Goal: Transaction & Acquisition: Purchase product/service

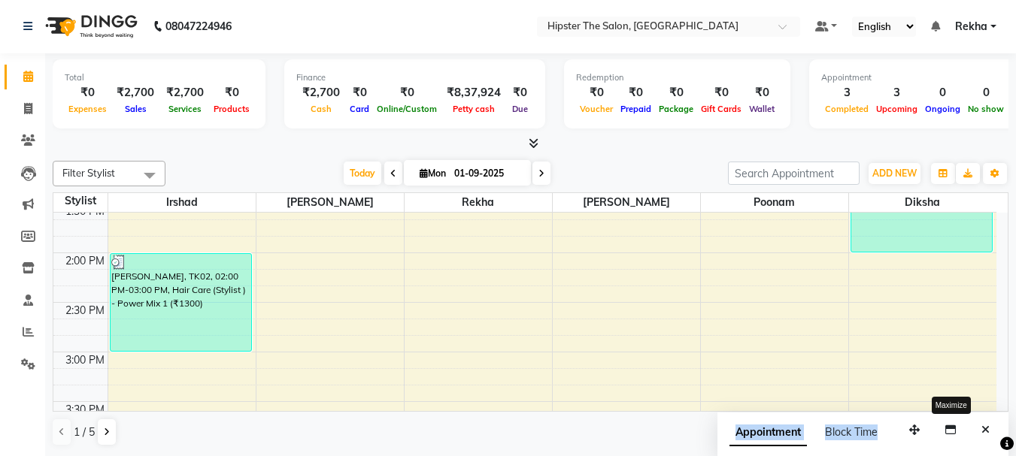
scroll to position [538, 0]
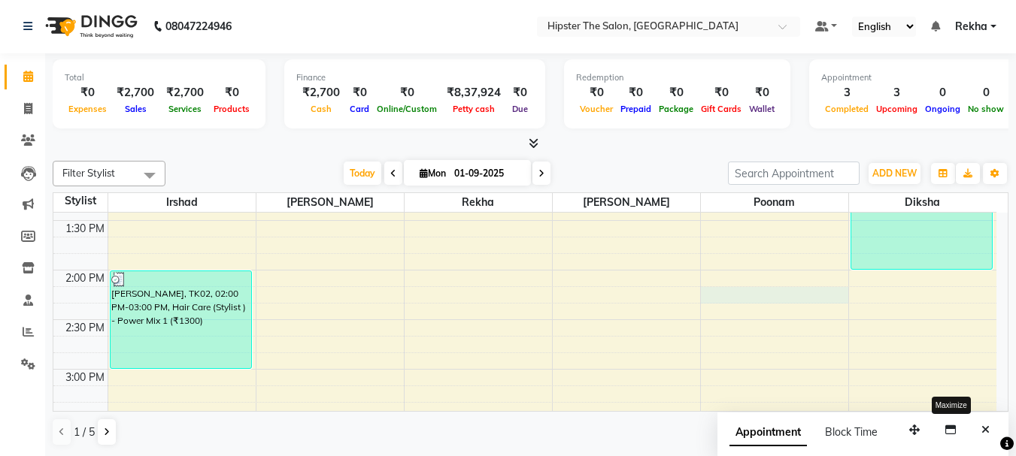
click at [701, 292] on div "8:00 AM 8:30 AM 9:00 AM 9:30 AM 10:00 AM 10:30 AM 11:00 AM 11:30 AM 12:00 PM 12…" at bounding box center [524, 419] width 943 height 1488
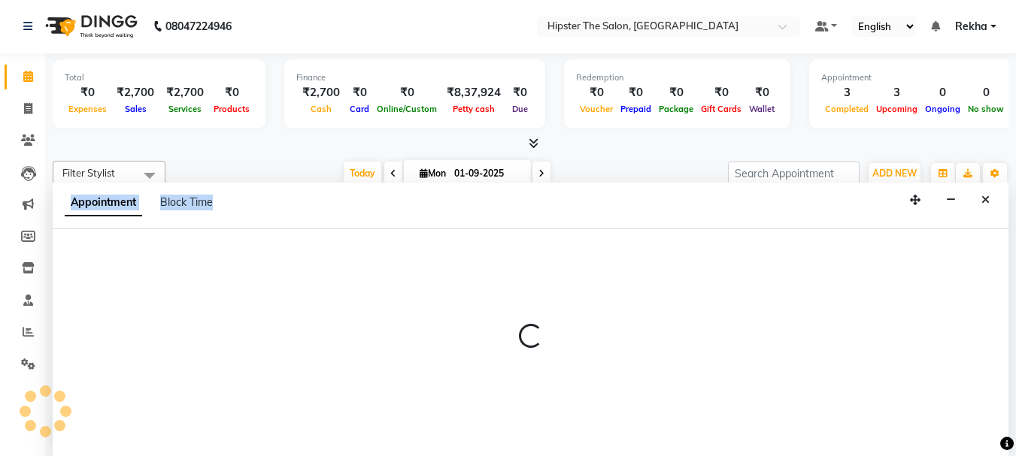
select select "50153"
select select "tentative"
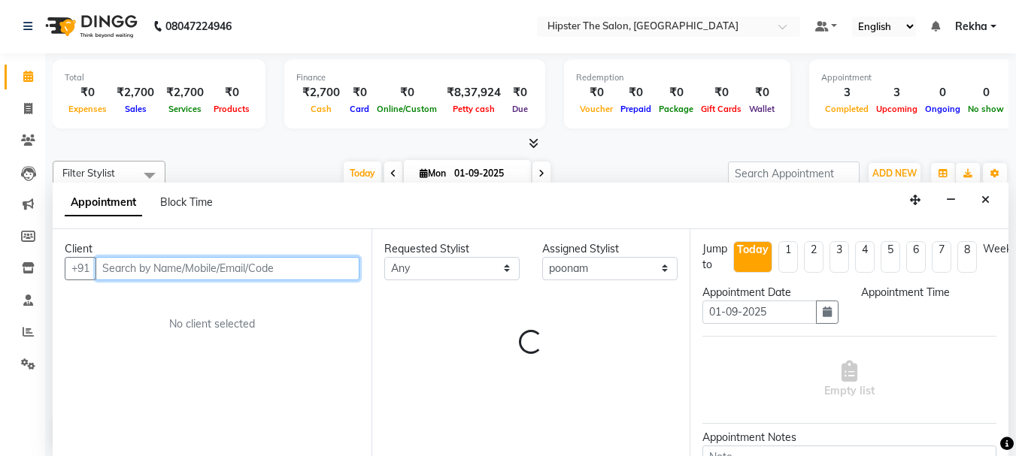
select select "855"
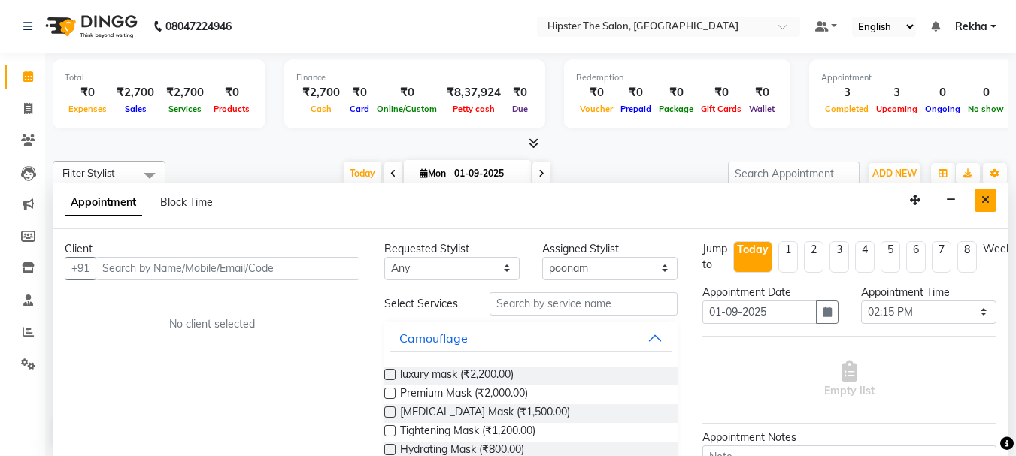
click at [983, 201] on icon "Close" at bounding box center [985, 200] width 8 height 11
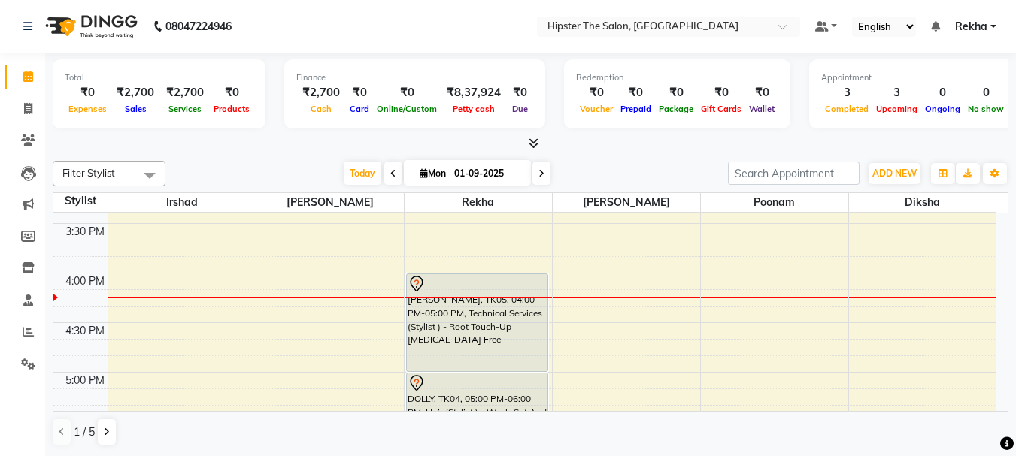
scroll to position [708, 0]
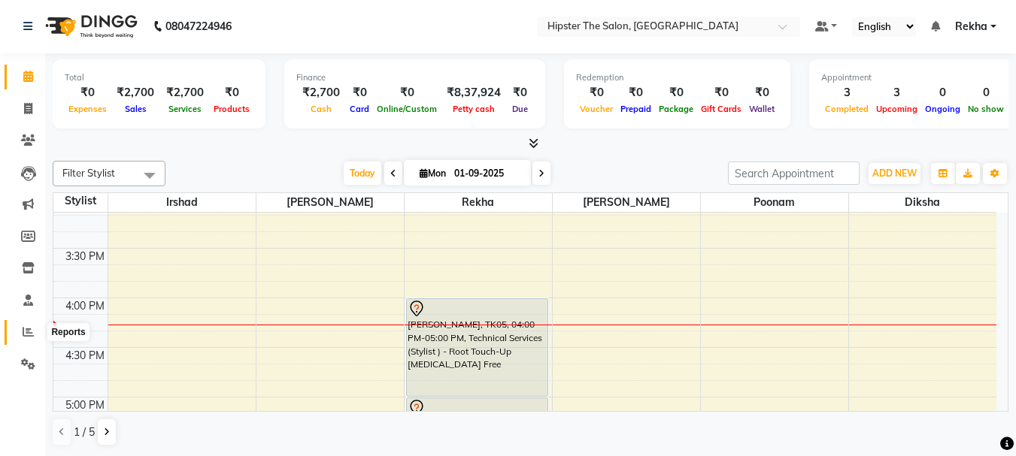
click at [24, 336] on icon at bounding box center [28, 331] width 11 height 11
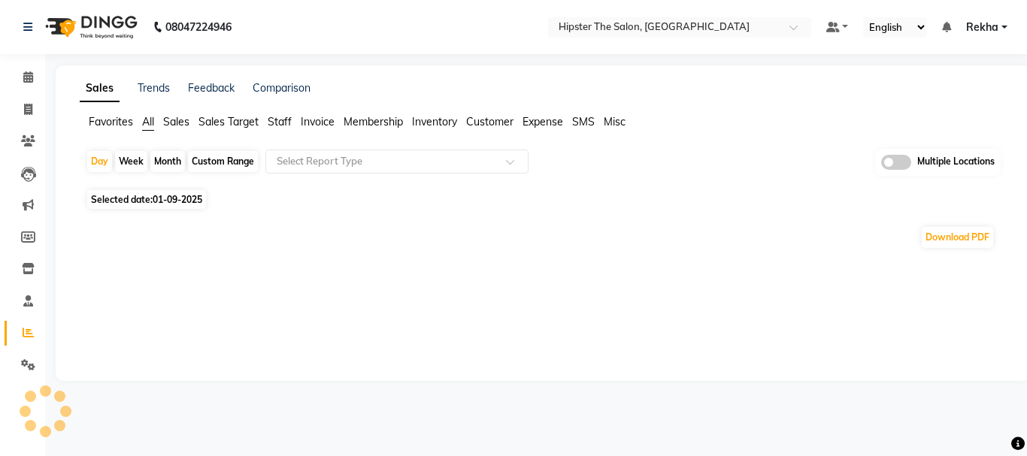
click at [224, 157] on div "Custom Range" at bounding box center [223, 161] width 70 height 21
select select "9"
select select "2025"
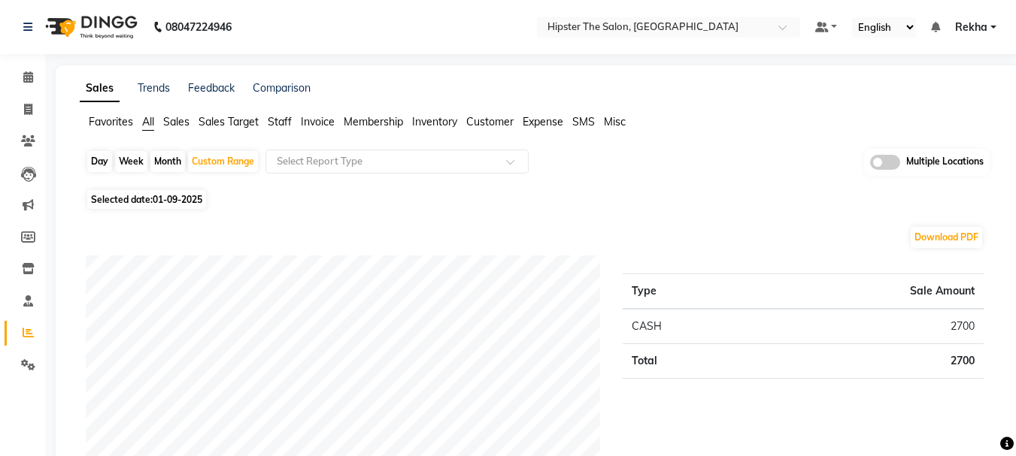
click at [155, 197] on span "01-09-2025" at bounding box center [178, 199] width 50 height 11
select select "9"
select select "2025"
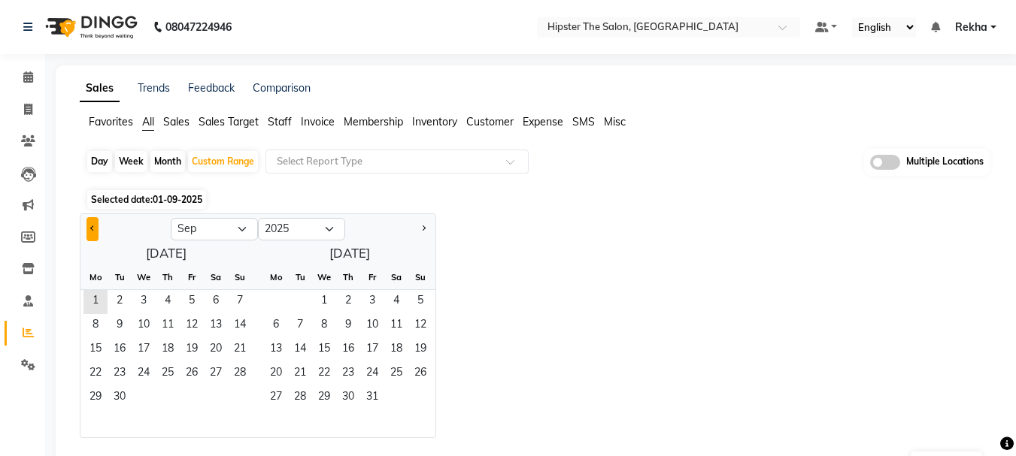
click at [88, 226] on button "Previous month" at bounding box center [92, 229] width 12 height 24
select select "8"
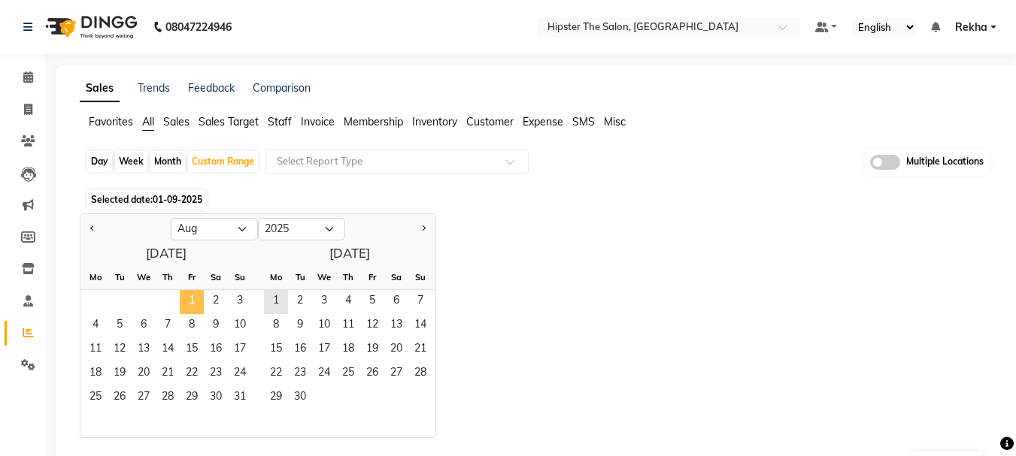
click at [184, 301] on span "1" at bounding box center [192, 302] width 24 height 24
click at [231, 398] on span "31" at bounding box center [240, 398] width 24 height 24
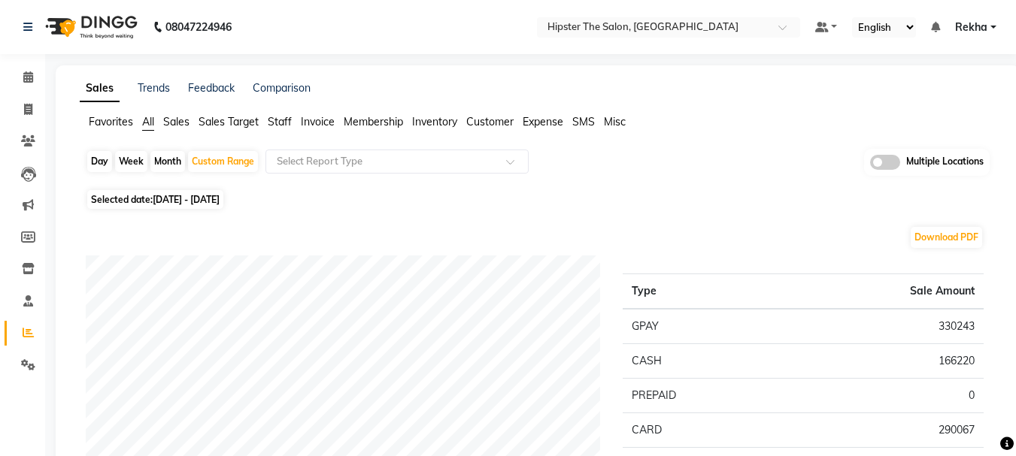
click at [282, 123] on span "Staff" at bounding box center [280, 122] width 24 height 14
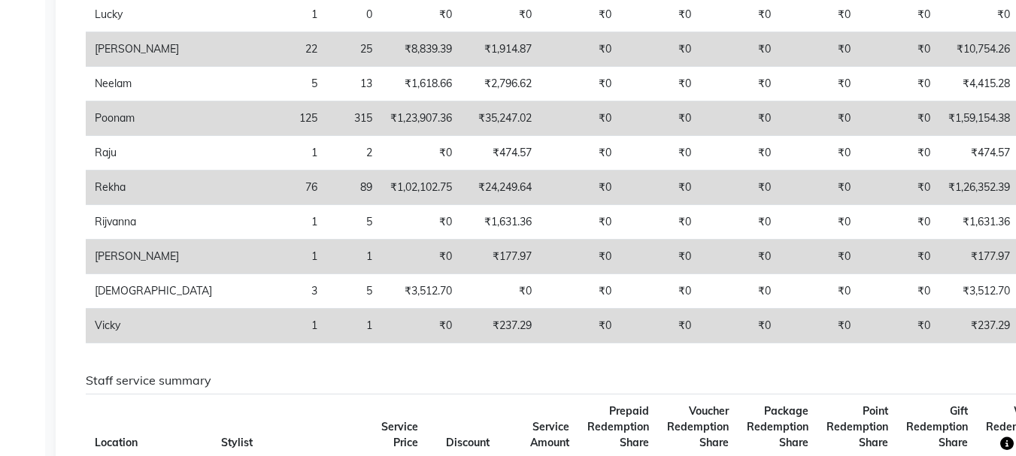
scroll to position [516, 0]
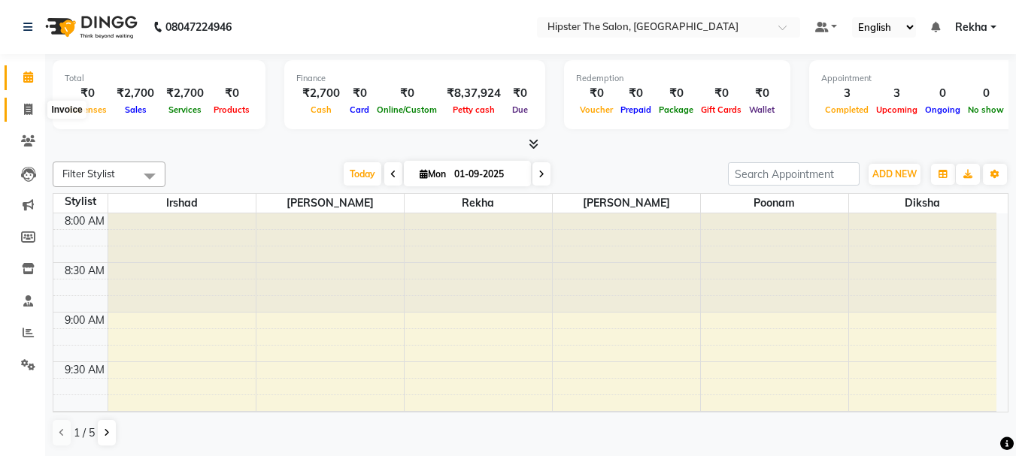
click at [35, 110] on span at bounding box center [28, 109] width 26 height 17
select select "service"
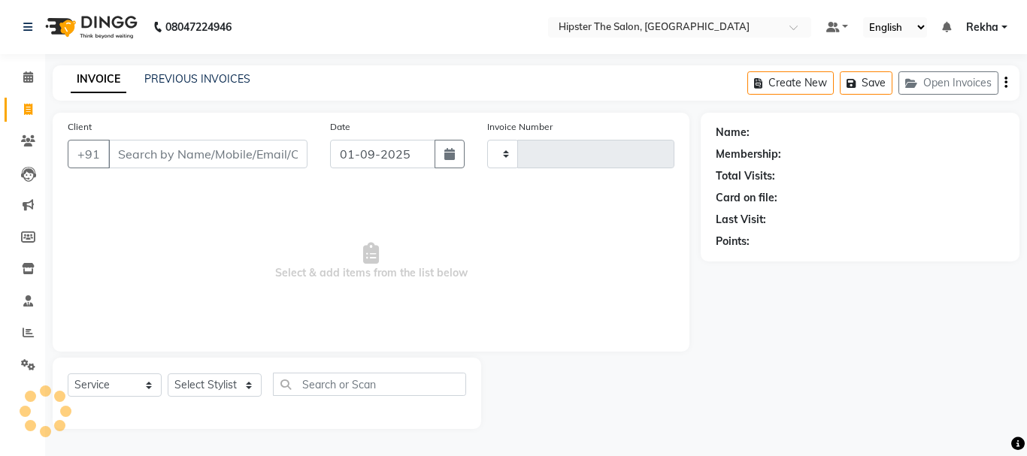
type input "2626"
select select "5125"
click at [23, 86] on span at bounding box center [28, 77] width 26 height 17
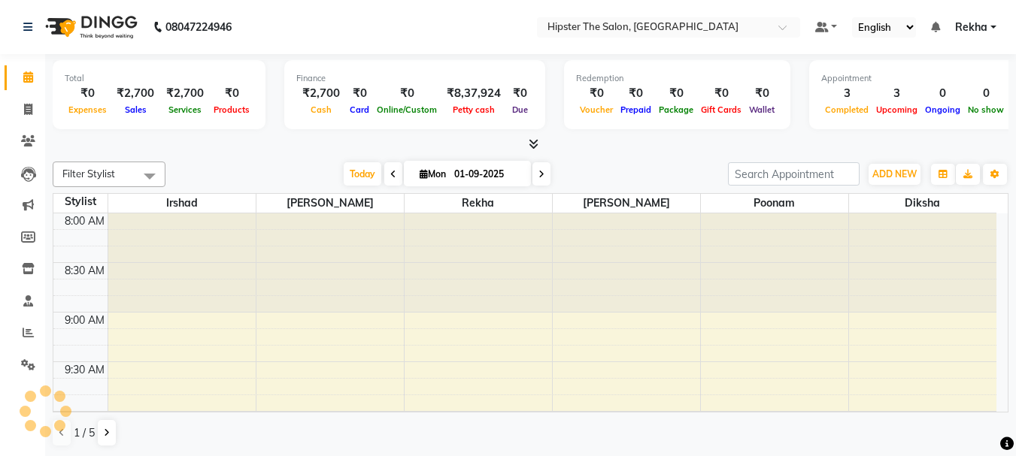
click at [80, 117] on div "Expenses" at bounding box center [88, 109] width 46 height 16
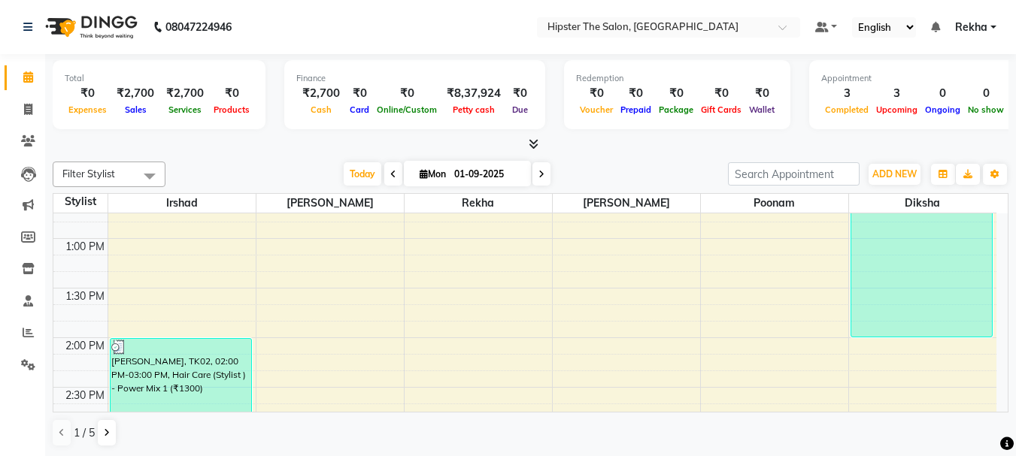
scroll to position [451, 0]
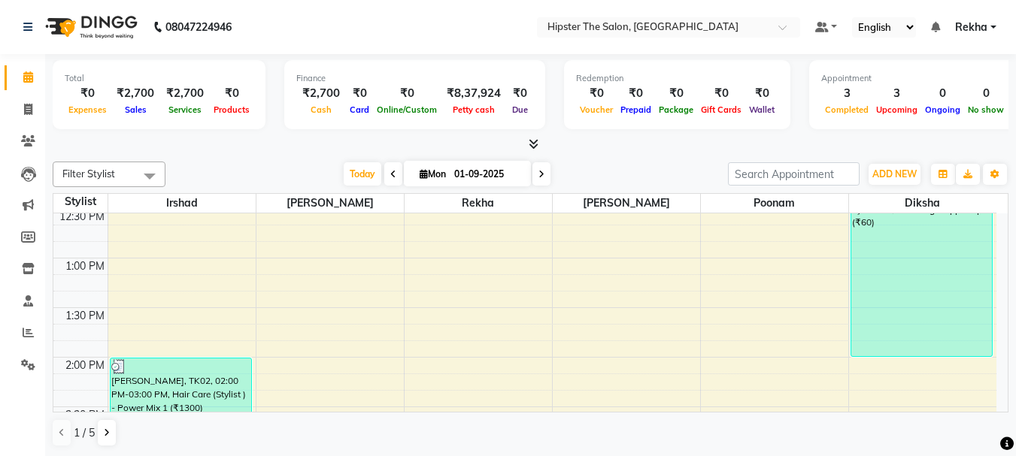
click at [407, 186] on span "[DATE]" at bounding box center [467, 174] width 127 height 26
click at [24, 106] on icon at bounding box center [28, 109] width 8 height 11
select select "service"
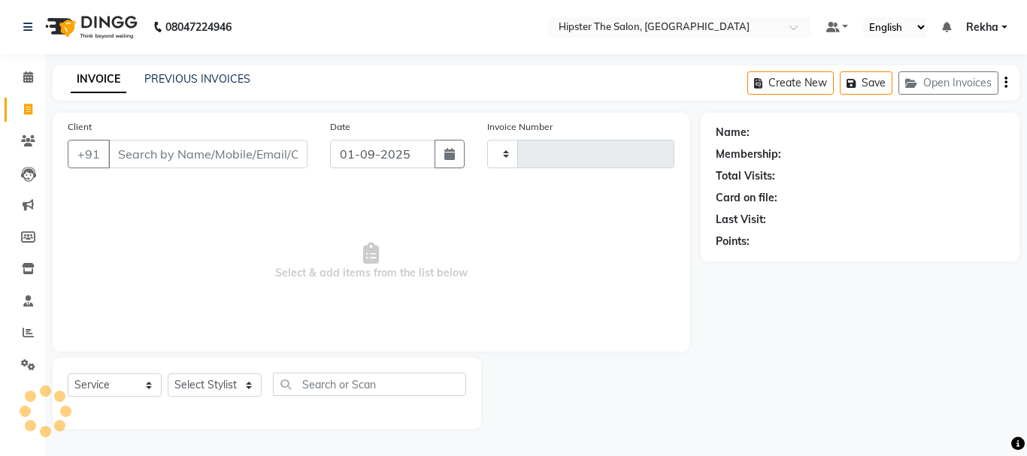
type input "2626"
select select "5125"
click at [565, 156] on select "V/2025 V/2025-26" at bounding box center [534, 154] width 94 height 29
click at [130, 147] on div "Client +91" at bounding box center [187, 150] width 262 height 62
click at [32, 79] on icon at bounding box center [28, 76] width 10 height 11
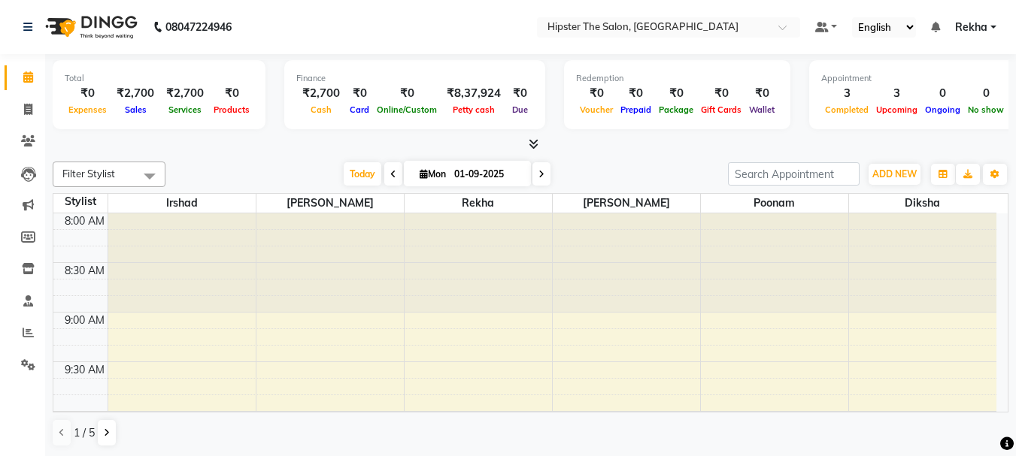
drag, startPoint x: 564, startPoint y: 162, endPoint x: 546, endPoint y: 170, distance: 19.5
click at [546, 170] on div "Filter Stylist Select All [PERSON_NAME] [PERSON_NAME] poonam [PERSON_NAME] Adit…" at bounding box center [531, 305] width 956 height 298
click at [538, 174] on icon at bounding box center [541, 174] width 6 height 9
type input "02-09-2025"
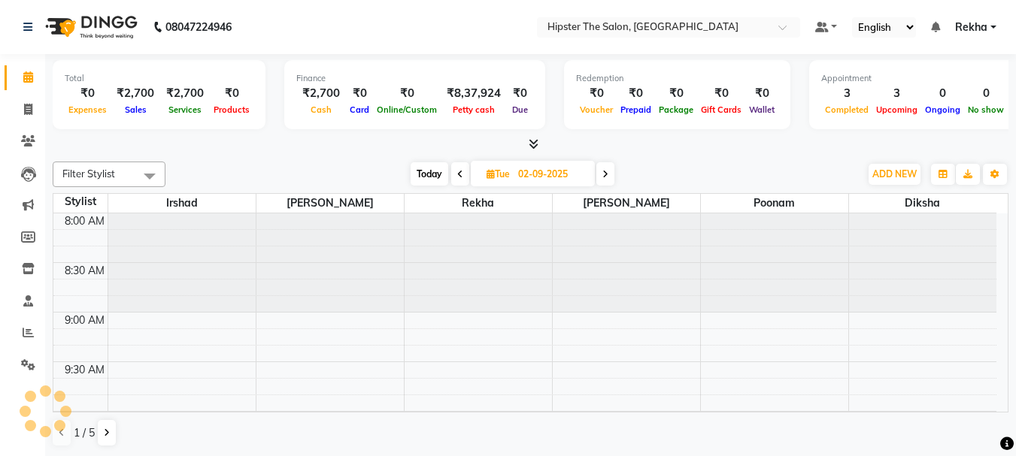
scroll to position [795, 0]
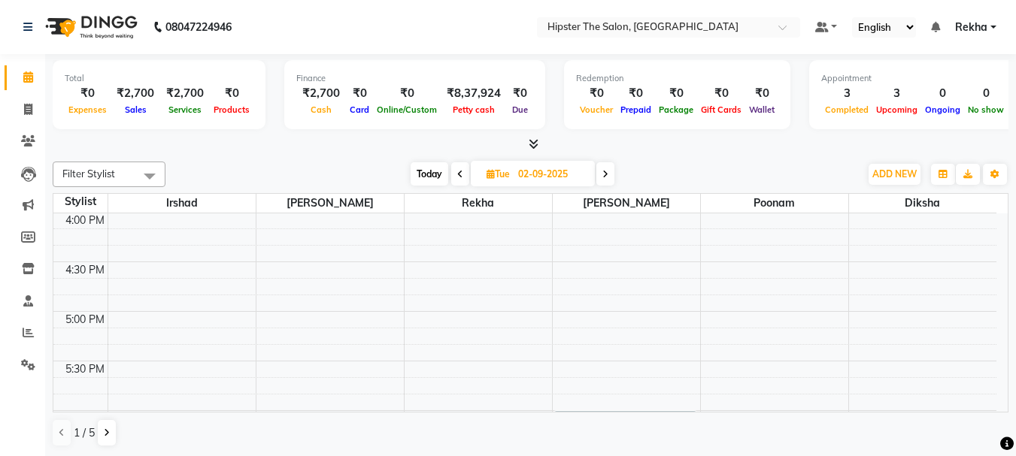
click at [538, 174] on input "02-09-2025" at bounding box center [550, 174] width 75 height 23
select select "9"
select select "2025"
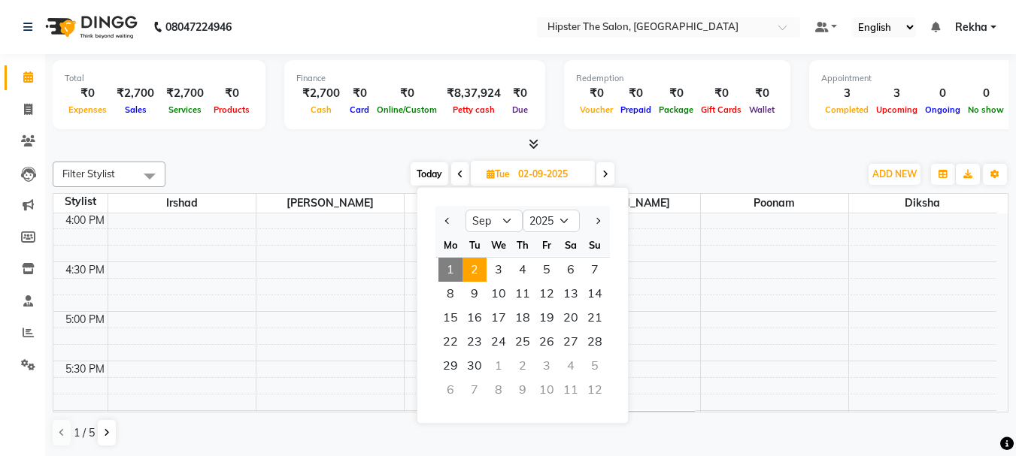
click at [444, 269] on span "1" at bounding box center [450, 270] width 24 height 24
type input "01-09-2025"
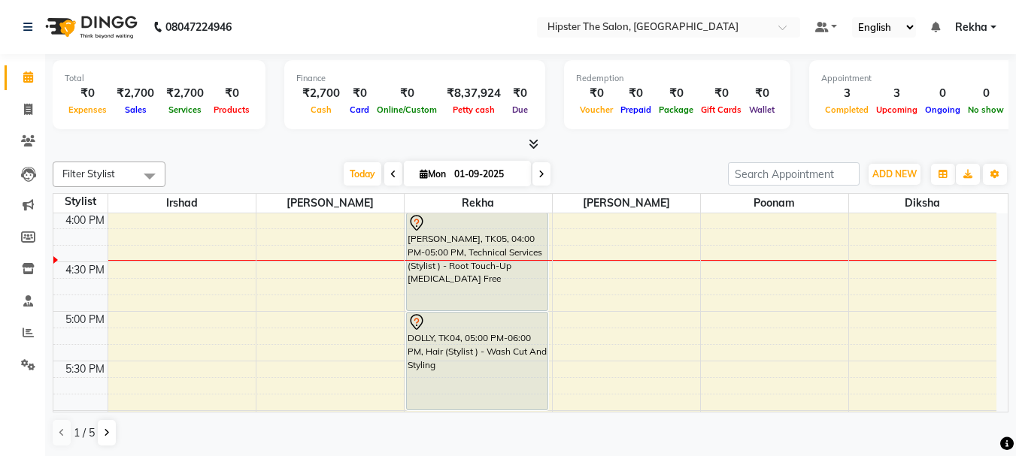
click at [237, 69] on div "Total ₹0 Expenses ₹2,700 Sales ₹2,700 Services ₹0 Products" at bounding box center [159, 94] width 213 height 69
click at [238, 68] on div "Total ₹0 Expenses ₹2,700 Sales ₹2,700 Services ₹0 Products" at bounding box center [159, 94] width 213 height 69
click at [281, 42] on nav "08047224946 Select Location × Hipster The Salon, Mulund West Default Panel My P…" at bounding box center [508, 27] width 1016 height 54
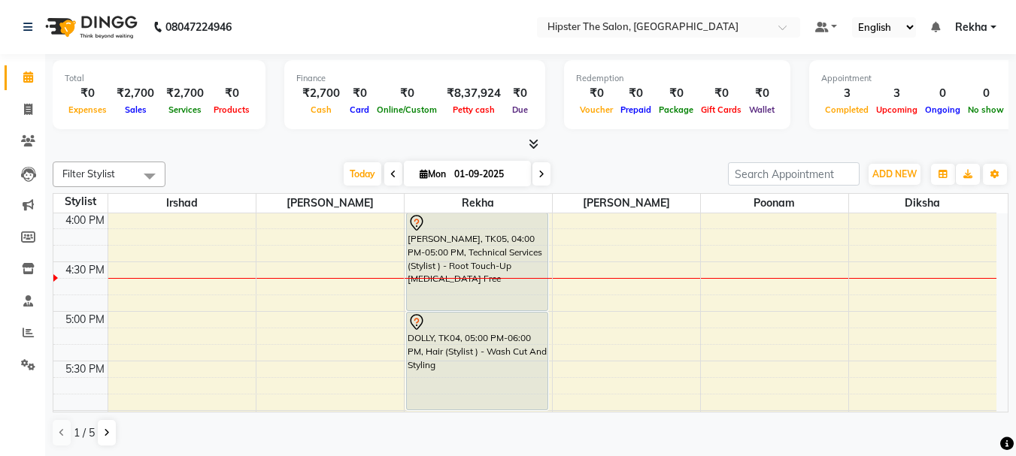
click at [281, 42] on nav "08047224946 Select Location × Hipster The Salon, Mulund West Default Panel My P…" at bounding box center [508, 27] width 1016 height 54
click at [28, 112] on icon at bounding box center [28, 109] width 8 height 11
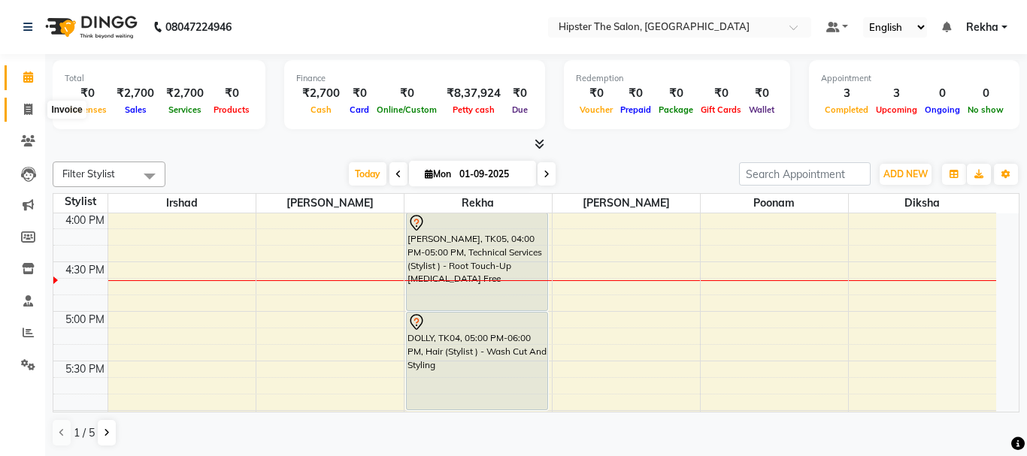
select select "service"
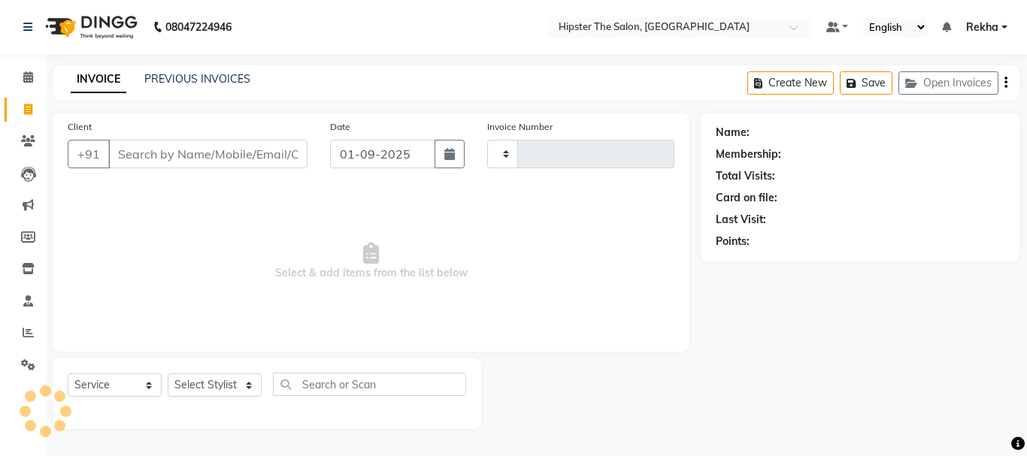
type input "2626"
select select "5125"
click at [115, 165] on input "Client" at bounding box center [207, 154] width 199 height 29
type input "p"
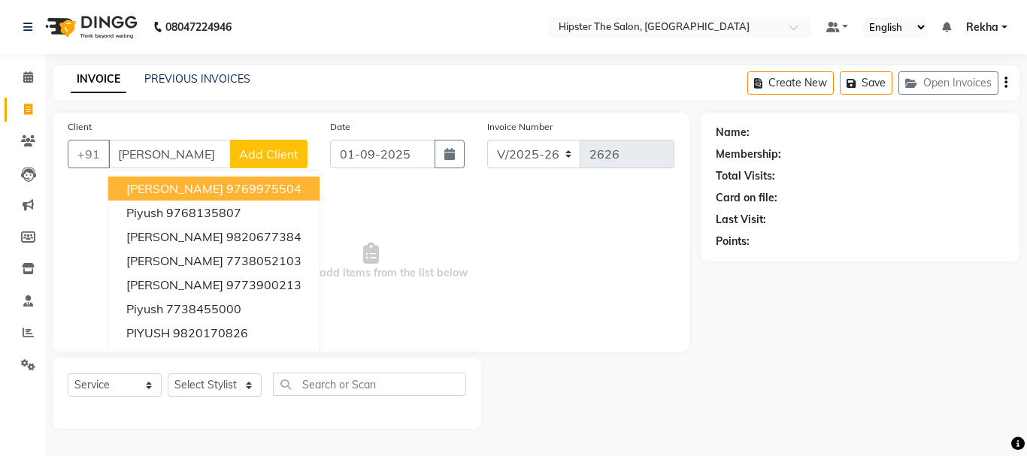
click at [155, 194] on span "[PERSON_NAME]" at bounding box center [174, 188] width 97 height 15
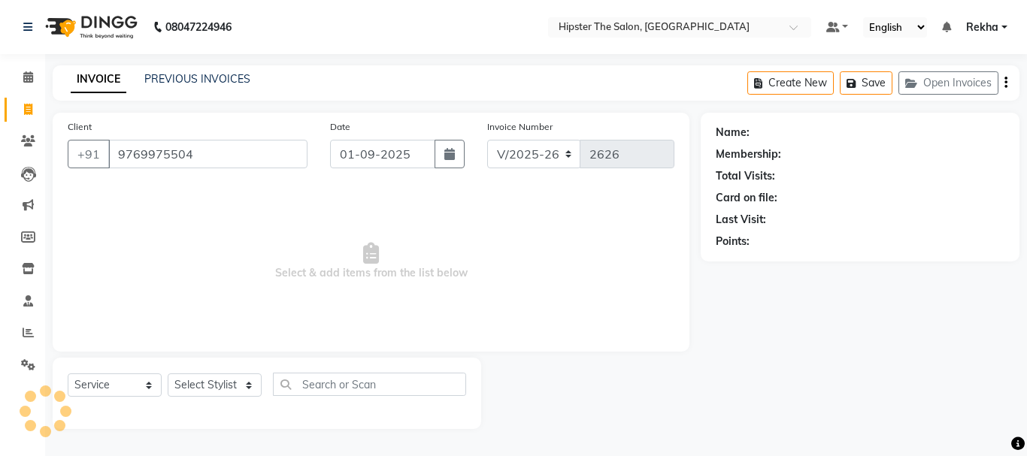
type input "9769975504"
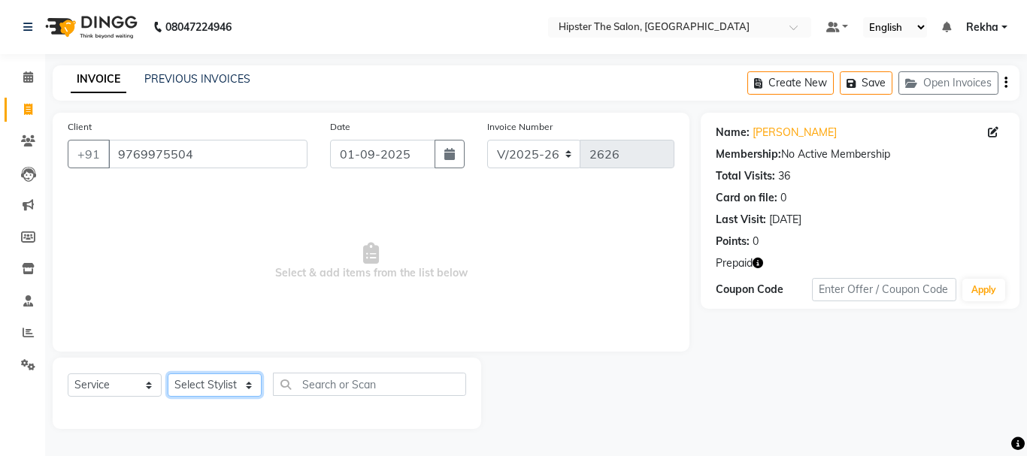
click at [248, 382] on select "Select Stylist [PERSON_NAME] [PERSON_NAME] Anup [PERSON_NAME] [PERSON_NAME] Luc…" at bounding box center [215, 385] width 94 height 23
click at [511, 235] on span "Select & add items from the list below" at bounding box center [371, 261] width 607 height 150
drag, startPoint x: 767, startPoint y: 288, endPoint x: 757, endPoint y: 265, distance: 24.6
click at [757, 265] on div "Name: [PERSON_NAME] Membership: No Active Membership Total Visits: 36 Card on f…" at bounding box center [860, 211] width 319 height 196
click at [757, 265] on icon "button" at bounding box center [758, 263] width 11 height 11
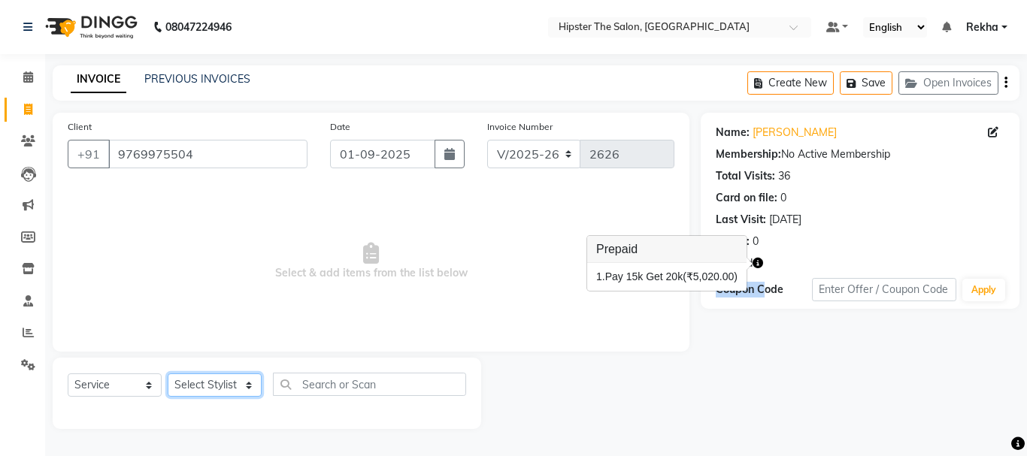
click at [194, 389] on select "Select Stylist [PERSON_NAME] [PERSON_NAME] Anup [PERSON_NAME] [PERSON_NAME] Luc…" at bounding box center [215, 385] width 94 height 23
click at [229, 380] on select "Select Stylist [PERSON_NAME] [PERSON_NAME] Anup [PERSON_NAME] [PERSON_NAME] Luc…" at bounding box center [215, 385] width 94 height 23
click at [247, 389] on select "Select Stylist [PERSON_NAME] [PERSON_NAME] Anup [PERSON_NAME] [PERSON_NAME] Luc…" at bounding box center [215, 385] width 94 height 23
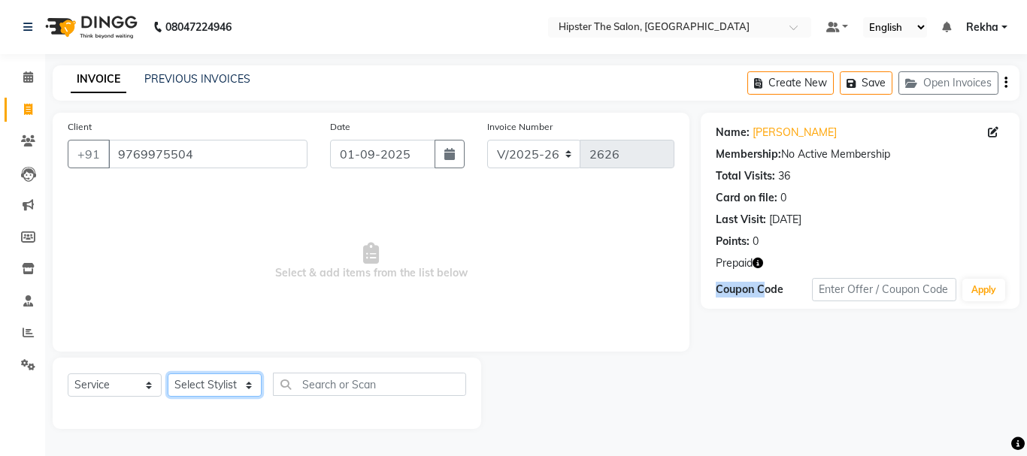
select select "32387"
click at [168, 374] on select "Select Stylist [PERSON_NAME] [PERSON_NAME] Anup [PERSON_NAME] [PERSON_NAME] Luc…" at bounding box center [215, 385] width 94 height 23
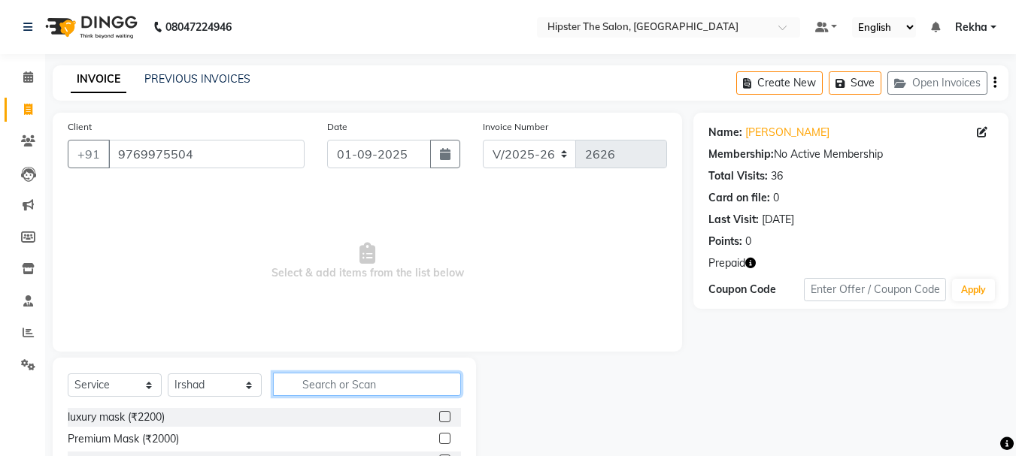
click at [372, 390] on input "text" at bounding box center [367, 384] width 188 height 23
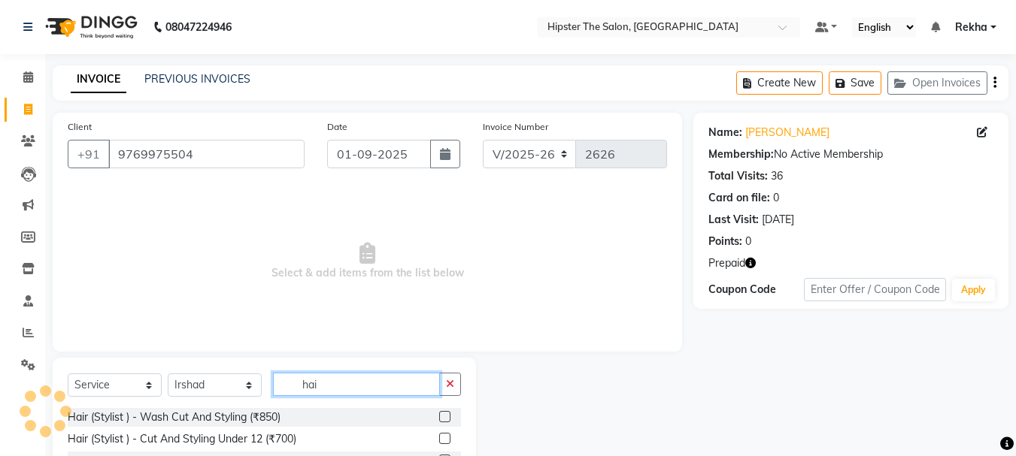
scroll to position [146, 0]
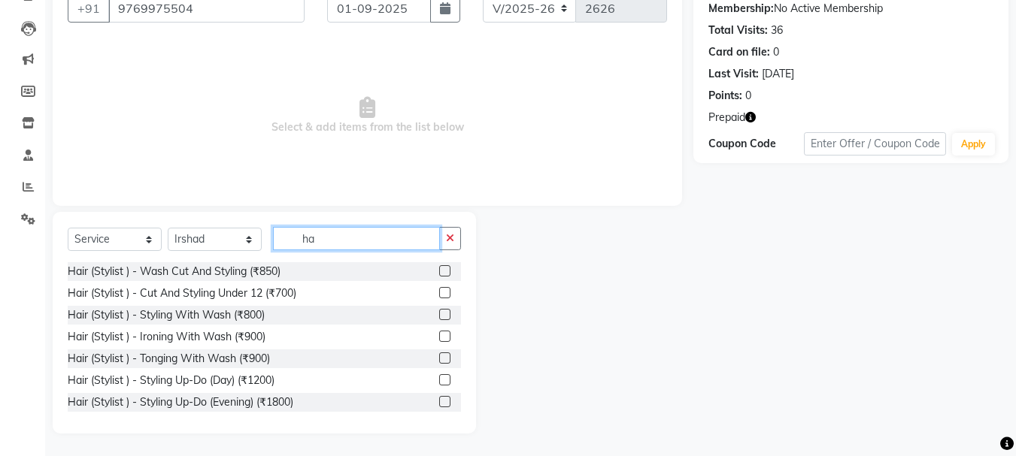
type input "h"
type input "cut"
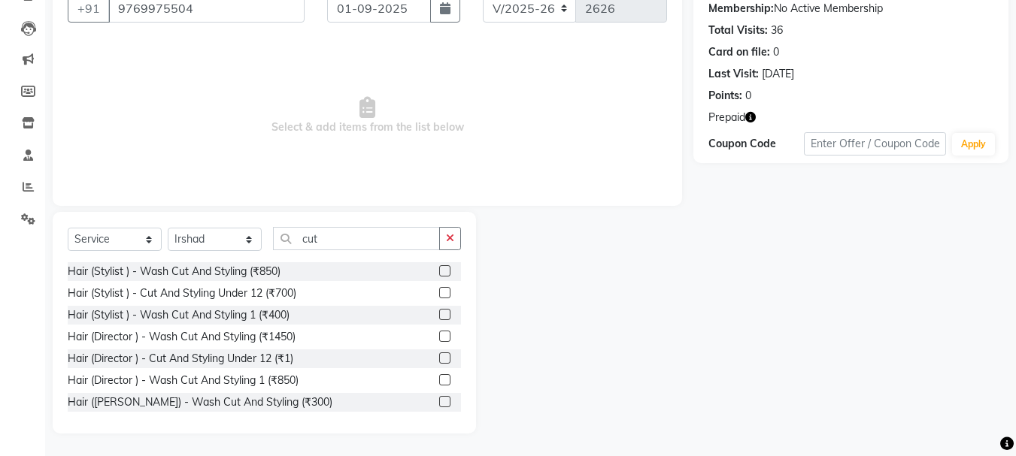
click at [439, 313] on label at bounding box center [444, 314] width 11 height 11
click at [439, 313] on input "checkbox" at bounding box center [444, 315] width 10 height 10
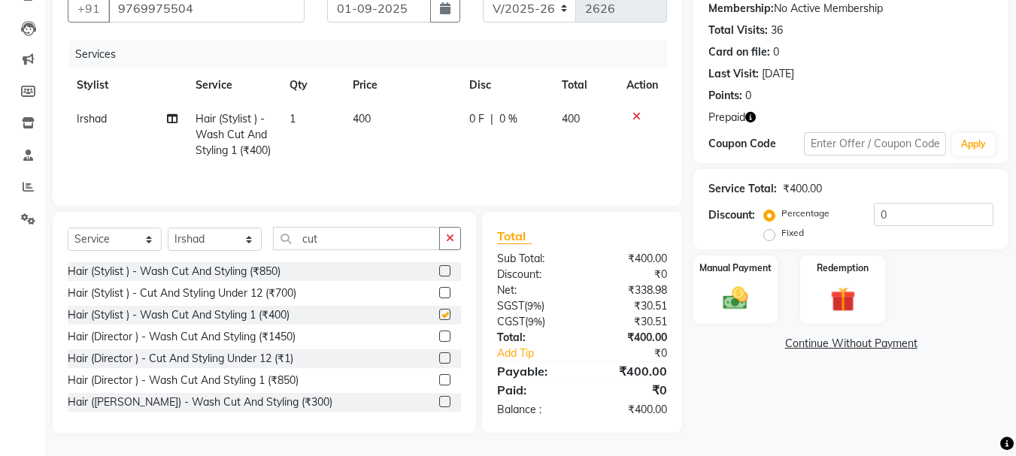
checkbox input "false"
click at [401, 248] on input "cut" at bounding box center [356, 238] width 167 height 23
click at [439, 407] on label at bounding box center [444, 401] width 11 height 11
click at [439, 407] on input "checkbox" at bounding box center [444, 403] width 10 height 10
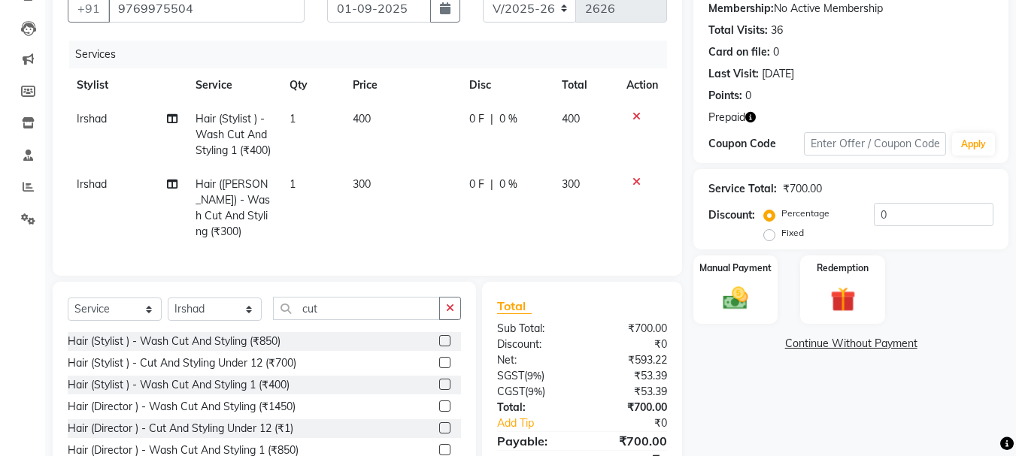
checkbox input "false"
click at [665, 49] on div "Client [PHONE_NUMBER] Date [DATE] Invoice Number V/2025 V/[PHONE_NUMBER] Servic…" at bounding box center [530, 235] width 978 height 537
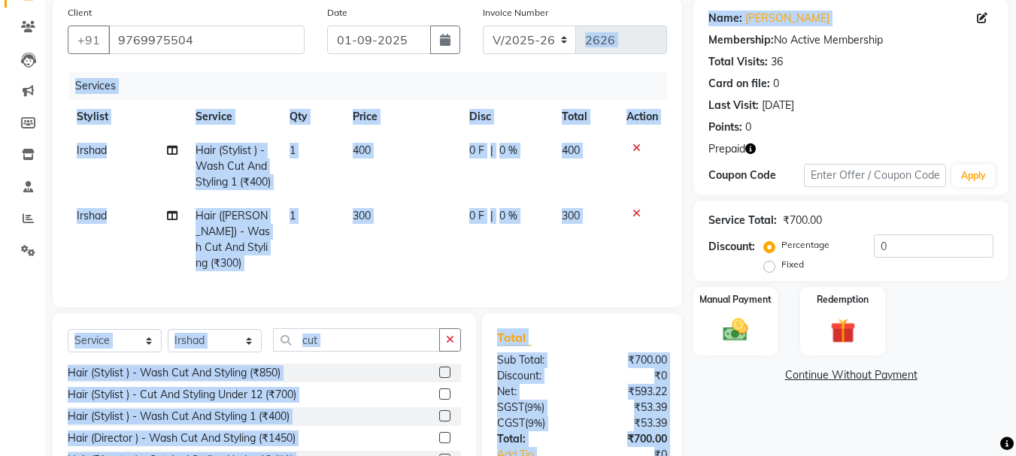
click at [633, 150] on icon at bounding box center [636, 148] width 8 height 11
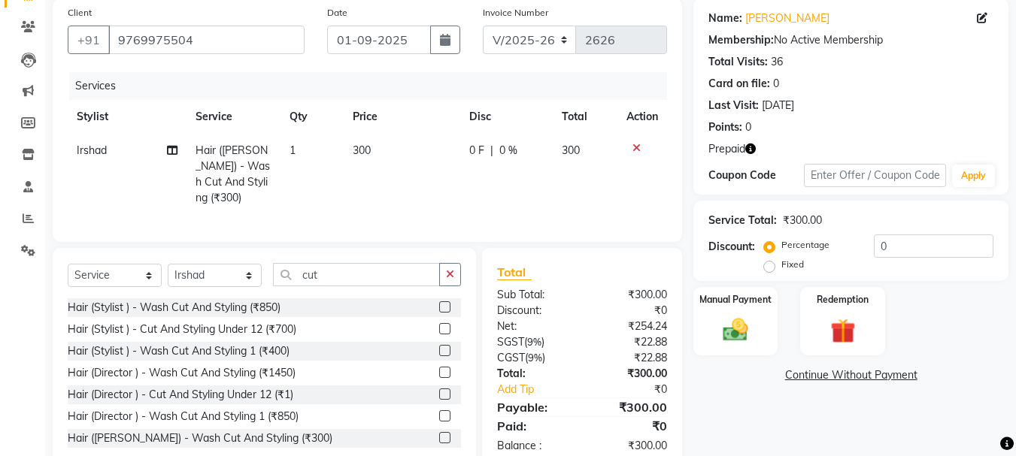
click at [740, 153] on span "Prepaid" at bounding box center [726, 149] width 37 height 16
click at [753, 152] on icon "button" at bounding box center [750, 149] width 11 height 11
click at [850, 326] on img at bounding box center [842, 331] width 42 height 32
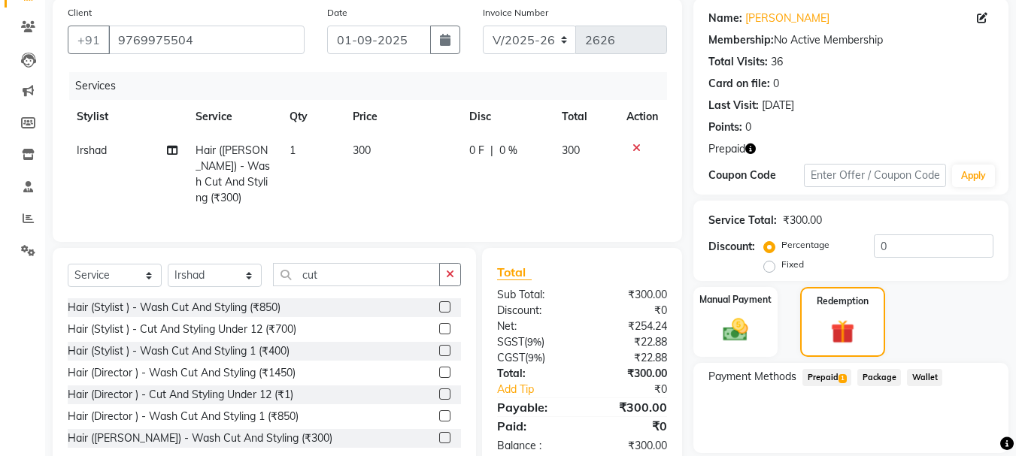
click at [828, 374] on span "Prepaid 1" at bounding box center [826, 377] width 49 height 17
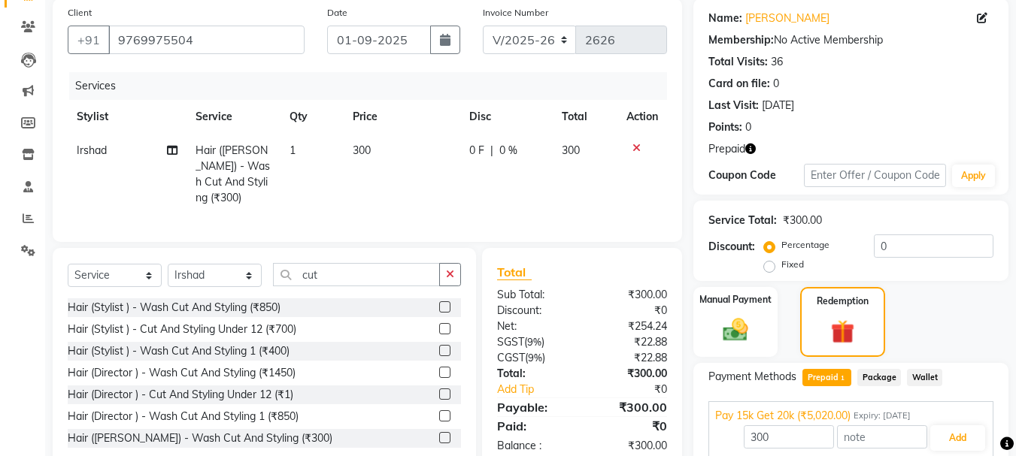
scroll to position [177, 0]
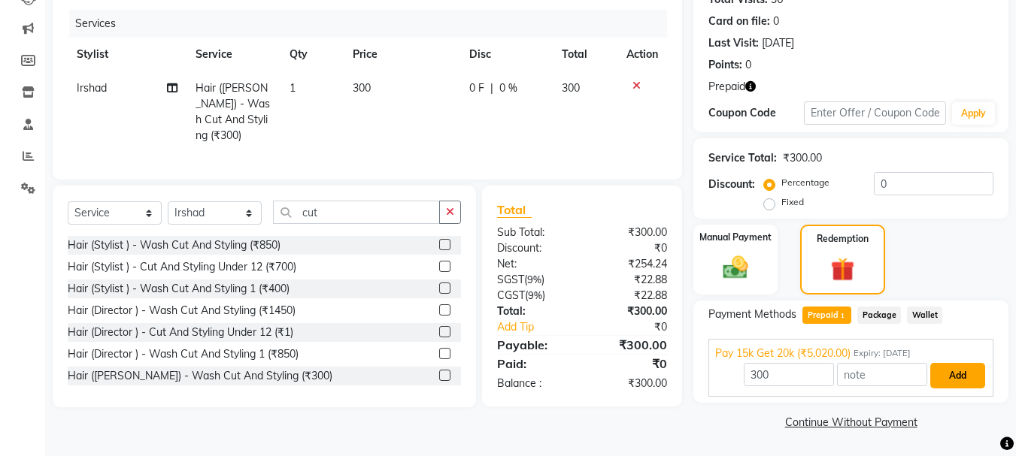
click at [941, 375] on button "Add" at bounding box center [957, 376] width 55 height 26
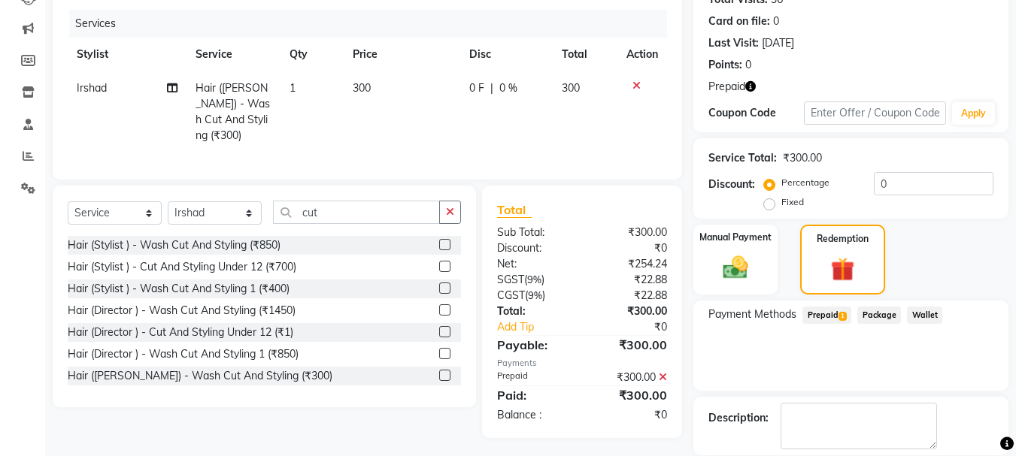
drag, startPoint x: 849, startPoint y: 395, endPoint x: 845, endPoint y: 386, distance: 9.8
click at [843, 393] on div "Name: [PERSON_NAME] Membership: No Active Membership Total Visits: 36 Card on f…" at bounding box center [856, 221] width 326 height 571
click at [843, 387] on div "Payment Methods Prepaid 1 Package Wallet" at bounding box center [850, 346] width 315 height 90
drag, startPoint x: 840, startPoint y: 366, endPoint x: 844, endPoint y: 350, distance: 17.0
click at [844, 350] on div "Payment Methods Prepaid 1 Package Wallet" at bounding box center [850, 346] width 315 height 90
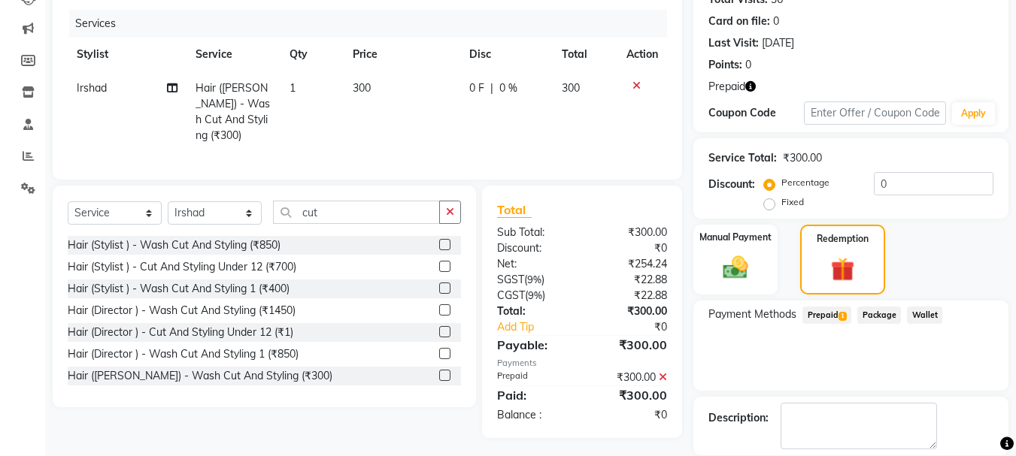
click at [847, 349] on div "Payment Methods Prepaid 1 Package Wallet" at bounding box center [850, 346] width 315 height 90
click at [848, 344] on div "Payment Methods Prepaid 1 Package Wallet" at bounding box center [850, 346] width 315 height 90
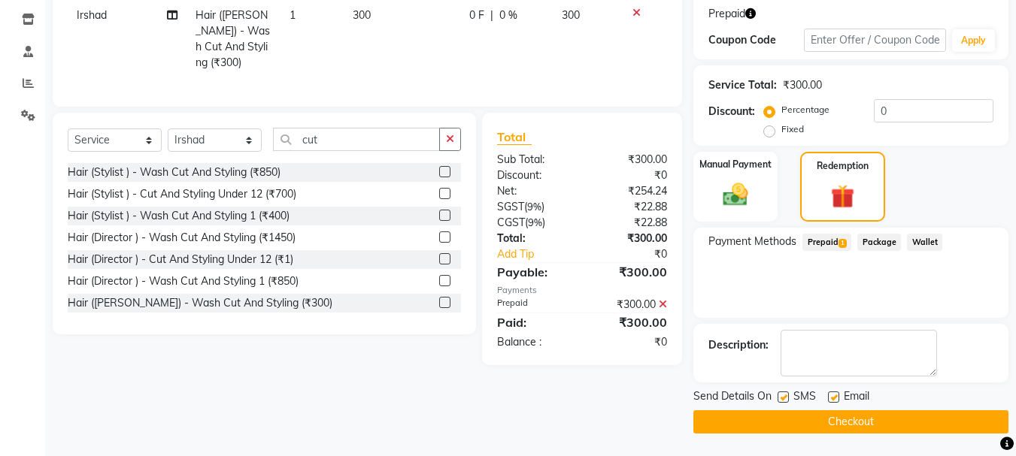
click at [822, 419] on button "Checkout" at bounding box center [850, 421] width 315 height 23
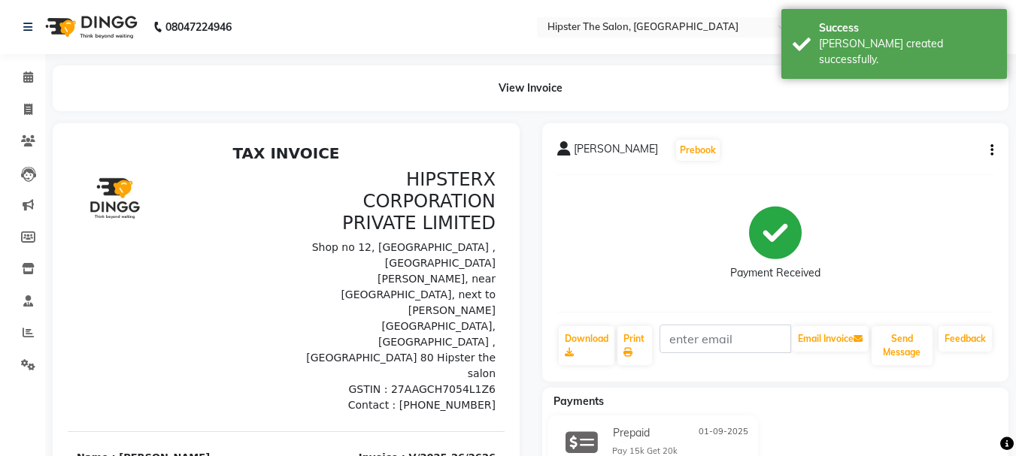
scroll to position [304, 0]
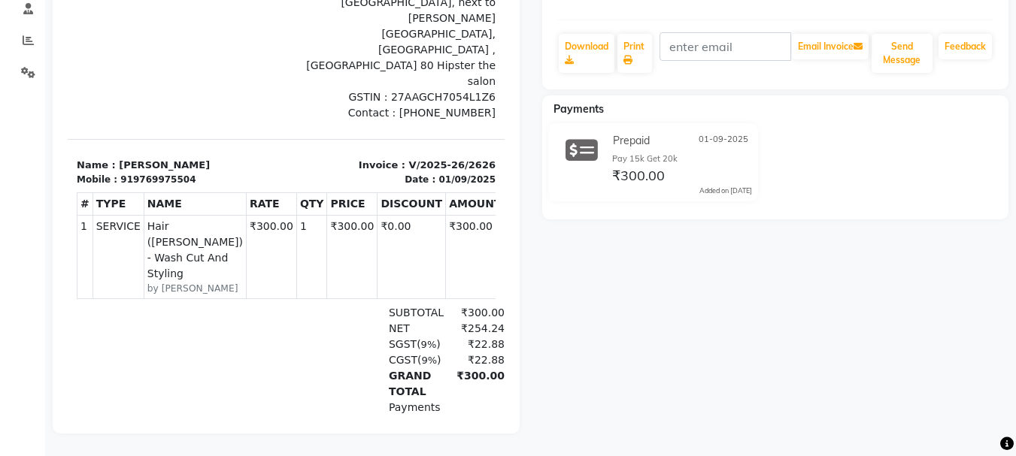
select select "service"
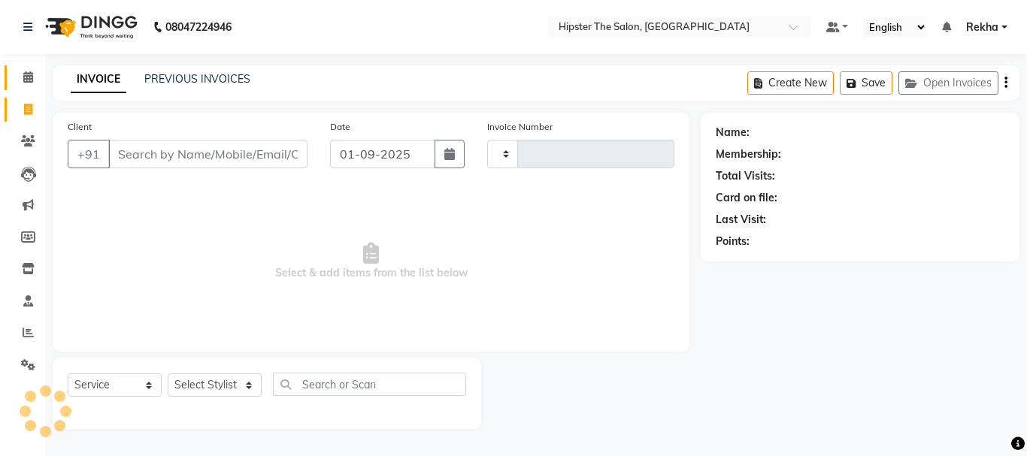
type input "2627"
select select "5125"
click at [32, 82] on icon at bounding box center [28, 76] width 10 height 11
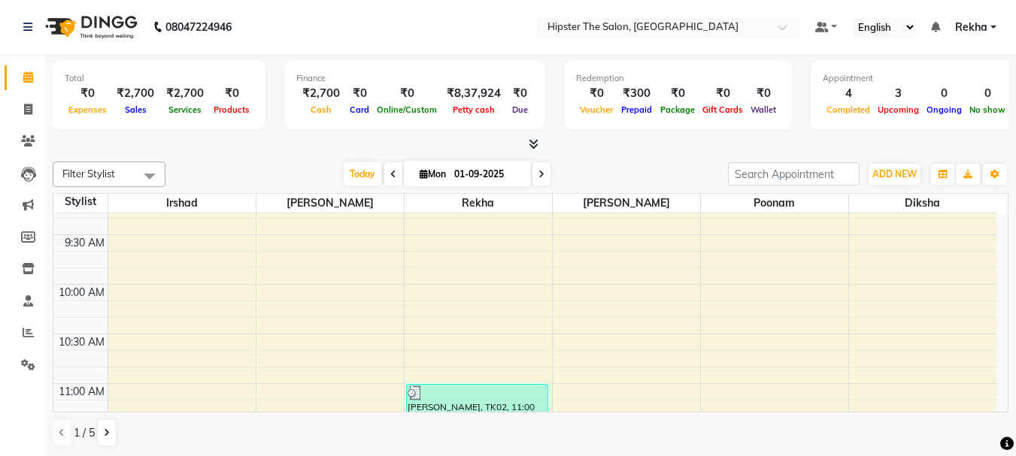
scroll to position [126, 0]
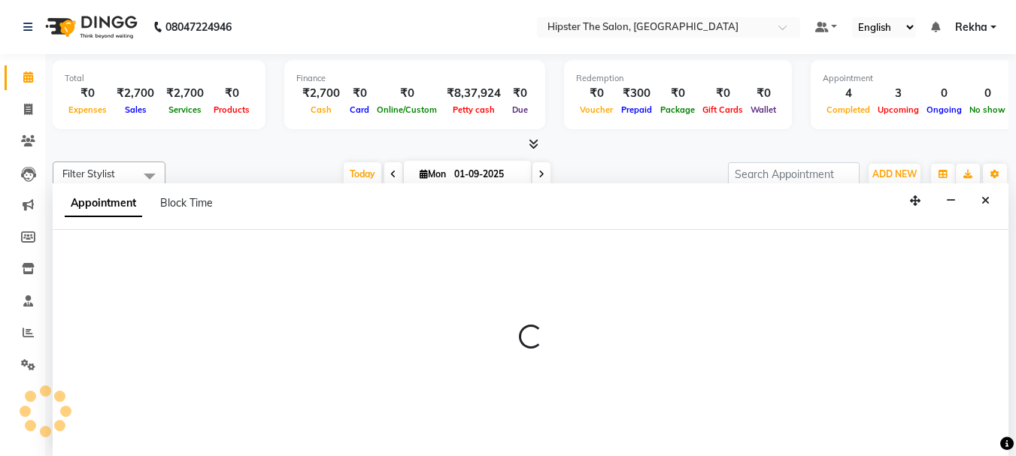
scroll to position [1, 0]
select select "90480"
select select "600"
select select "tentative"
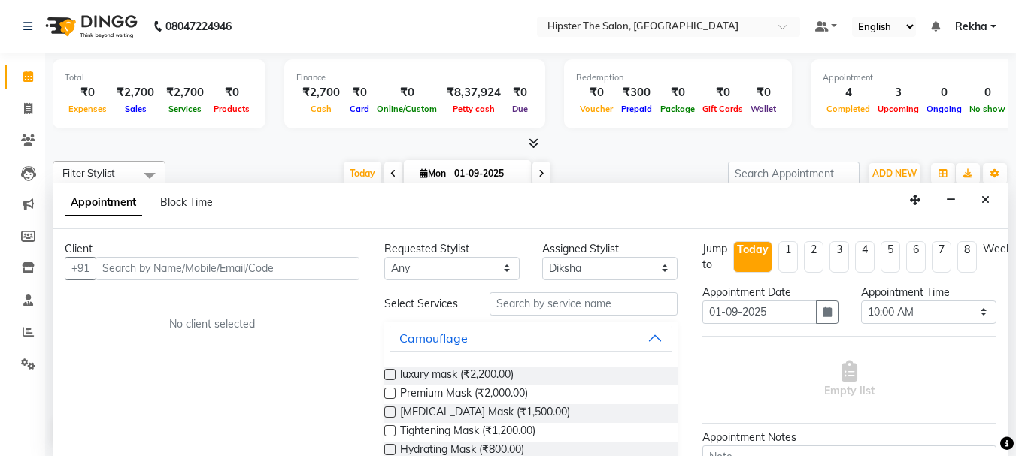
select select "service"
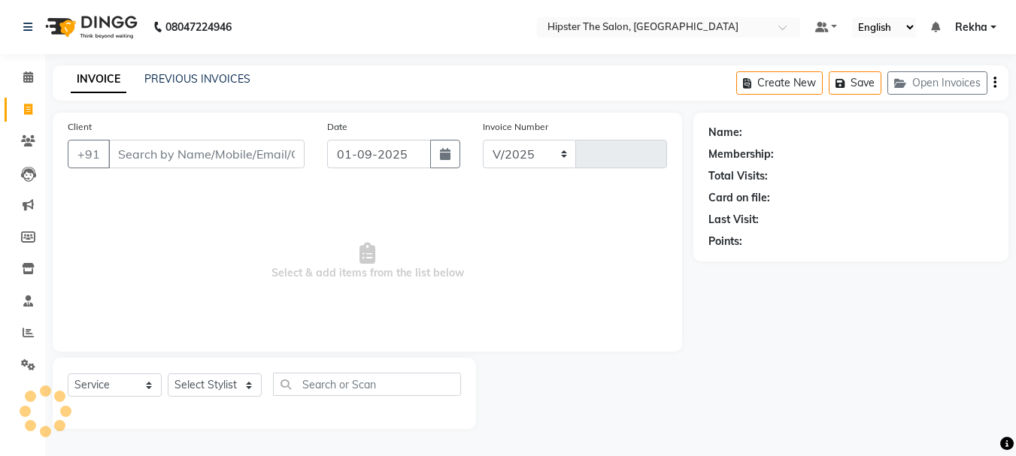
select select "5125"
type input "2627"
click at [22, 71] on span at bounding box center [28, 77] width 26 height 17
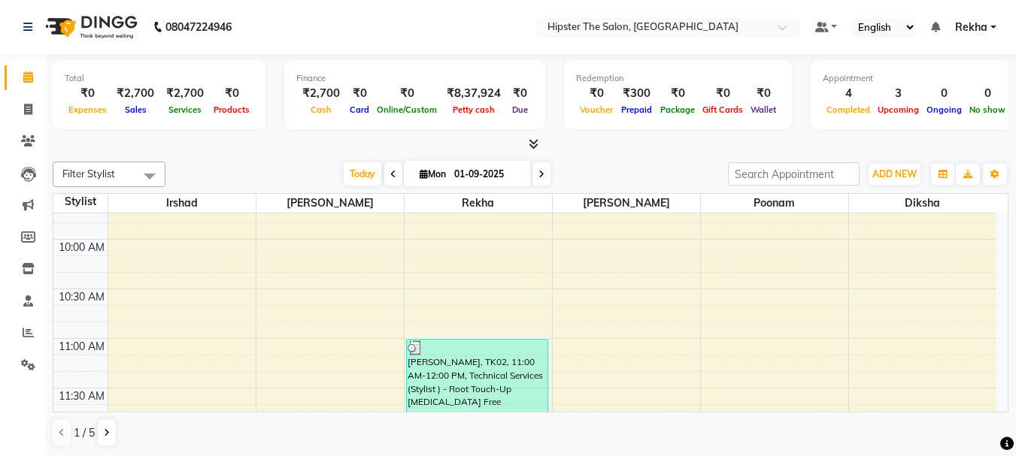
scroll to position [175, 0]
select select "32384"
select select "tentative"
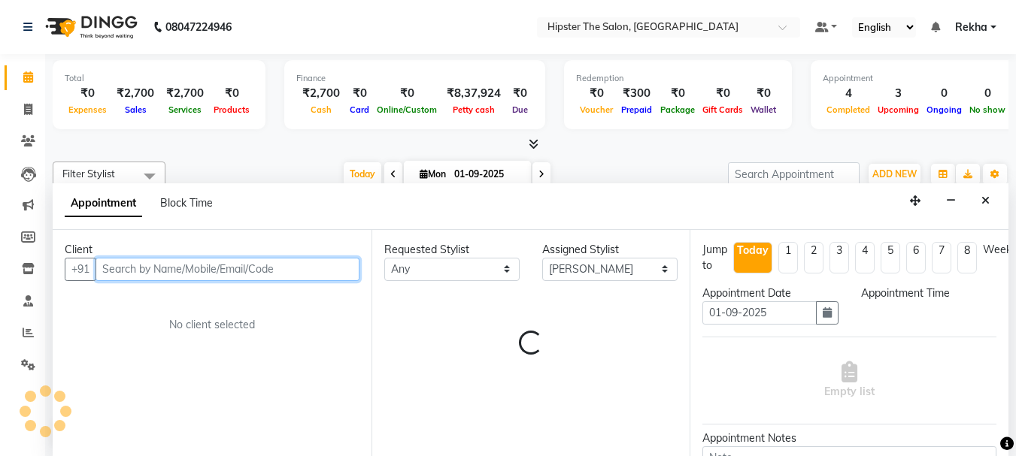
scroll to position [1, 0]
click at [389, 272] on div "Client +91 No client selected Requested Stylist Any [PERSON_NAME] [PERSON_NAME]…" at bounding box center [531, 342] width 956 height 227
select select "615"
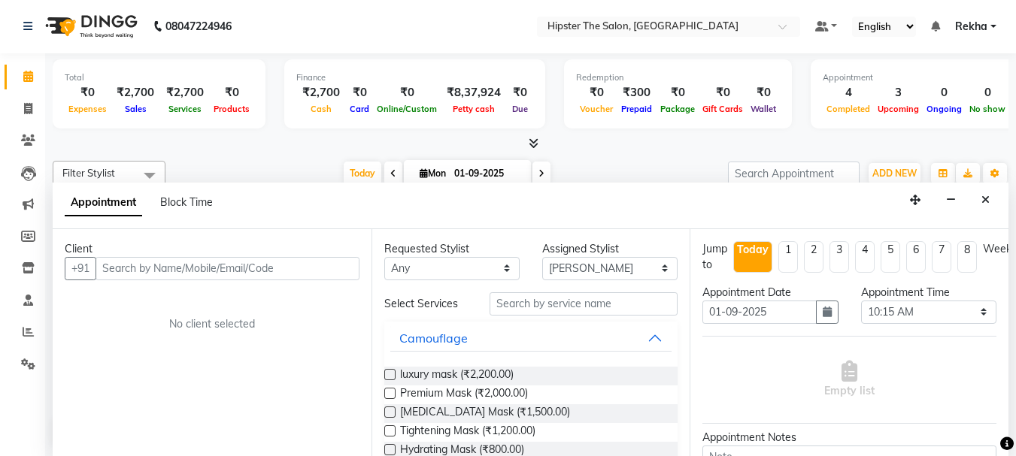
select select "service"
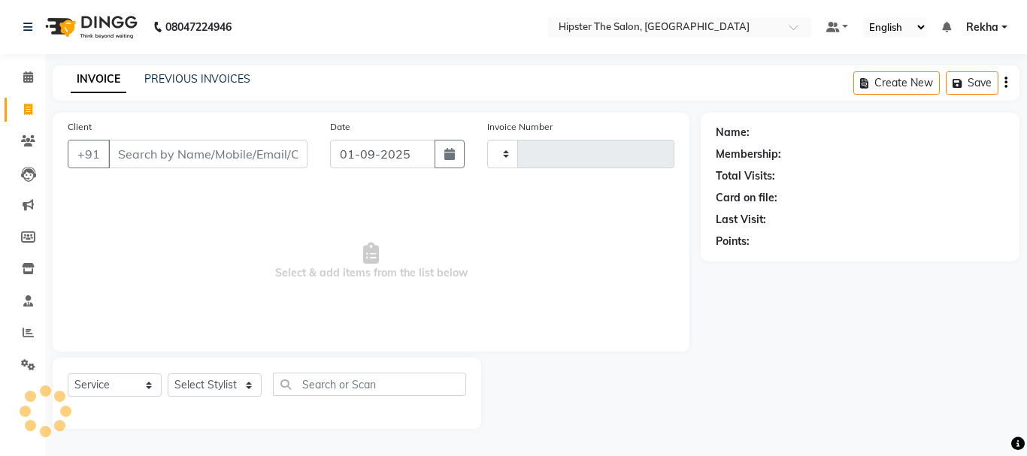
type input "2627"
select select "5125"
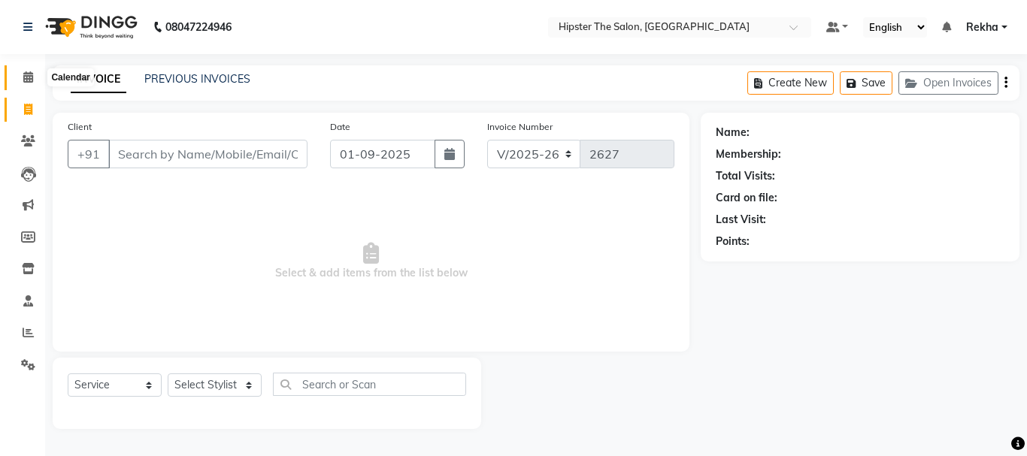
click at [26, 83] on span at bounding box center [28, 77] width 26 height 17
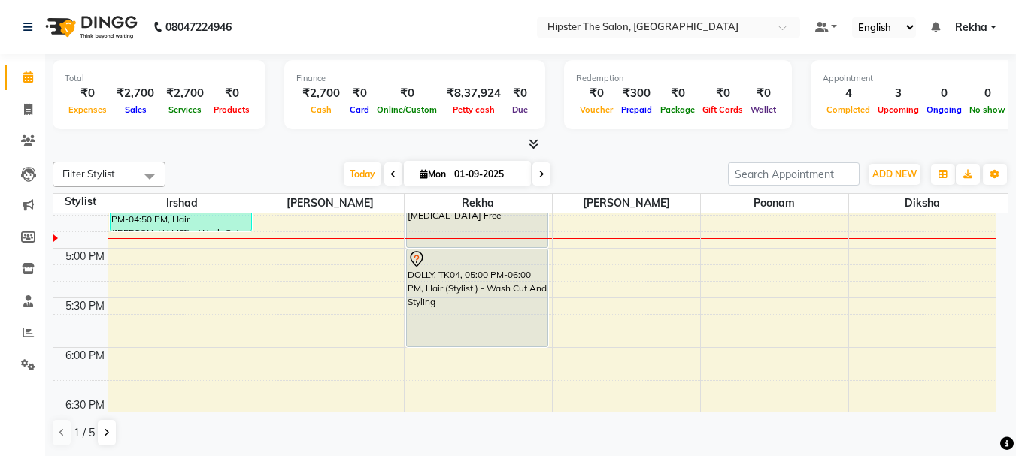
scroll to position [872, 0]
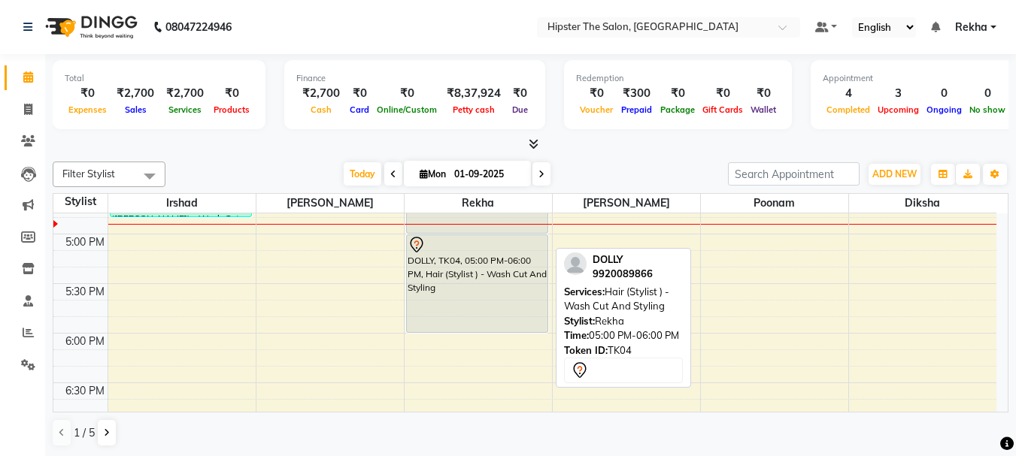
click at [547, 298] on div "DOLLY, TK04, 05:00 PM-06:00 PM, Hair (Stylist ) - Wash Cut And Styling" at bounding box center [477, 283] width 141 height 97
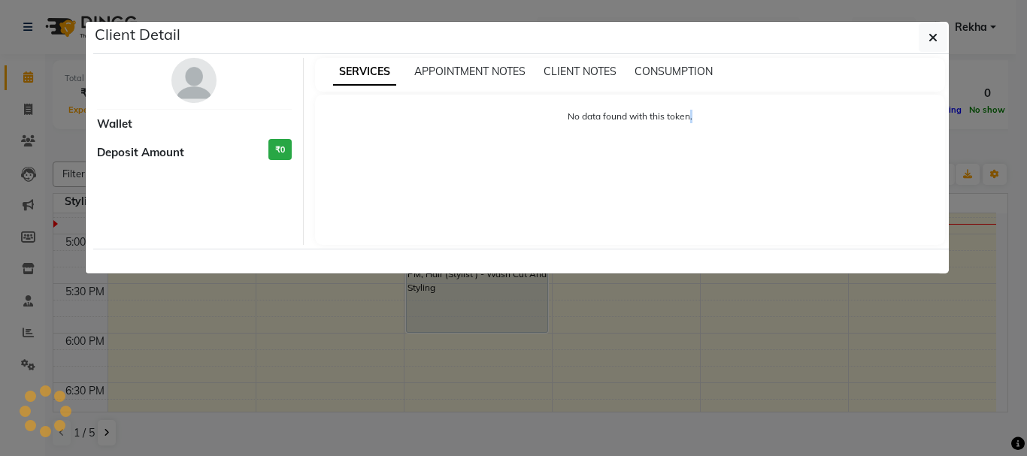
click at [547, 298] on ngb-modal-window "Client Detail Wallet Deposit Amount ₹0 SERVICES APPOINTMENT NOTES CLIENT NOTES …" at bounding box center [513, 228] width 1027 height 456
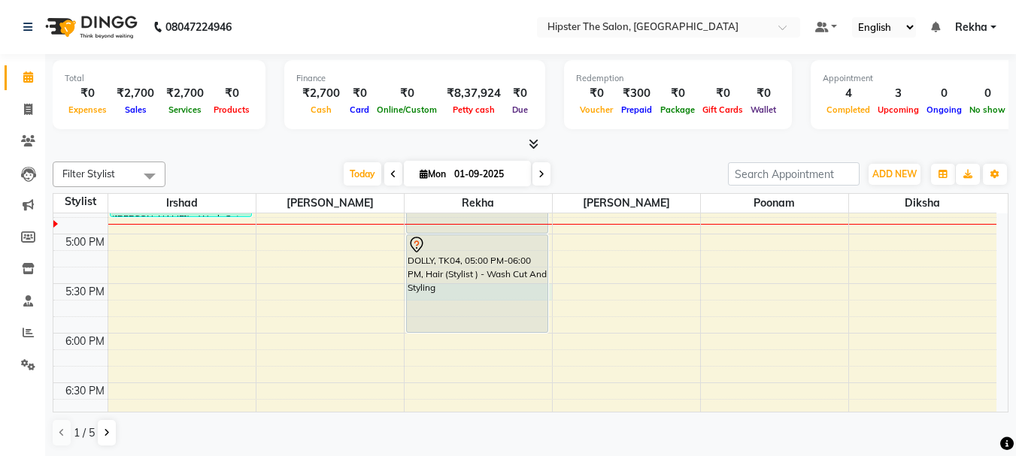
click at [550, 298] on div "8:00 AM 8:30 AM 9:00 AM 9:30 AM 10:00 AM 10:30 AM 11:00 AM 11:30 AM 12:00 PM 12…" at bounding box center [524, 85] width 943 height 1488
select select "32386"
select select "tentative"
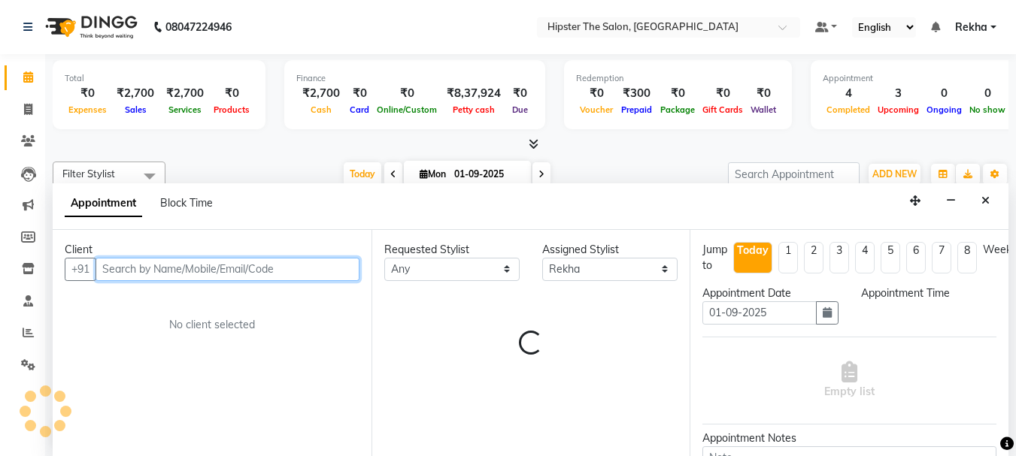
select select "1050"
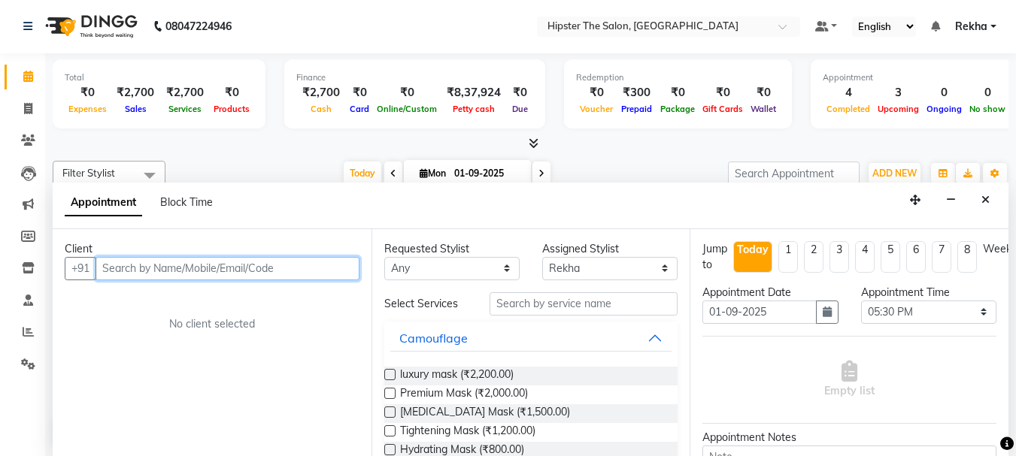
click at [306, 265] on input "text" at bounding box center [227, 268] width 264 height 23
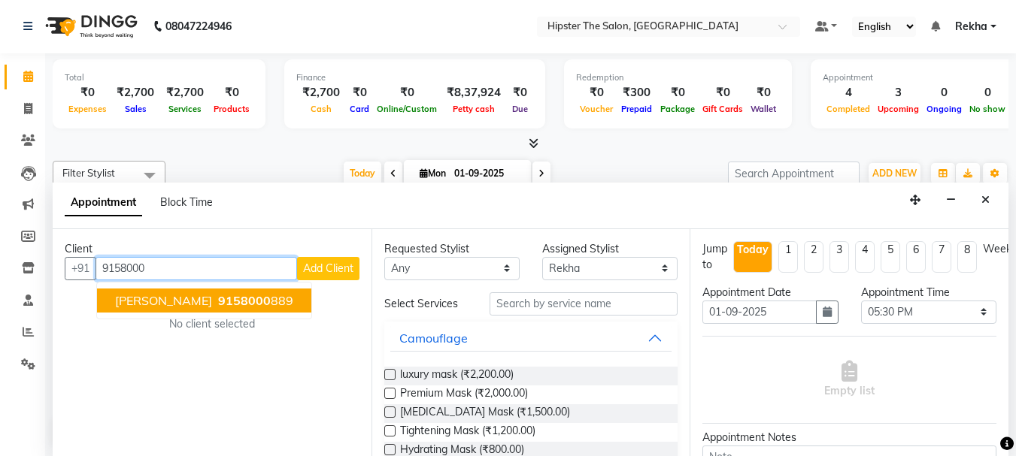
click at [218, 304] on span "9158000" at bounding box center [244, 300] width 53 height 15
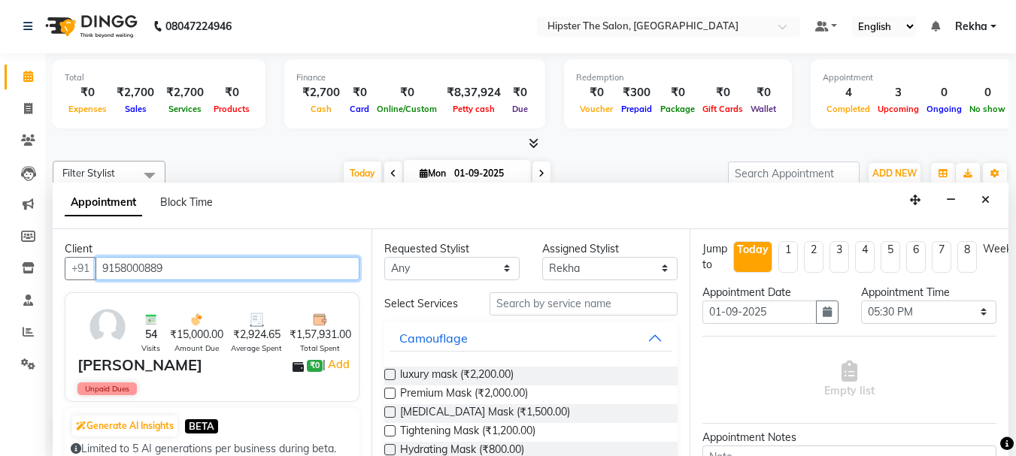
type input "9158000889"
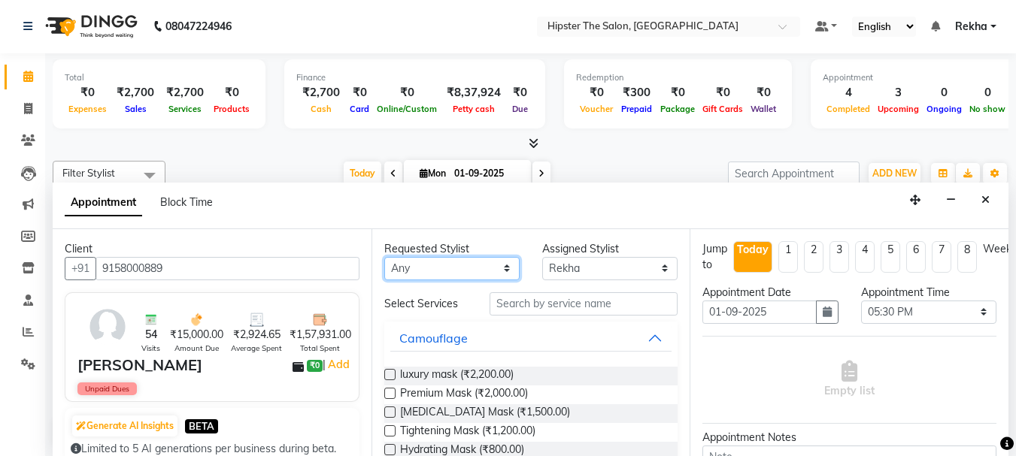
click at [497, 271] on select "Any [PERSON_NAME] [PERSON_NAME] Anup [PERSON_NAME] [PERSON_NAME] Lucky [PERSON_…" at bounding box center [451, 268] width 135 height 23
click at [577, 337] on button "Camouflage" at bounding box center [531, 338] width 282 height 27
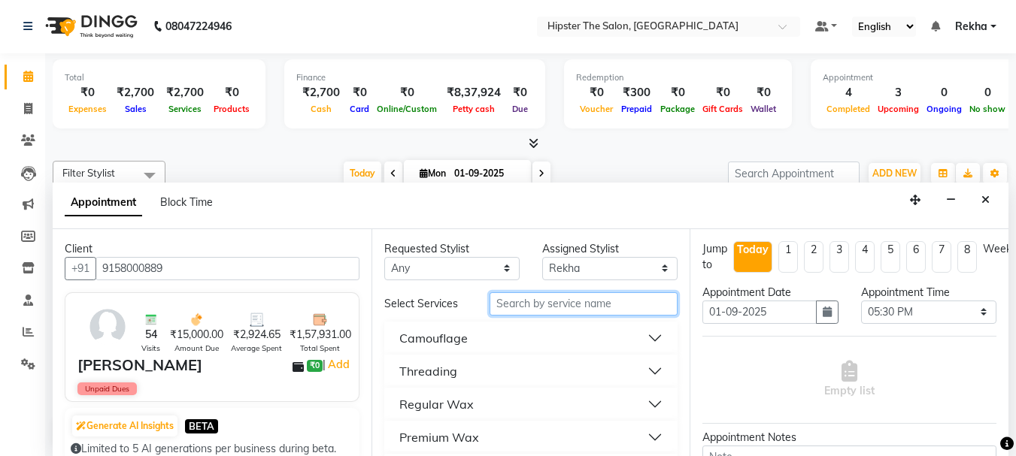
click at [598, 307] on input "text" at bounding box center [583, 303] width 188 height 23
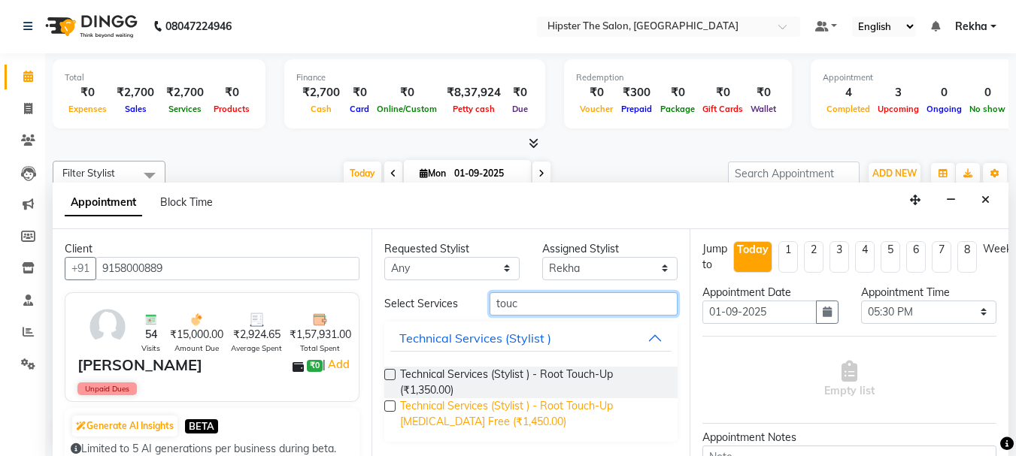
type input "touc"
click at [456, 416] on span "Technical Services (Stylist ) - Root Touch-Up [MEDICAL_DATA] Free (₹1,450.00)" at bounding box center [533, 414] width 266 height 32
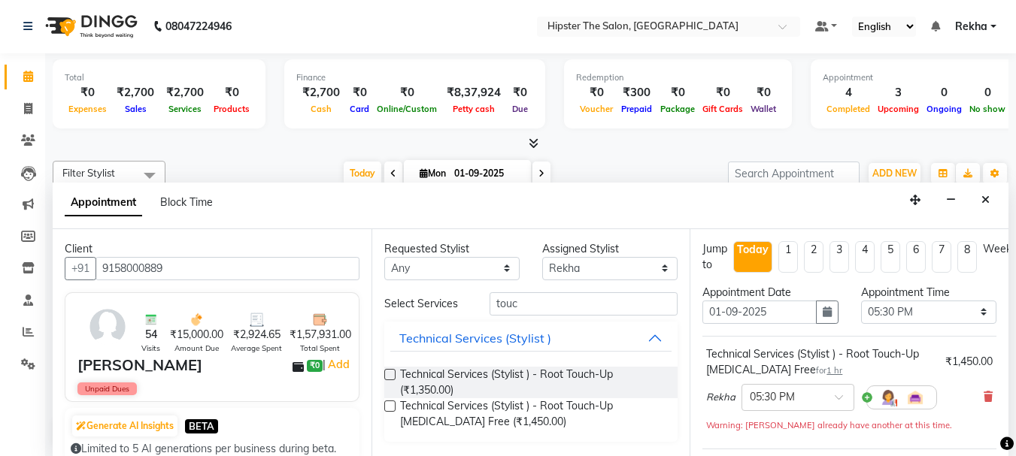
click at [387, 404] on label at bounding box center [389, 406] width 11 height 11
click at [387, 404] on input "checkbox" at bounding box center [389, 408] width 10 height 10
checkbox input "false"
click at [1006, 434] on div at bounding box center [1007, 444] width 14 height 20
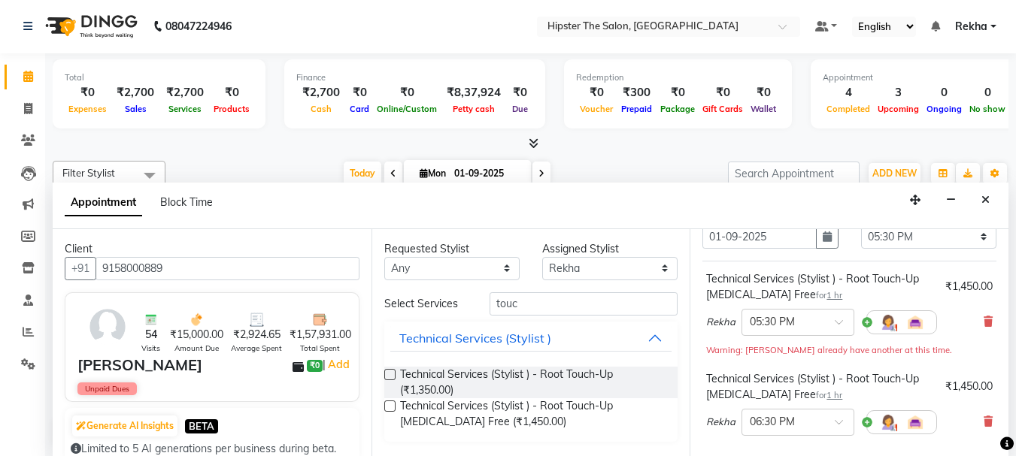
scroll to position [100, 0]
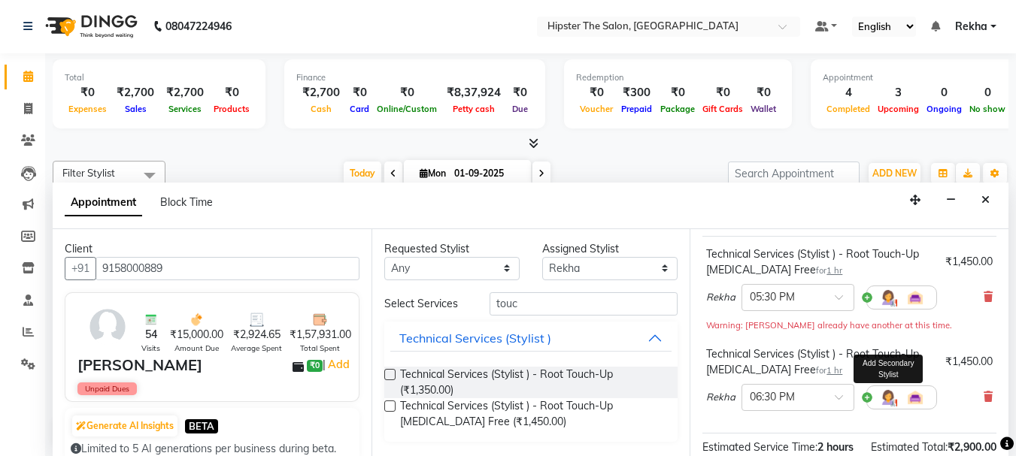
click at [882, 399] on img at bounding box center [888, 398] width 18 height 18
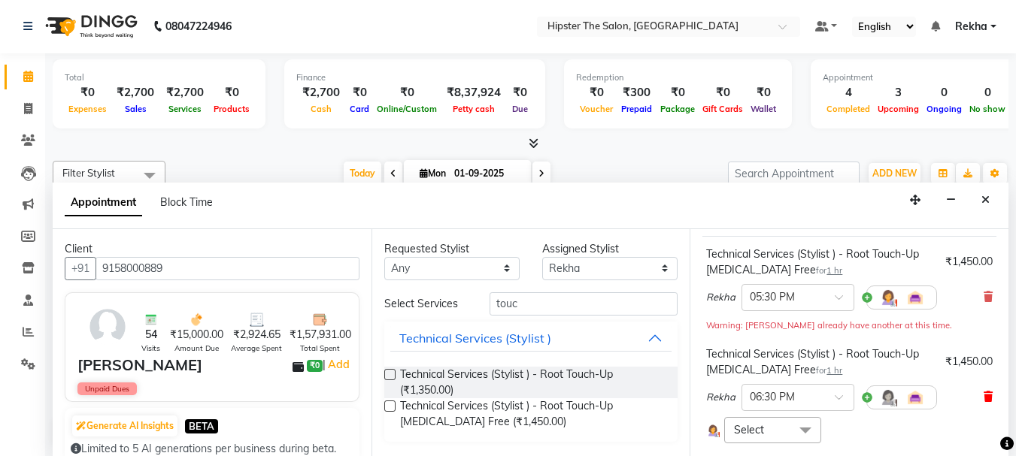
click at [983, 397] on icon at bounding box center [987, 397] width 9 height 11
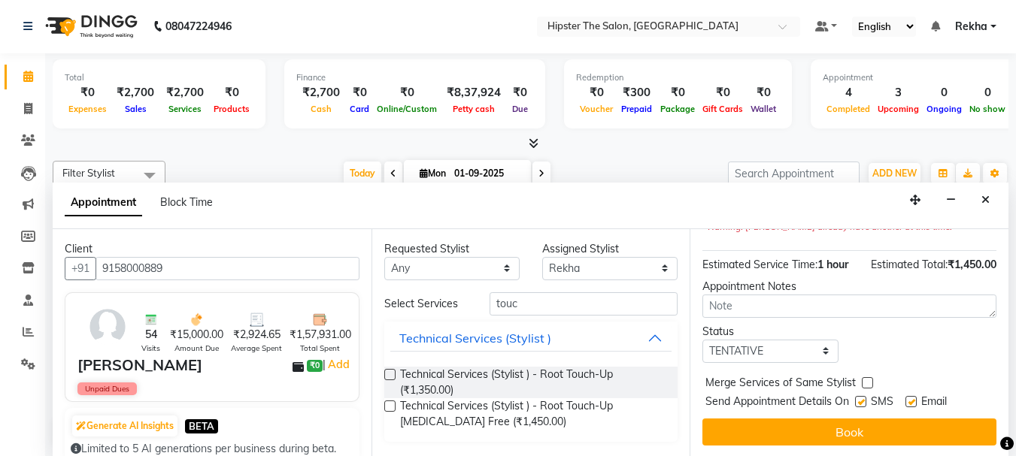
scroll to position [201, 0]
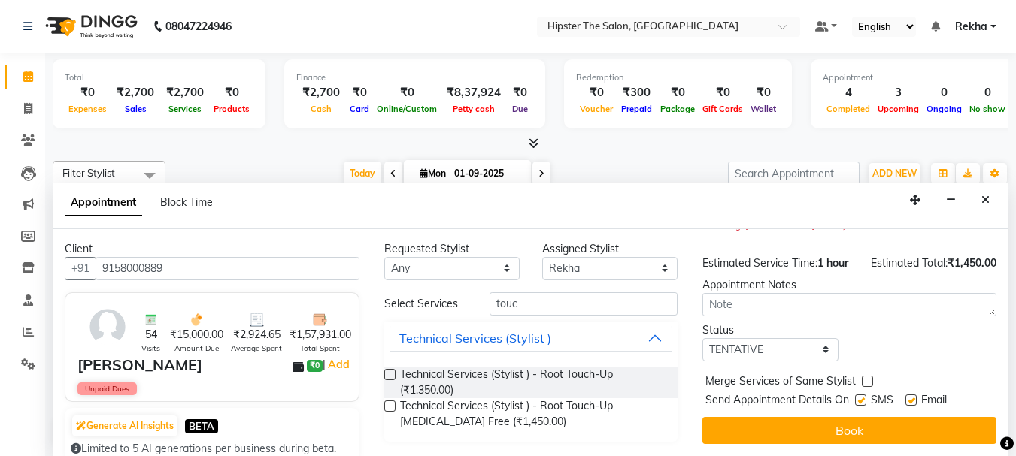
click at [974, 391] on div "Merge Services of Same Stylist" at bounding box center [849, 383] width 294 height 19
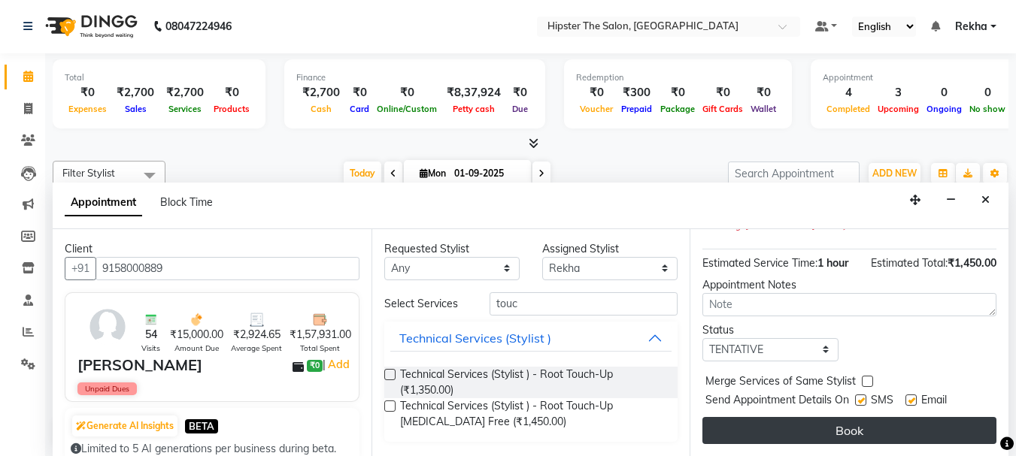
click at [922, 438] on button "Book" at bounding box center [849, 430] width 294 height 27
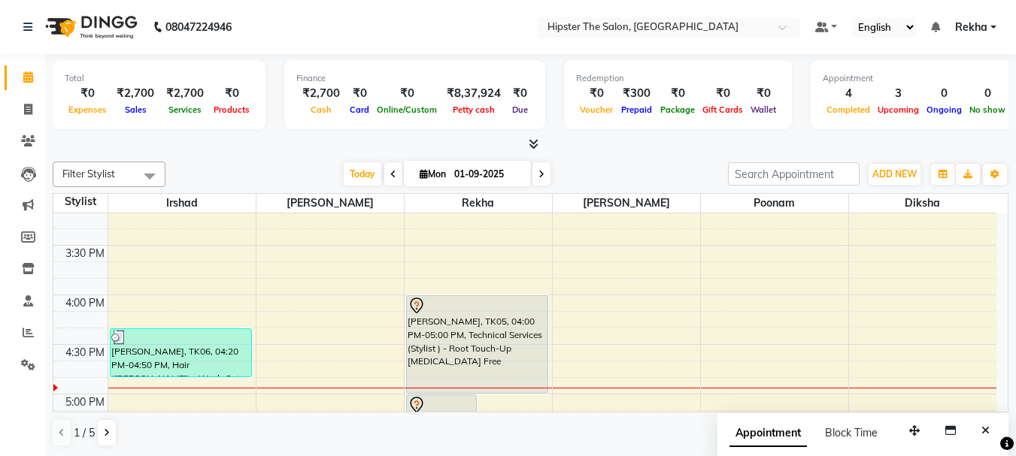
scroll to position [697, 0]
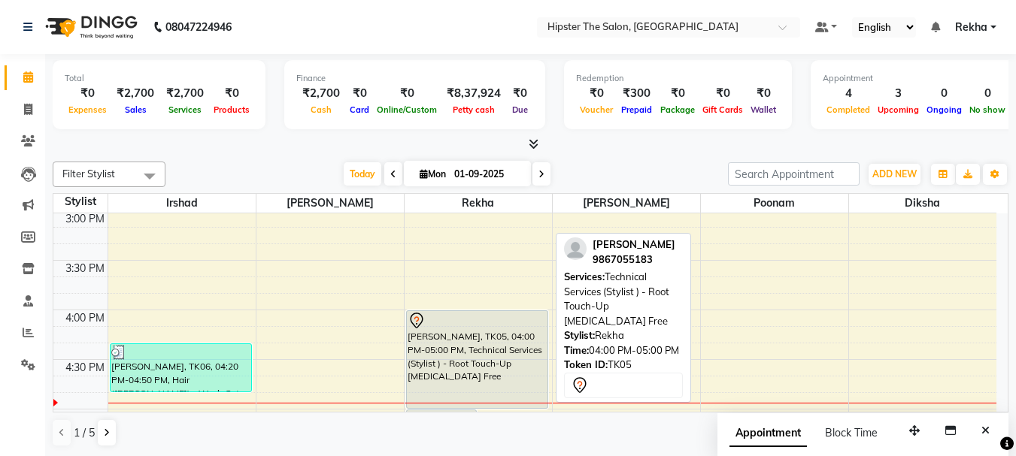
click at [492, 333] on div "[PERSON_NAME], TK05, 04:00 PM-05:00 PM, Technical Services (Stylist ) - Root To…" at bounding box center [477, 359] width 141 height 97
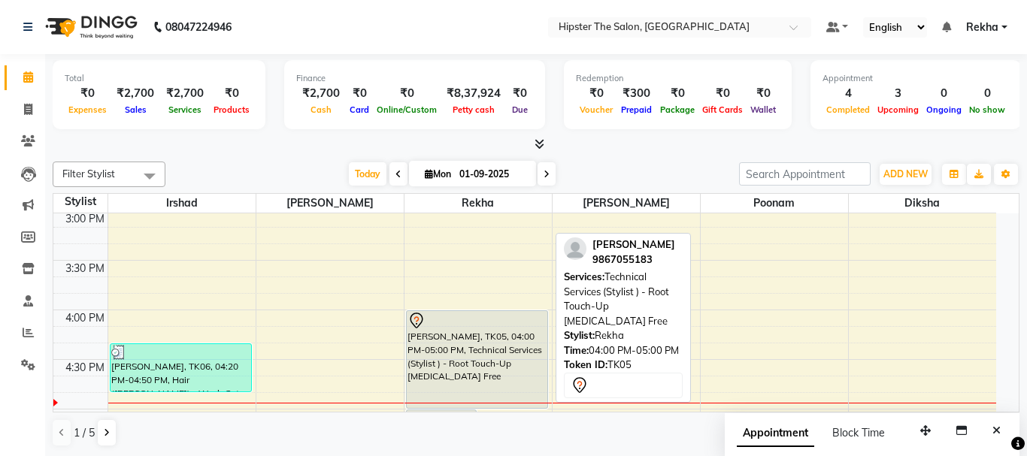
select select "7"
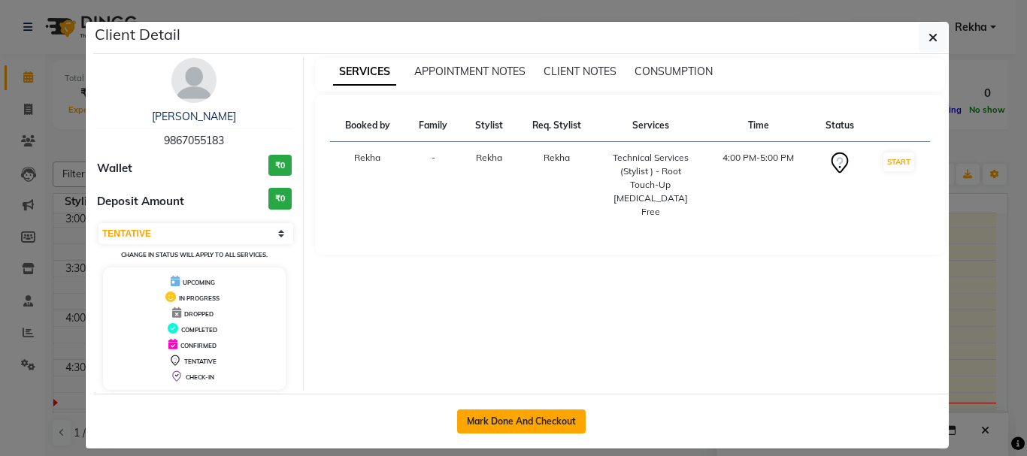
click at [514, 417] on button "Mark Done And Checkout" at bounding box center [521, 422] width 129 height 24
select select "service"
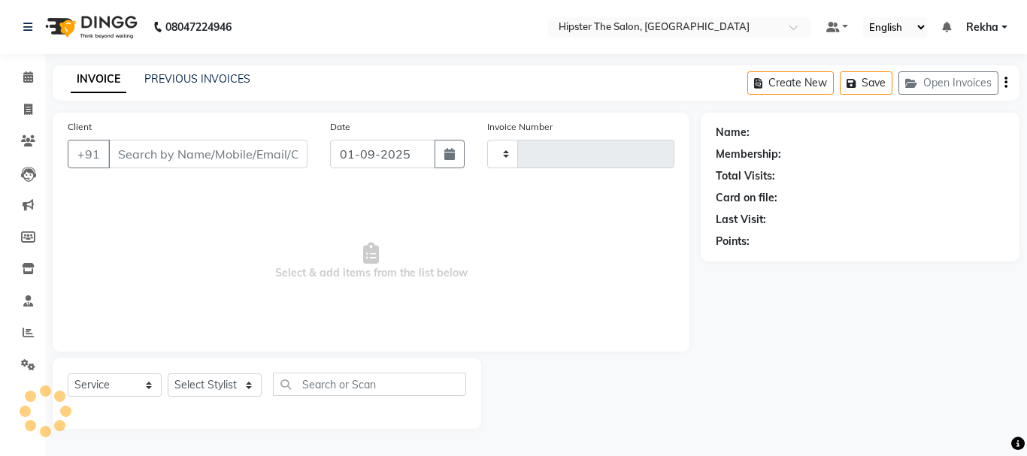
type input "2627"
select select "5125"
type input "9867055183"
select select "32386"
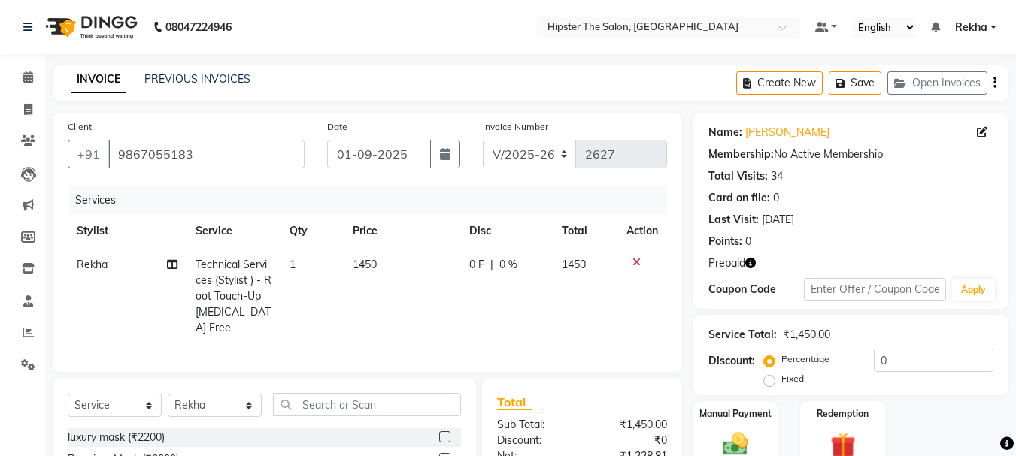
click at [749, 261] on icon "button" at bounding box center [750, 263] width 11 height 11
click at [216, 83] on link "PREVIOUS INVOICES" at bounding box center [197, 79] width 106 height 14
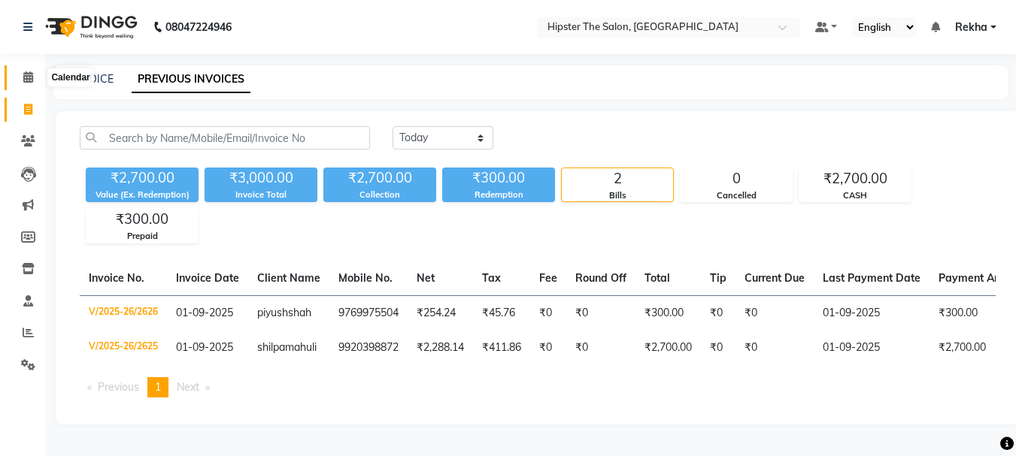
click at [24, 75] on icon at bounding box center [28, 76] width 10 height 11
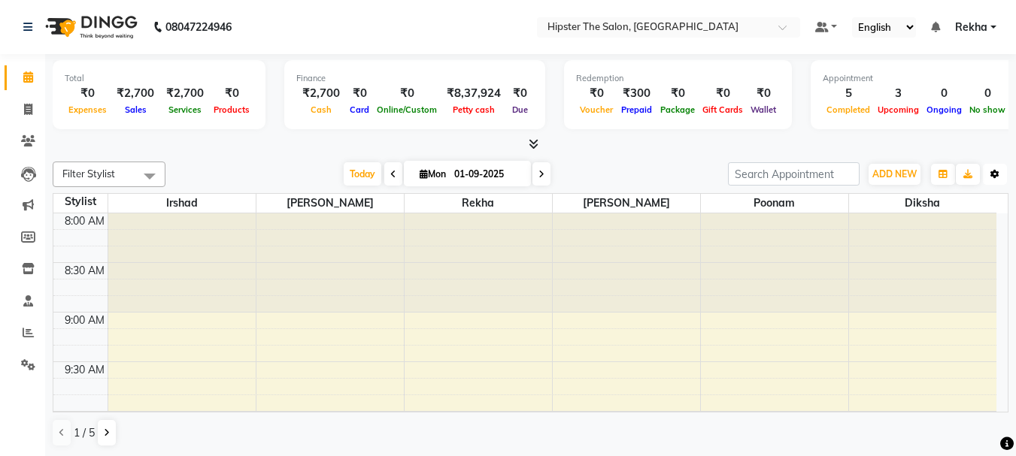
click at [999, 180] on button "Toggle Dropdown" at bounding box center [995, 174] width 24 height 21
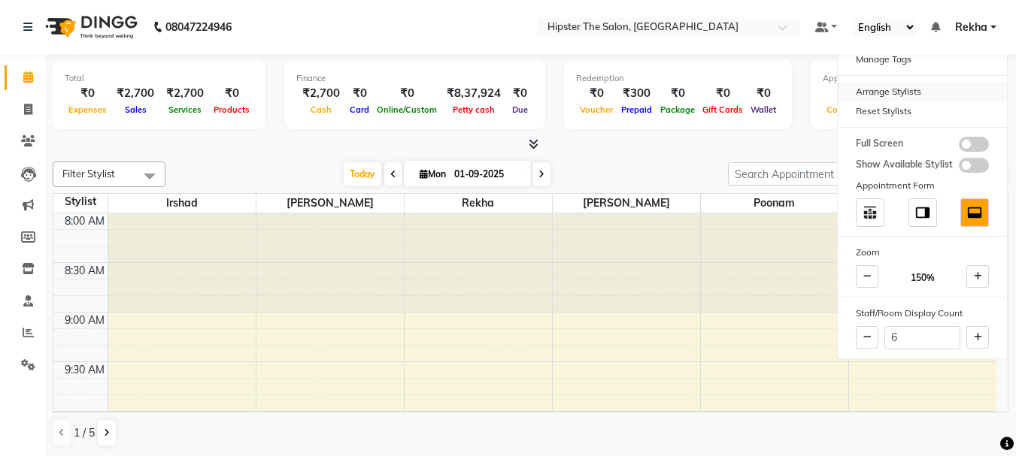
click at [875, 89] on div "Arrange Stylists" at bounding box center [921, 92] width 169 height 20
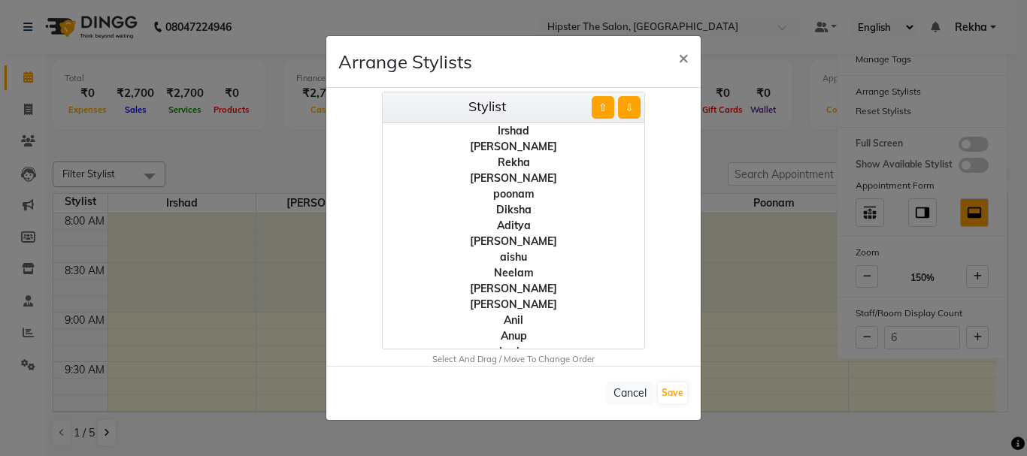
click at [509, 224] on div "Aditya" at bounding box center [514, 226] width 262 height 16
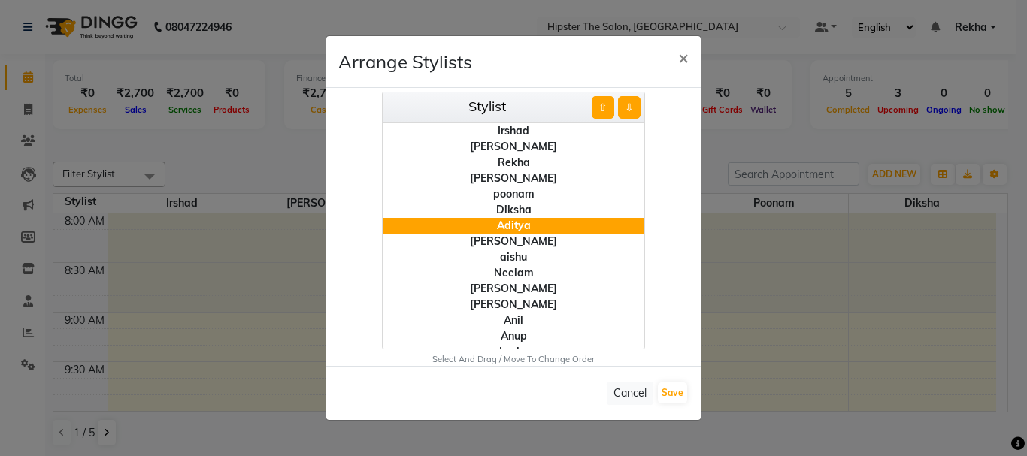
click at [626, 104] on button "⇩" at bounding box center [629, 107] width 23 height 23
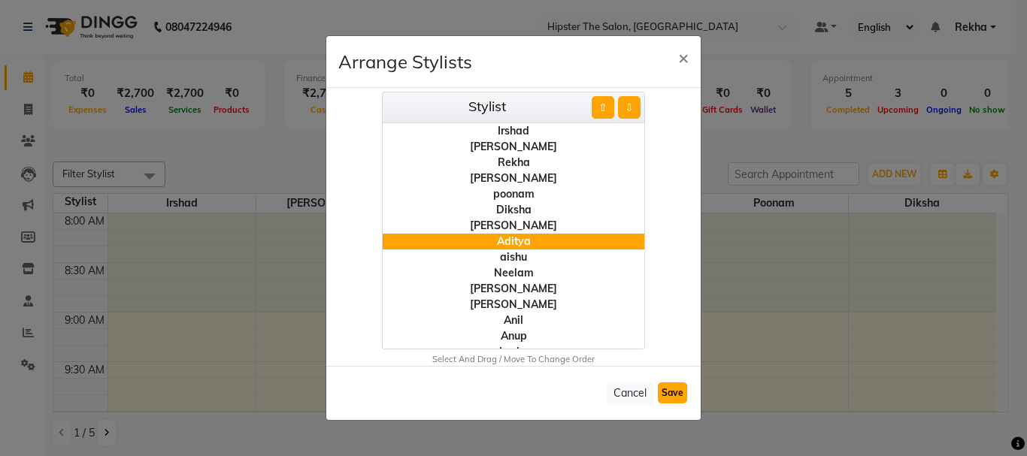
click at [683, 392] on button "Save" at bounding box center [672, 393] width 29 height 21
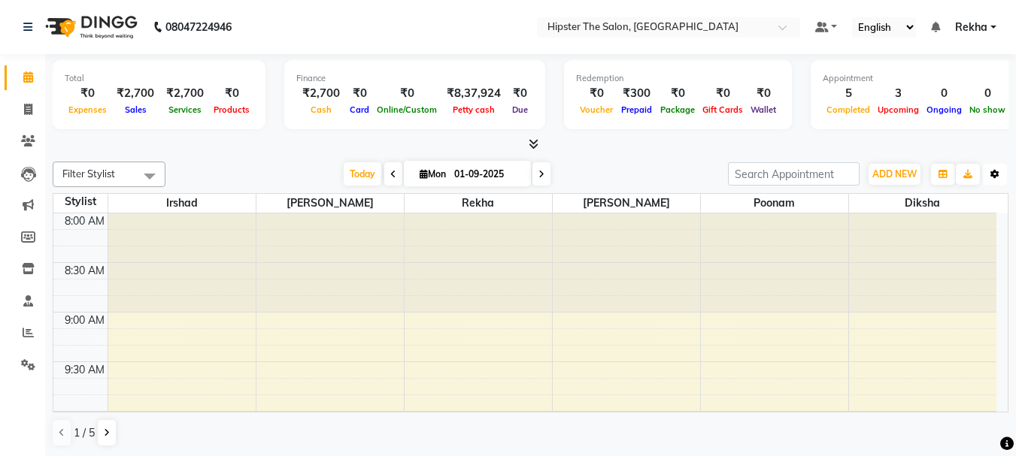
click at [998, 173] on icon "button" at bounding box center [994, 174] width 9 height 9
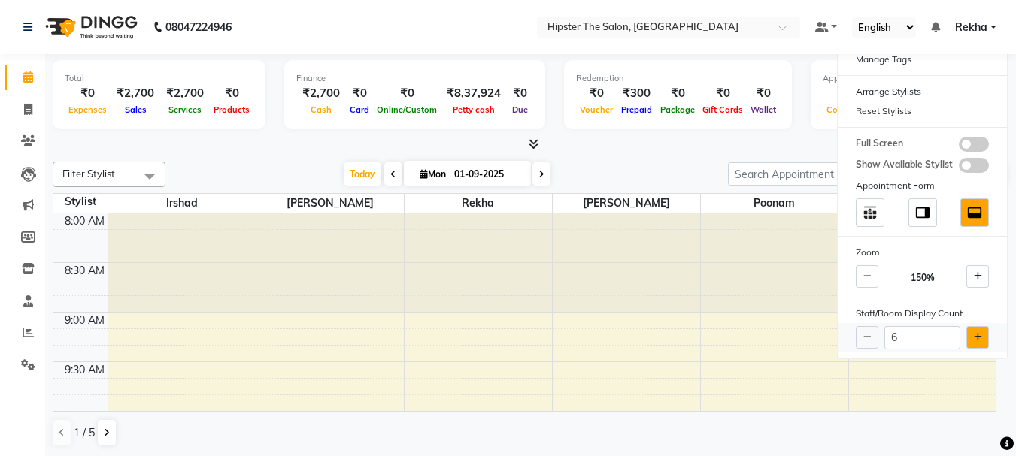
click at [979, 337] on icon at bounding box center [978, 337] width 8 height 9
type input "7"
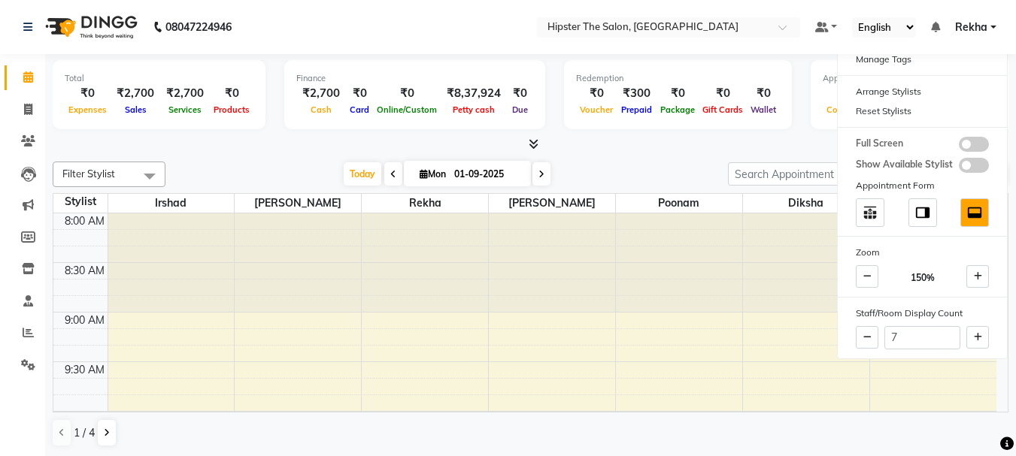
click at [756, 139] on div at bounding box center [531, 145] width 956 height 16
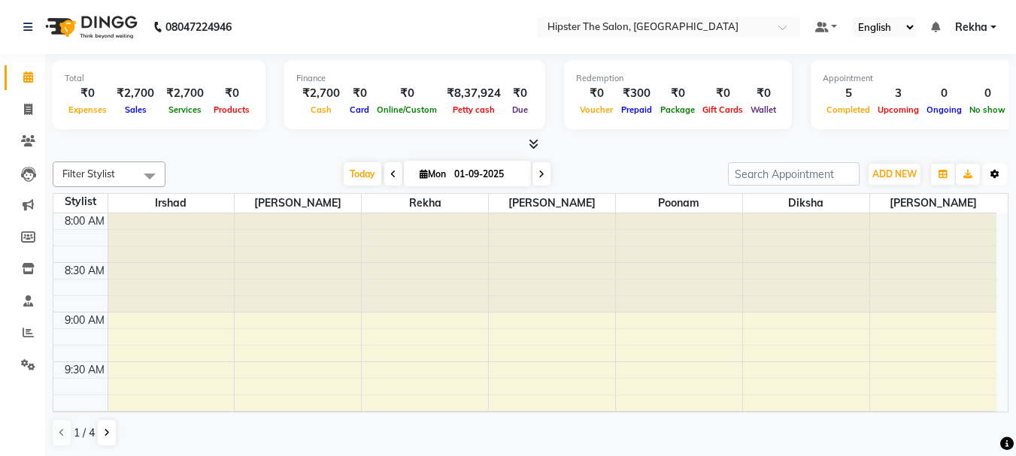
click at [993, 178] on icon "button" at bounding box center [994, 174] width 9 height 9
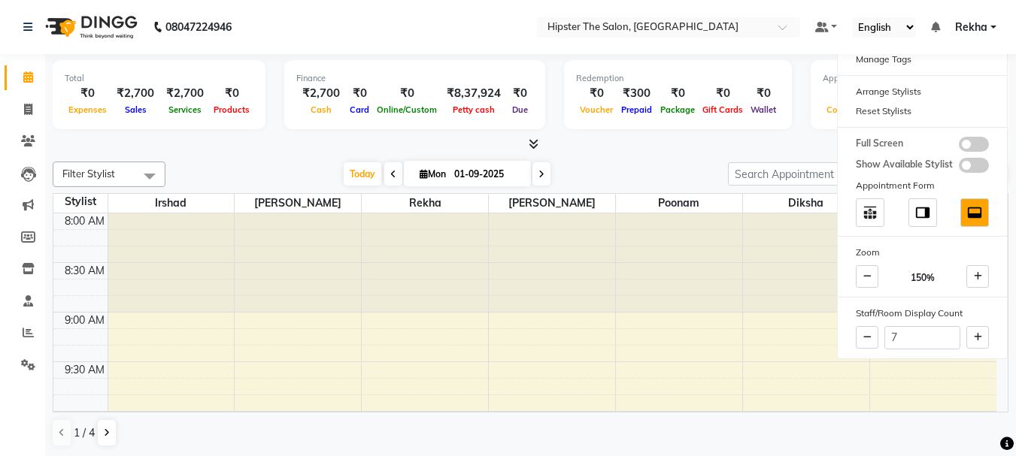
click at [993, 178] on div "Appointment Form" at bounding box center [921, 186] width 169 height 20
click at [976, 277] on icon at bounding box center [978, 276] width 8 height 9
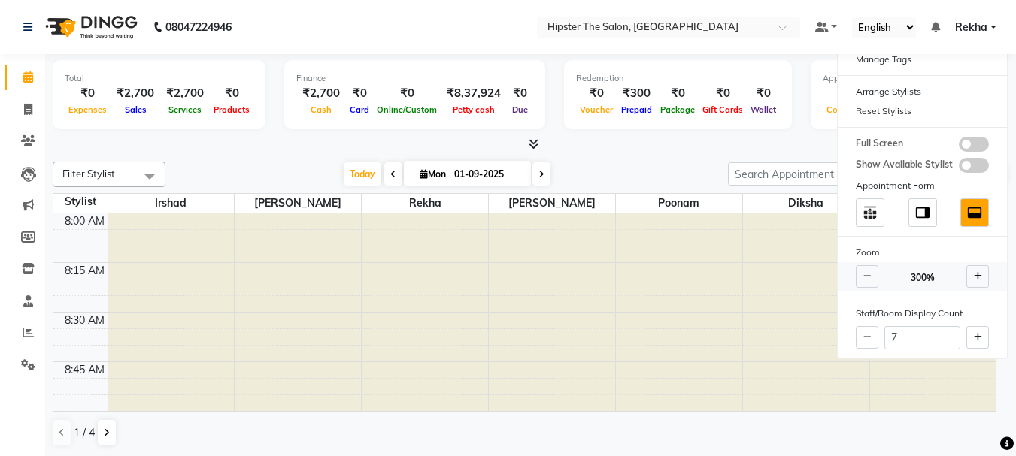
click at [976, 277] on icon at bounding box center [978, 276] width 8 height 9
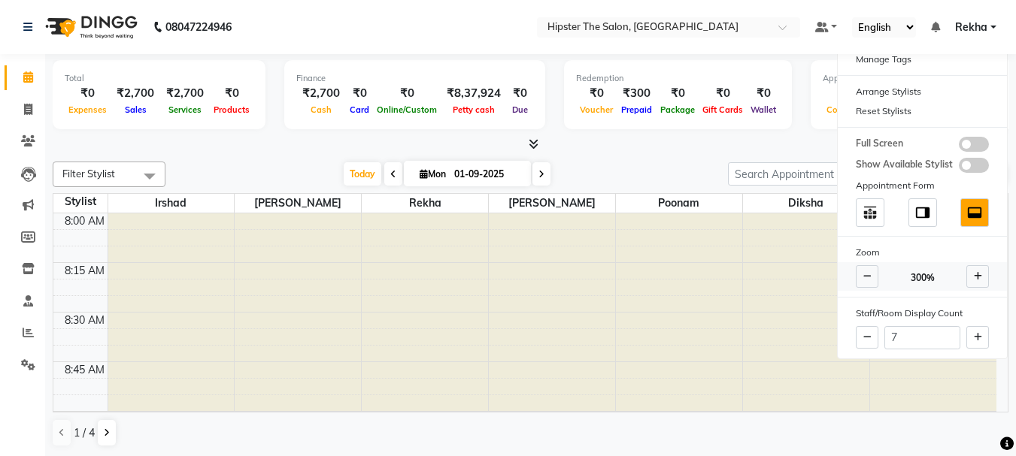
click at [976, 277] on icon at bounding box center [978, 276] width 8 height 9
click at [863, 277] on icon at bounding box center [867, 276] width 8 height 9
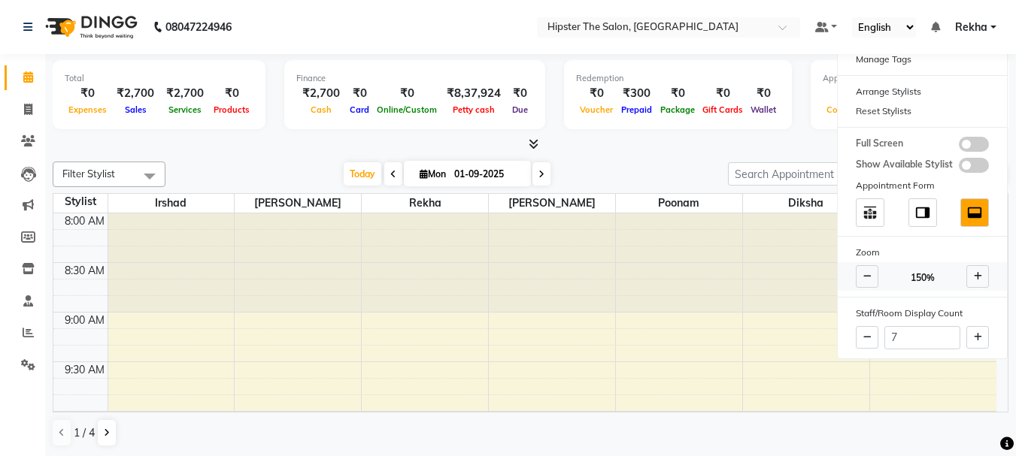
click at [863, 277] on icon at bounding box center [867, 276] width 8 height 9
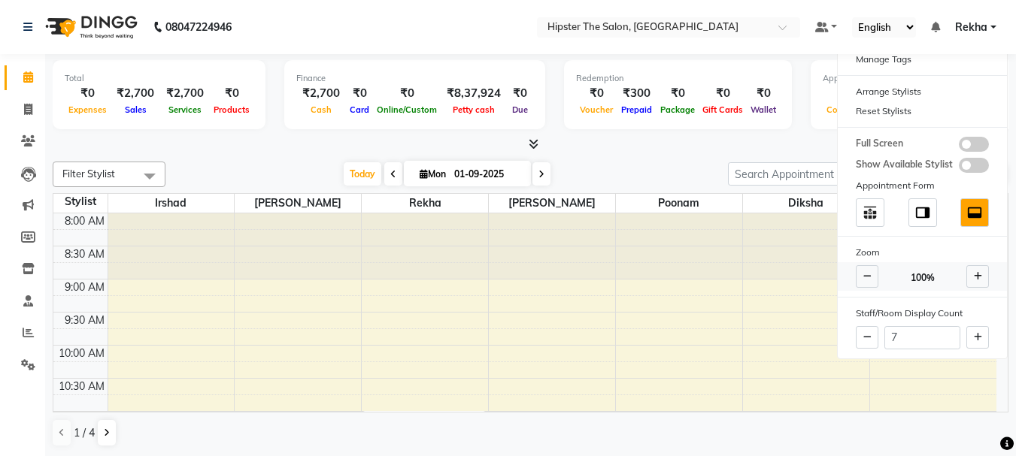
click at [863, 277] on icon at bounding box center [867, 276] width 8 height 9
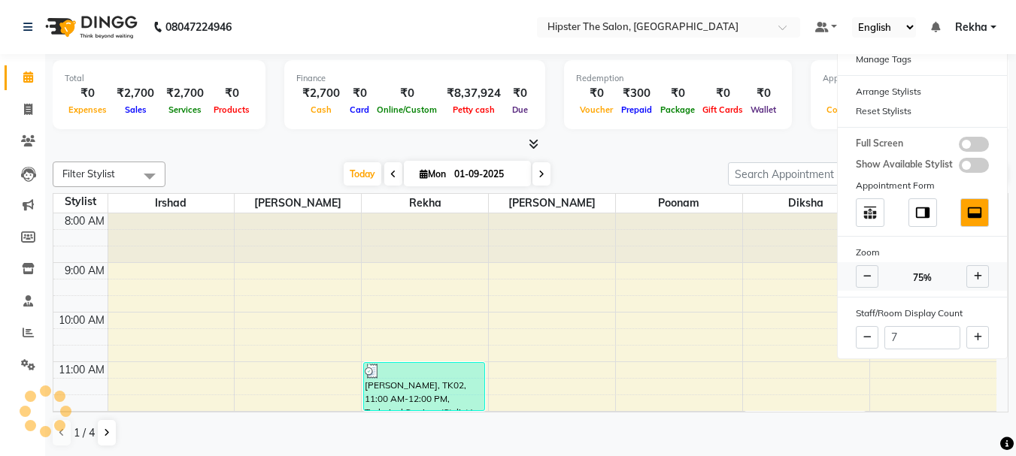
click at [863, 277] on icon at bounding box center [867, 276] width 8 height 9
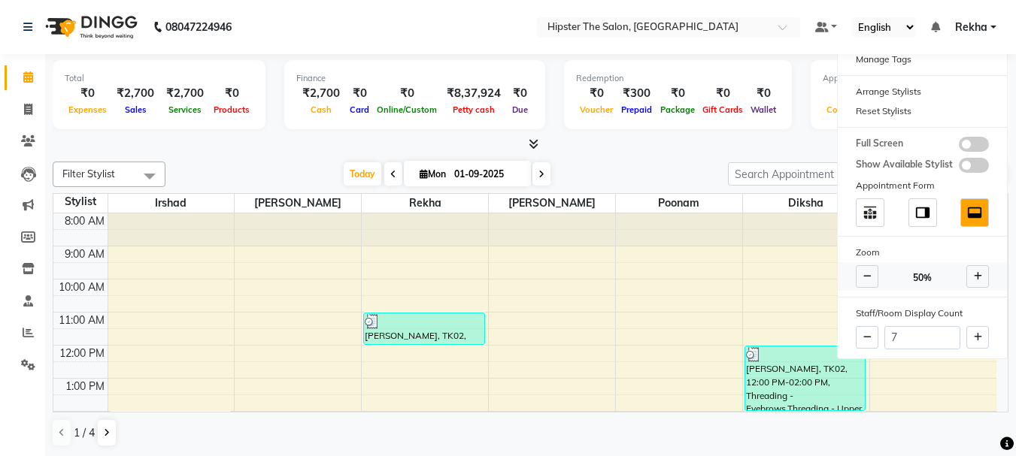
click at [863, 277] on icon at bounding box center [867, 276] width 8 height 9
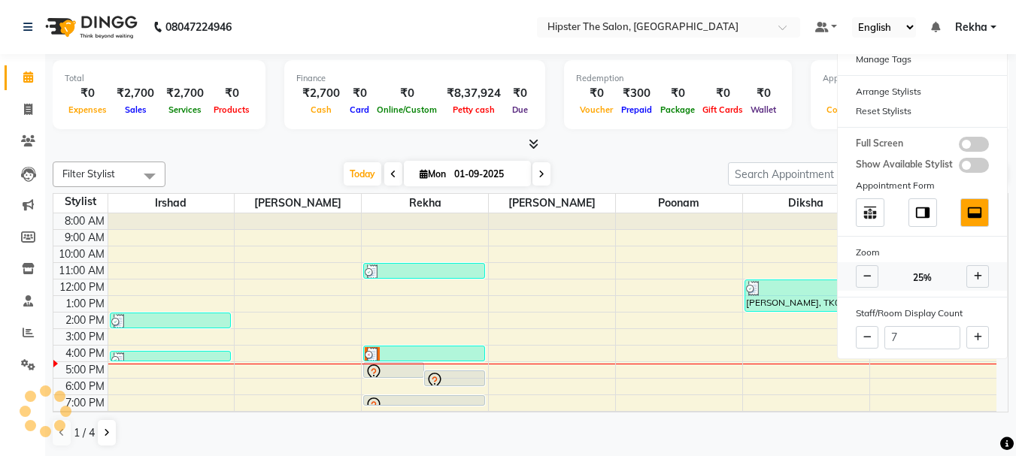
click at [863, 277] on icon at bounding box center [867, 276] width 8 height 9
click at [976, 276] on icon at bounding box center [978, 276] width 8 height 9
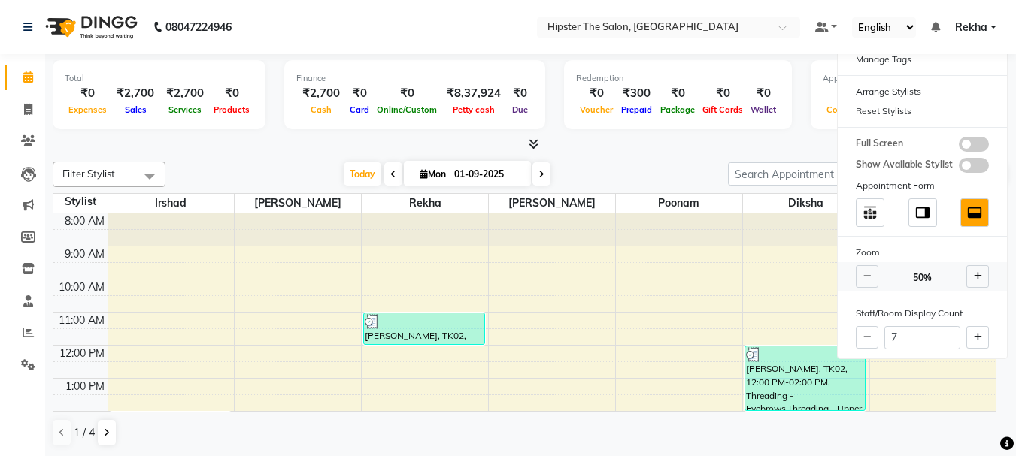
click at [976, 276] on icon at bounding box center [978, 276] width 8 height 9
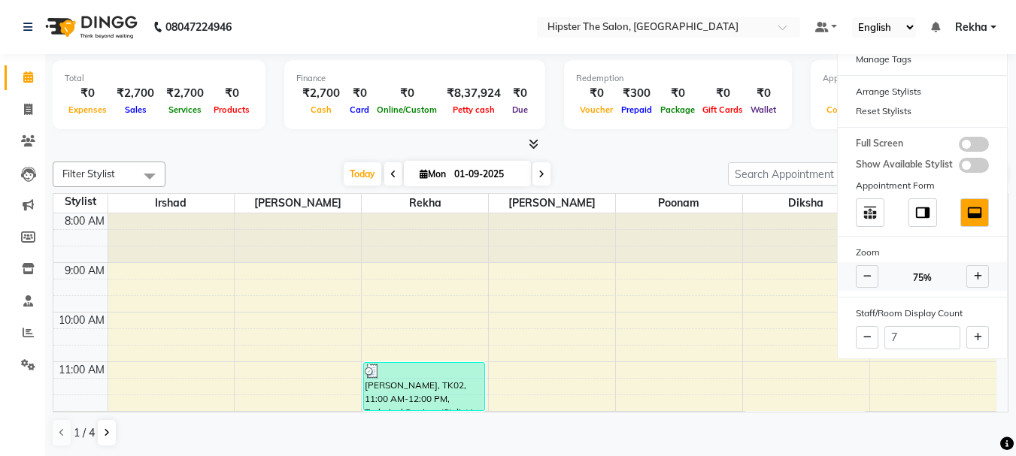
click at [976, 276] on icon at bounding box center [978, 276] width 8 height 9
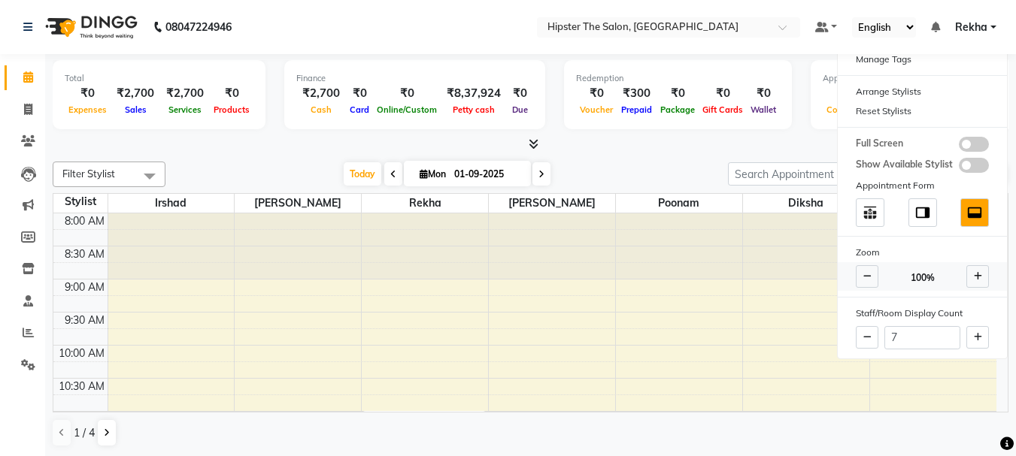
click at [976, 276] on icon at bounding box center [978, 276] width 8 height 9
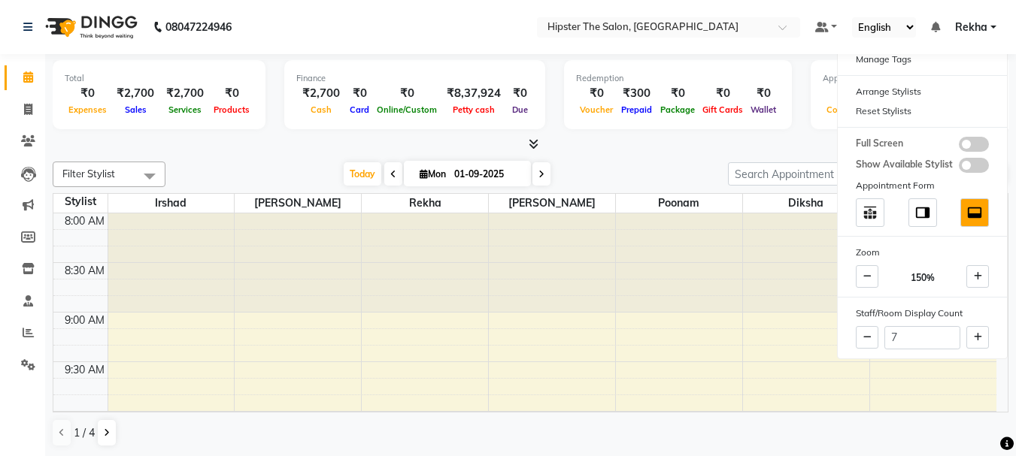
click at [597, 137] on div at bounding box center [531, 145] width 956 height 16
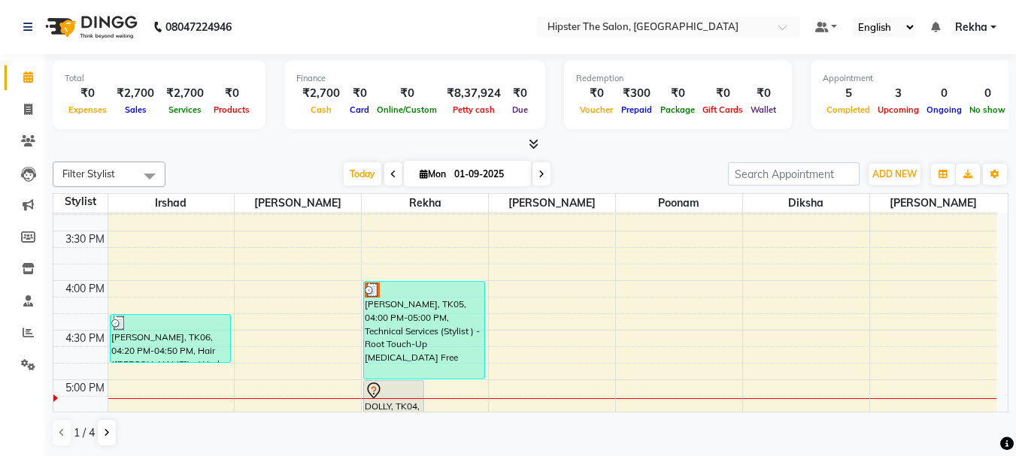
scroll to position [727, 0]
click at [351, 171] on span "Today" at bounding box center [363, 173] width 38 height 23
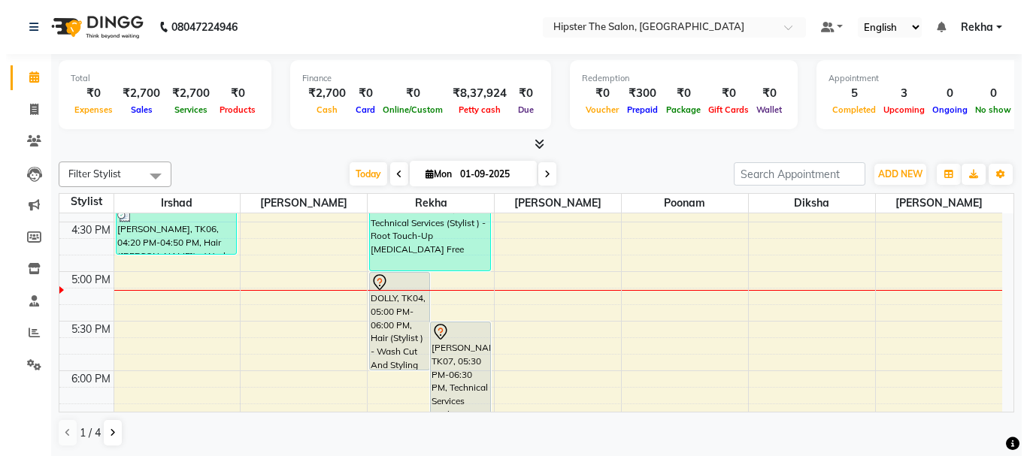
scroll to position [789, 0]
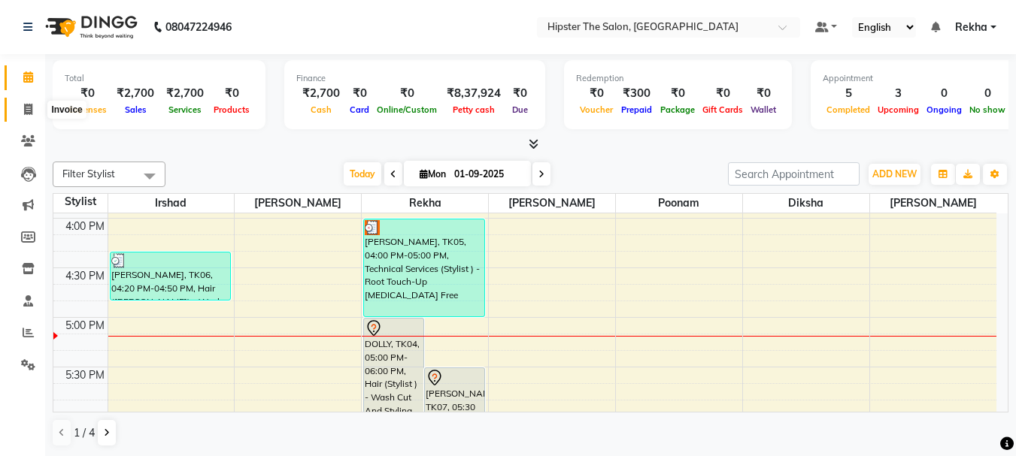
click at [28, 105] on icon at bounding box center [28, 109] width 8 height 11
select select "service"
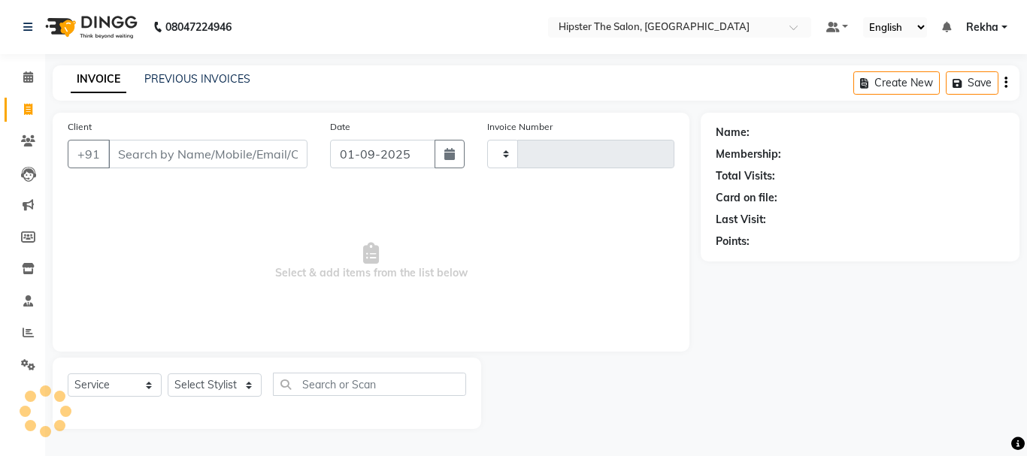
type input "2627"
select select "5125"
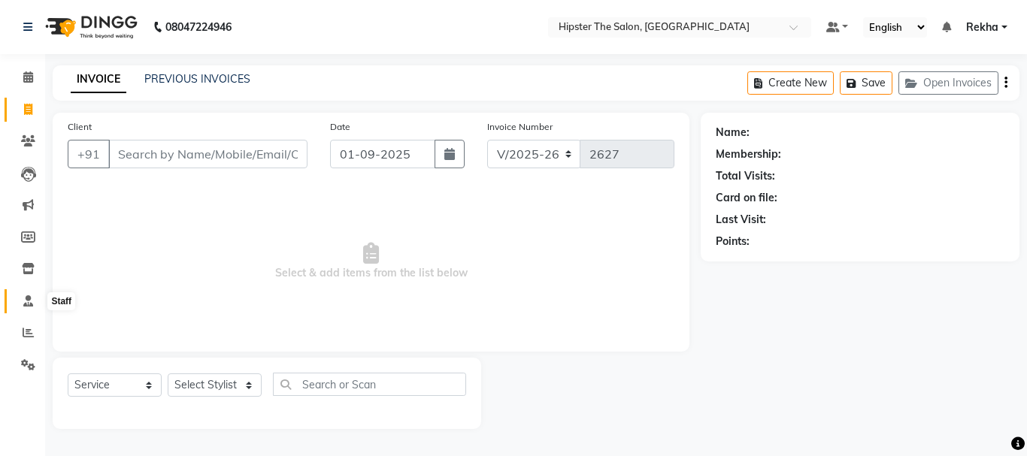
click at [28, 301] on icon at bounding box center [28, 300] width 10 height 11
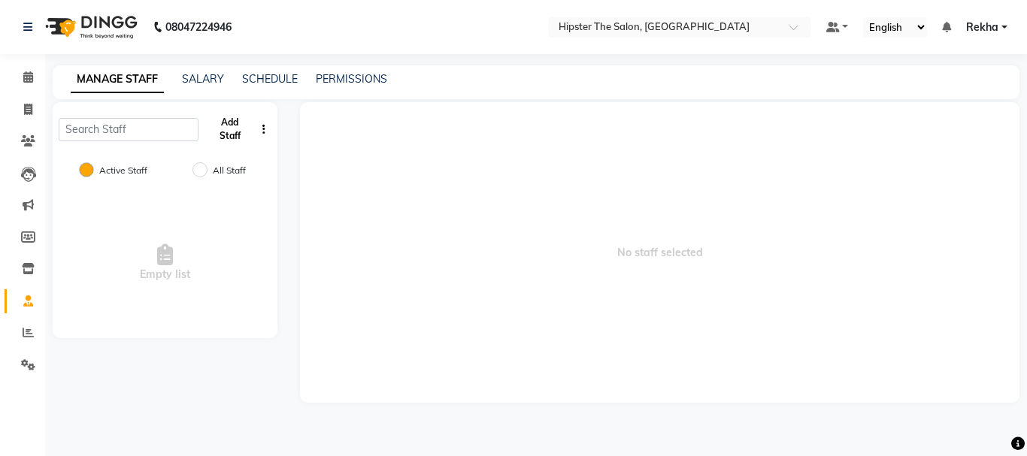
click at [218, 141] on button "Add Staff" at bounding box center [229, 129] width 50 height 39
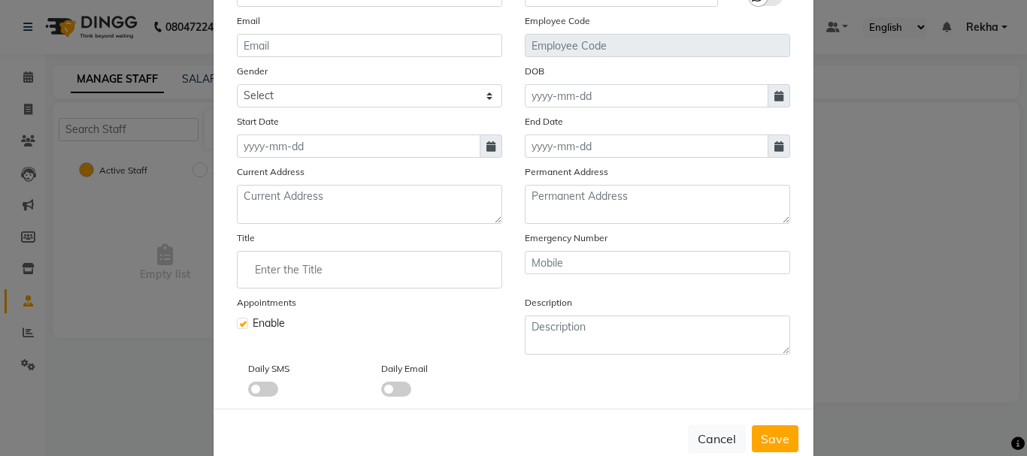
scroll to position [207, 0]
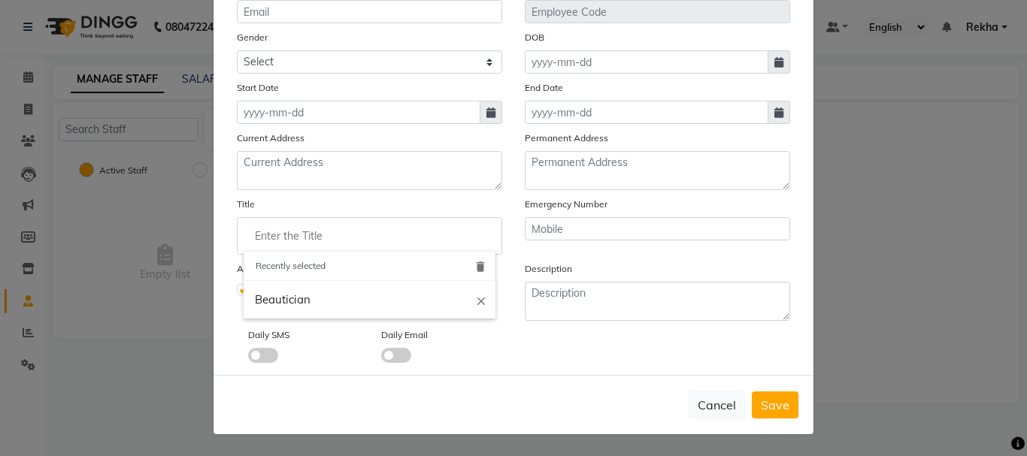
click at [335, 250] on input "Enter the Title" at bounding box center [370, 236] width 252 height 30
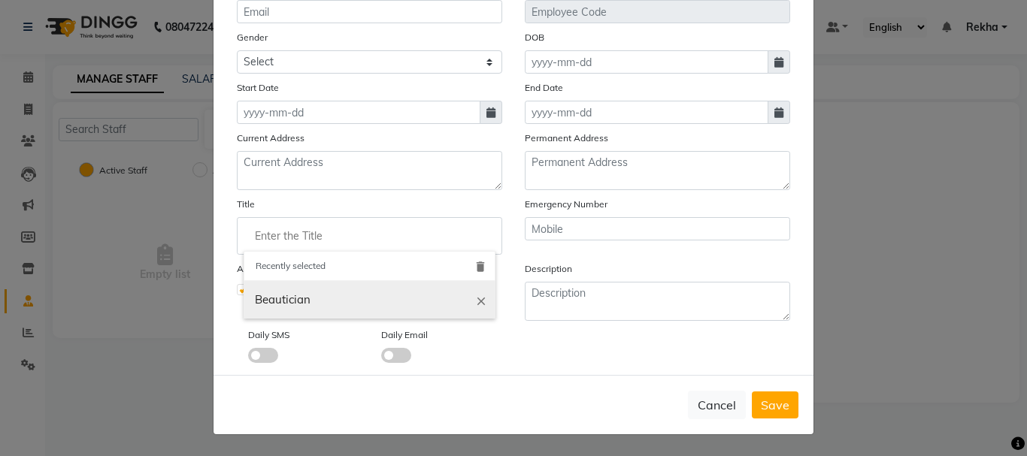
click at [474, 300] on icon "close" at bounding box center [481, 301] width 14 height 14
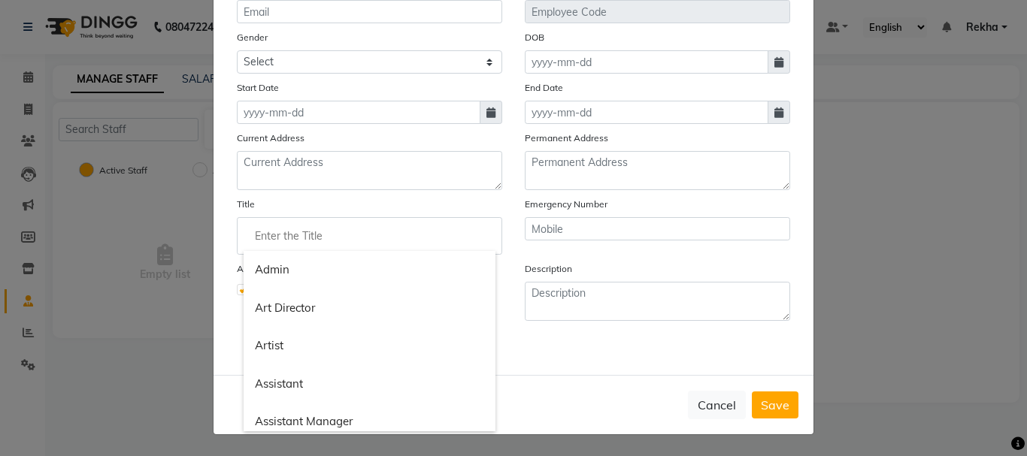
click at [614, 382] on div at bounding box center [513, 228] width 1027 height 456
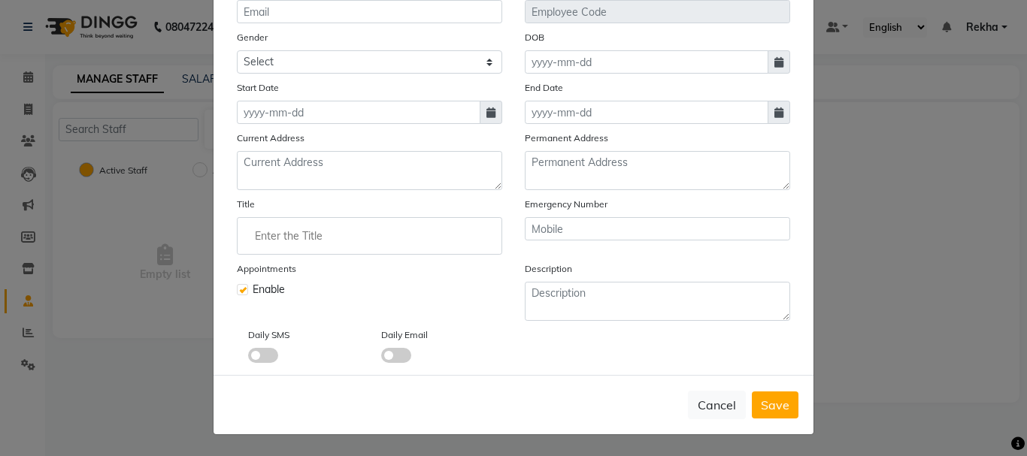
click at [937, 311] on ngb-modal-window "Add Staff × Select Image Display Name Name Mobile Email Employee Code Gender Se…" at bounding box center [513, 228] width 1027 height 456
click at [708, 399] on button "Cancel" at bounding box center [717, 405] width 58 height 29
checkbox input "false"
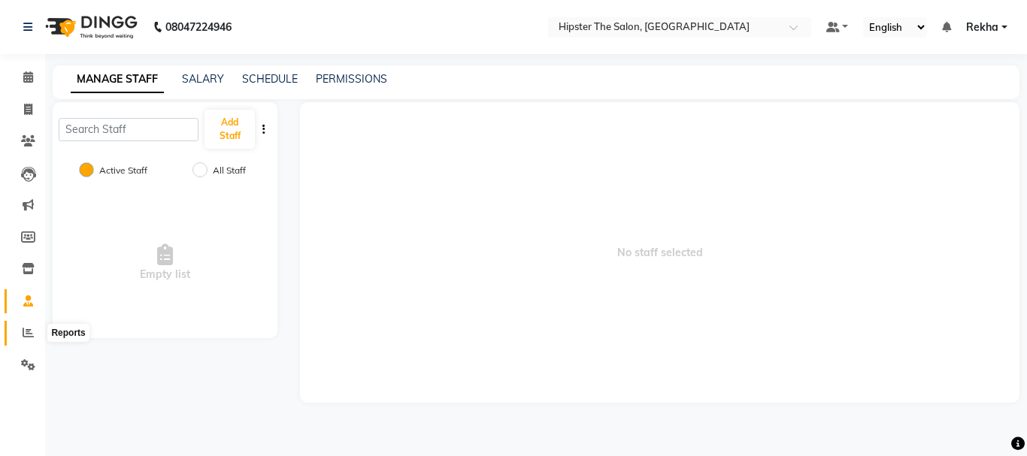
click at [26, 332] on icon at bounding box center [28, 332] width 11 height 11
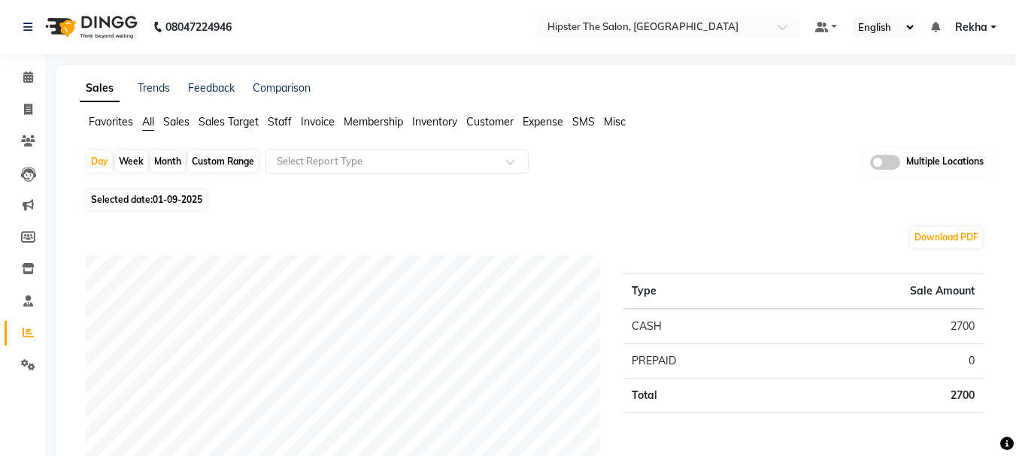
click at [180, 122] on span "Sales" at bounding box center [176, 122] width 26 height 14
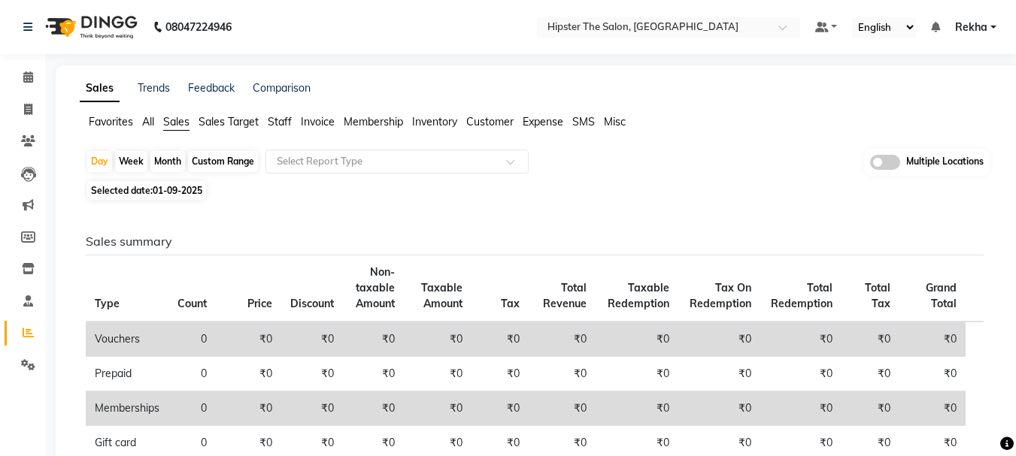
click at [221, 123] on span "Sales Target" at bounding box center [228, 122] width 60 height 14
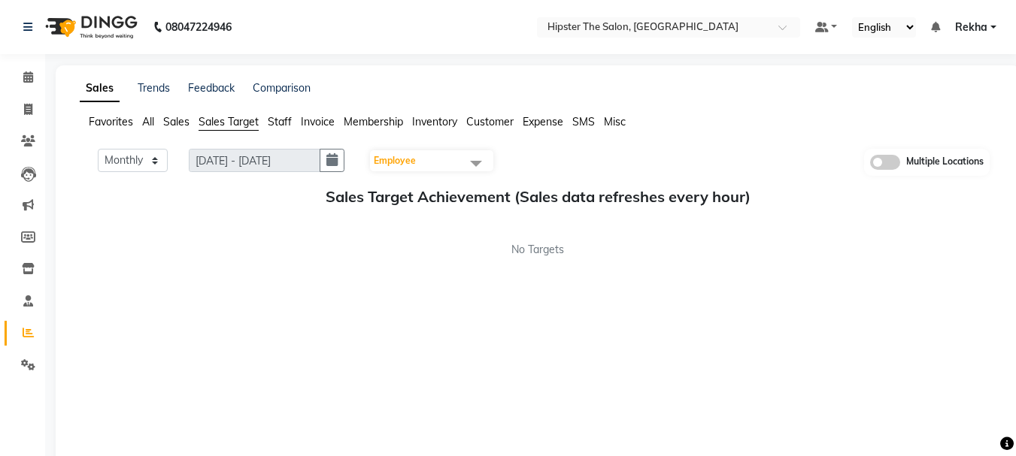
click at [278, 120] on span "Staff" at bounding box center [280, 122] width 24 height 14
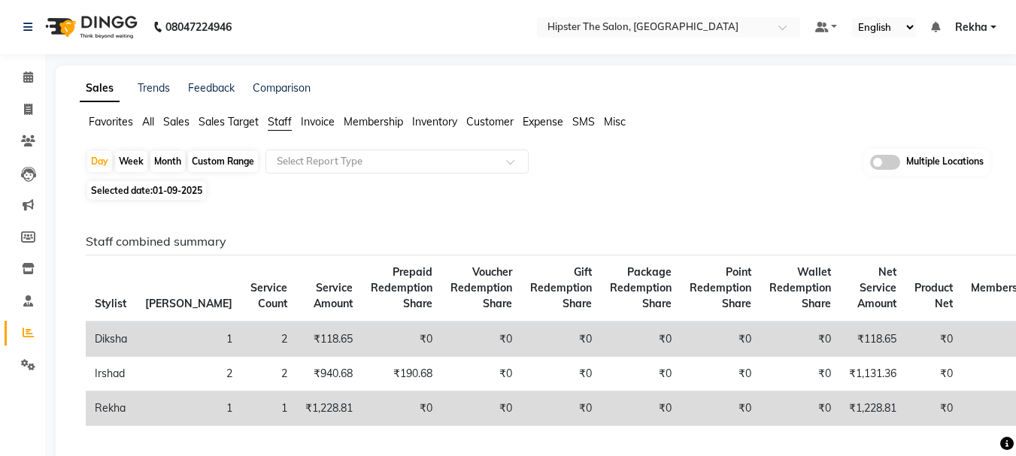
click at [201, 157] on div "Custom Range" at bounding box center [223, 161] width 70 height 21
select select "9"
select select "2025"
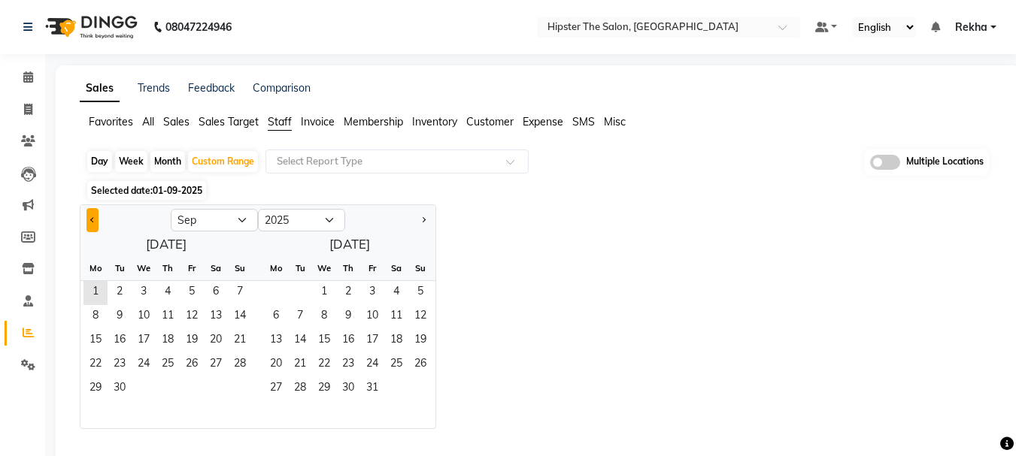
click at [91, 226] on button "Previous month" at bounding box center [92, 220] width 12 height 24
select select "8"
click at [190, 294] on span "1" at bounding box center [192, 293] width 24 height 24
click at [235, 383] on span "31" at bounding box center [240, 389] width 24 height 24
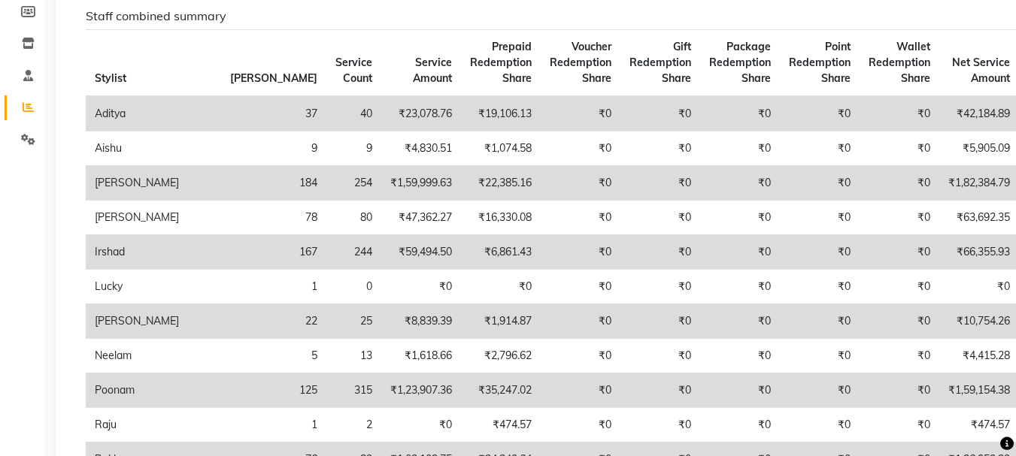
scroll to position [476, 0]
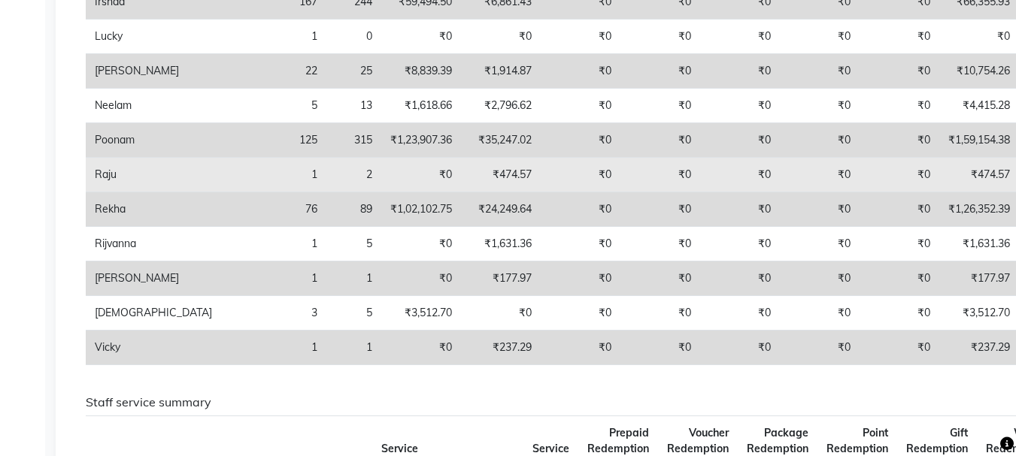
click at [859, 165] on td "₹0" at bounding box center [899, 175] width 80 height 35
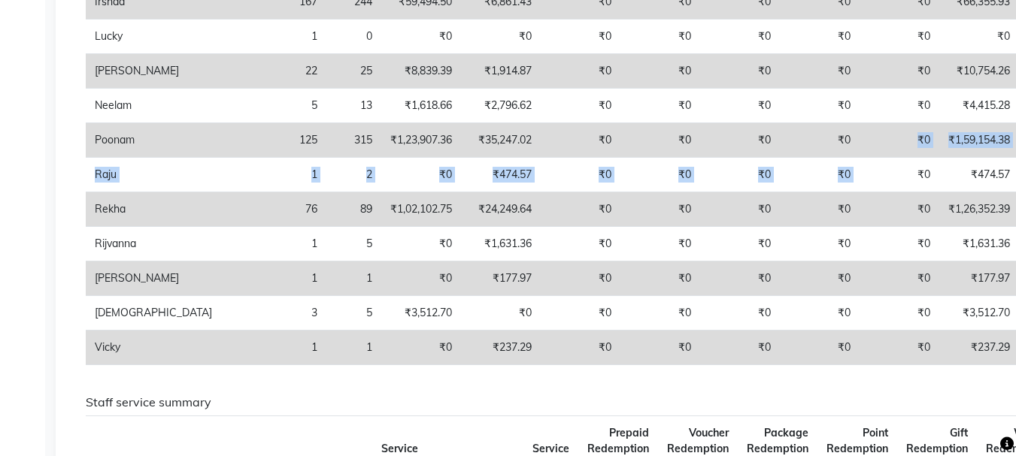
drag, startPoint x: 779, startPoint y: 147, endPoint x: 777, endPoint y: 136, distance: 11.5
click at [777, 136] on tbody "Aditya 37 40 ₹23,078.76 ₹19,106.13 ₹0 ₹0 ₹0 ₹0 ₹0 ₹42,184.89 ₹0 ₹0 ₹0 ₹0 ₹0 ₹0 …" at bounding box center [739, 105] width 1306 height 519
click at [859, 136] on td "₹0" at bounding box center [899, 140] width 80 height 35
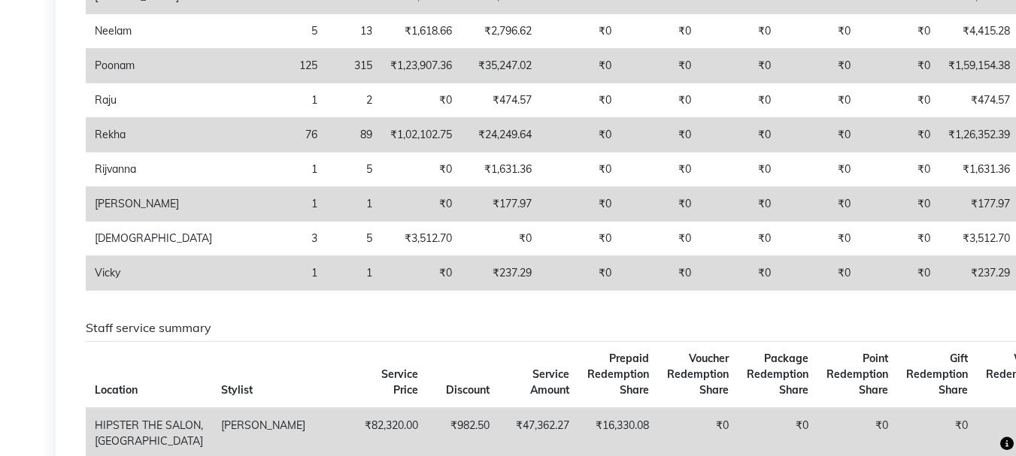
scroll to position [0, 0]
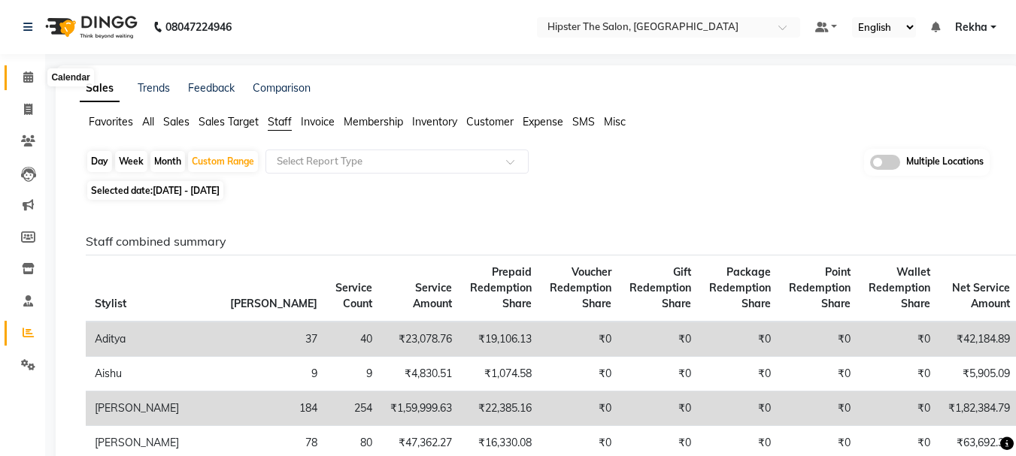
click at [30, 75] on icon at bounding box center [28, 76] width 10 height 11
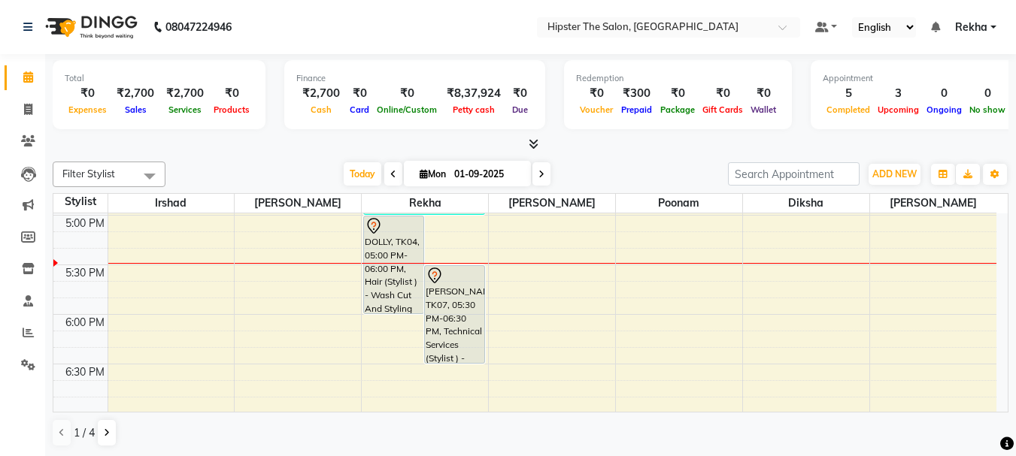
scroll to position [889, 0]
click at [32, 104] on icon at bounding box center [28, 109] width 8 height 11
select select "service"
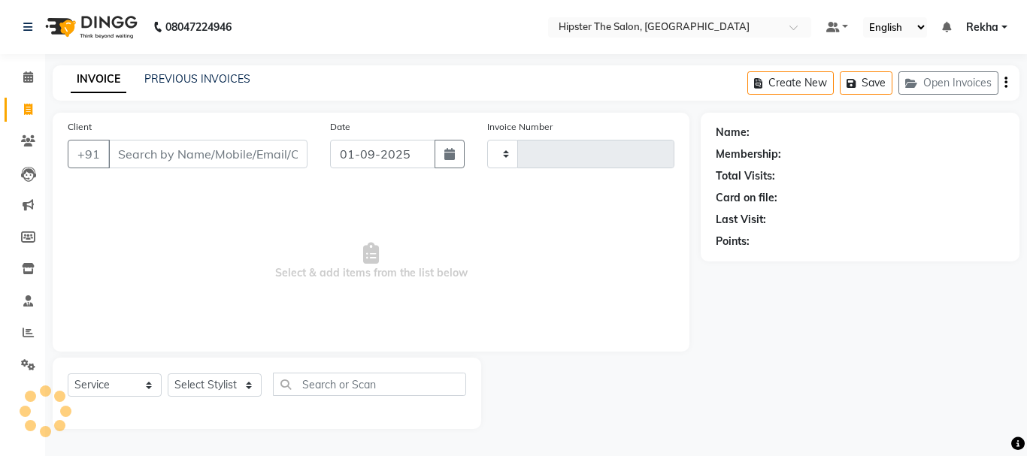
type input "2627"
select select "5125"
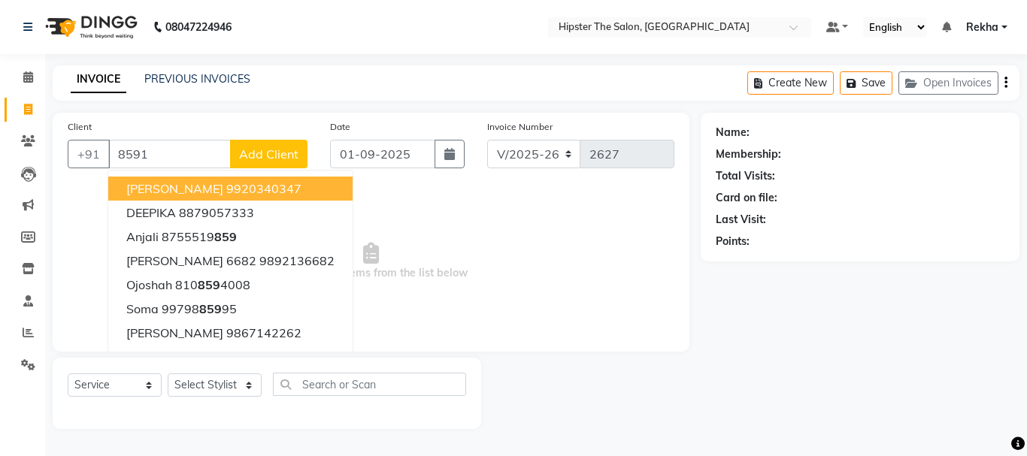
type input "85911"
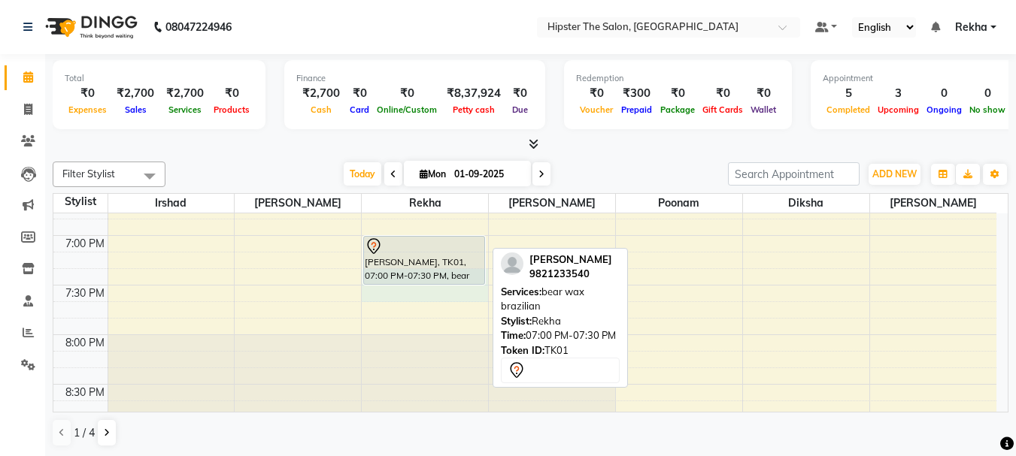
scroll to position [1058, 0]
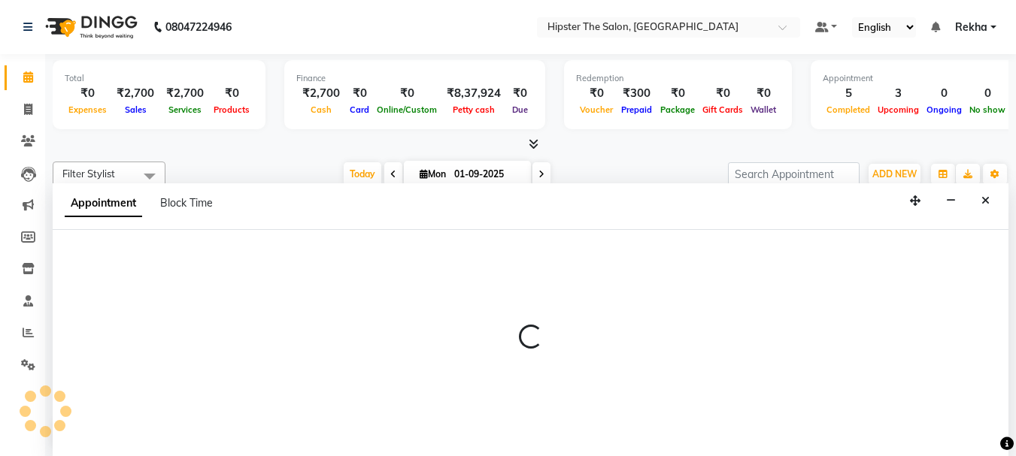
scroll to position [1, 0]
select select "32386"
select select "tentative"
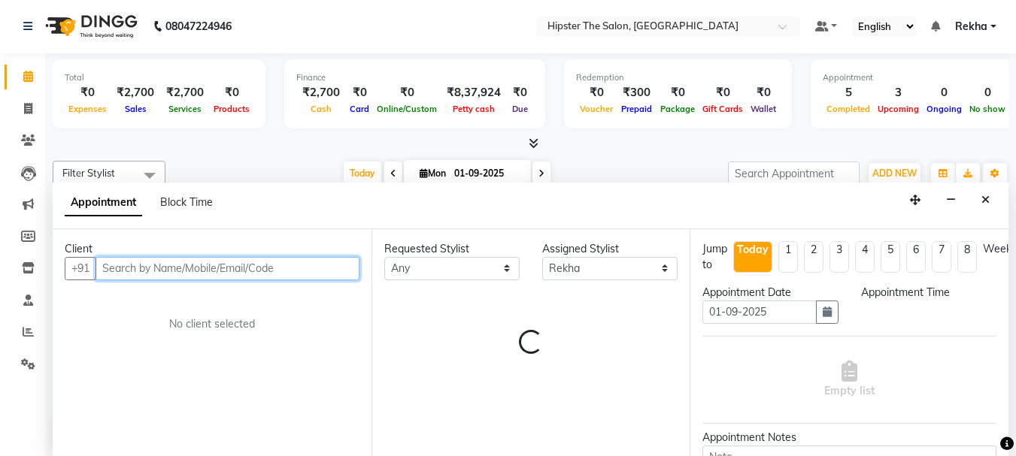
select select "1155"
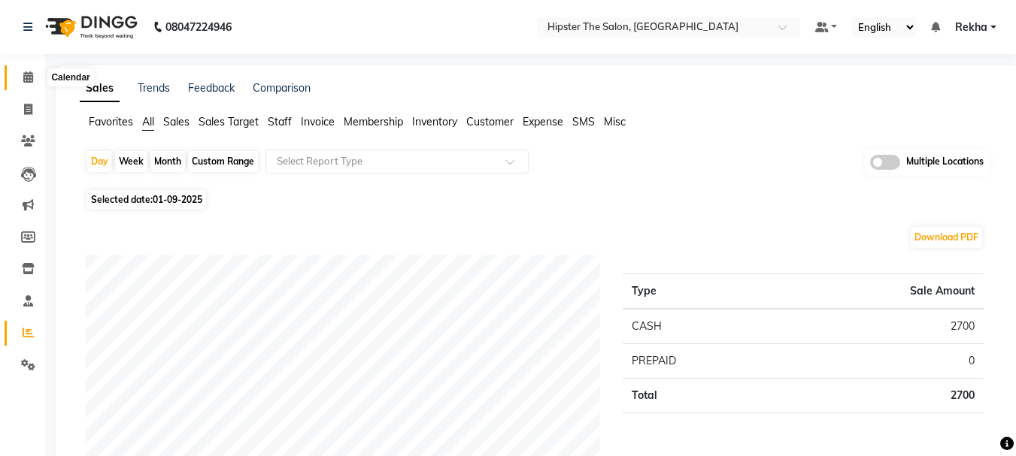
click at [31, 78] on icon at bounding box center [28, 76] width 10 height 11
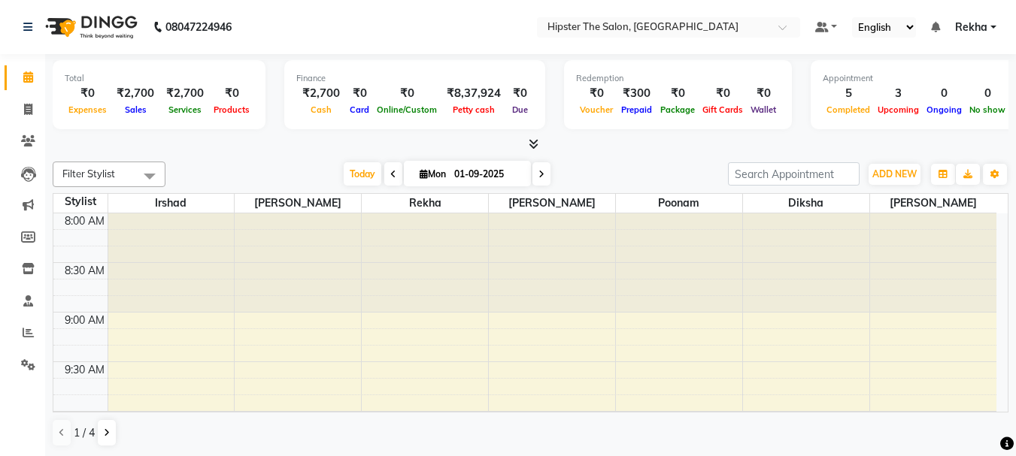
click at [350, 307] on div at bounding box center [298, 263] width 126 height 99
drag, startPoint x: 348, startPoint y: 303, endPoint x: 337, endPoint y: 282, distance: 23.9
click at [337, 282] on div at bounding box center [298, 263] width 126 height 99
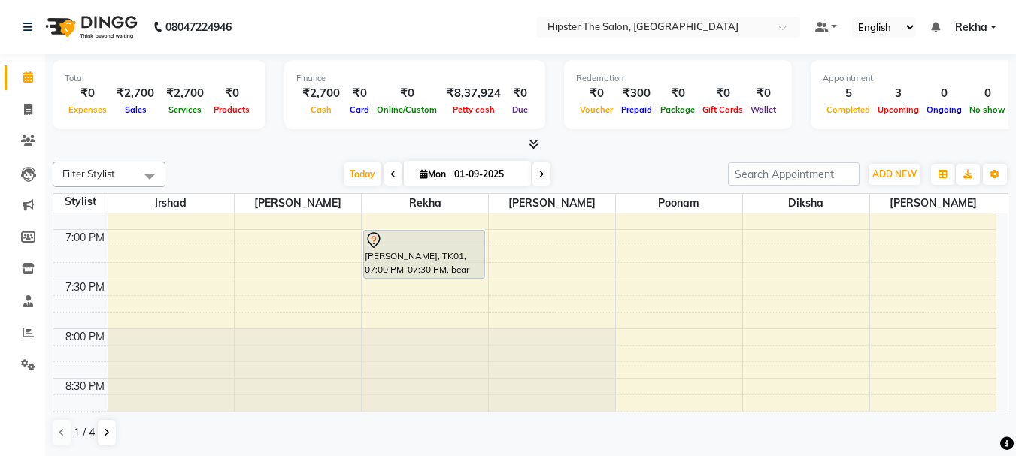
scroll to position [1077, 0]
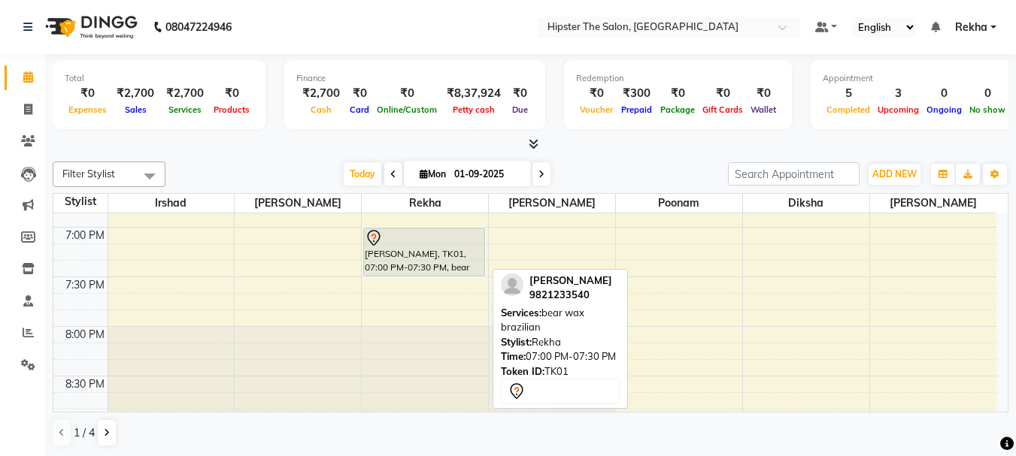
click at [468, 267] on div "[PERSON_NAME], TK01, 07:00 PM-07:30 PM, bear wax brazilian" at bounding box center [424, 252] width 120 height 47
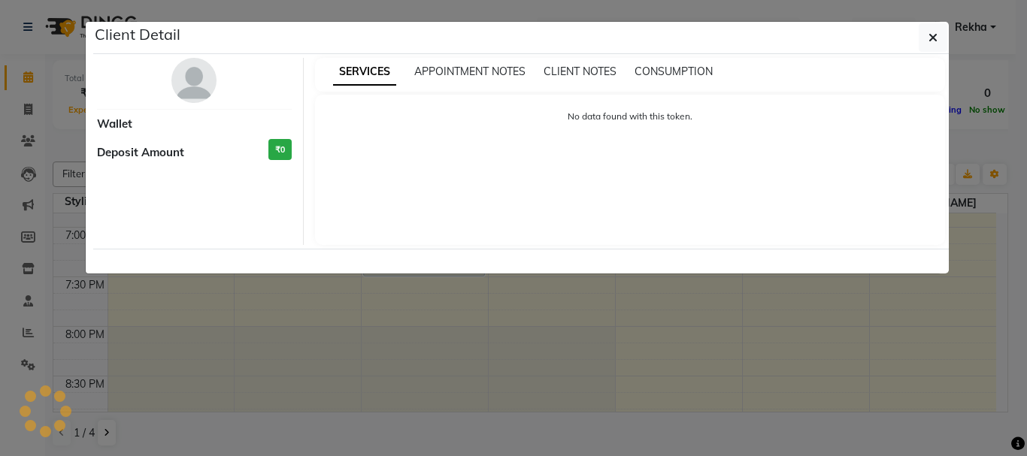
select select "7"
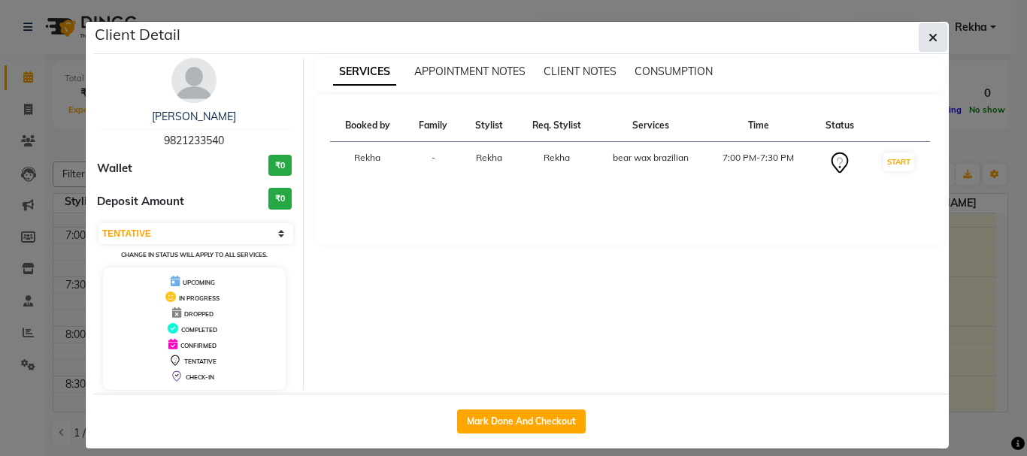
click at [928, 36] on icon "button" at bounding box center [932, 38] width 9 height 12
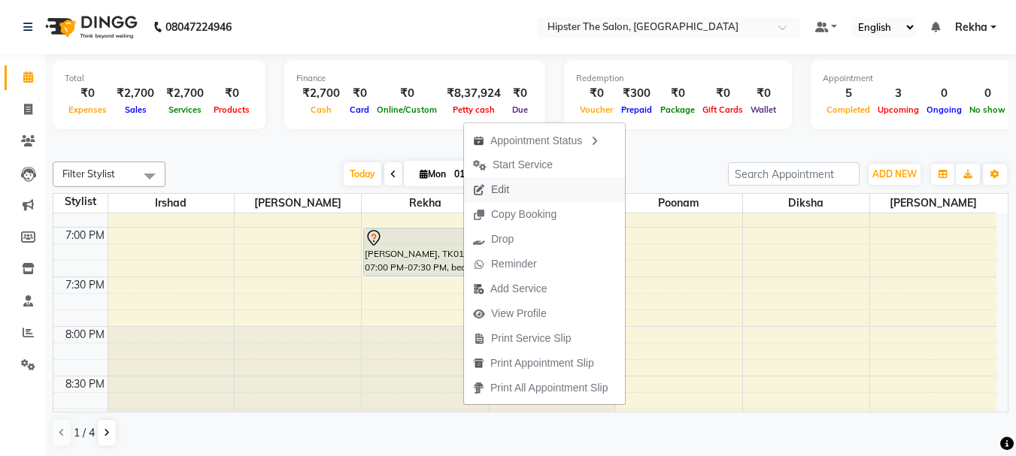
drag, startPoint x: 526, startPoint y: 192, endPoint x: 497, endPoint y: 186, distance: 29.8
click at [497, 186] on span "Edit" at bounding box center [500, 190] width 18 height 16
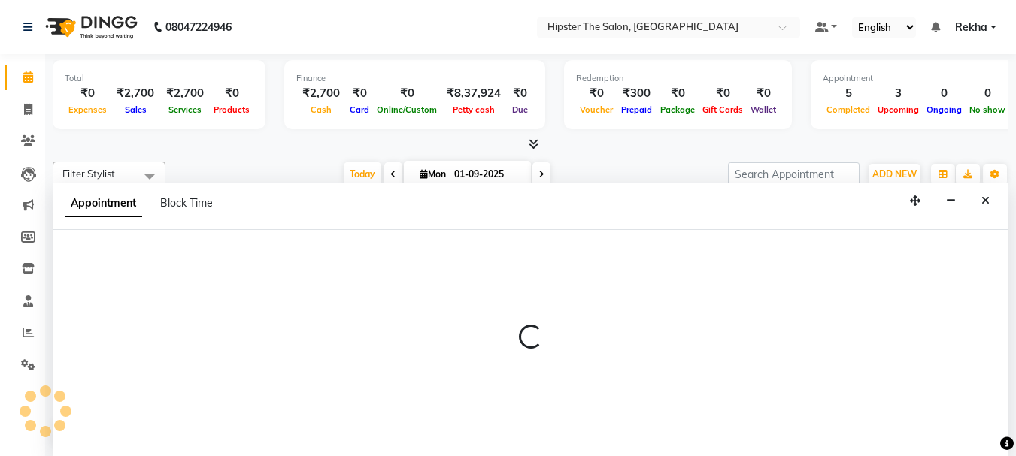
scroll to position [1, 0]
select select "tentative"
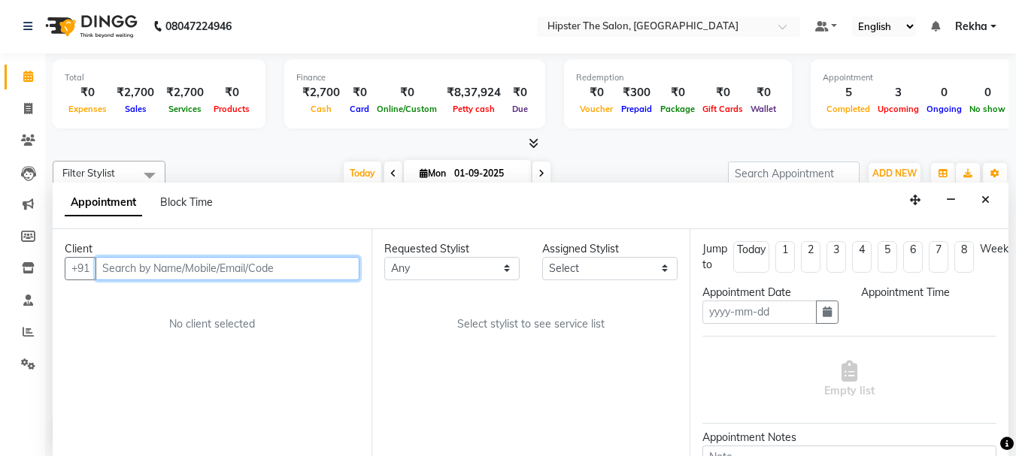
type input "01-09-2025"
select select "1140"
select select "32386"
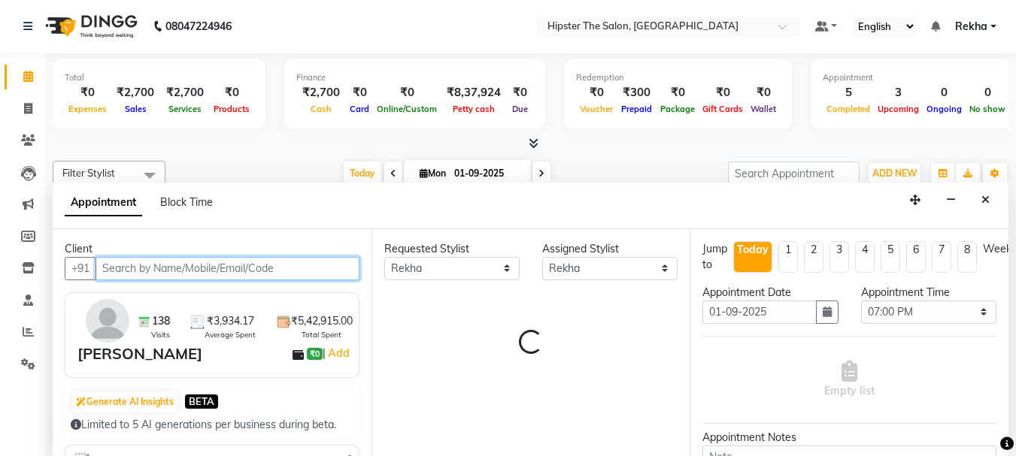
select select "2262"
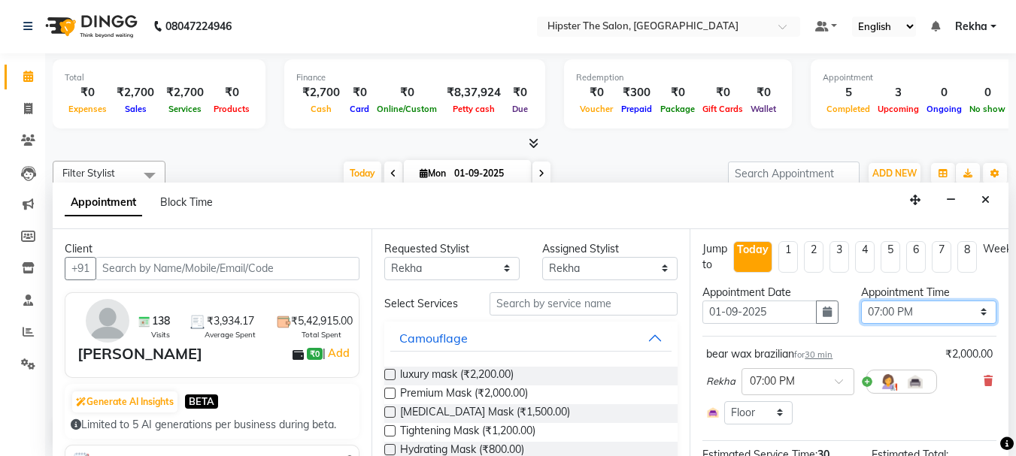
click at [967, 312] on select "Select 09:00 AM 09:15 AM 09:30 AM 09:45 AM 10:00 AM 10:15 AM 10:30 AM 10:45 AM …" at bounding box center [928, 312] width 135 height 23
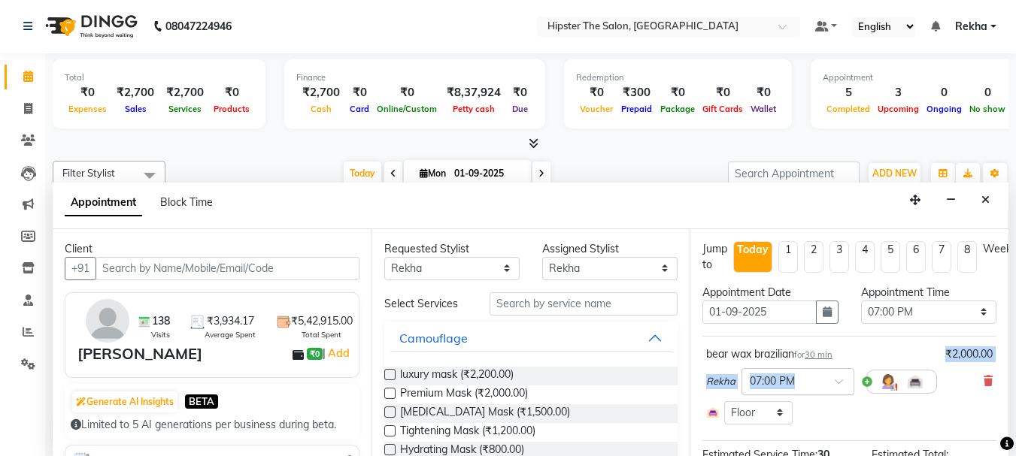
drag, startPoint x: 929, startPoint y: 338, endPoint x: 806, endPoint y: 385, distance: 132.1
click at [806, 385] on div "bear wax brazilian for 30 min ₹2,000.00 Rekha × 07:00 PM Select Room Floor" at bounding box center [849, 388] width 294 height 105
click at [806, 385] on input "text" at bounding box center [783, 381] width 66 height 16
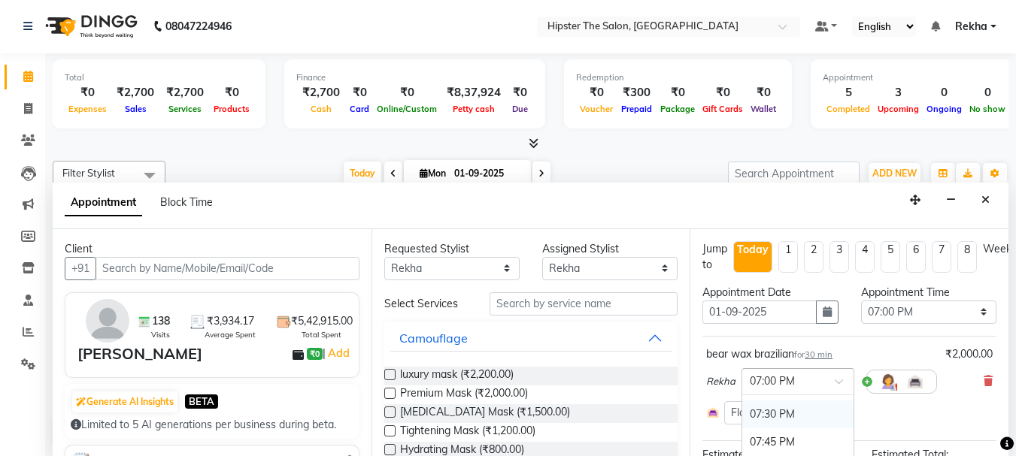
click at [801, 408] on div "07:30 PM" at bounding box center [797, 415] width 111 height 28
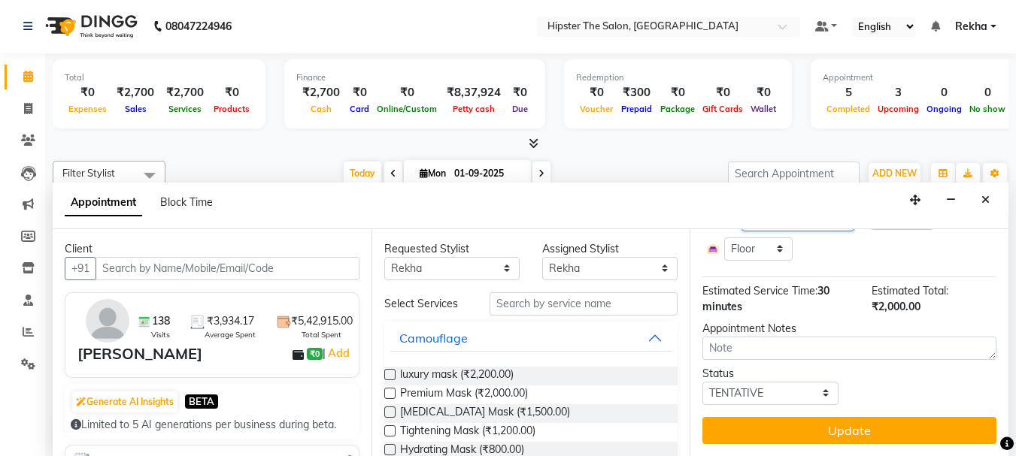
scroll to position [175, 0]
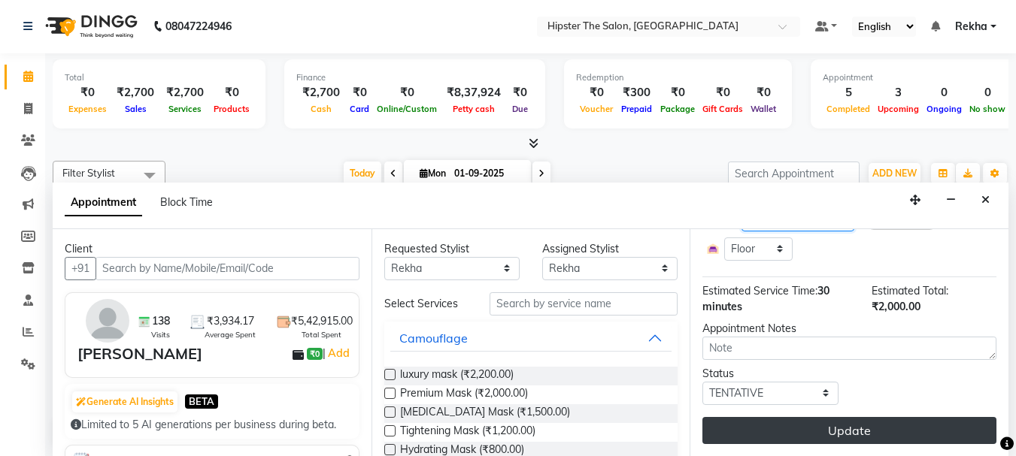
click at [889, 417] on button "Update" at bounding box center [849, 430] width 294 height 27
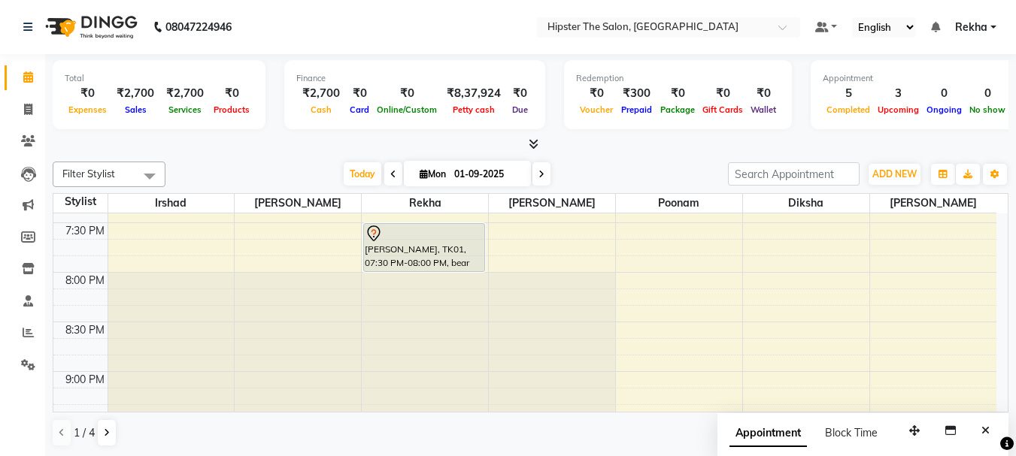
scroll to position [1119, 0]
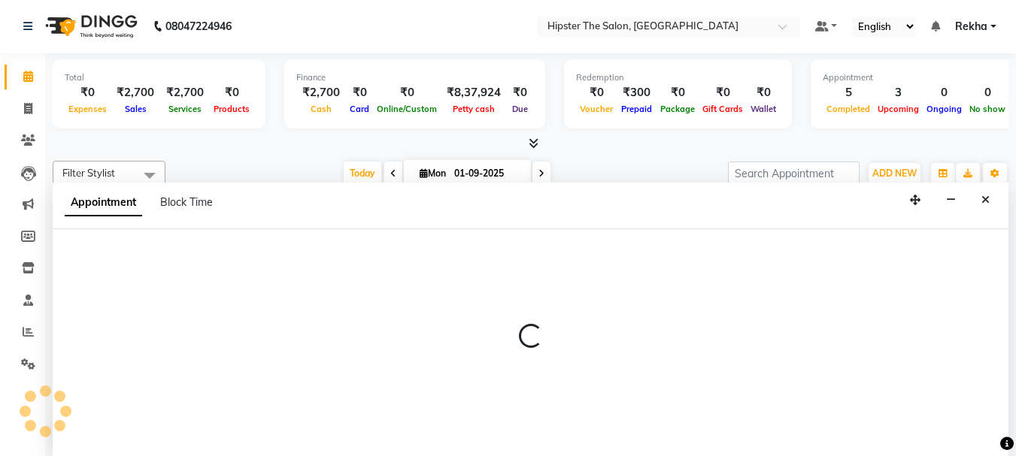
scroll to position [0, 0]
select select "77020"
select select "tentative"
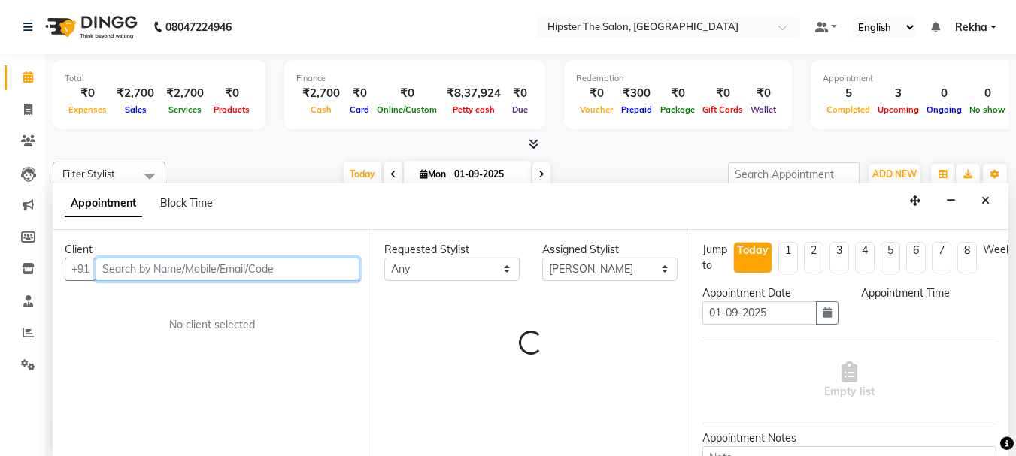
select select "1215"
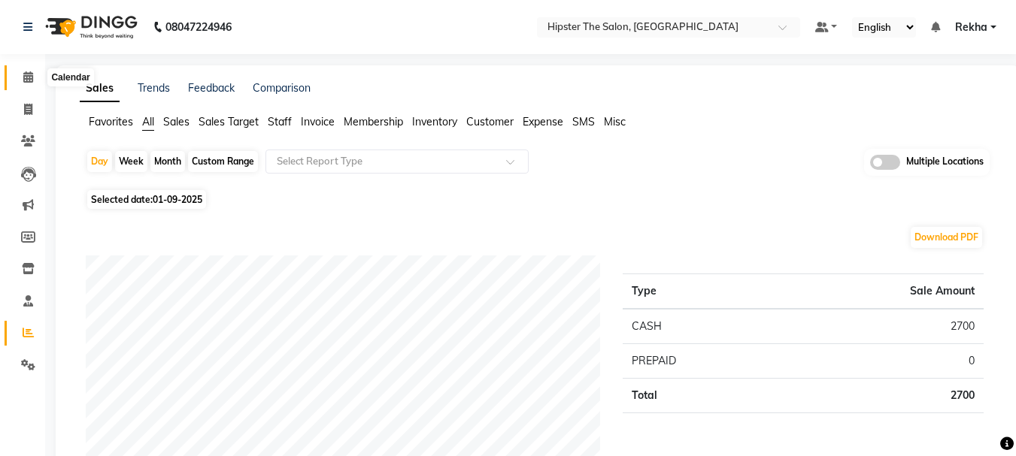
click at [23, 73] on icon at bounding box center [28, 76] width 10 height 11
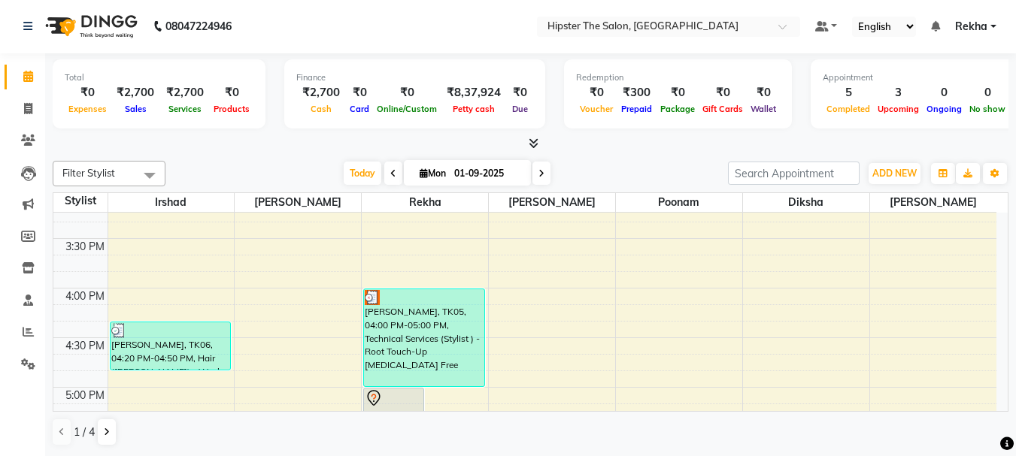
scroll to position [727, 0]
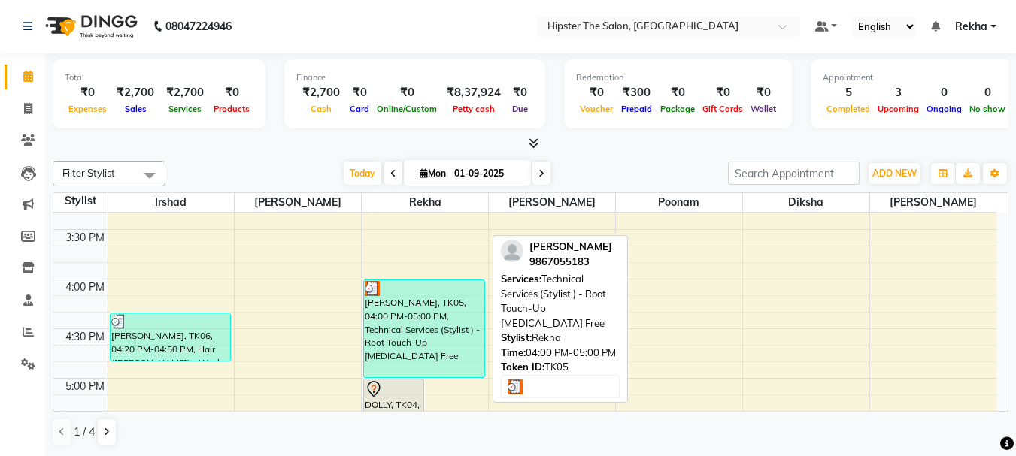
drag, startPoint x: 469, startPoint y: 316, endPoint x: 448, endPoint y: 320, distance: 21.4
click at [448, 320] on div "[PERSON_NAME], TK05, 04:00 PM-05:00 PM, Technical Services (Stylist ) - Root To…" at bounding box center [424, 328] width 120 height 97
select select "3"
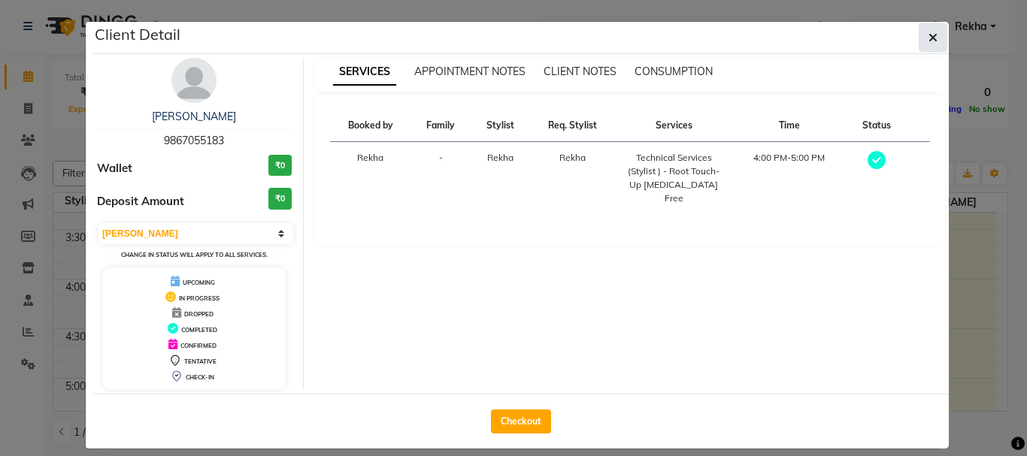
click at [923, 29] on button "button" at bounding box center [933, 37] width 29 height 29
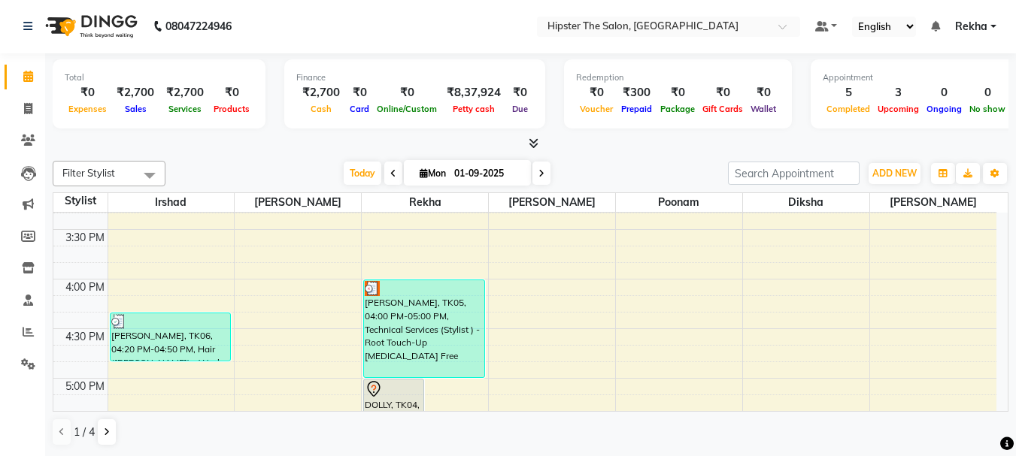
click at [940, 80] on div "Appointment" at bounding box center [915, 77] width 186 height 13
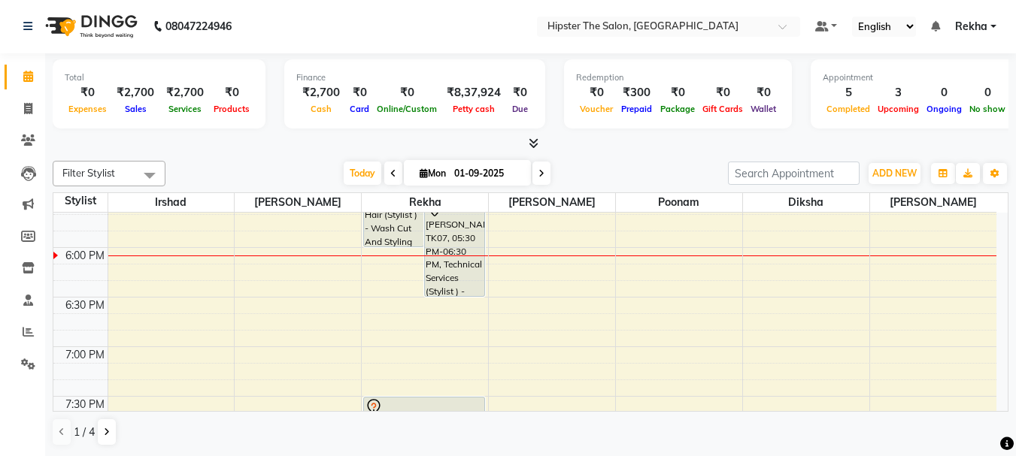
scroll to position [934, 0]
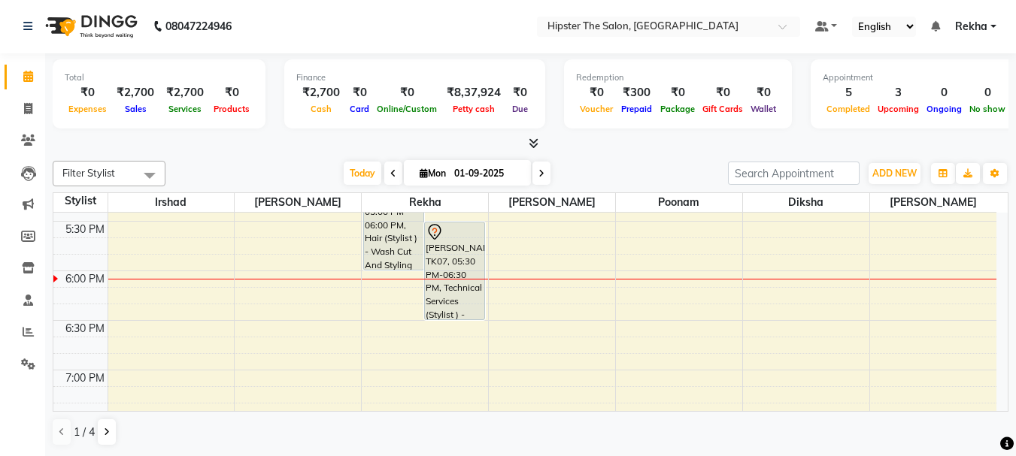
click at [539, 173] on icon at bounding box center [541, 173] width 6 height 9
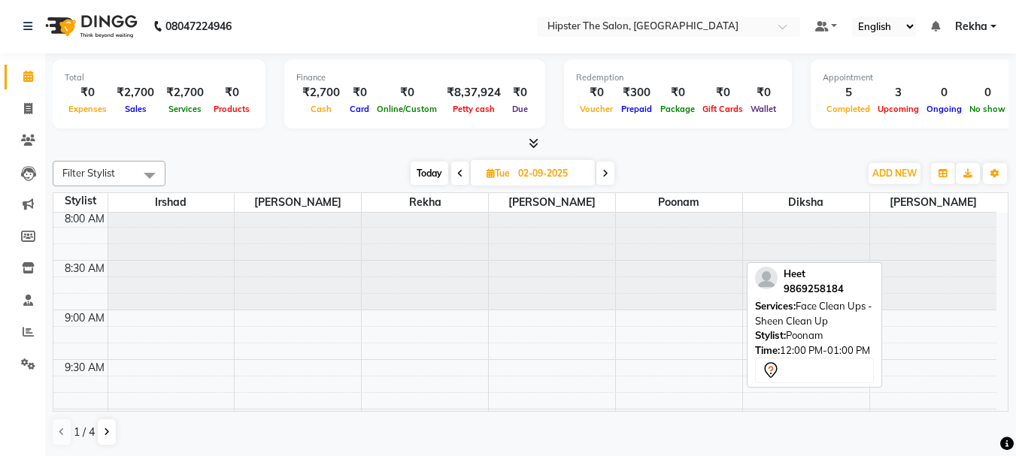
scroll to position [0, 0]
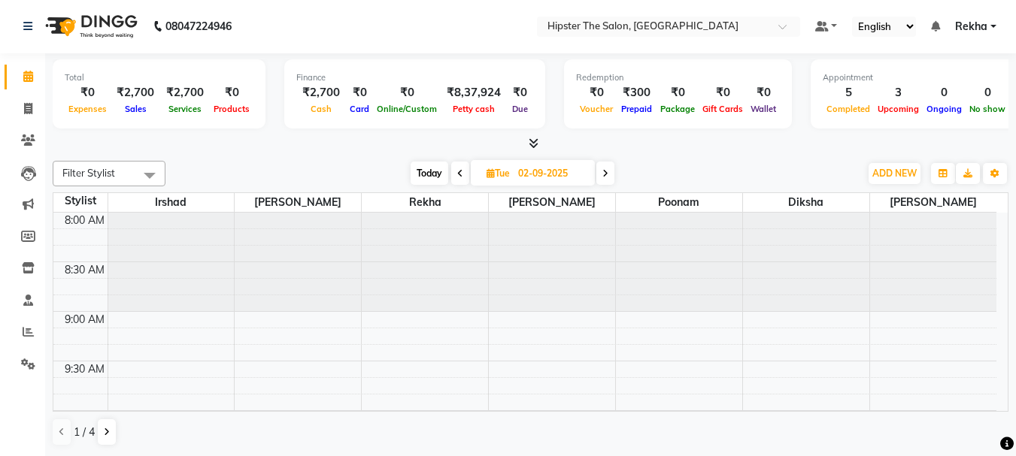
click at [604, 174] on icon at bounding box center [605, 173] width 6 height 9
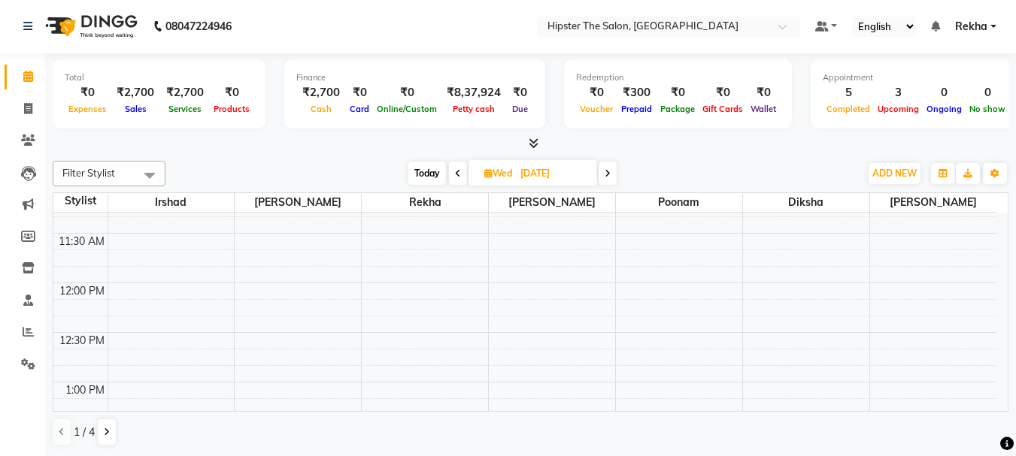
scroll to position [341, 0]
click at [429, 174] on span "Today" at bounding box center [427, 173] width 38 height 23
type input "01-09-2025"
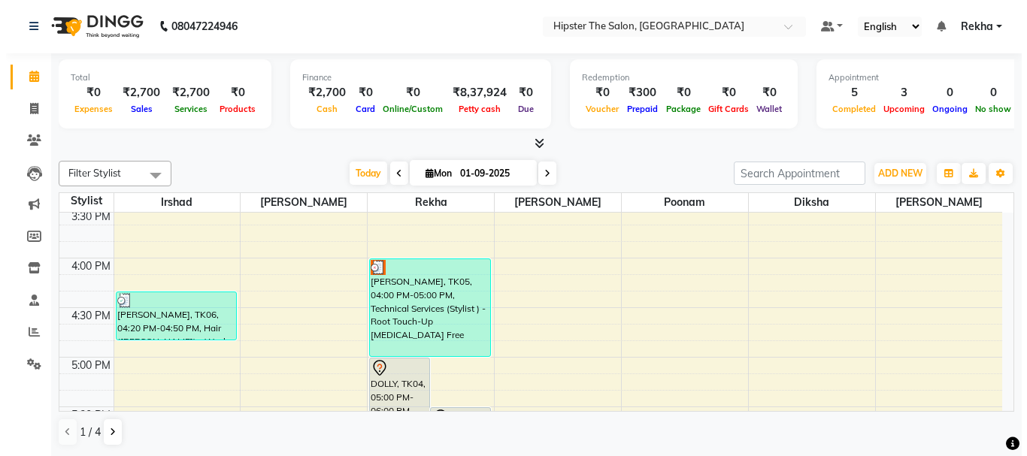
scroll to position [773, 0]
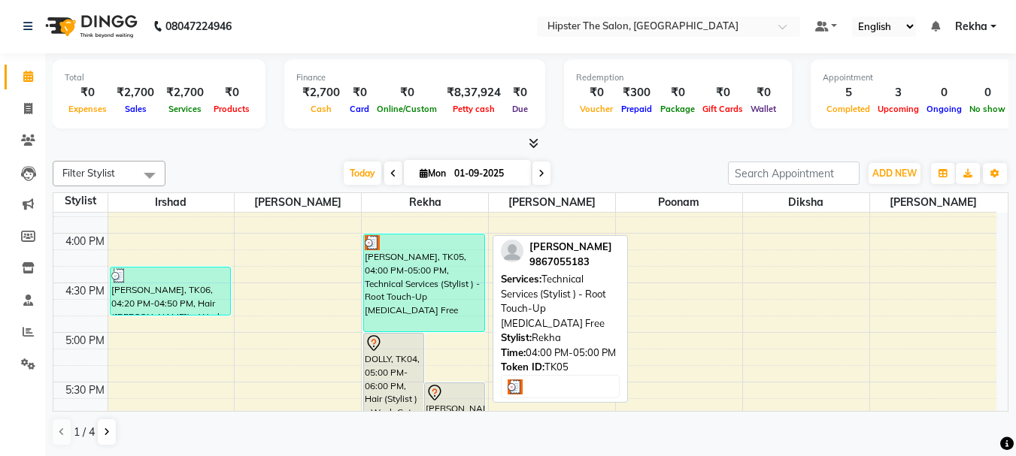
click at [430, 275] on div "[PERSON_NAME], TK05, 04:00 PM-05:00 PM, Technical Services (Stylist ) - Root To…" at bounding box center [424, 283] width 120 height 97
select select "3"
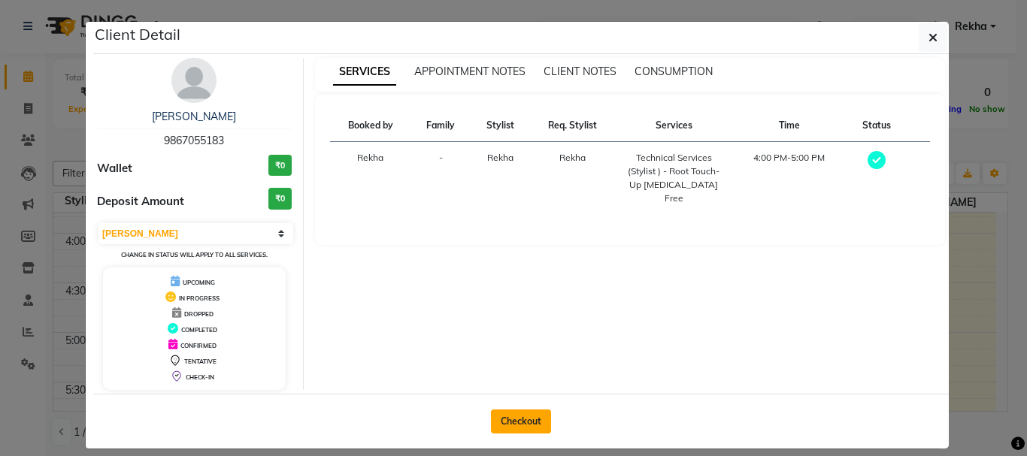
click at [501, 412] on button "Checkout" at bounding box center [521, 422] width 60 height 24
select select "service"
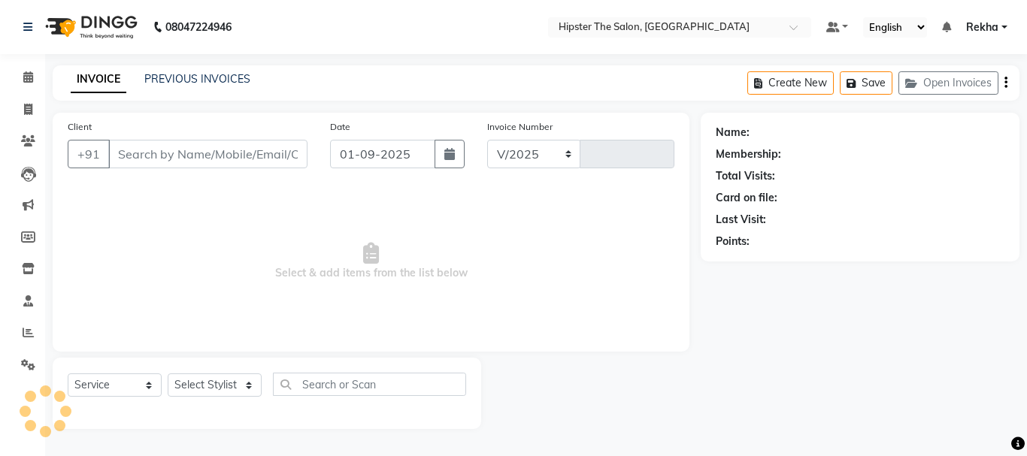
select select "5125"
type input "2627"
type input "9867055183"
select select "32386"
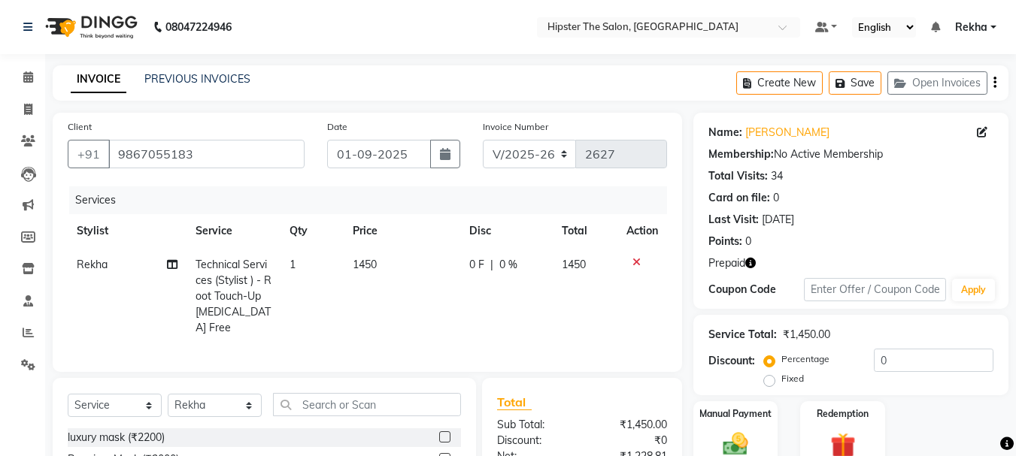
click at [132, 265] on td "Rekha" at bounding box center [127, 296] width 119 height 97
select select "32386"
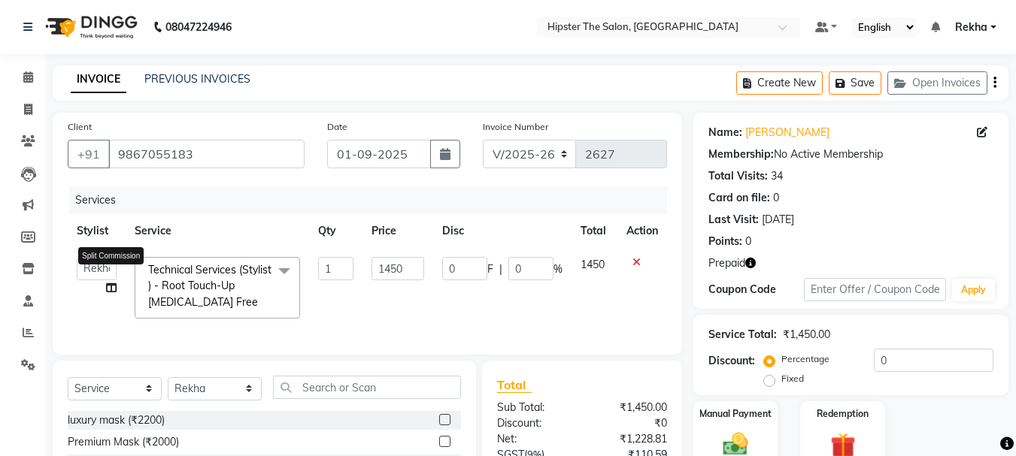
click at [108, 286] on icon at bounding box center [111, 288] width 11 height 11
select select "32386"
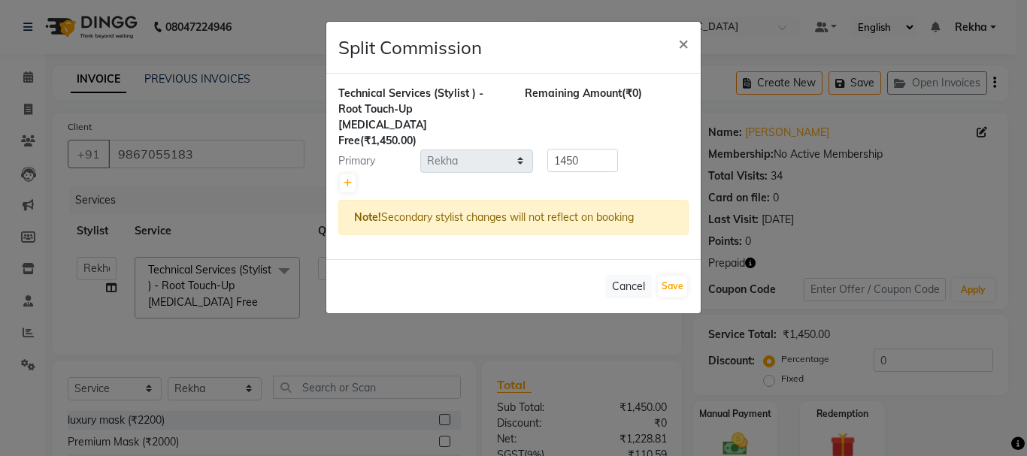
click at [706, 96] on ngb-modal-window "Split Commission × Technical Services (Stylist ) - Root Touch-Up [MEDICAL_DATA]…" at bounding box center [513, 228] width 1027 height 456
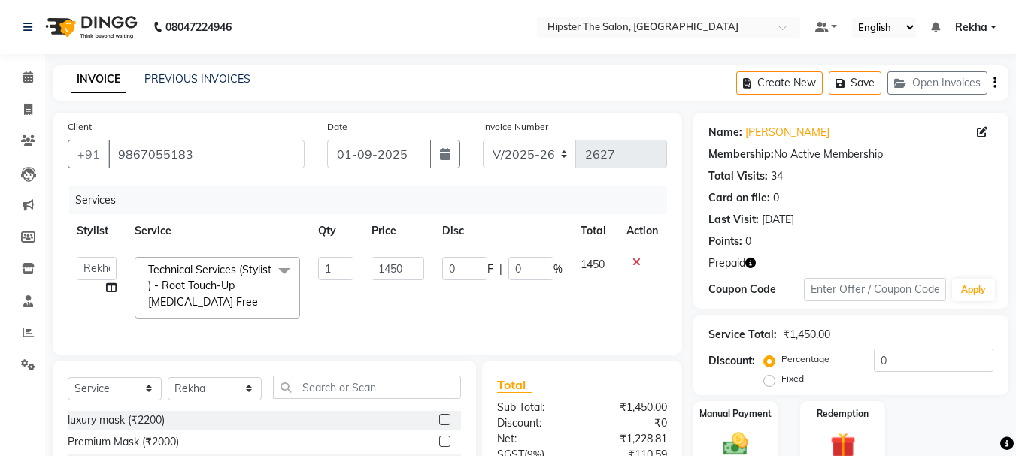
click at [753, 267] on icon "button" at bounding box center [750, 263] width 11 height 11
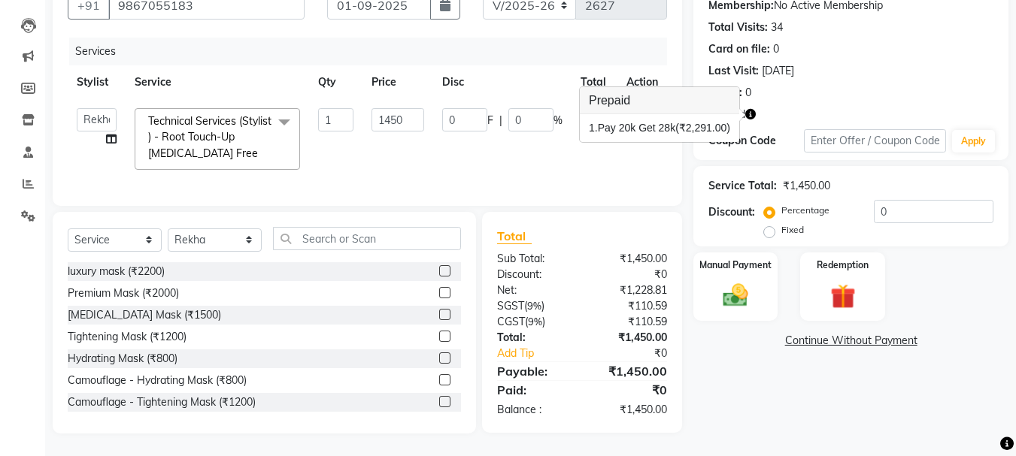
click at [439, 398] on label at bounding box center [444, 401] width 11 height 11
click at [439, 398] on input "checkbox" at bounding box center [444, 403] width 10 height 10
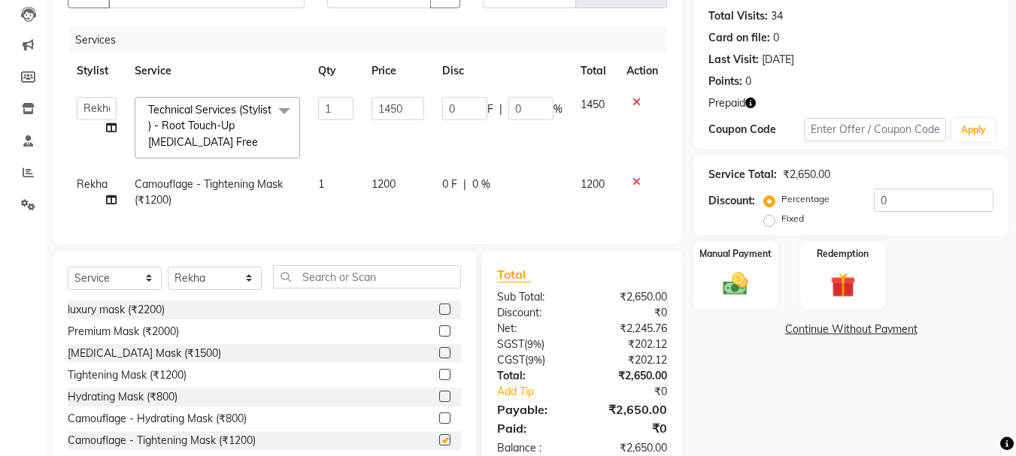
checkbox input "false"
click at [249, 290] on select "Select Stylist [PERSON_NAME] [PERSON_NAME] Anup [PERSON_NAME] [PERSON_NAME] Luc…" at bounding box center [215, 278] width 94 height 23
select select "77020"
click at [168, 277] on select "Select Stylist [PERSON_NAME] [PERSON_NAME] Anup [PERSON_NAME] [PERSON_NAME] Luc…" at bounding box center [215, 278] width 94 height 23
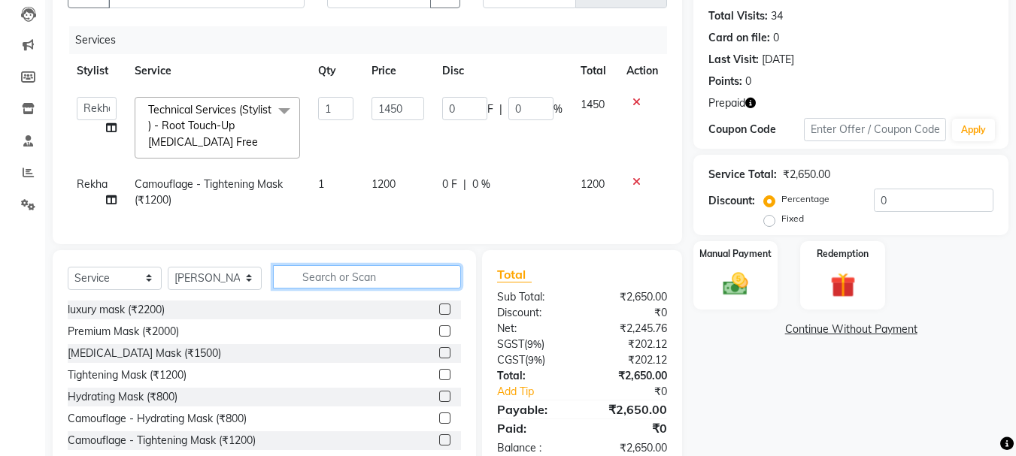
click at [384, 289] on input "text" at bounding box center [367, 276] width 188 height 23
click at [634, 179] on icon at bounding box center [636, 182] width 8 height 11
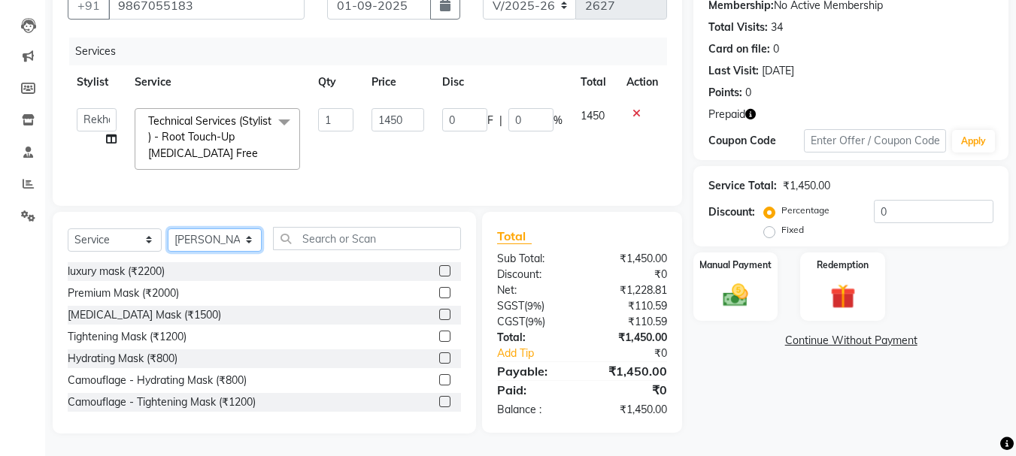
click at [238, 250] on select "Select Stylist [PERSON_NAME] [PERSON_NAME] Anup [PERSON_NAME] [PERSON_NAME] Luc…" at bounding box center [215, 240] width 94 height 23
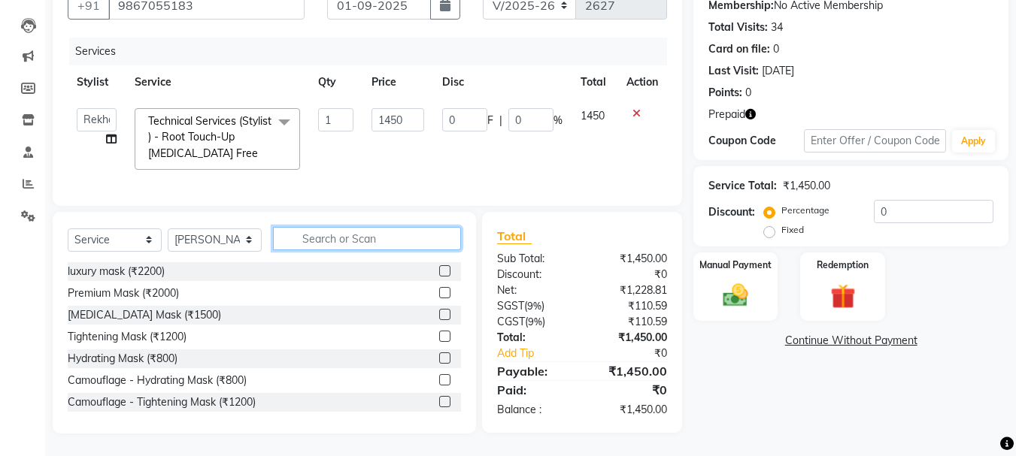
click at [306, 243] on input "text" at bounding box center [367, 238] width 188 height 23
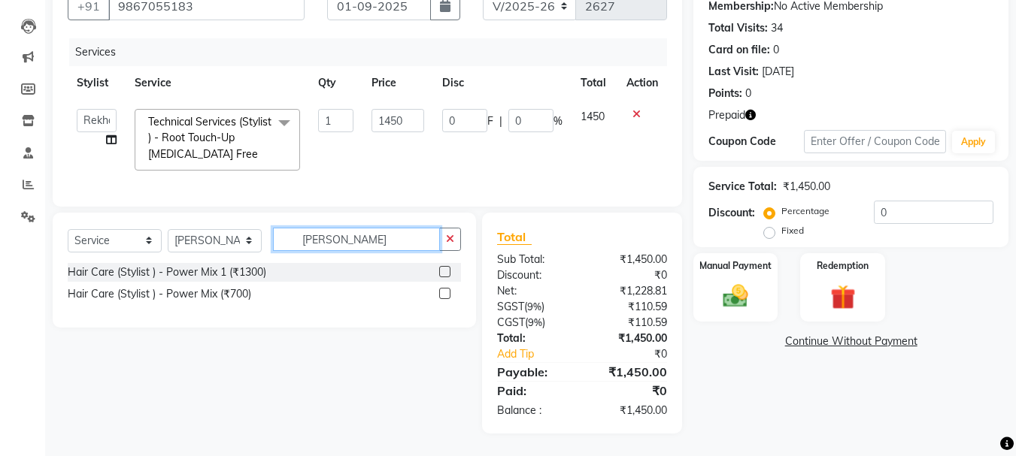
scroll to position [159, 0]
type input "[PERSON_NAME]"
click at [447, 271] on label at bounding box center [444, 271] width 11 height 11
click at [447, 271] on input "checkbox" at bounding box center [444, 273] width 10 height 10
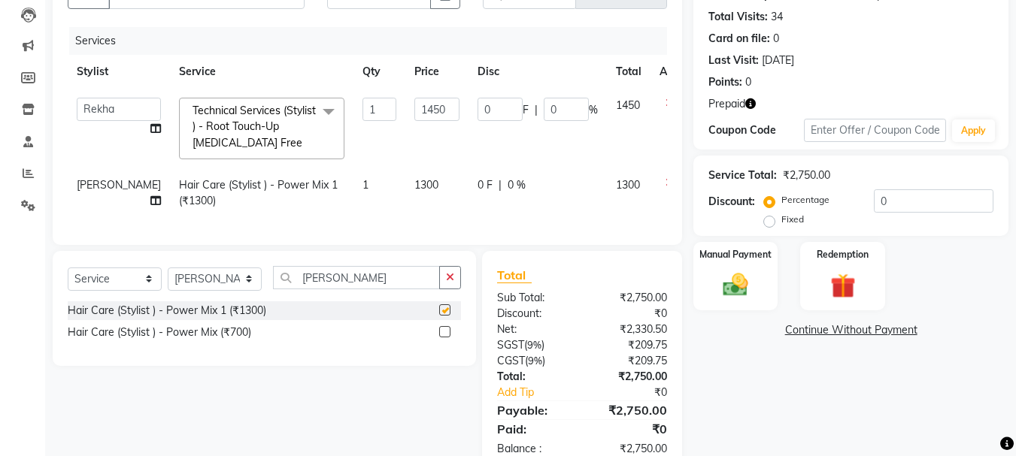
checkbox input "false"
click at [748, 104] on icon "button" at bounding box center [750, 103] width 11 height 11
click at [104, 65] on th "Stylist" at bounding box center [119, 72] width 102 height 34
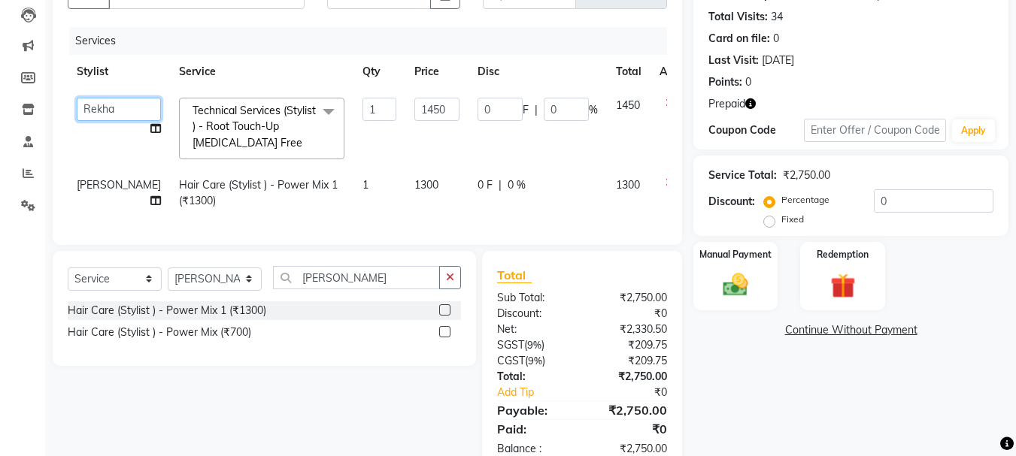
click at [95, 112] on select "[PERSON_NAME] [PERSON_NAME] Anup [PERSON_NAME] [PERSON_NAME] Lucky [PERSON_NAME…" at bounding box center [119, 109] width 84 height 23
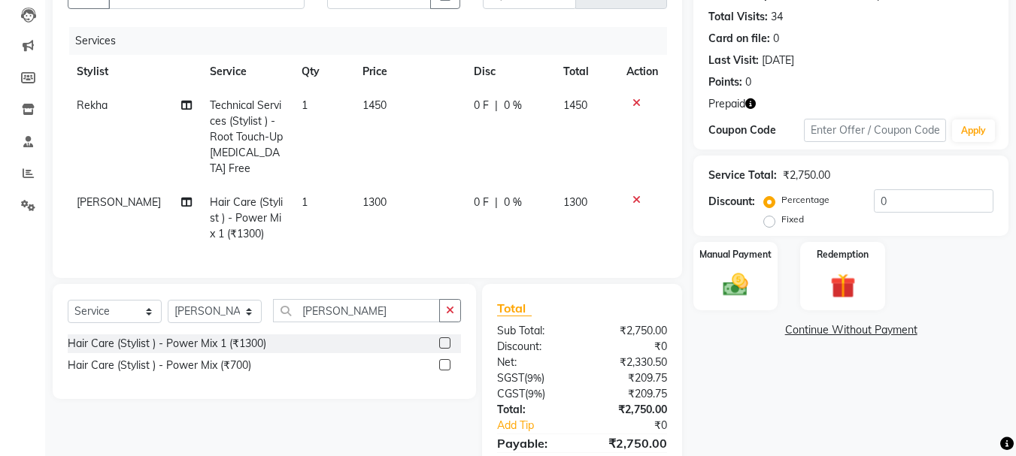
click at [398, 152] on td "1450" at bounding box center [408, 137] width 111 height 97
select select "32386"
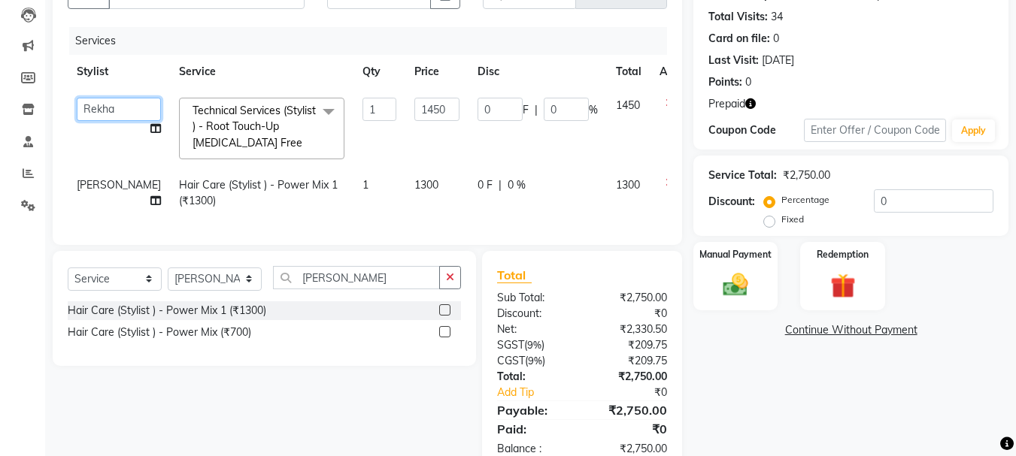
click at [101, 107] on select "[PERSON_NAME] [PERSON_NAME] Anup [PERSON_NAME] [PERSON_NAME] Lucky [PERSON_NAME…" at bounding box center [119, 109] width 84 height 23
select select "77020"
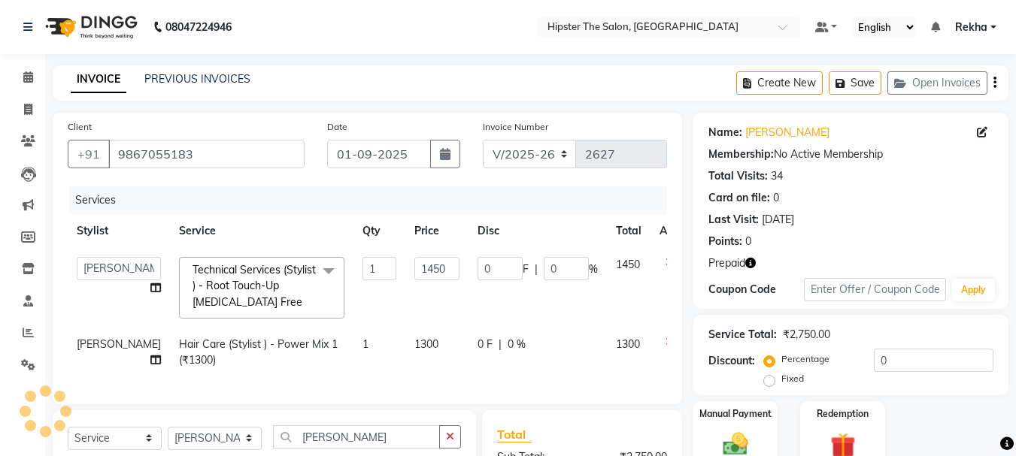
click at [0, 52] on nav "08047224946 Select Location × Hipster The Salon, Mulund West Default Panel My P…" at bounding box center [508, 27] width 1016 height 54
click at [750, 262] on icon "button" at bounding box center [750, 263] width 11 height 11
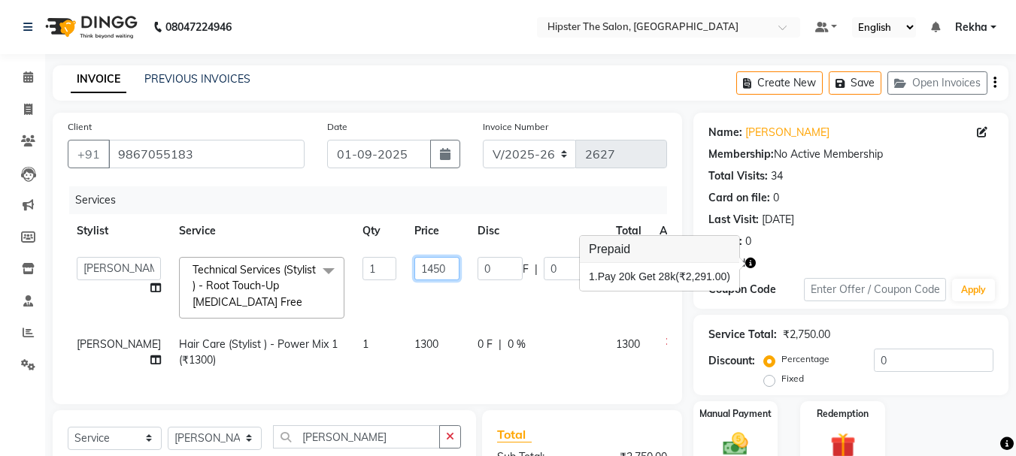
click at [414, 274] on input "1450" at bounding box center [436, 268] width 45 height 23
type input "1"
type input "1500"
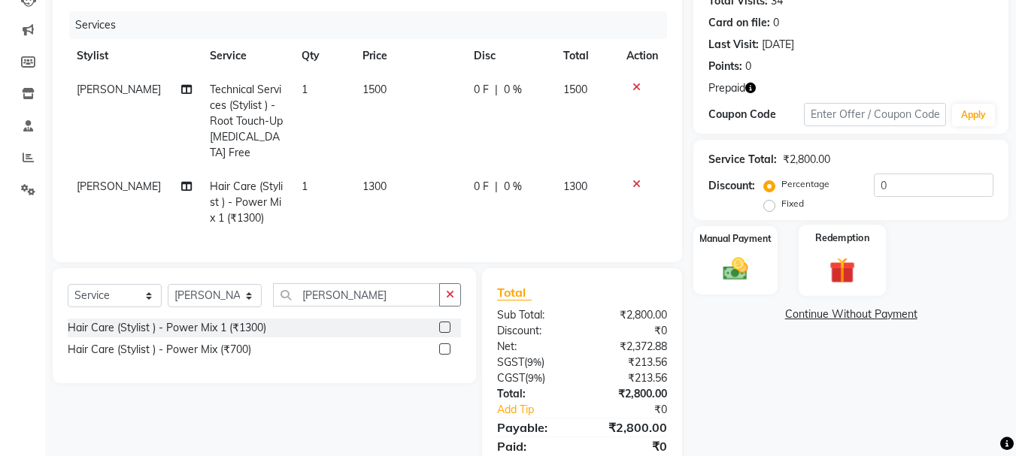
click at [837, 277] on img at bounding box center [842, 270] width 42 height 32
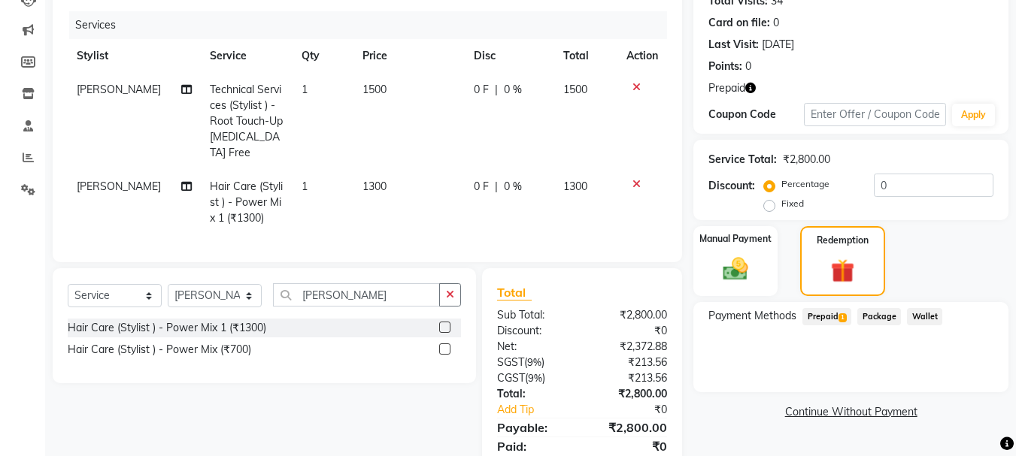
click at [836, 317] on span "Prepaid 1" at bounding box center [826, 316] width 49 height 17
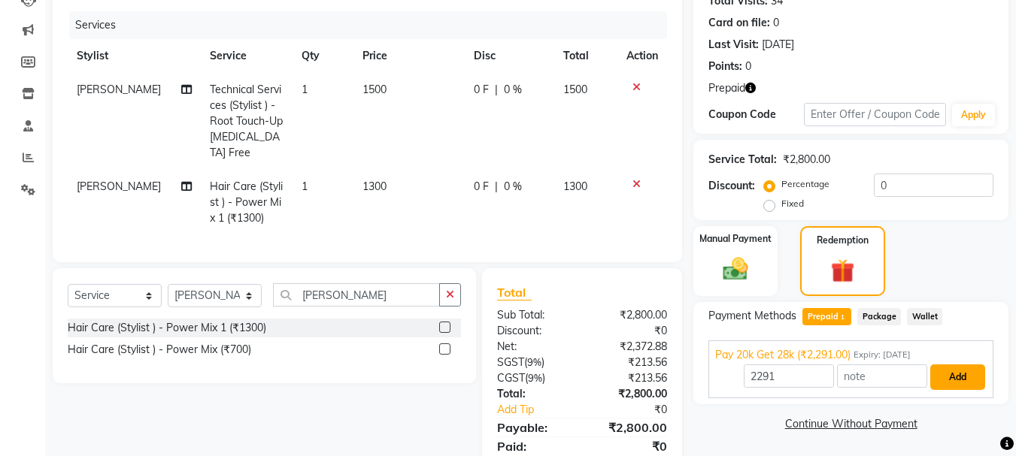
click at [947, 378] on button "Add" at bounding box center [957, 378] width 55 height 26
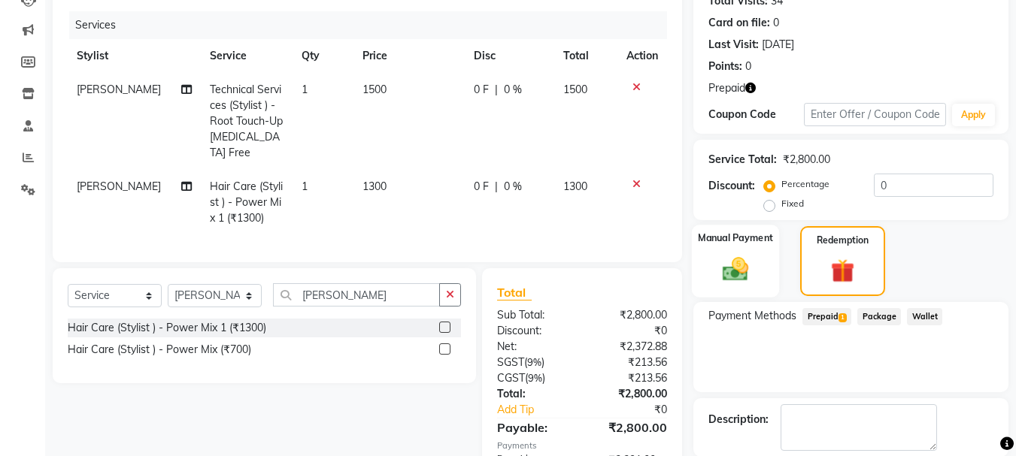
click at [696, 246] on div "Manual Payment" at bounding box center [736, 261] width 88 height 73
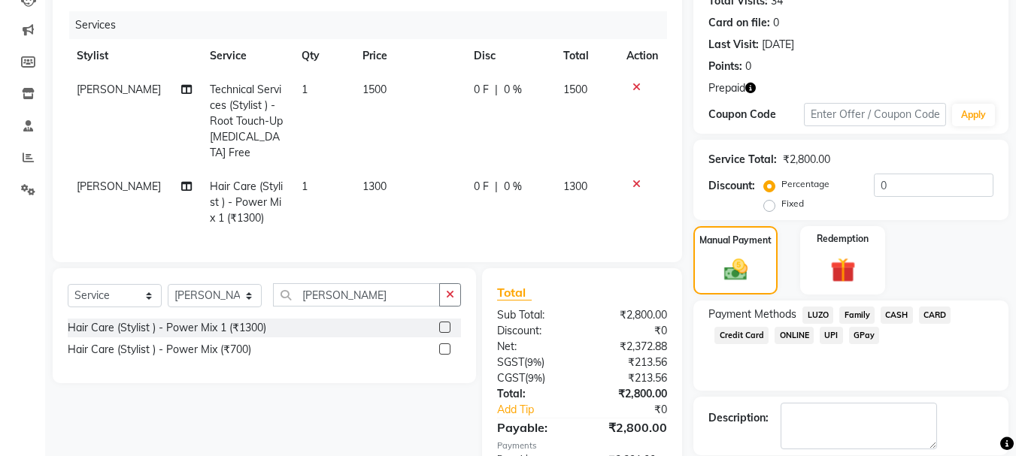
click at [894, 316] on span "CASH" at bounding box center [896, 315] width 32 height 17
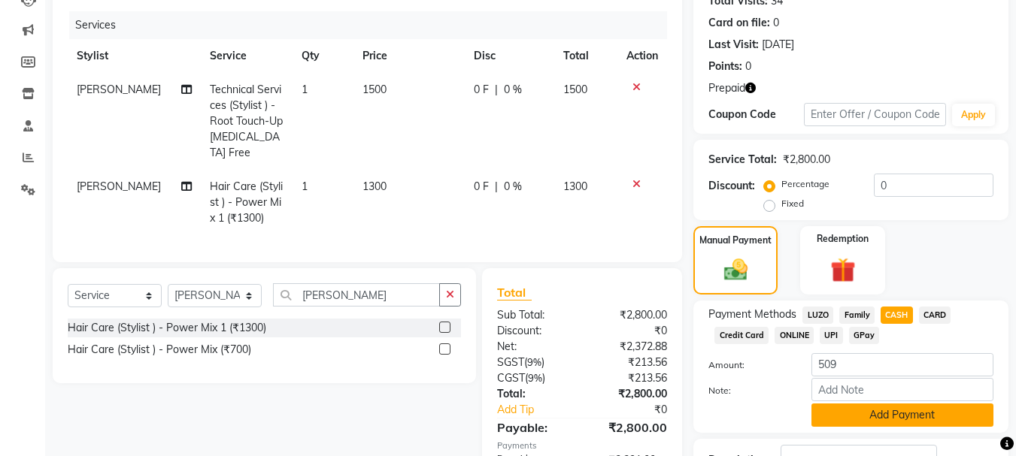
click at [871, 417] on button "Add Payment" at bounding box center [902, 415] width 182 height 23
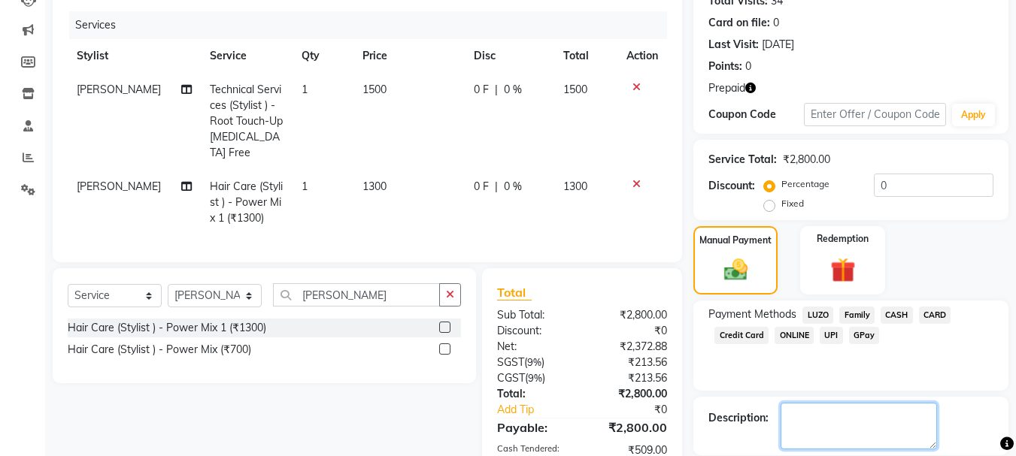
click at [871, 417] on textarea at bounding box center [858, 426] width 156 height 47
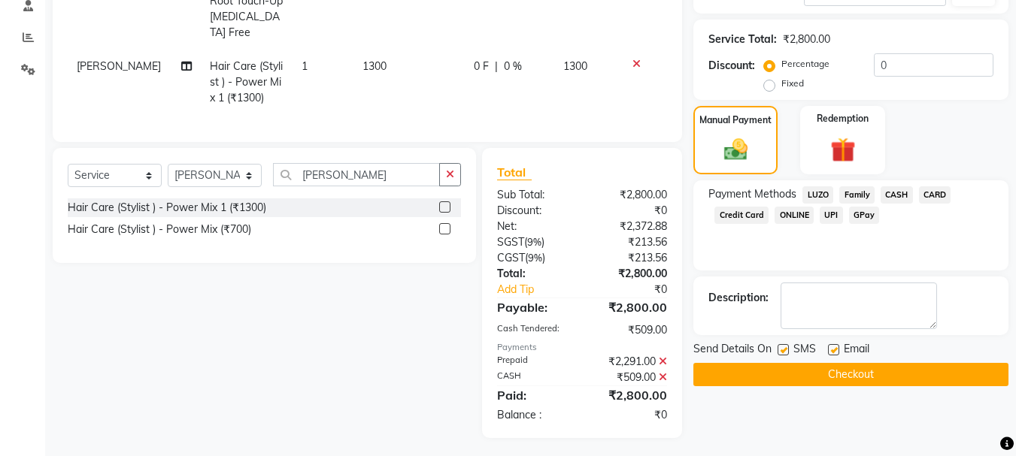
click at [852, 374] on button "Checkout" at bounding box center [850, 374] width 315 height 23
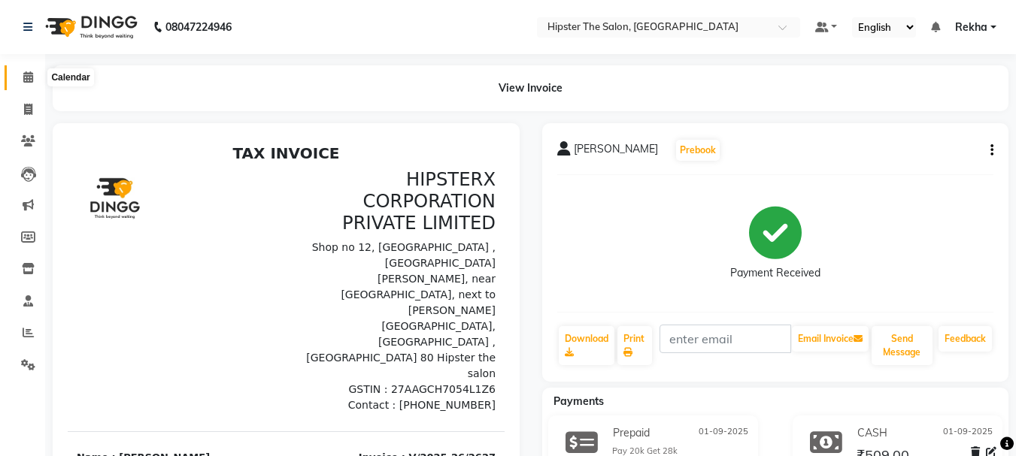
click at [34, 80] on span at bounding box center [28, 77] width 26 height 17
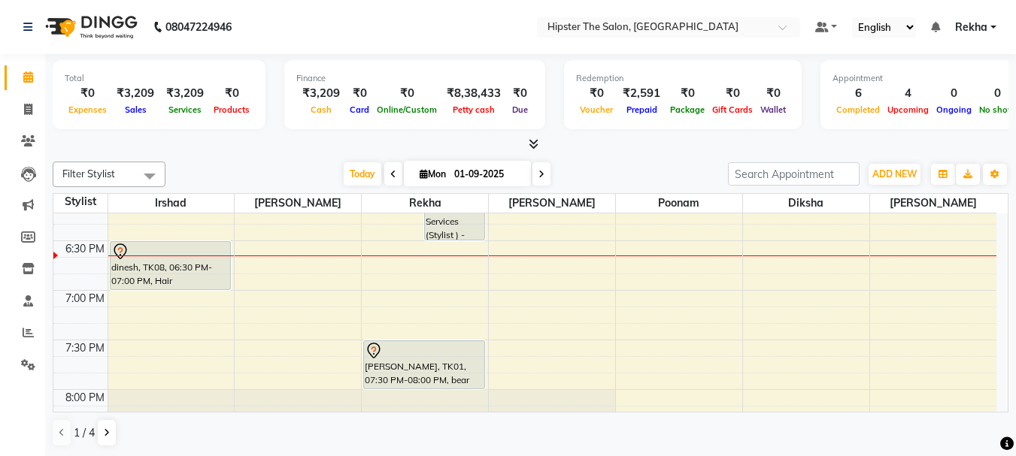
scroll to position [1013, 0]
click at [26, 139] on icon at bounding box center [28, 140] width 14 height 11
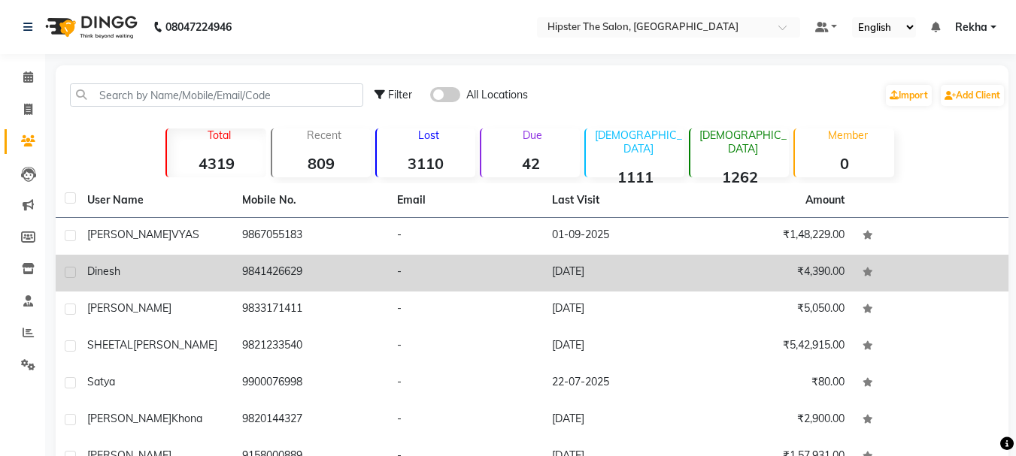
click at [353, 274] on td "9841426629" at bounding box center [310, 273] width 155 height 37
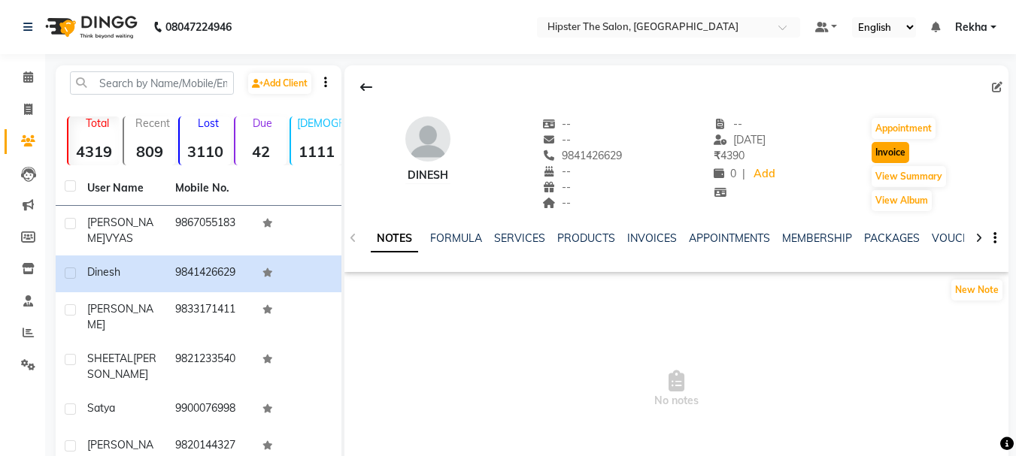
click at [889, 151] on button "Invoice" at bounding box center [890, 152] width 38 height 21
select select "service"
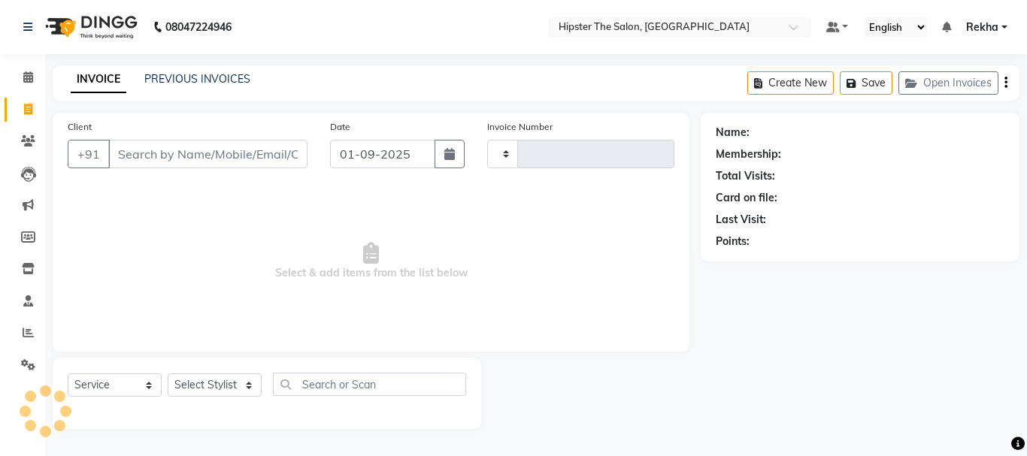
type input "2628"
select select "5125"
type input "9841426629"
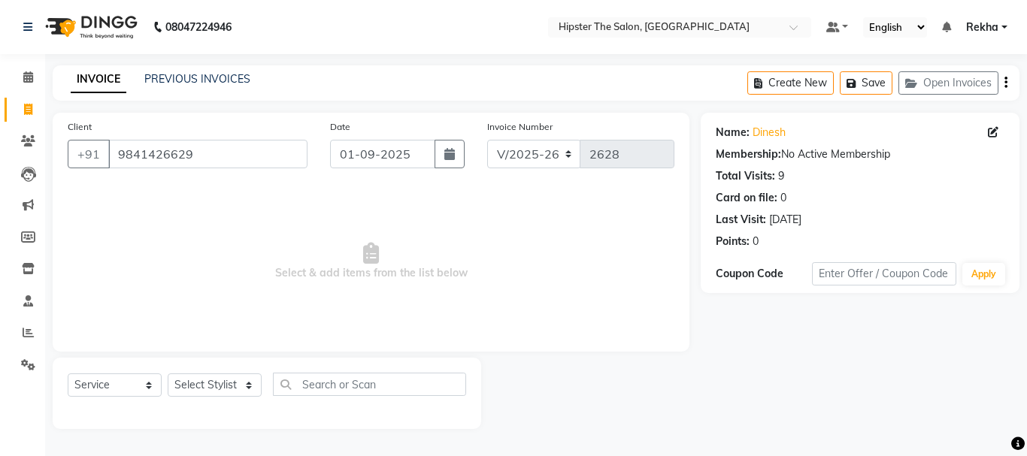
drag, startPoint x: 299, startPoint y: 180, endPoint x: 244, endPoint y: 174, distance: 55.1
click at [244, 174] on div "Client [PHONE_NUMBER]" at bounding box center [187, 150] width 262 height 62
click at [27, 74] on icon at bounding box center [28, 76] width 10 height 11
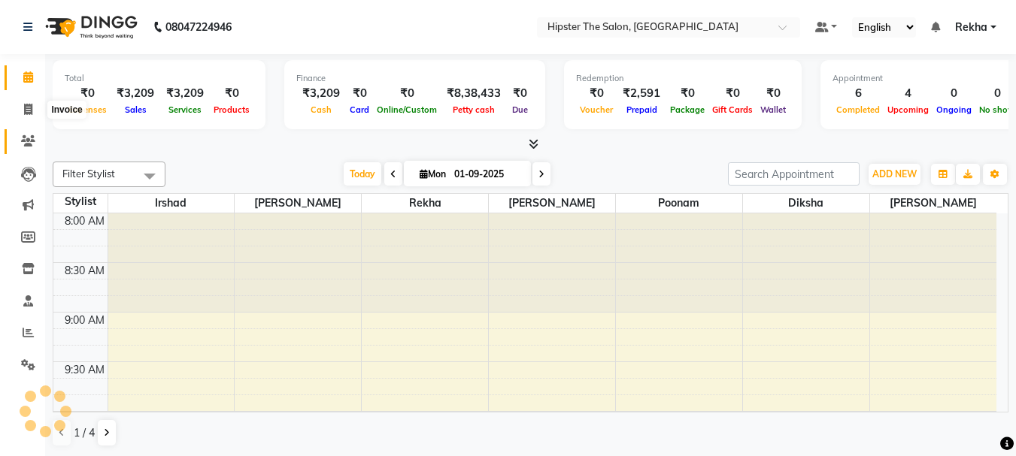
scroll to position [993, 0]
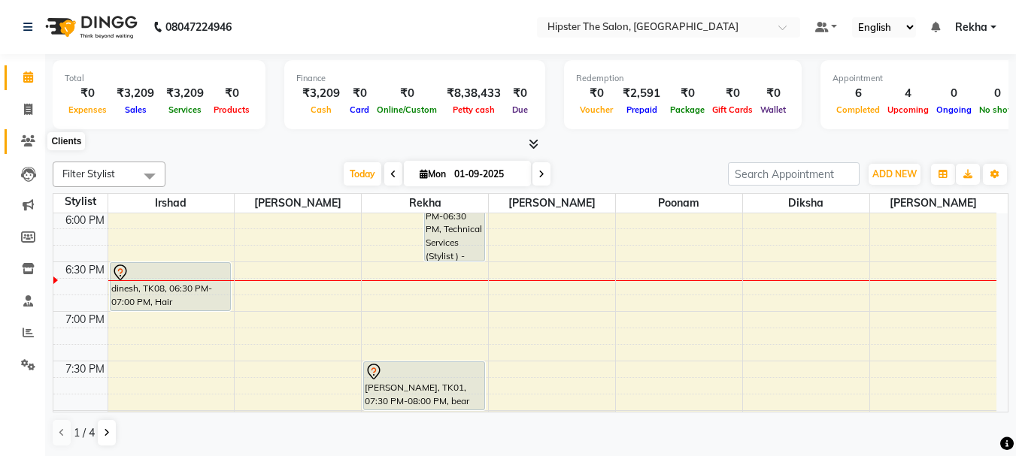
click at [20, 138] on span at bounding box center [28, 141] width 26 height 17
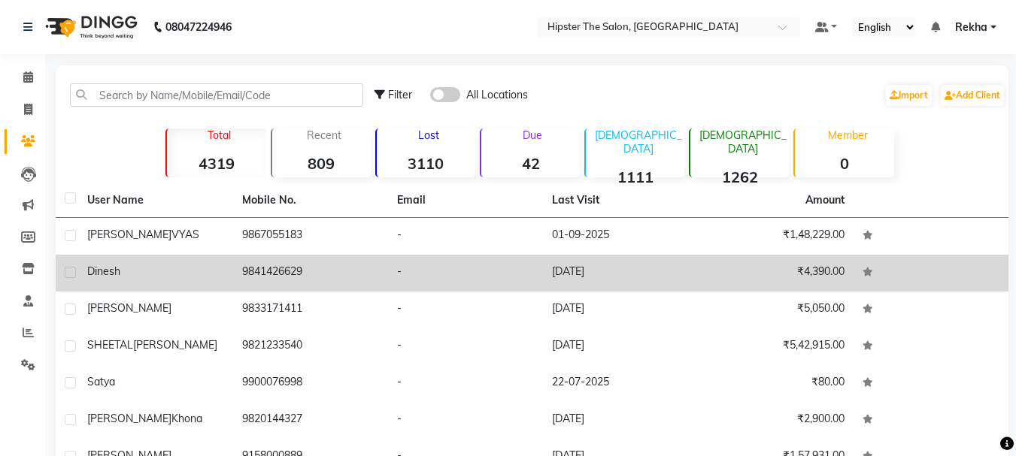
click at [330, 262] on td "9841426629" at bounding box center [310, 273] width 155 height 37
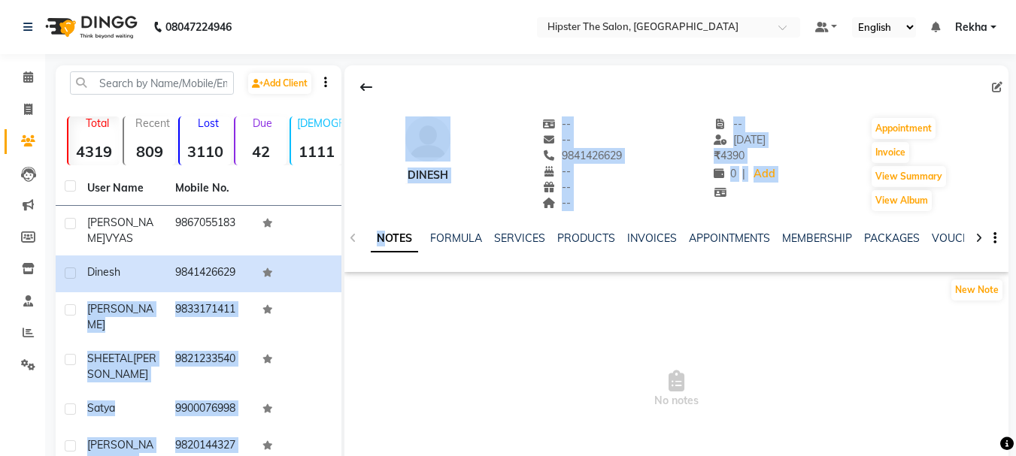
drag, startPoint x: 330, startPoint y: 262, endPoint x: 401, endPoint y: 236, distance: 76.1
click at [401, 236] on div "Add Client Total 4319 Recent 809 Lost 3110 Due 42 [DEMOGRAPHIC_DATA] 1111 [DEMO…" at bounding box center [532, 384] width 952 height 639
click at [513, 242] on link "SERVICES" at bounding box center [519, 239] width 51 height 14
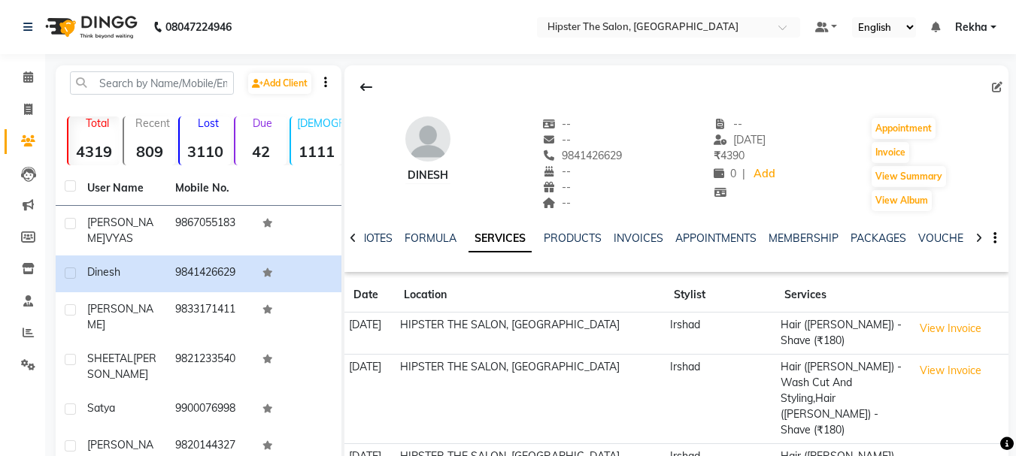
click at [657, 365] on td "HIPSTER THE SALON, [GEOGRAPHIC_DATA]" at bounding box center [530, 398] width 270 height 89
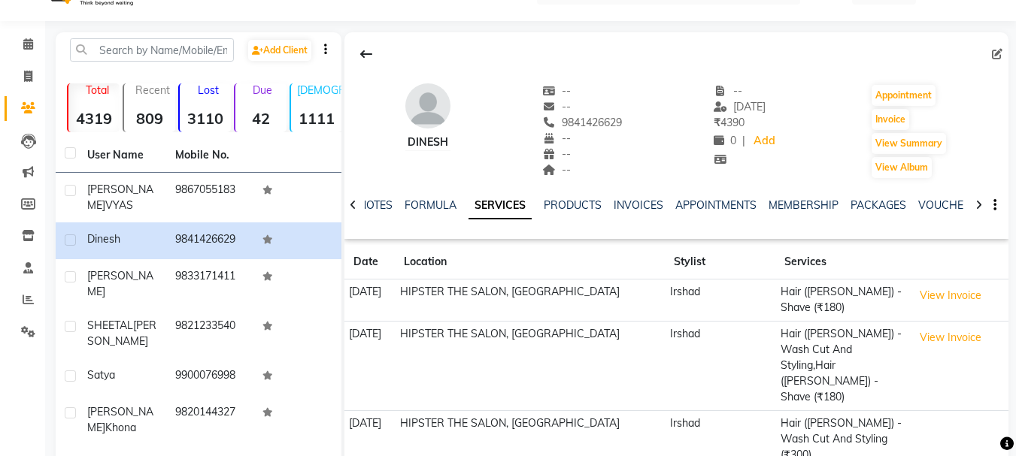
scroll to position [234, 0]
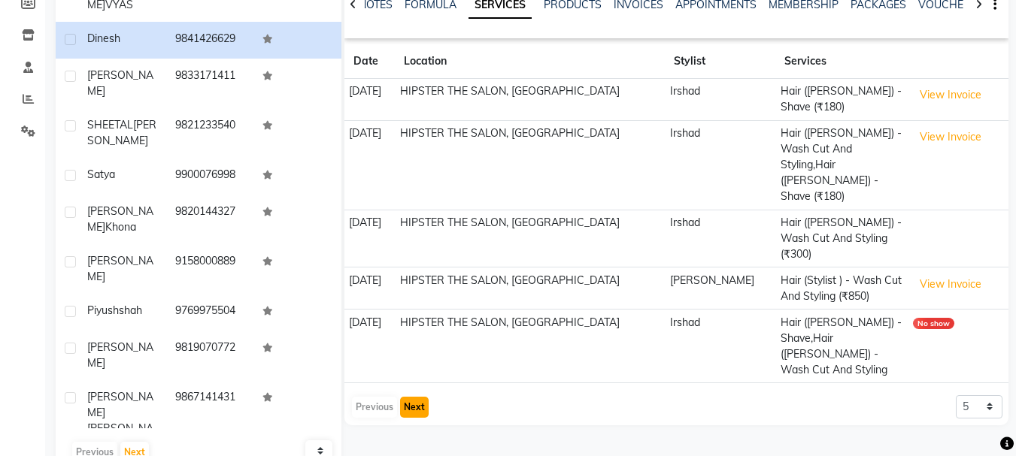
click at [416, 397] on button "Next" at bounding box center [414, 407] width 29 height 21
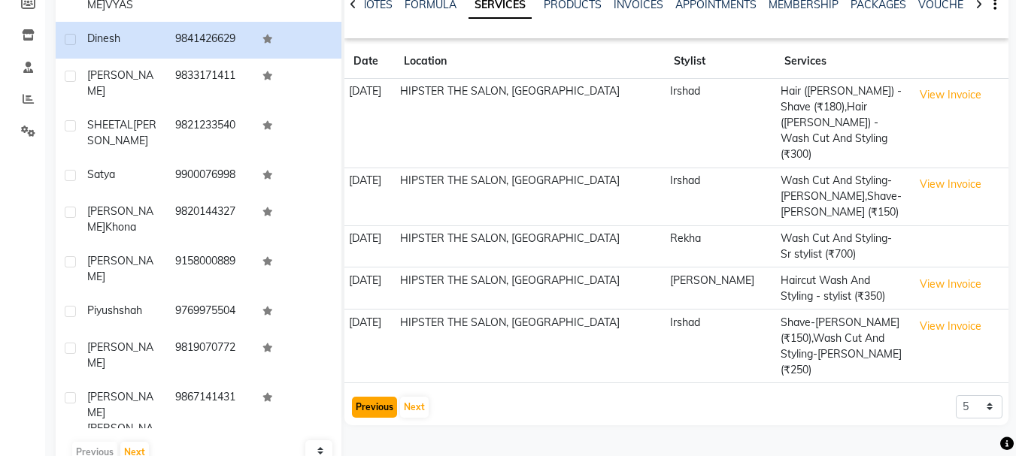
click at [374, 397] on button "Previous" at bounding box center [374, 407] width 45 height 21
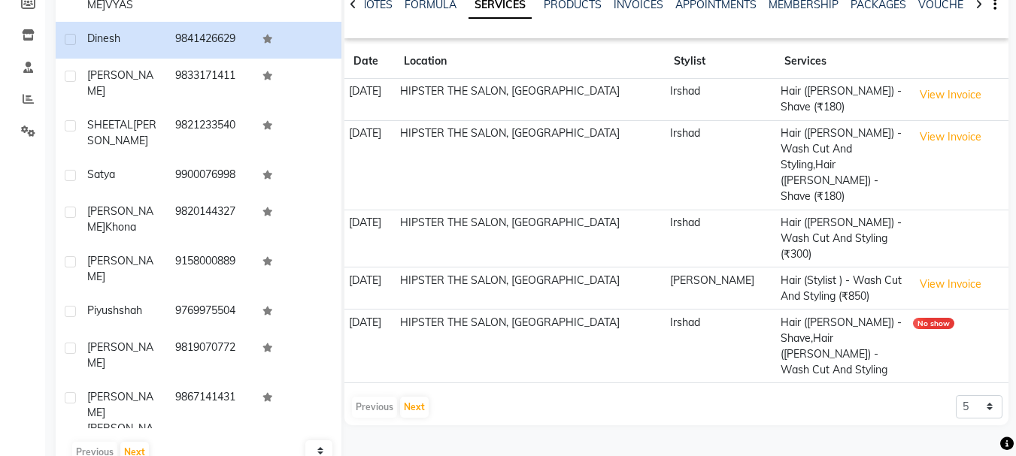
scroll to position [0, 0]
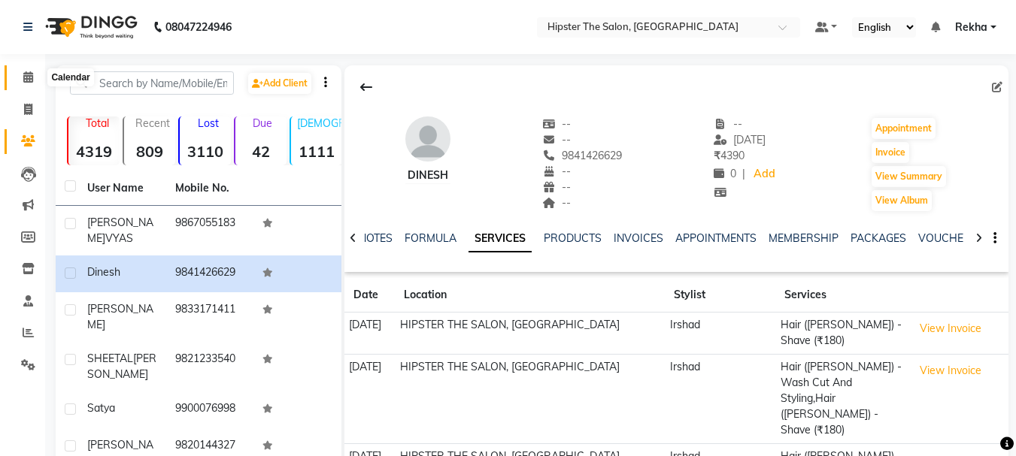
click at [26, 77] on icon at bounding box center [28, 76] width 10 height 11
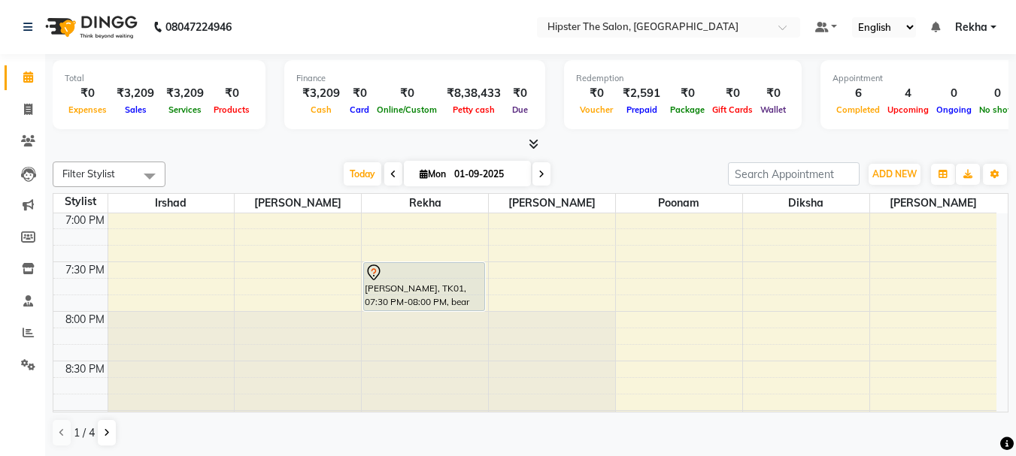
scroll to position [1052, 0]
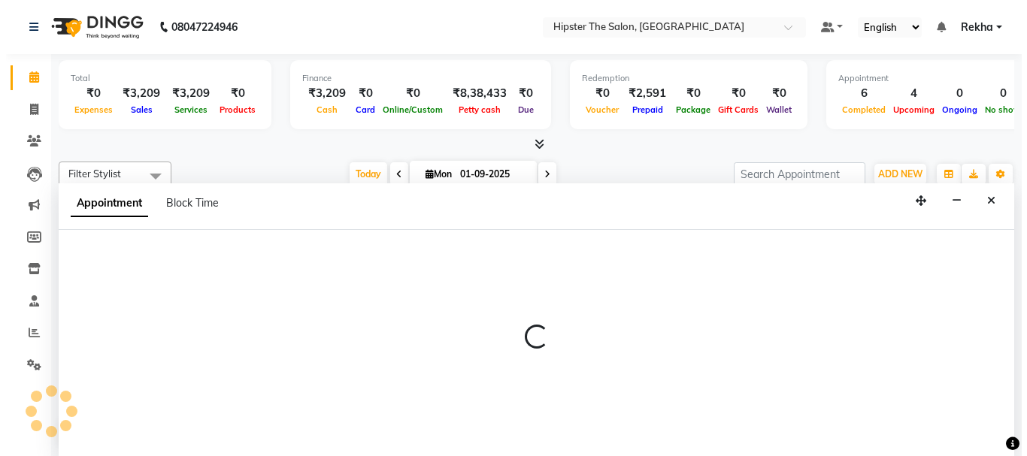
scroll to position [1, 0]
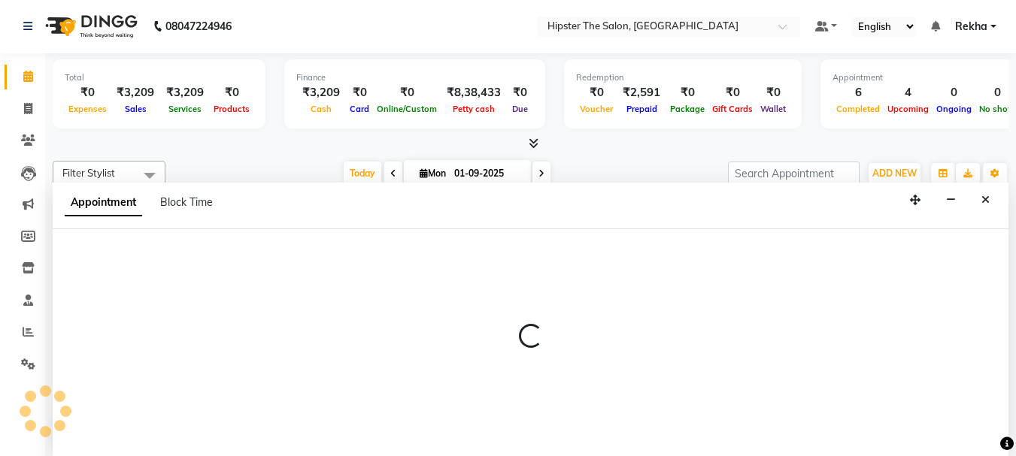
select select "32387"
select select "1170"
select select "tentative"
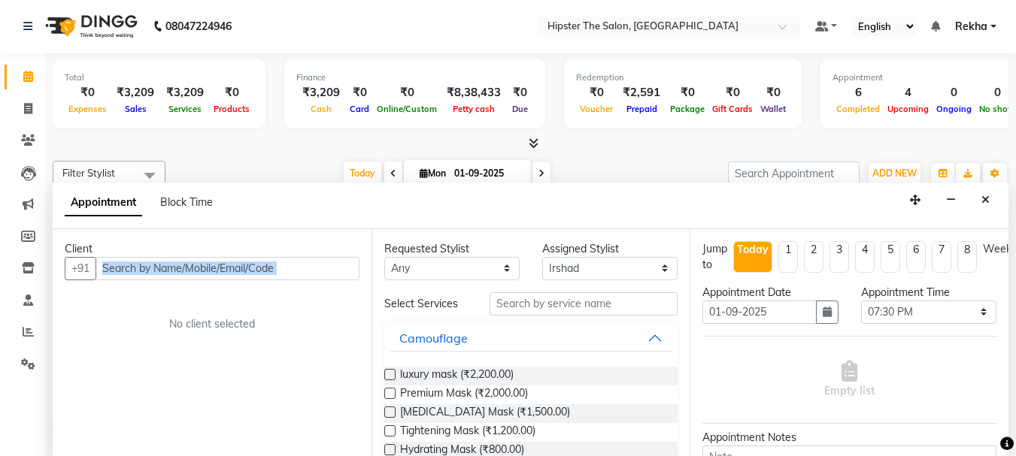
drag, startPoint x: 161, startPoint y: 311, endPoint x: 155, endPoint y: 268, distance: 43.3
click at [155, 268] on div "Client +91 No client selected" at bounding box center [212, 342] width 319 height 227
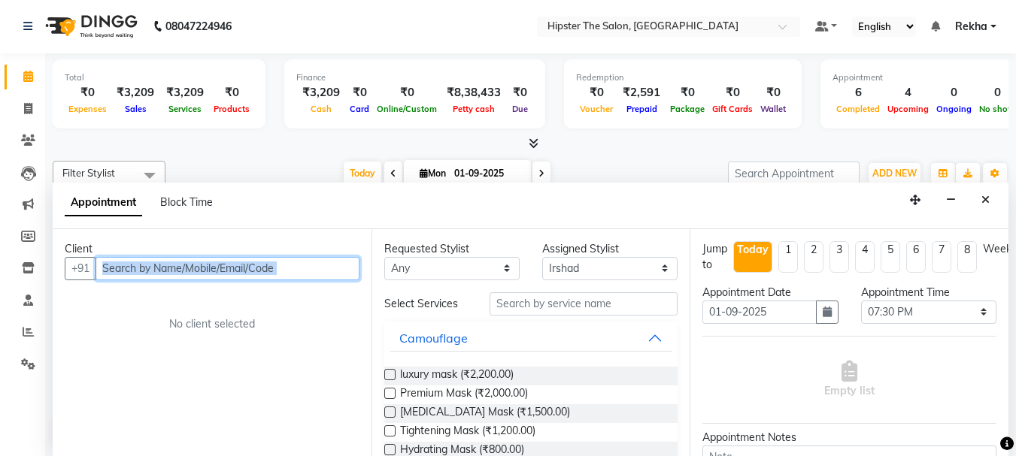
click at [289, 271] on input "text" at bounding box center [227, 268] width 264 height 23
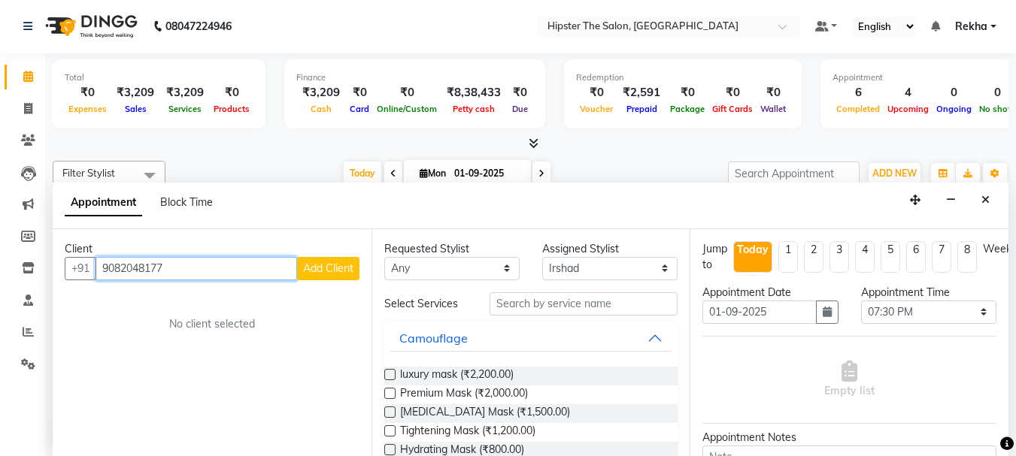
type input "9082048177"
click at [318, 273] on span "Add Client" at bounding box center [328, 269] width 50 height 14
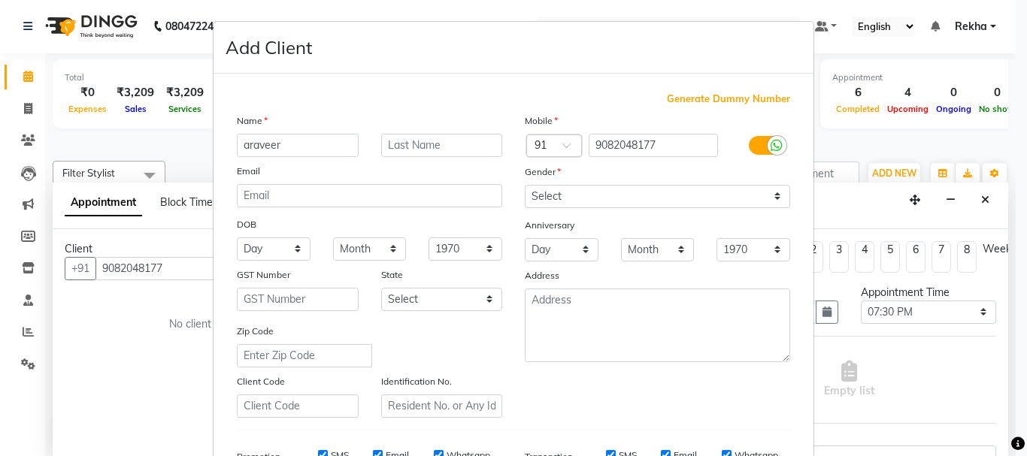
type input "araveer"
click at [311, 314] on div "Name araveer Email DOB Day 01 02 03 04 05 06 07 08 09 10 11 12 13 14 15 16 17 1…" at bounding box center [370, 265] width 288 height 305
click at [565, 192] on select "Select [DEMOGRAPHIC_DATA] [DEMOGRAPHIC_DATA] Other Prefer Not To Say" at bounding box center [657, 196] width 265 height 23
select select "[DEMOGRAPHIC_DATA]"
click at [525, 185] on select "Select [DEMOGRAPHIC_DATA] [DEMOGRAPHIC_DATA] Other Prefer Not To Say" at bounding box center [657, 196] width 265 height 23
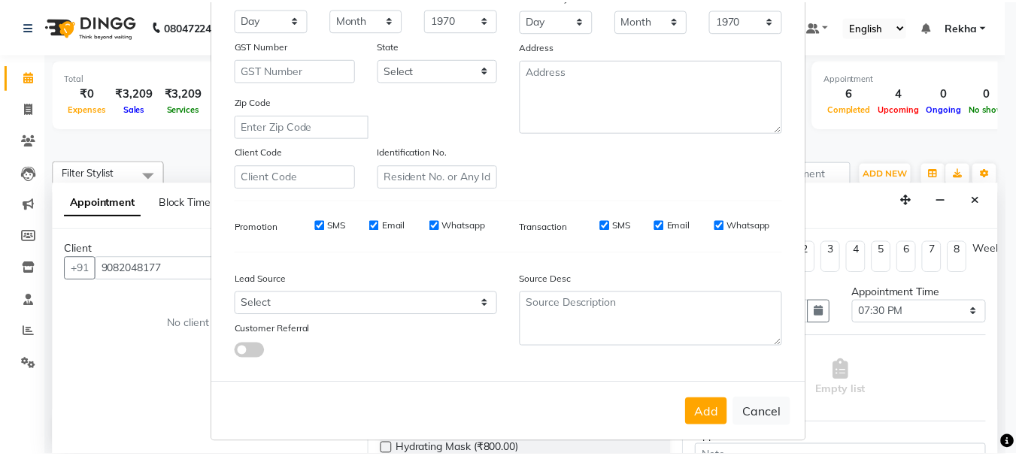
scroll to position [238, 0]
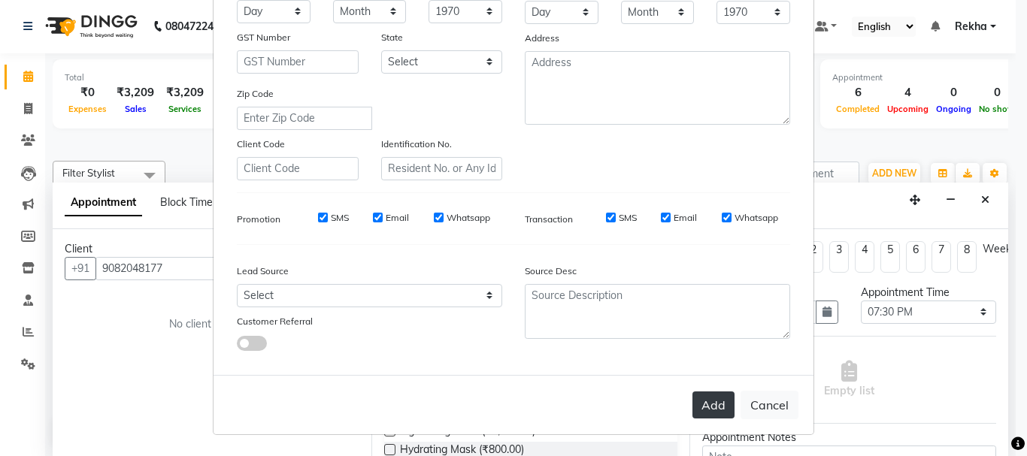
click at [705, 409] on button "Add" at bounding box center [713, 405] width 42 height 27
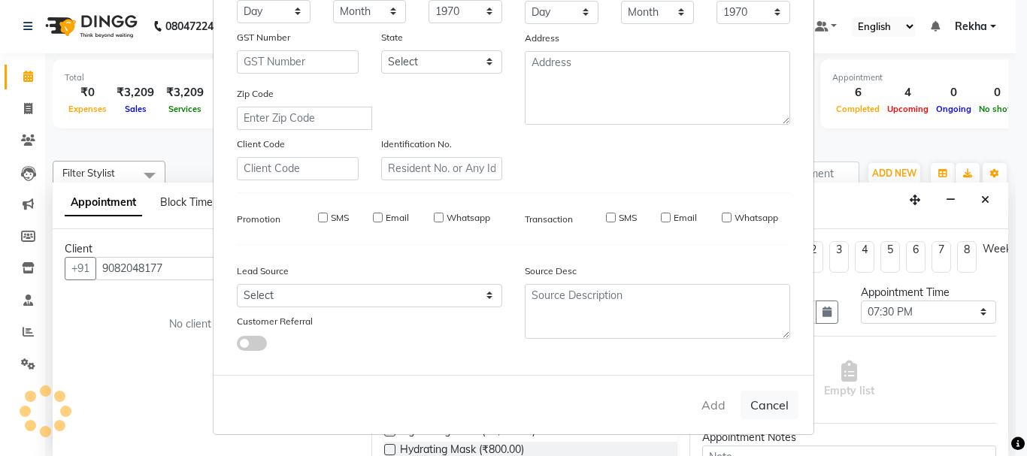
select select
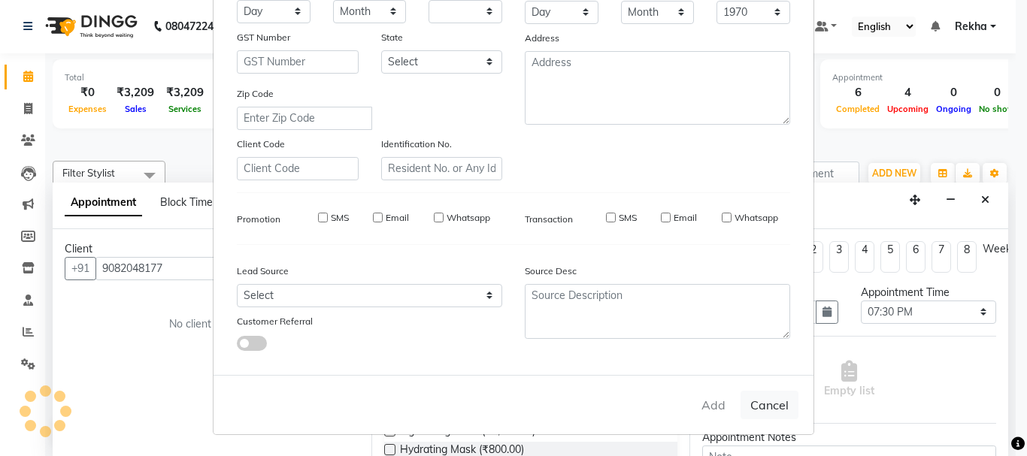
select select
checkbox input "false"
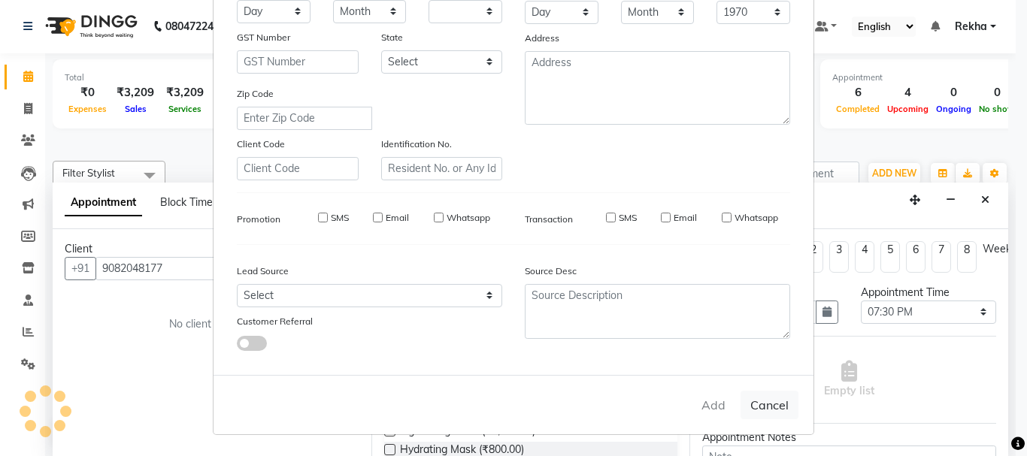
checkbox input "false"
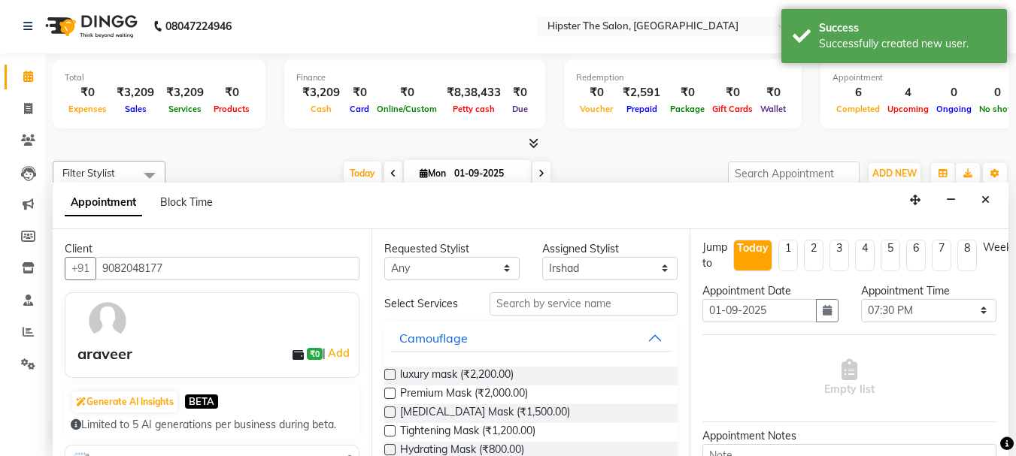
scroll to position [0, 0]
click at [619, 310] on input "text" at bounding box center [583, 303] width 188 height 23
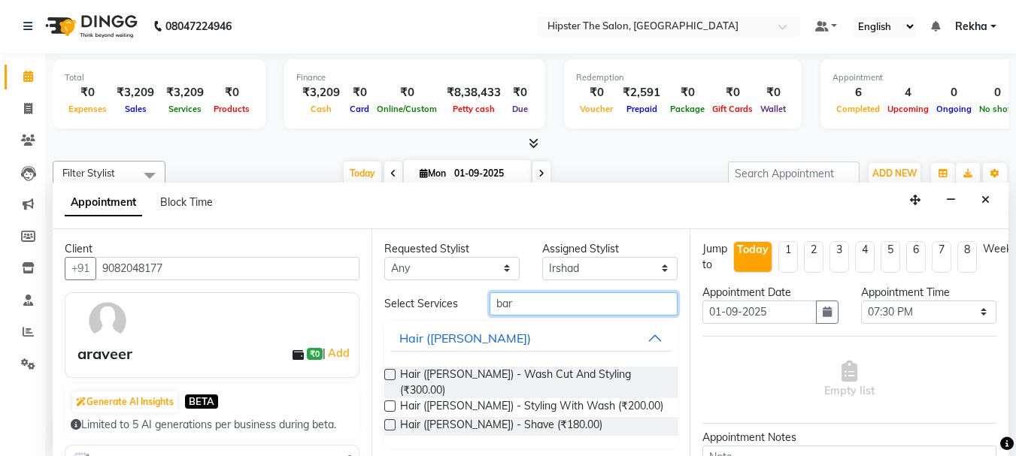
type input "bar"
click at [391, 371] on label at bounding box center [389, 374] width 11 height 11
click at [391, 371] on input "checkbox" at bounding box center [389, 376] width 10 height 10
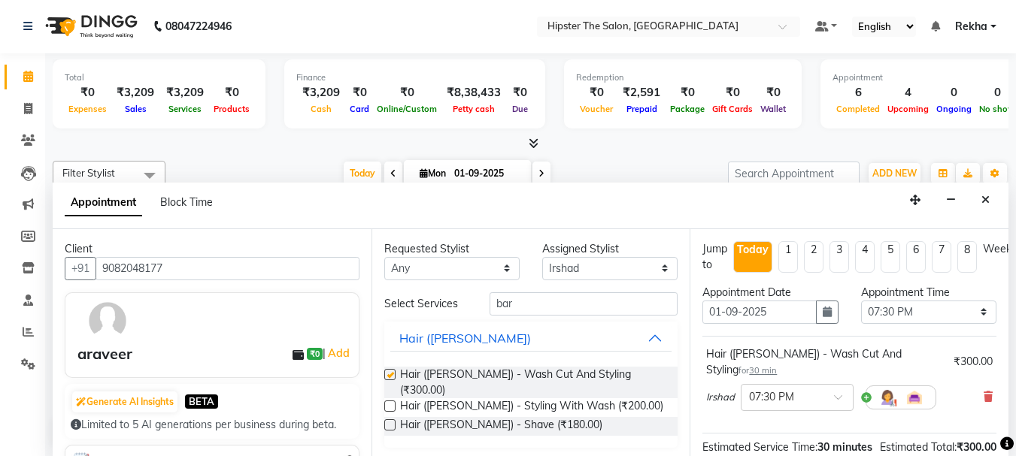
checkbox input "false"
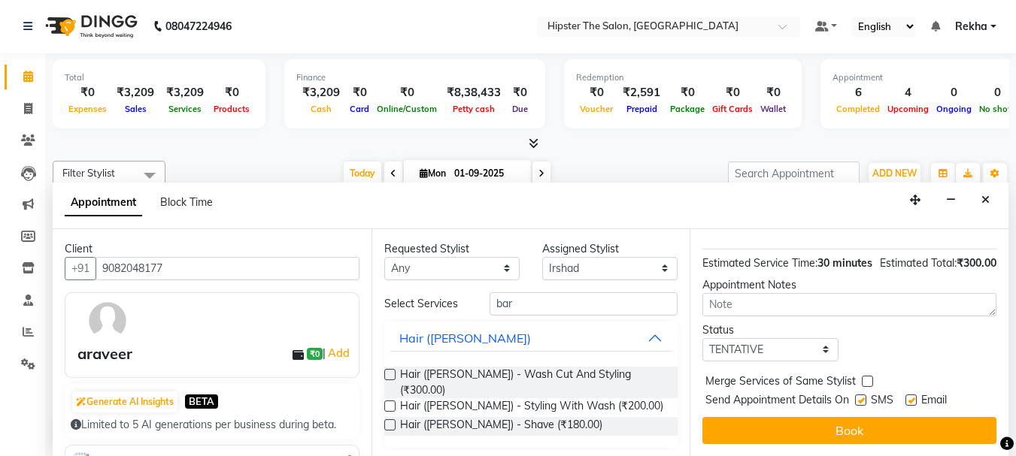
scroll to position [195, 0]
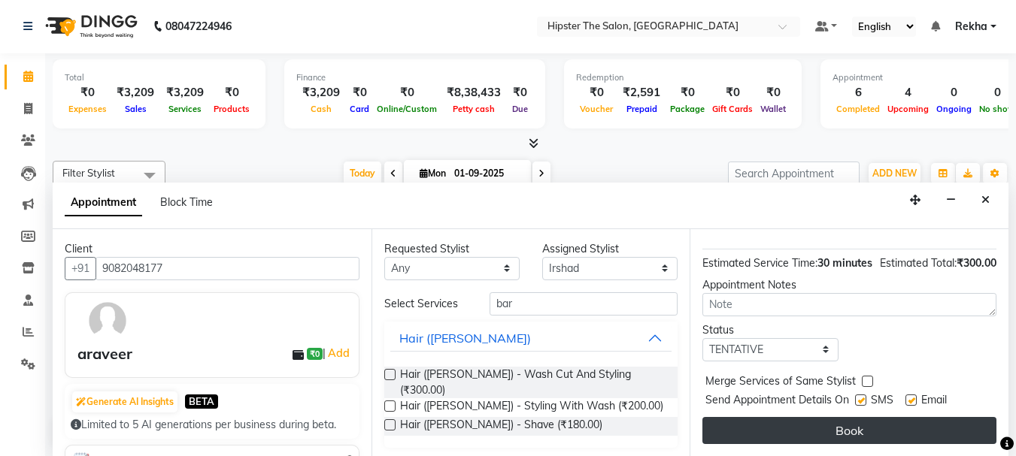
click at [827, 425] on button "Book" at bounding box center [849, 430] width 294 height 27
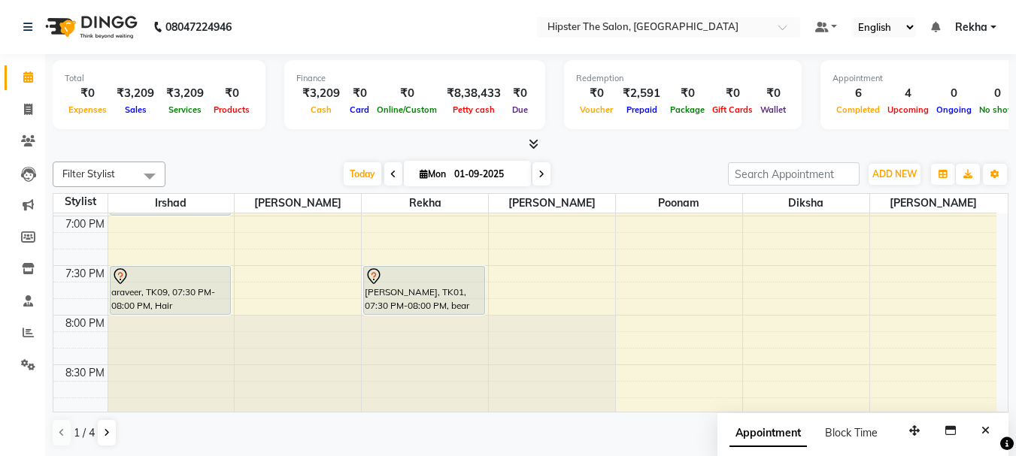
scroll to position [1, 0]
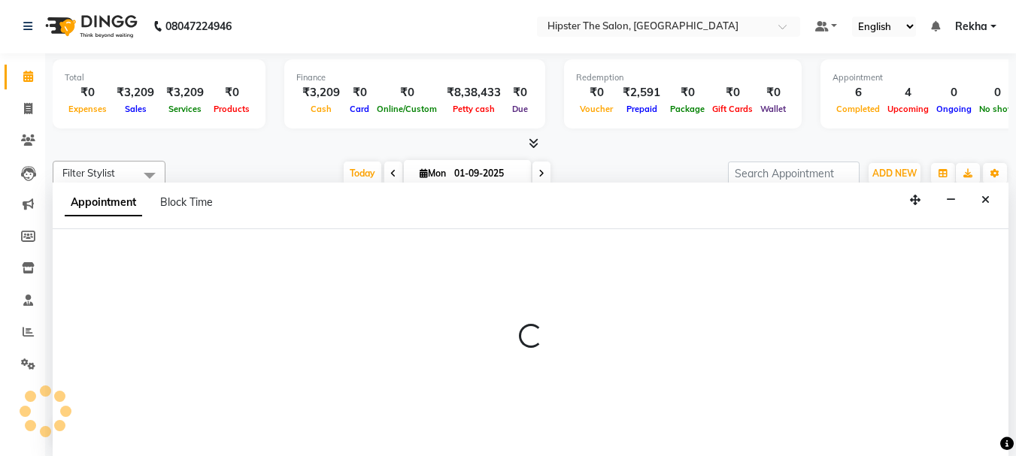
click at [777, 313] on div at bounding box center [531, 342] width 956 height 227
click at [777, 316] on div at bounding box center [531, 342] width 956 height 227
select select "90480"
select select "1215"
select select "tentative"
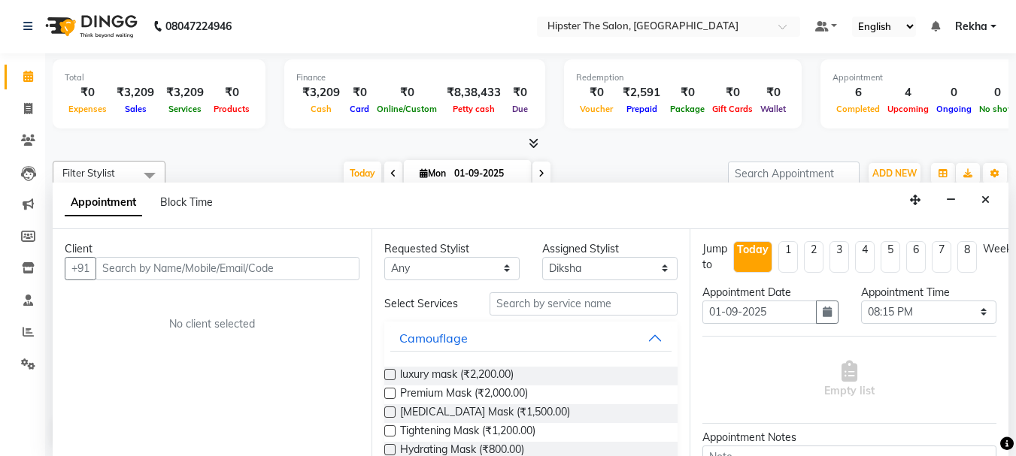
click at [795, 156] on div "Filter Stylist Select All [PERSON_NAME] [PERSON_NAME] poonam [PERSON_NAME] [PER…" at bounding box center [531, 304] width 956 height 298
click at [989, 202] on icon "Close" at bounding box center [985, 200] width 8 height 11
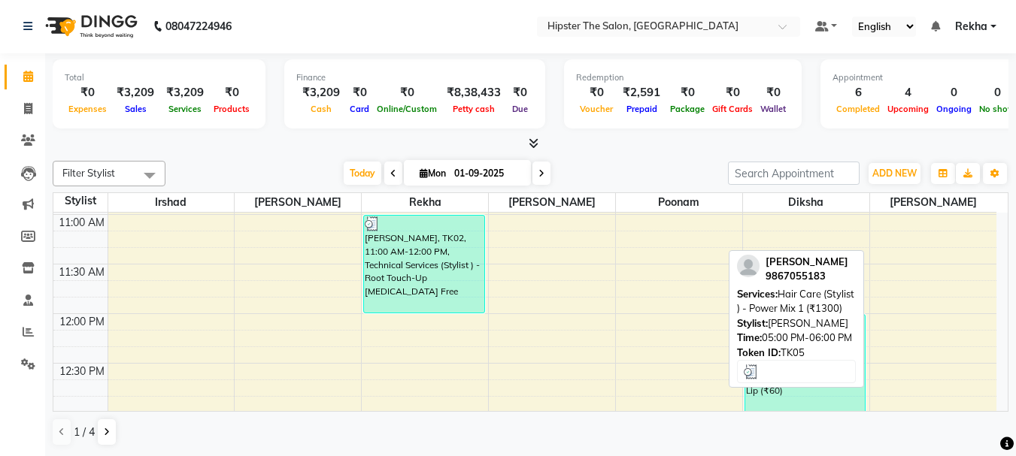
scroll to position [0, 0]
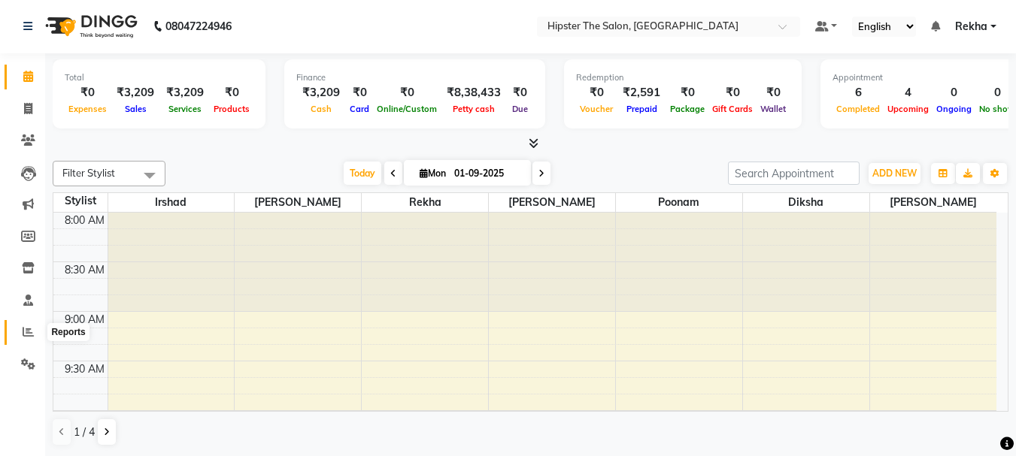
click at [34, 329] on span at bounding box center [28, 332] width 26 height 17
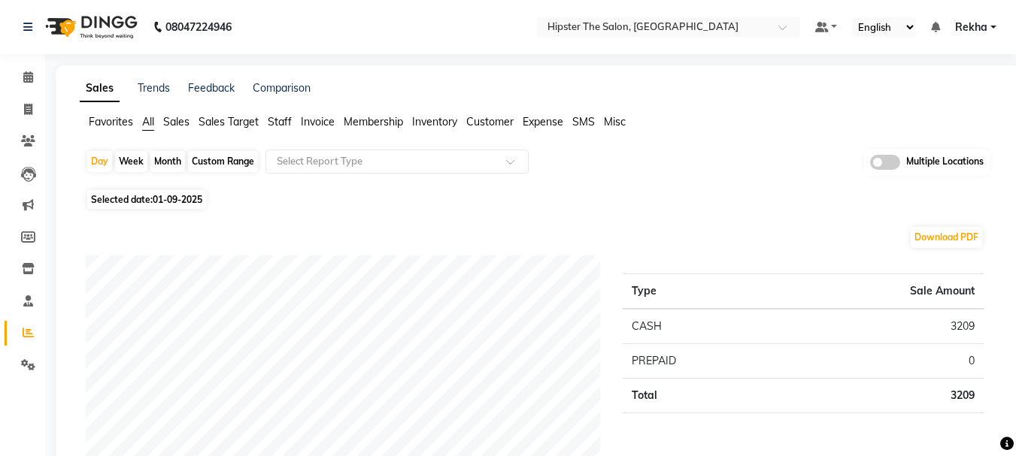
click at [276, 128] on span "Staff" at bounding box center [280, 122] width 24 height 14
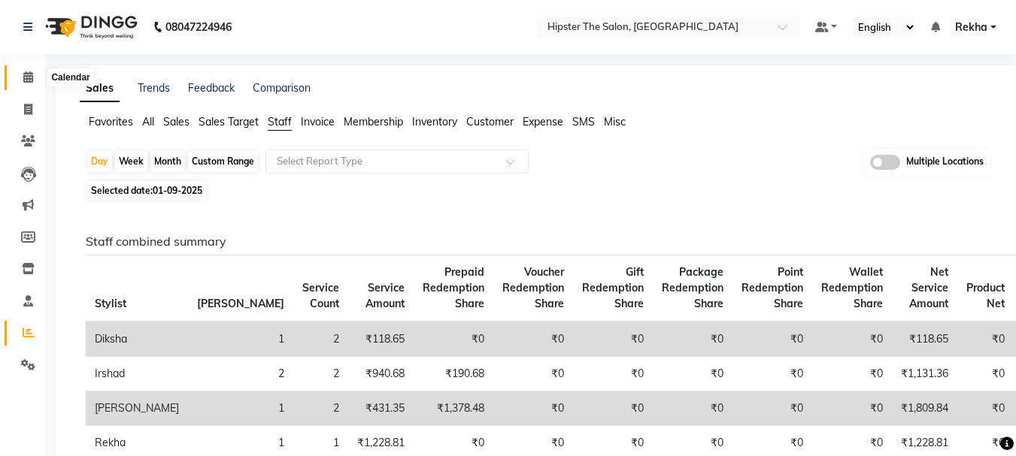
click at [20, 77] on span at bounding box center [28, 77] width 26 height 17
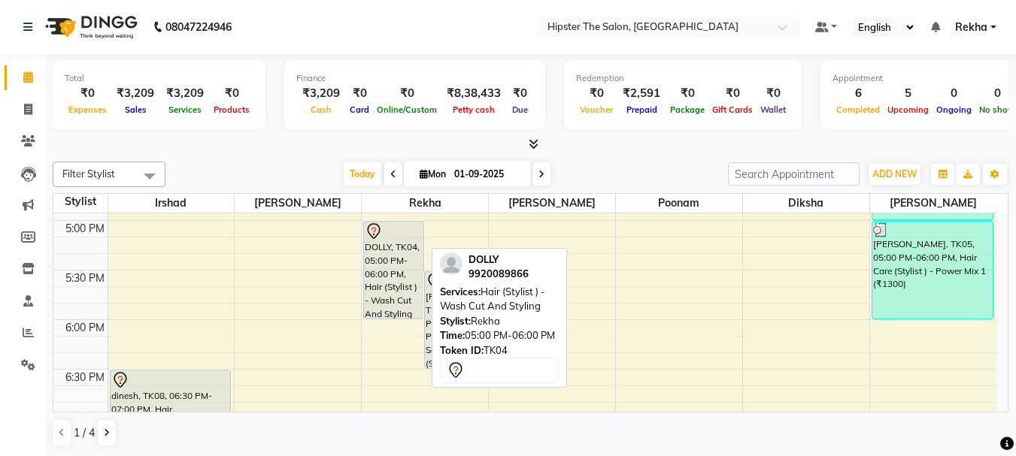
scroll to position [912, 0]
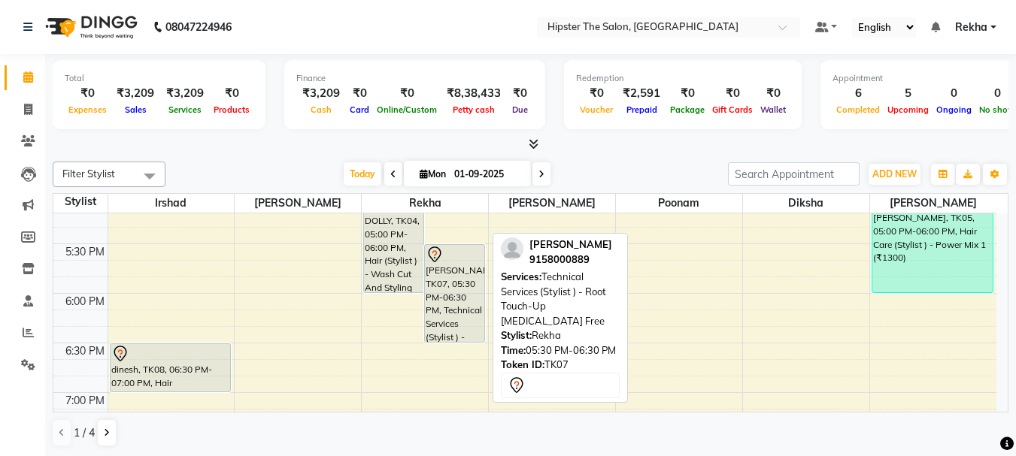
click at [433, 304] on div "[PERSON_NAME], TK07, 05:30 PM-06:30 PM, Technical Services (Stylist ) - Root To…" at bounding box center [454, 293] width 59 height 97
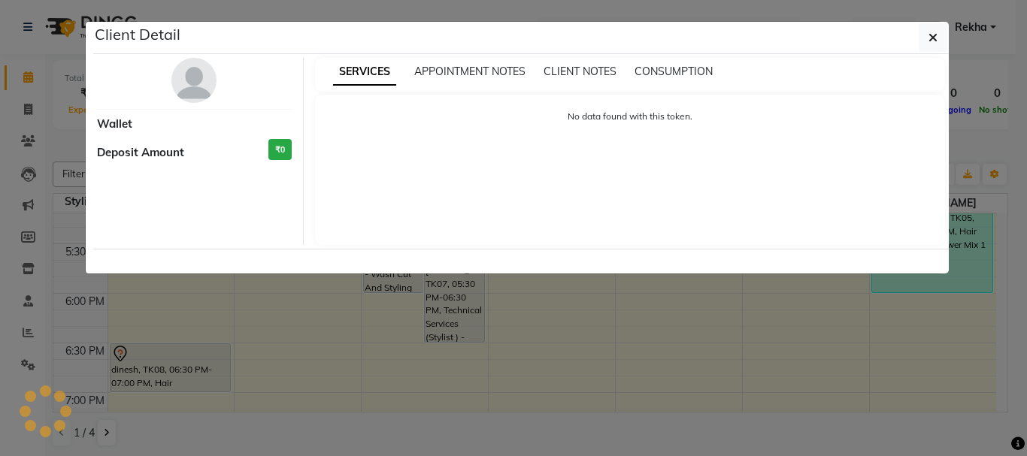
select select "7"
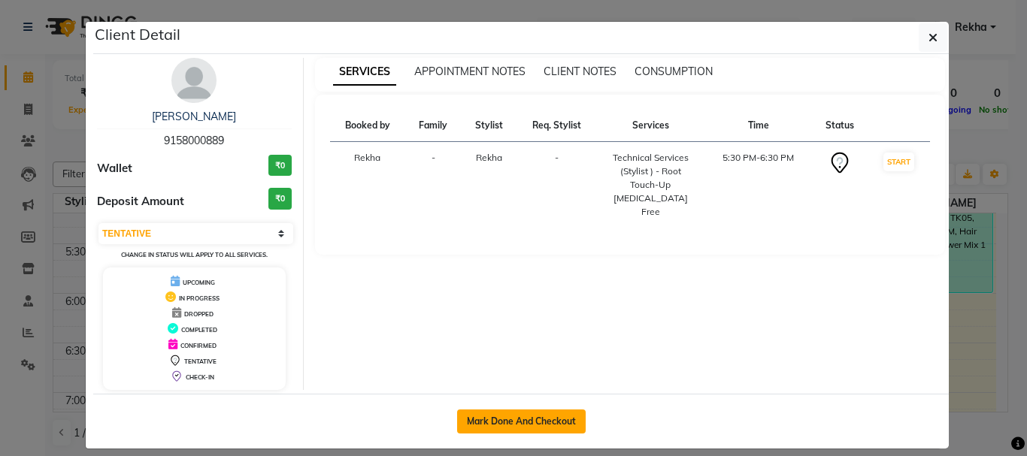
click at [527, 414] on button "Mark Done And Checkout" at bounding box center [521, 422] width 129 height 24
select select "service"
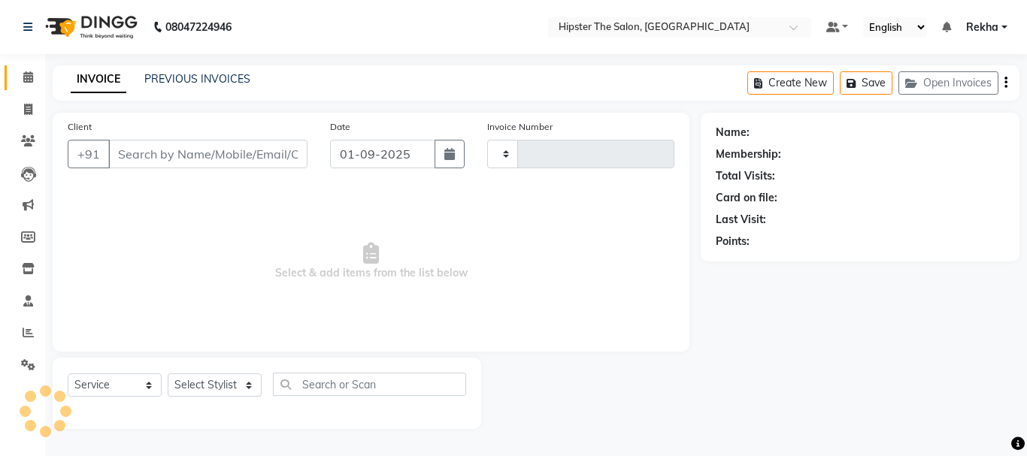
type input "2628"
select select "5125"
type input "9158000889"
select select "32386"
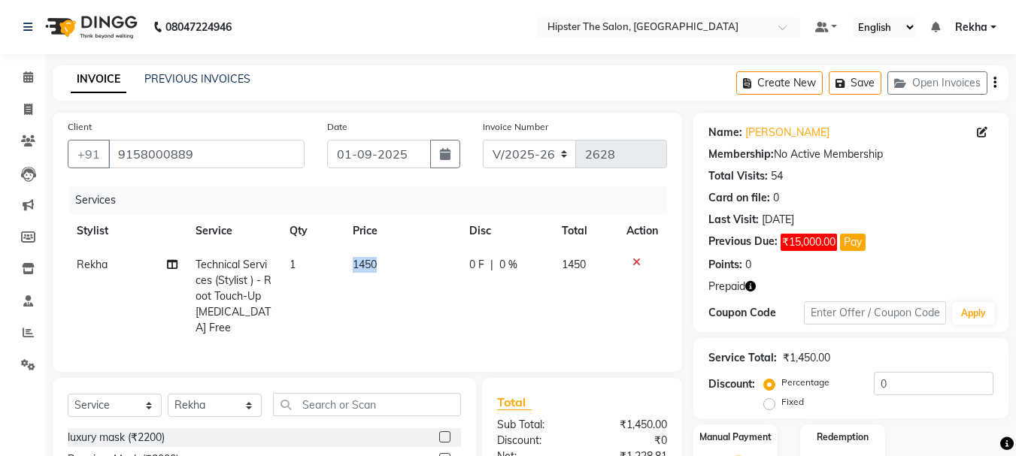
drag, startPoint x: 432, startPoint y: 275, endPoint x: 273, endPoint y: 239, distance: 163.4
click at [273, 239] on table "Stylist Service Qty Price Disc Total Action Rekha Technical Services (Stylist )…" at bounding box center [367, 279] width 599 height 131
click at [643, 320] on td at bounding box center [642, 296] width 50 height 97
click at [292, 268] on span "1" at bounding box center [292, 265] width 6 height 14
select select "32386"
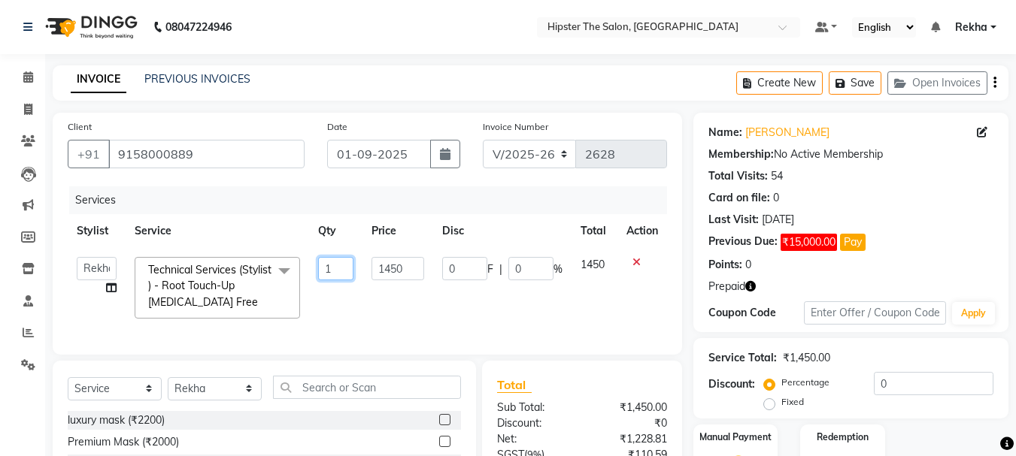
click at [335, 267] on input "1" at bounding box center [336, 268] width 36 height 23
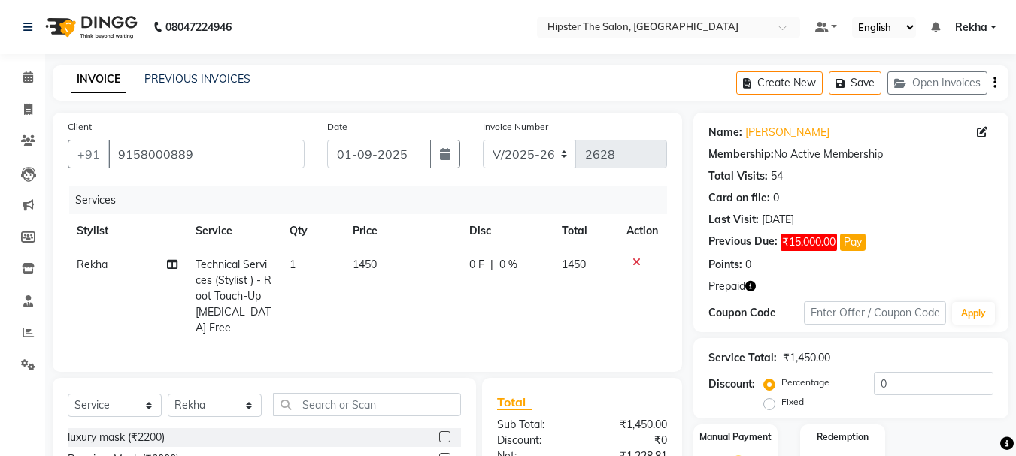
click at [750, 283] on icon "button" at bounding box center [750, 286] width 11 height 11
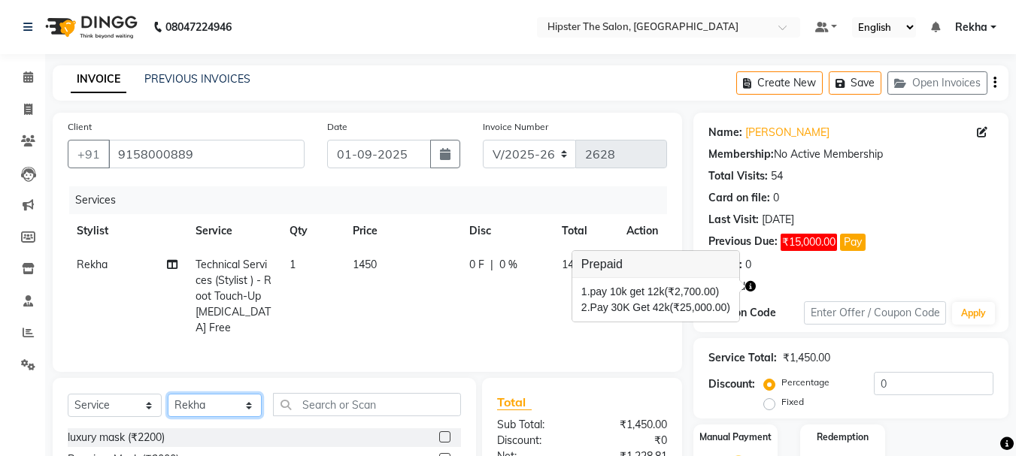
click at [219, 409] on select "Select Stylist [PERSON_NAME] [PERSON_NAME] Anup [PERSON_NAME] [PERSON_NAME] Luc…" at bounding box center [215, 405] width 94 height 23
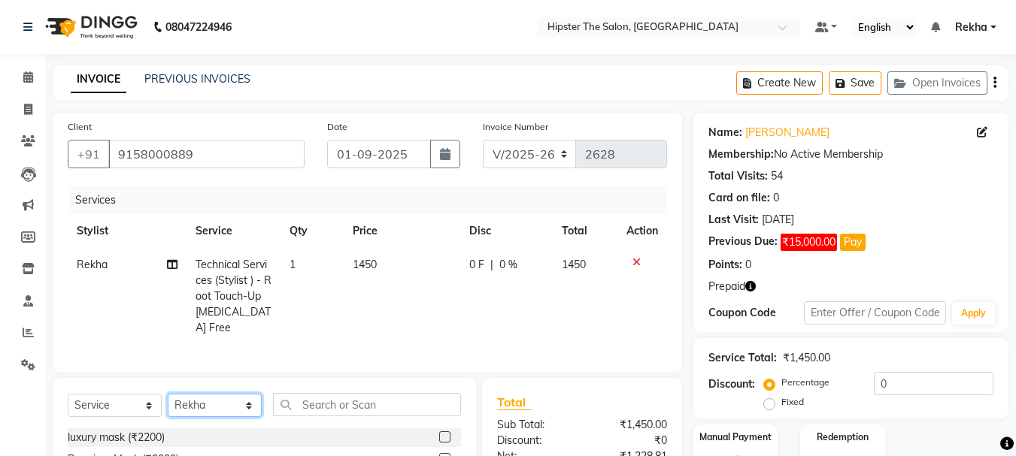
click at [168, 394] on select "Select Stylist [PERSON_NAME] [PERSON_NAME] Anup [PERSON_NAME] [PERSON_NAME] Luc…" at bounding box center [215, 405] width 94 height 23
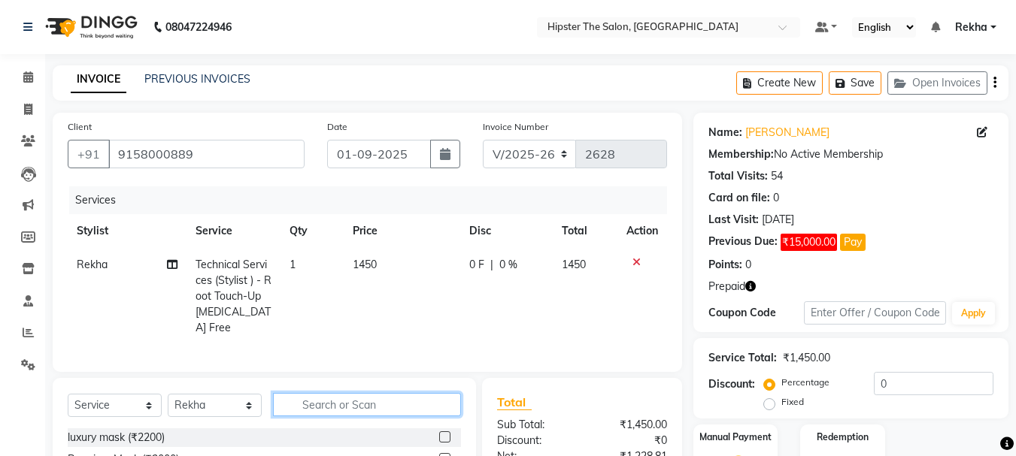
click at [313, 403] on input "text" at bounding box center [367, 404] width 188 height 23
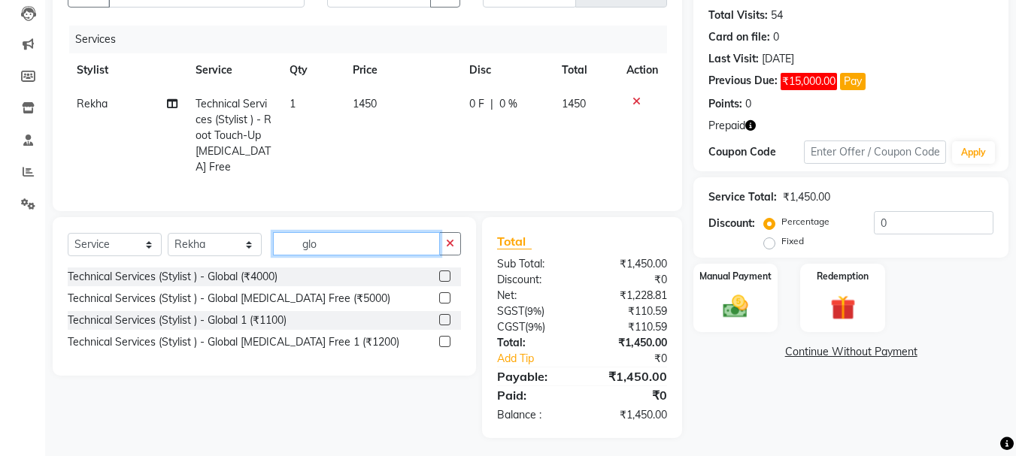
scroll to position [50, 0]
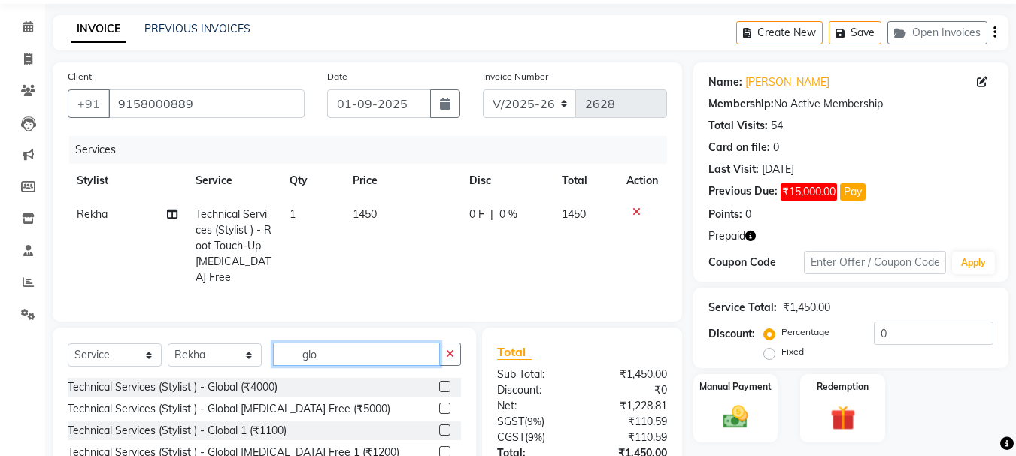
type input "glo"
click at [295, 209] on span "1" at bounding box center [292, 214] width 6 height 14
select select "32386"
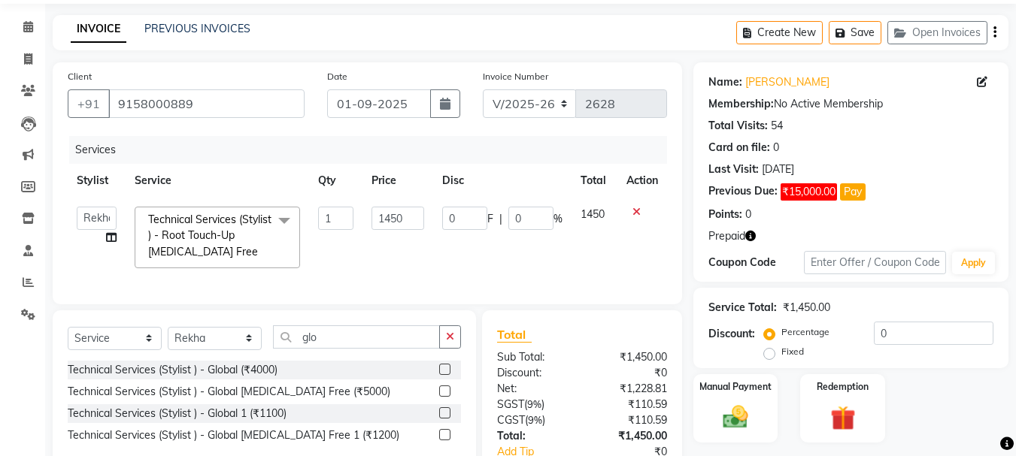
click at [295, 209] on span at bounding box center [284, 221] width 30 height 29
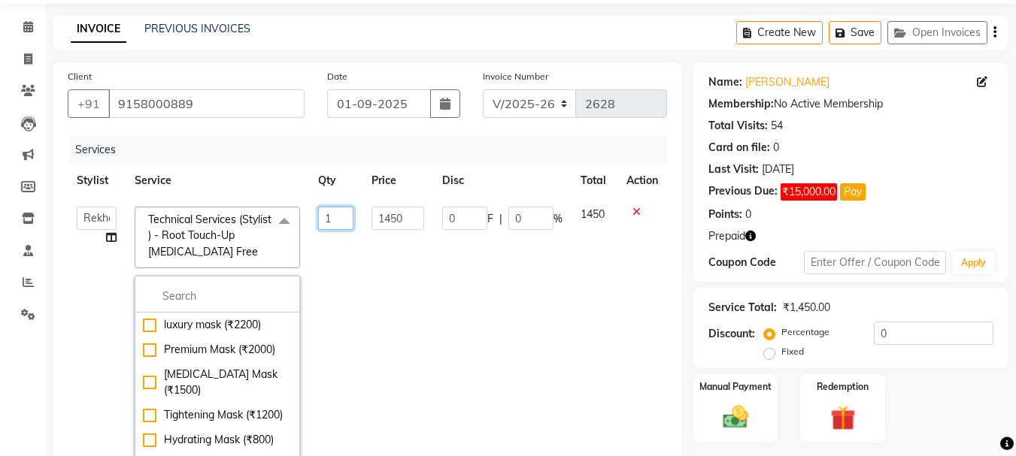
click at [341, 218] on input "1" at bounding box center [336, 218] width 36 height 23
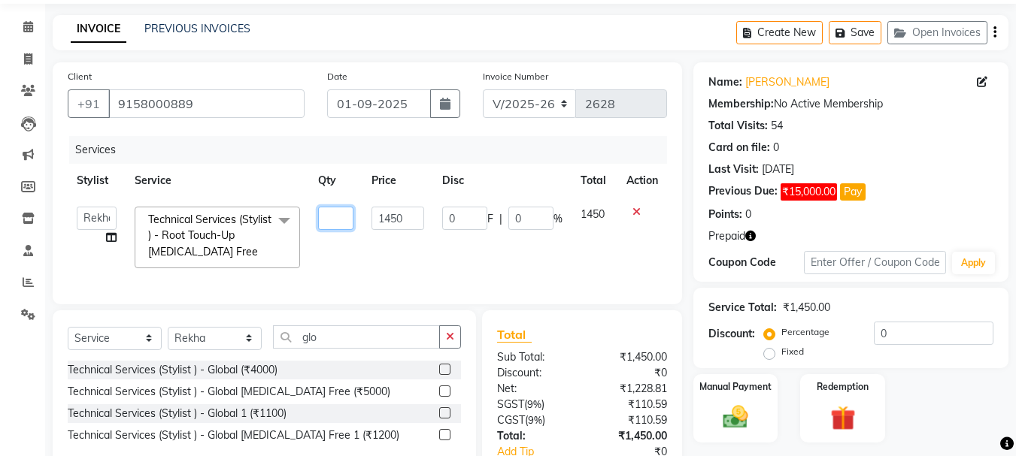
type input "3"
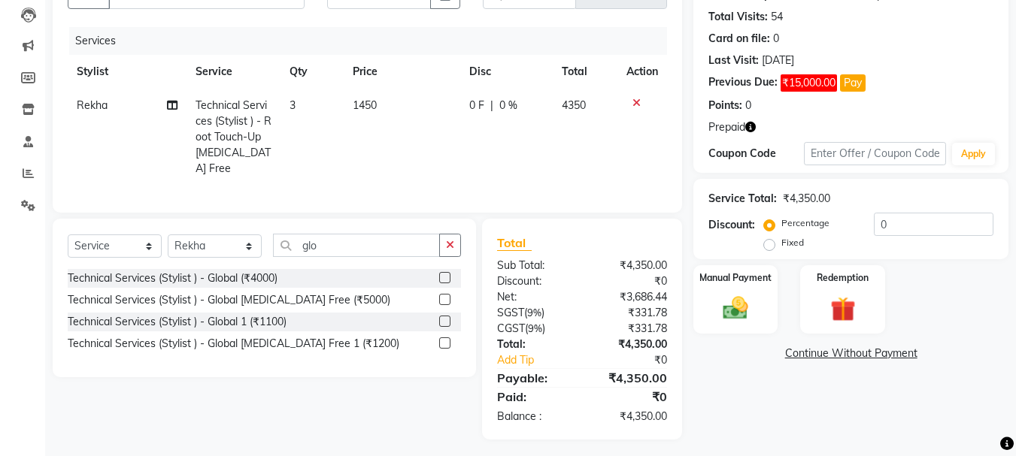
drag, startPoint x: 952, startPoint y: 308, endPoint x: 734, endPoint y: 392, distance: 232.7
click at [734, 392] on div "Name: [PERSON_NAME] Membership: No Active Membership Total Visits: 54 Card on f…" at bounding box center [856, 196] width 326 height 486
click at [1004, 333] on div "Manual Payment Redemption" at bounding box center [851, 299] width 338 height 68
click at [755, 127] on icon "button" at bounding box center [750, 127] width 11 height 11
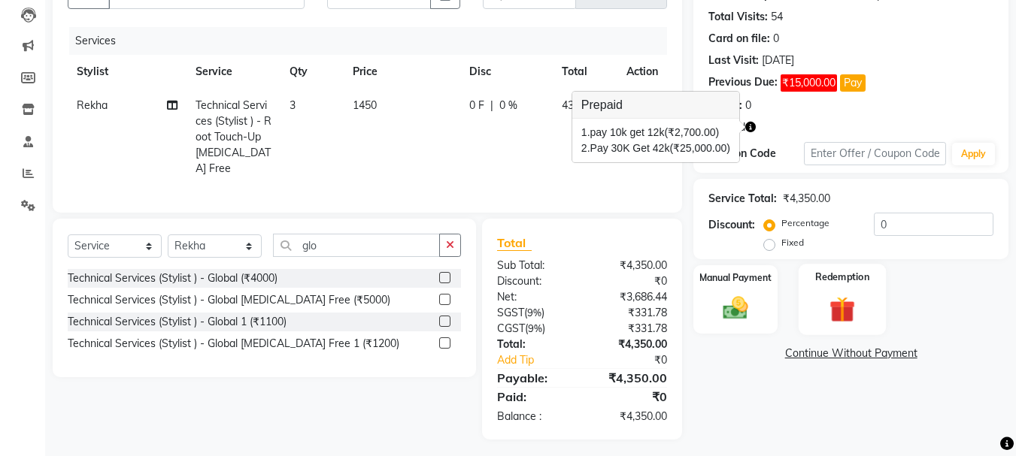
click at [833, 310] on img at bounding box center [842, 309] width 42 height 32
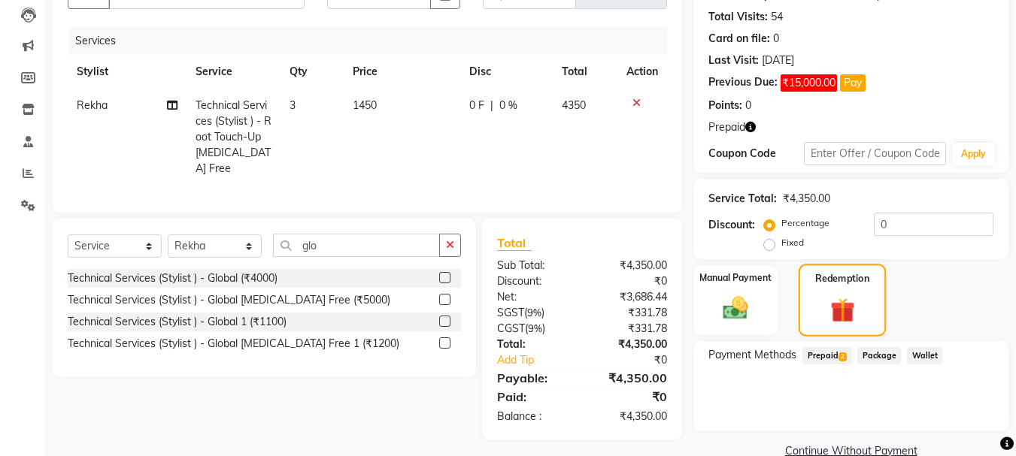
click at [807, 316] on div "Redemption" at bounding box center [842, 300] width 88 height 73
click at [830, 353] on span "Prepaid 2" at bounding box center [826, 355] width 49 height 17
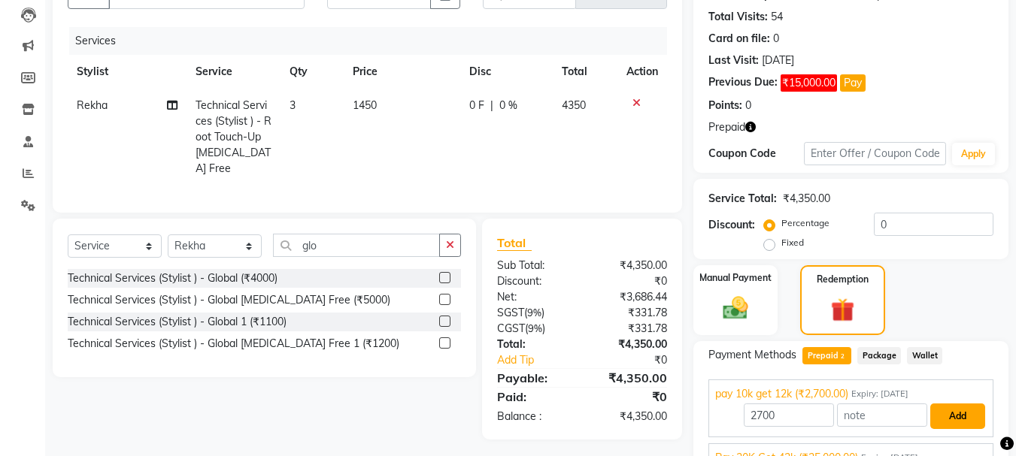
click at [952, 424] on button "Add" at bounding box center [957, 417] width 55 height 26
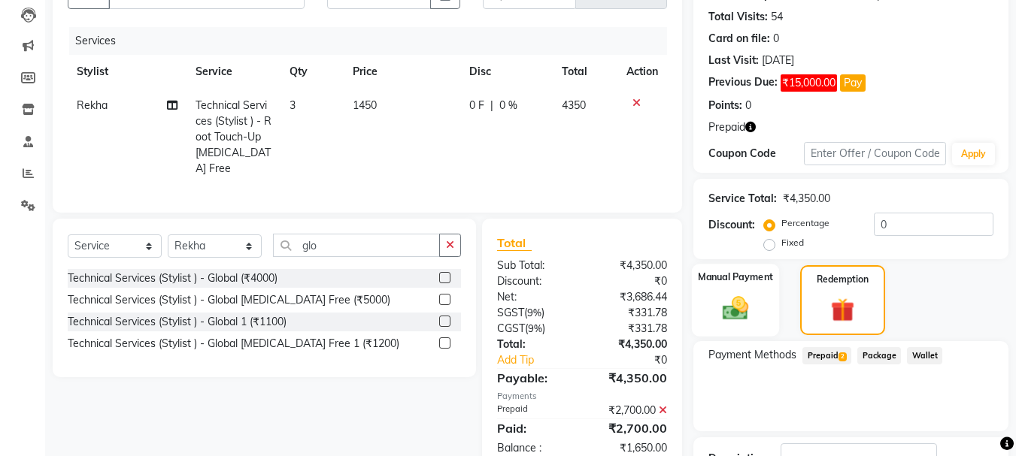
click at [732, 311] on img at bounding box center [735, 308] width 42 height 30
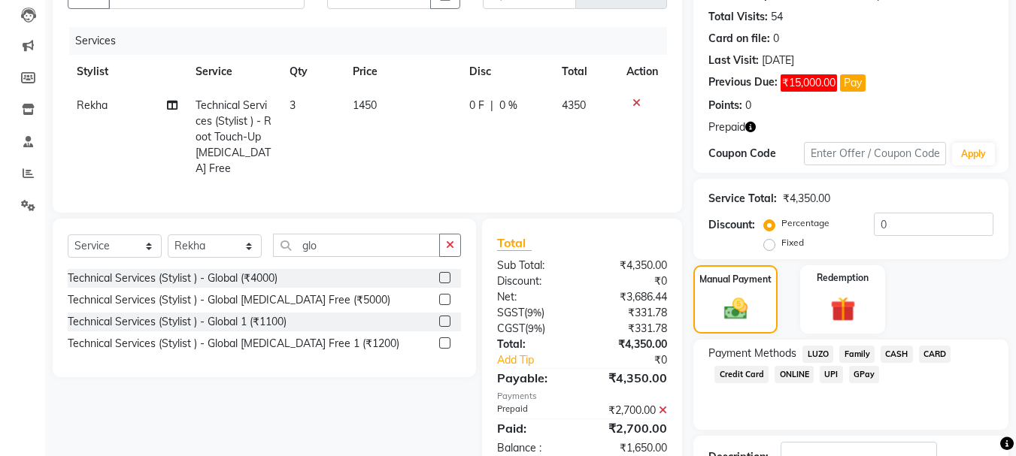
click at [865, 373] on span "GPay" at bounding box center [864, 374] width 31 height 17
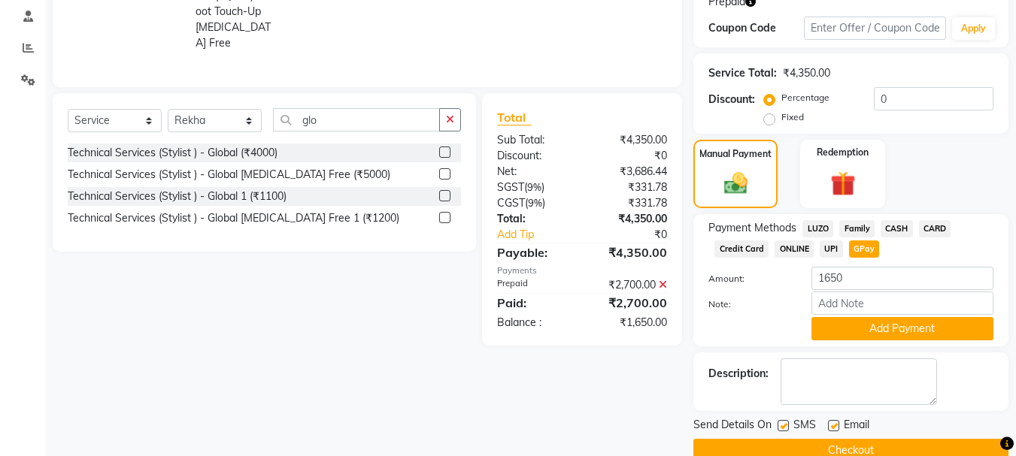
scroll to position [313, 0]
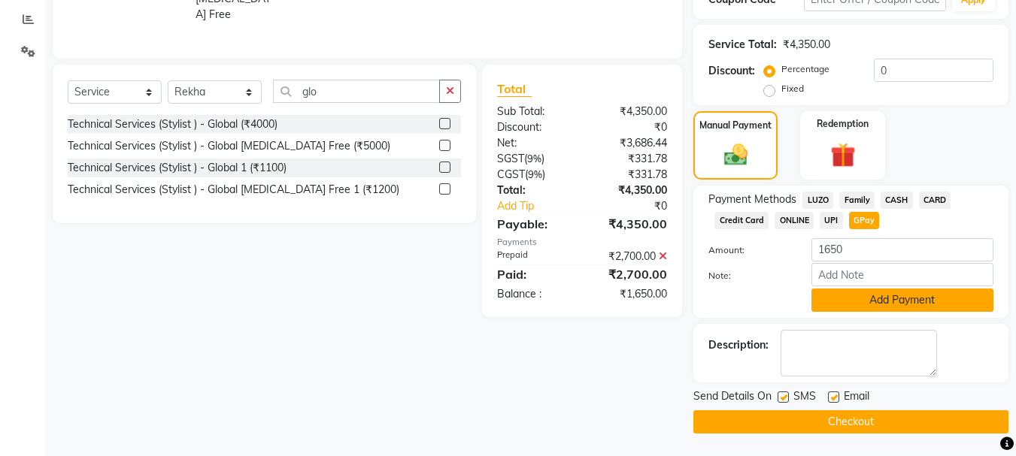
click at [895, 307] on button "Add Payment" at bounding box center [902, 300] width 182 height 23
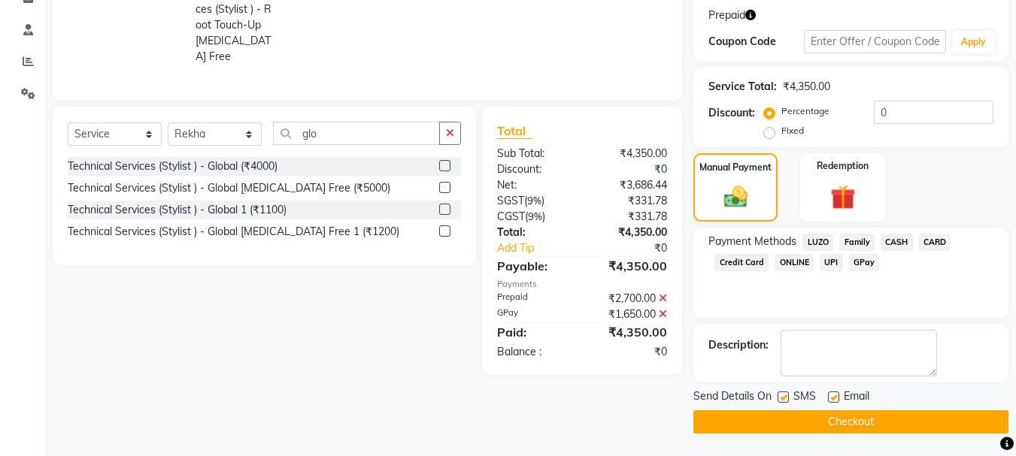
scroll to position [271, 0]
click at [843, 429] on button "Checkout" at bounding box center [850, 421] width 315 height 23
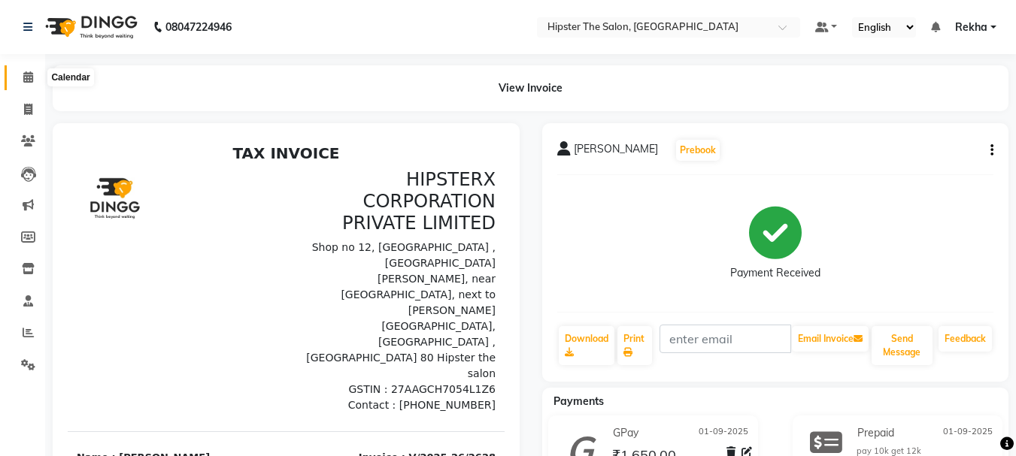
click at [27, 85] on span at bounding box center [28, 77] width 26 height 17
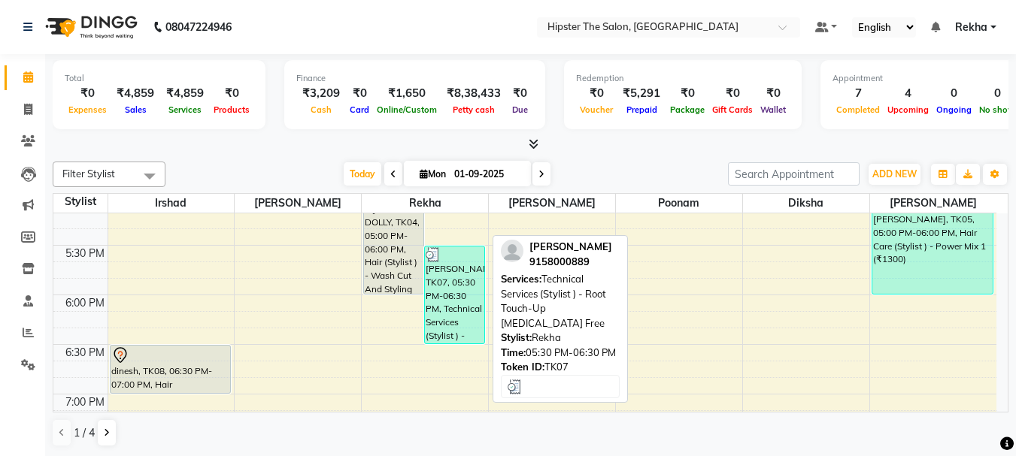
scroll to position [927, 0]
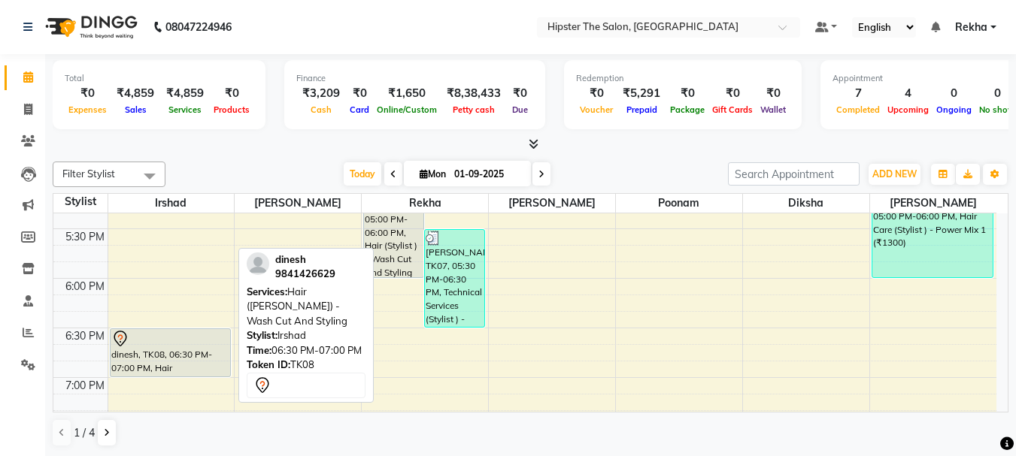
click at [183, 349] on div "dinesh, TK08, 06:30 PM-07:00 PM, Hair ([PERSON_NAME]) - Wash Cut And Styling" at bounding box center [171, 352] width 120 height 47
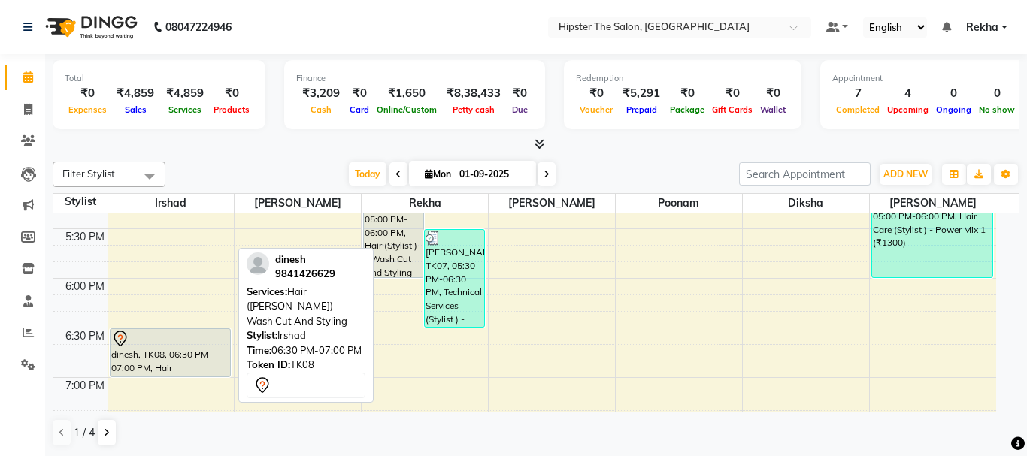
select select "7"
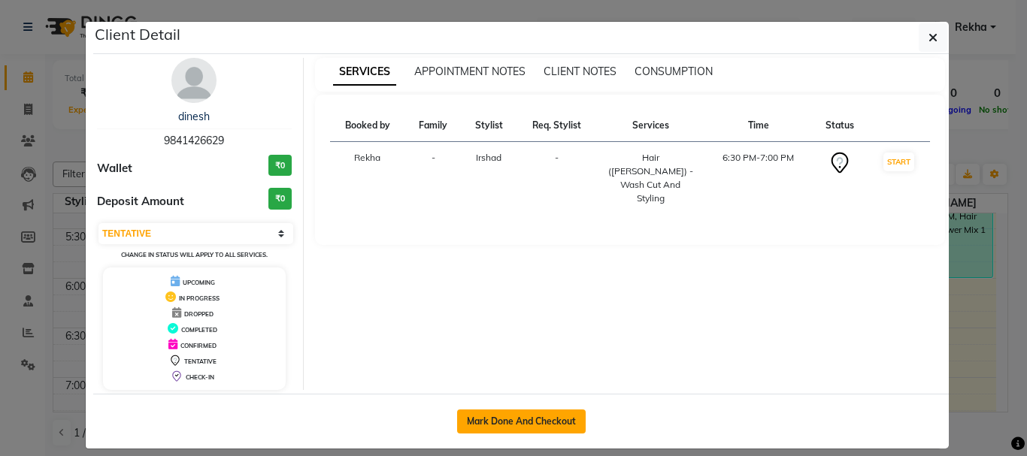
click at [498, 429] on button "Mark Done And Checkout" at bounding box center [521, 422] width 129 height 24
select select "service"
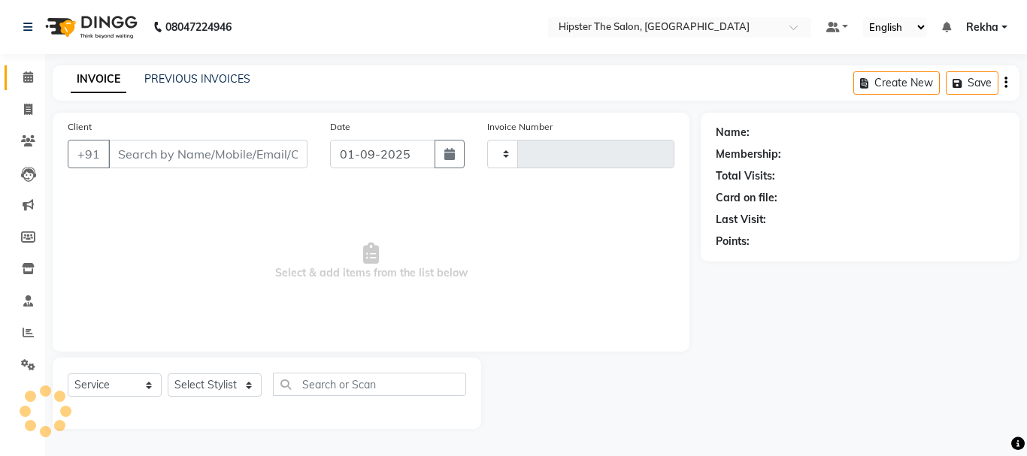
type input "2629"
select select "5125"
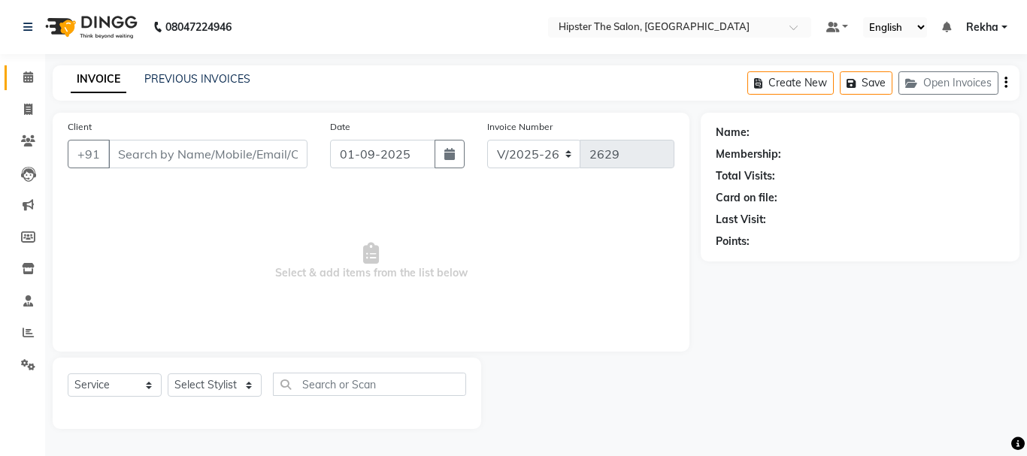
type input "9841426629"
select select "32387"
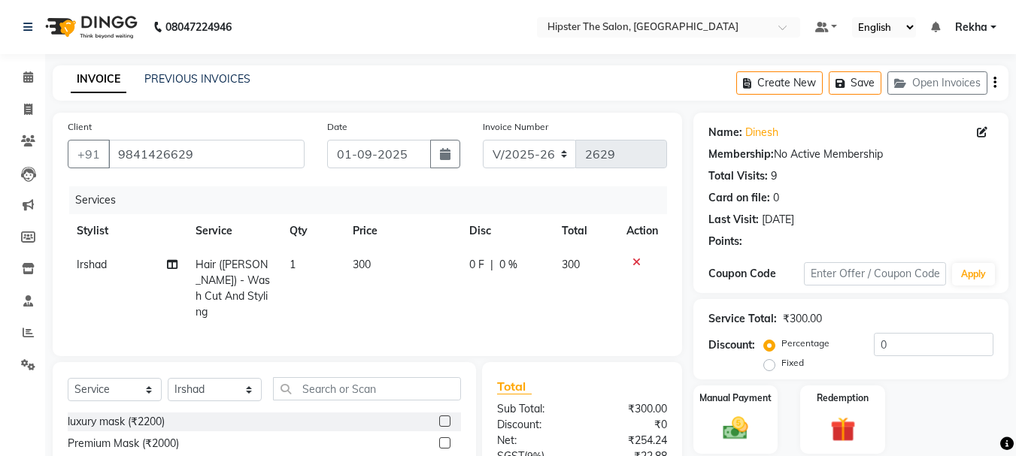
scroll to position [146, 0]
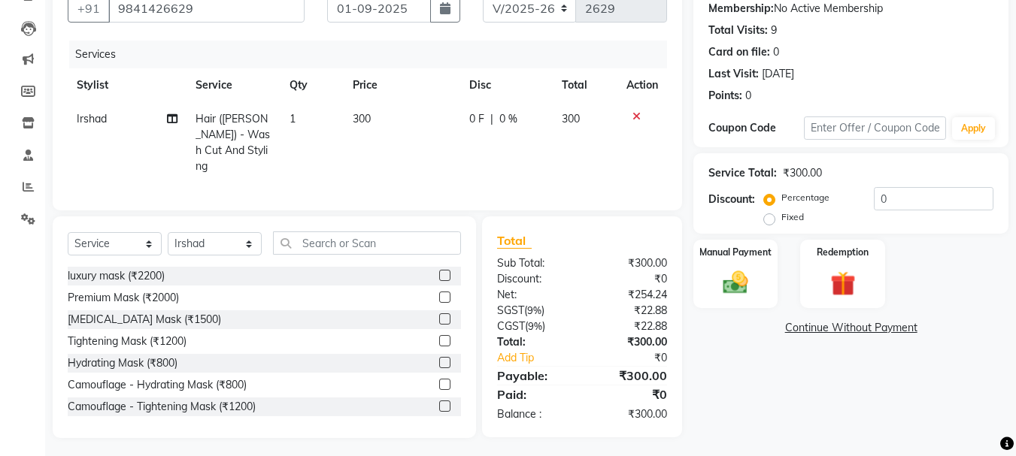
click at [498, 427] on div "Total Sub Total: ₹300.00 Discount: ₹0 Net: ₹254.24 SGST ( 9% ) ₹22.88 CGST ( 9%…" at bounding box center [582, 327] width 200 height 221
click at [309, 116] on td "1" at bounding box center [311, 142] width 63 height 81
select select "32387"
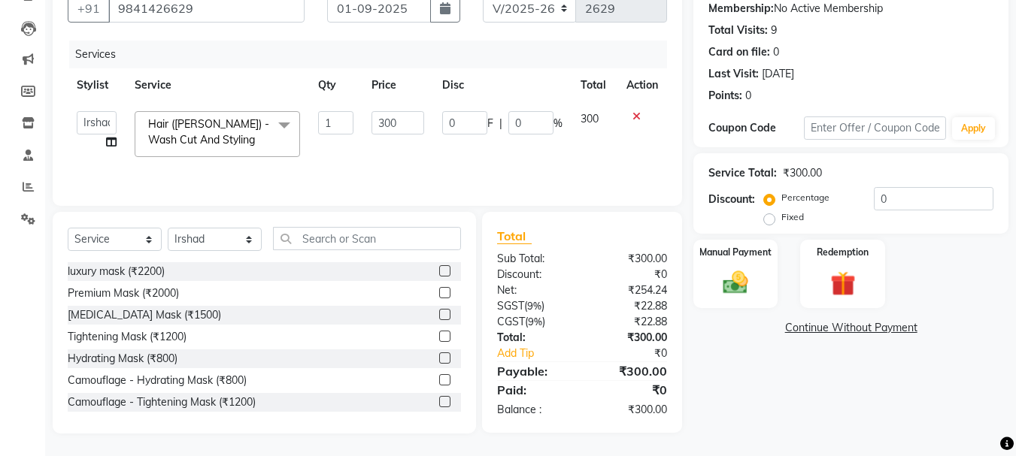
click at [523, 168] on div "Services Stylist Service Qty Price Disc Total Action Aditya aishu [PERSON_NAME]…" at bounding box center [367, 116] width 599 height 150
click at [516, 159] on td "0 F | 0 %" at bounding box center [502, 134] width 138 height 64
click at [332, 238] on input "text" at bounding box center [367, 238] width 188 height 23
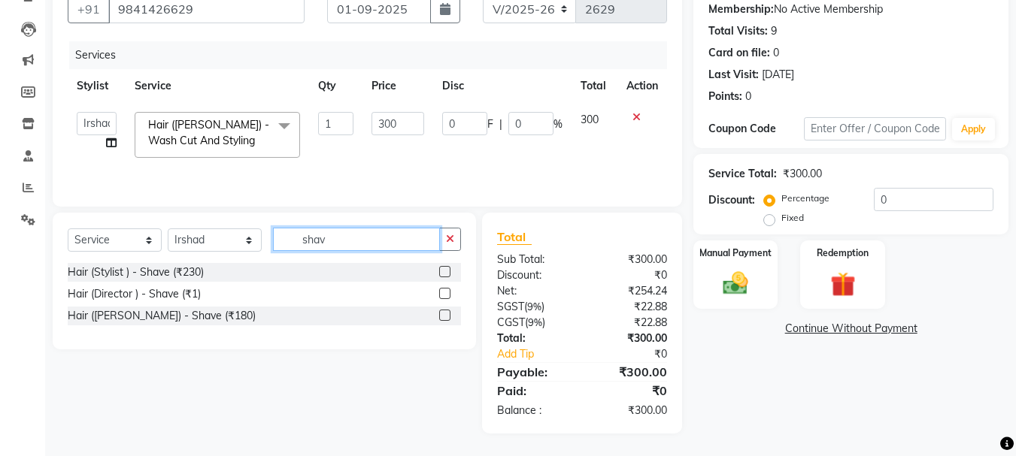
scroll to position [145, 0]
type input "shav"
click at [501, 285] on div "Net:" at bounding box center [534, 291] width 96 height 16
click at [447, 318] on label at bounding box center [444, 315] width 11 height 11
click at [447, 318] on input "checkbox" at bounding box center [444, 316] width 10 height 10
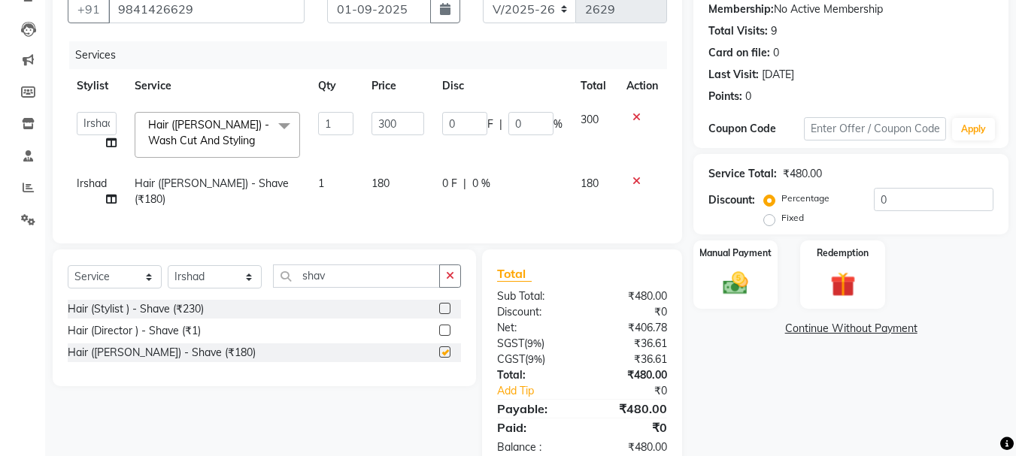
checkbox input "false"
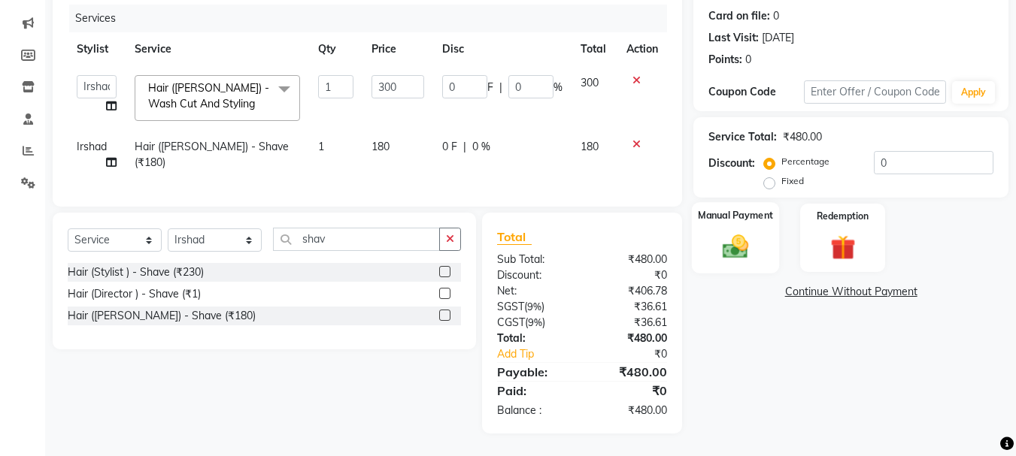
click at [734, 232] on img at bounding box center [735, 247] width 42 height 30
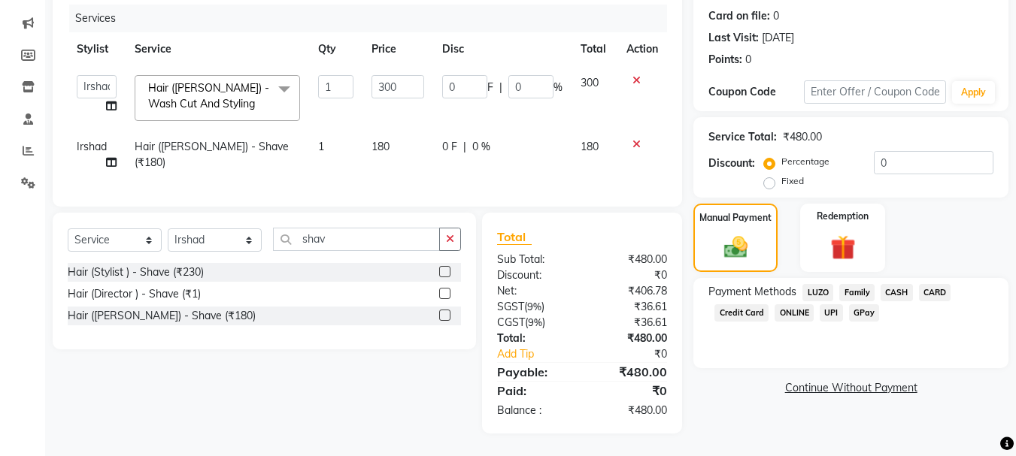
click at [854, 304] on span "GPay" at bounding box center [864, 312] width 31 height 17
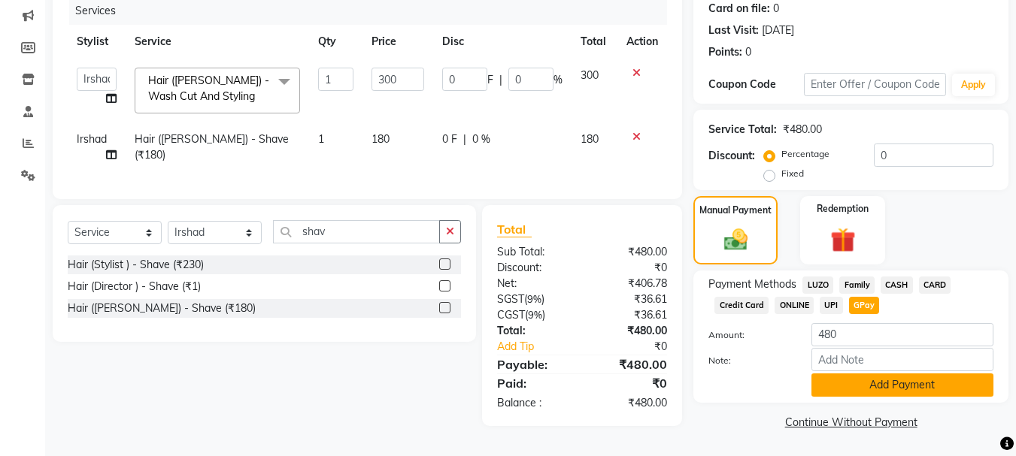
click at [911, 386] on button "Add Payment" at bounding box center [902, 385] width 182 height 23
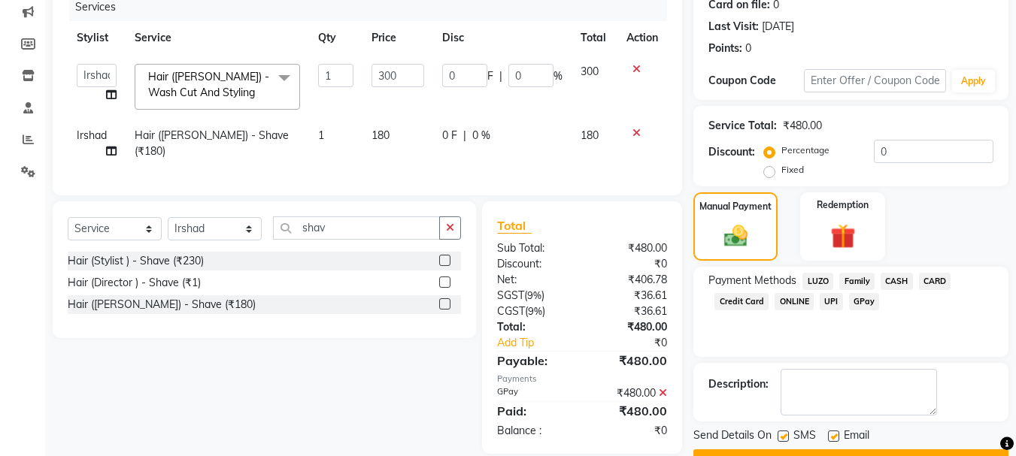
scroll to position [232, 0]
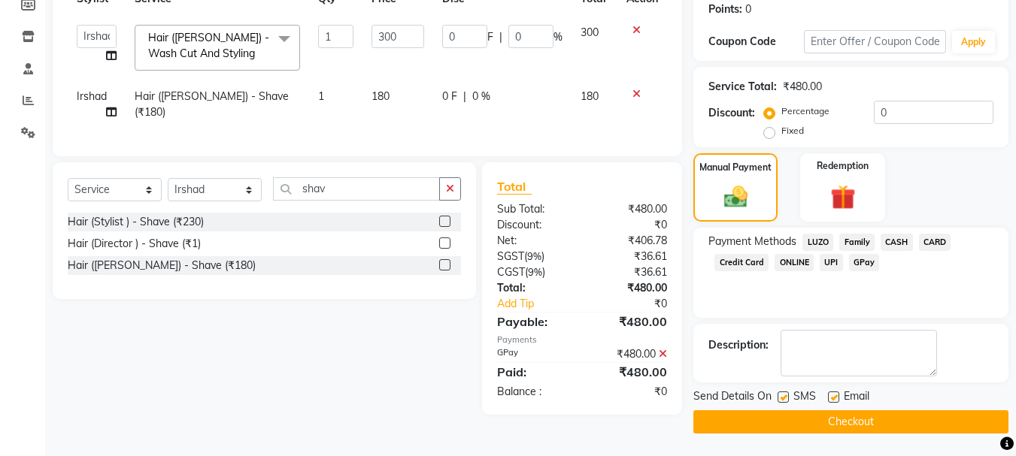
click at [853, 422] on button "Checkout" at bounding box center [850, 421] width 315 height 23
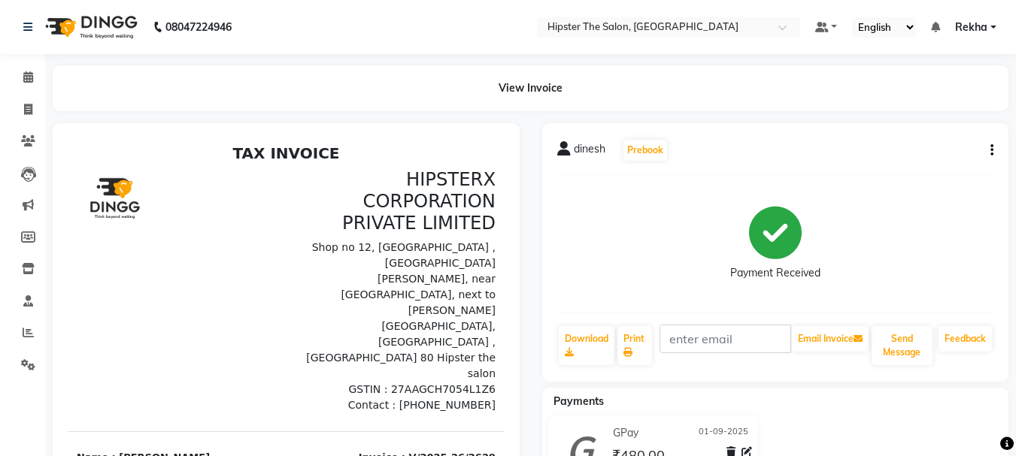
select select "service"
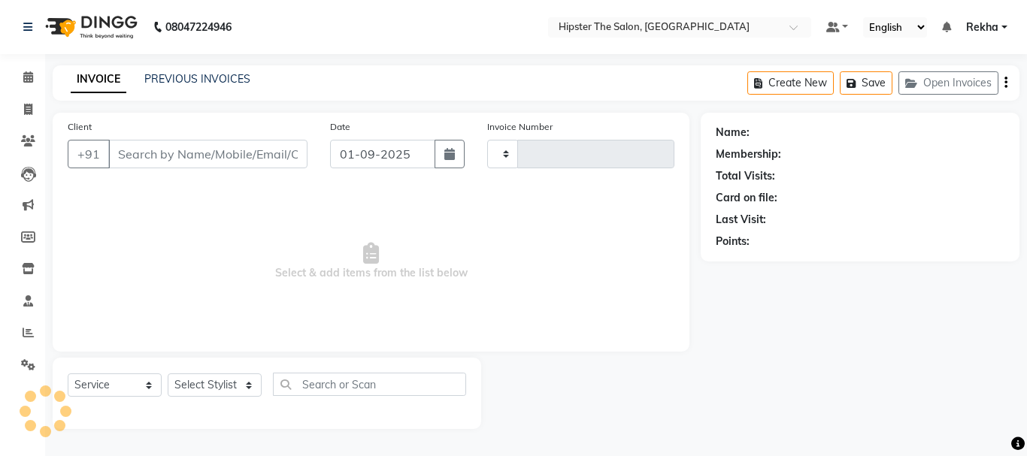
type input "2630"
select select "5125"
type input "9841426629"
select select "32387"
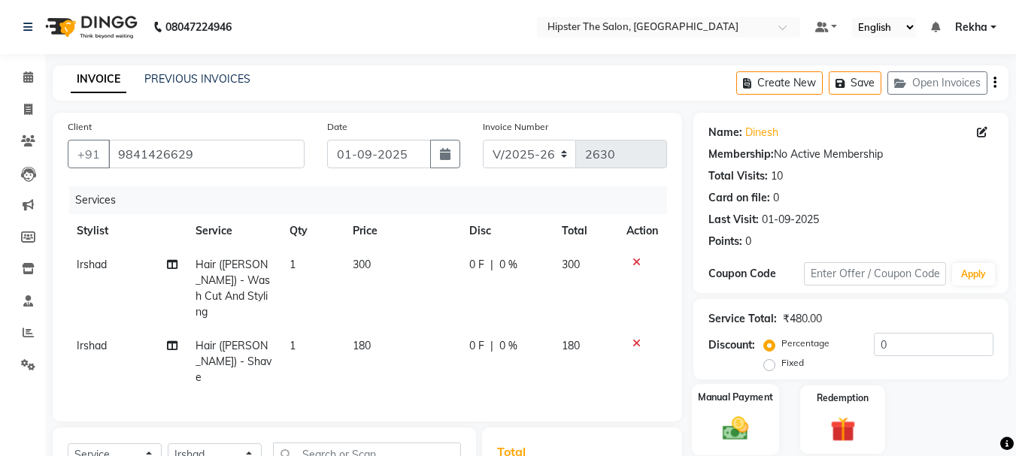
scroll to position [195, 0]
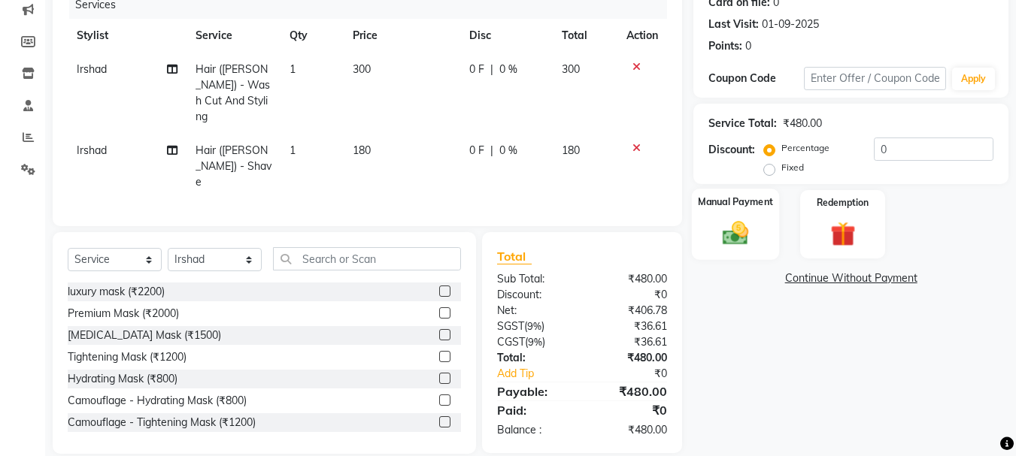
click at [748, 245] on img at bounding box center [735, 233] width 42 height 30
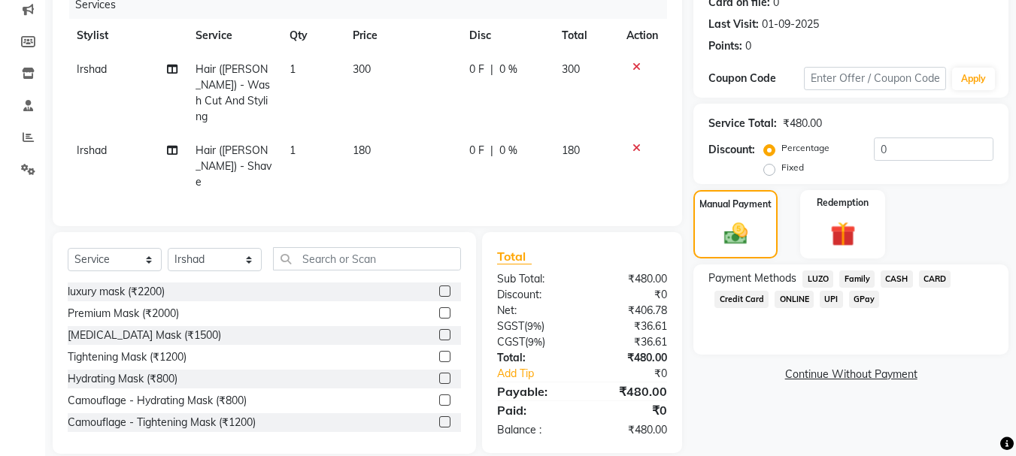
click at [68, 101] on td "Irshad" at bounding box center [127, 93] width 119 height 81
select select "32387"
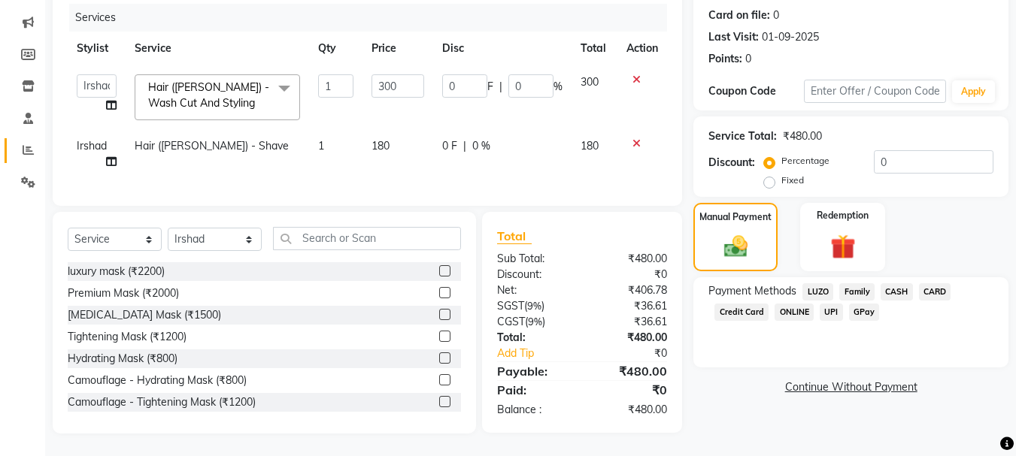
scroll to position [194, 0]
click at [23, 144] on icon at bounding box center [28, 149] width 11 height 11
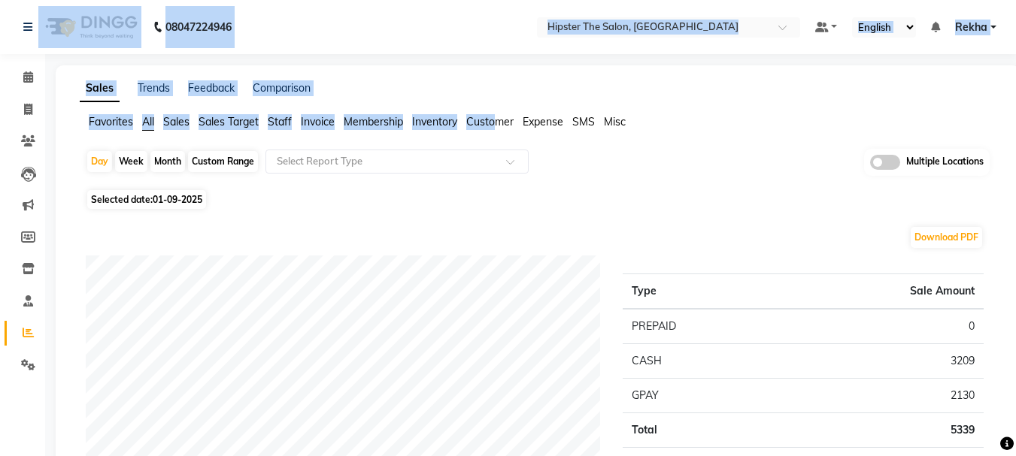
drag, startPoint x: 362, startPoint y: 34, endPoint x: 117, endPoint y: -15, distance: 249.9
click at [117, 0] on html "08047224946 Select Location × Hipster The Salon, Mulund West Default Panel My P…" at bounding box center [508, 228] width 1016 height 456
click at [30, 74] on icon at bounding box center [28, 76] width 10 height 11
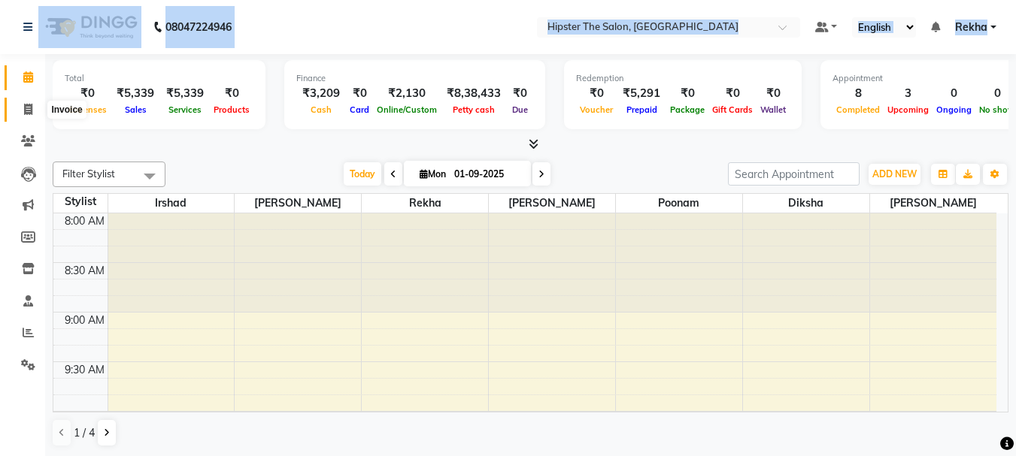
click at [29, 108] on icon at bounding box center [28, 109] width 8 height 11
select select "service"
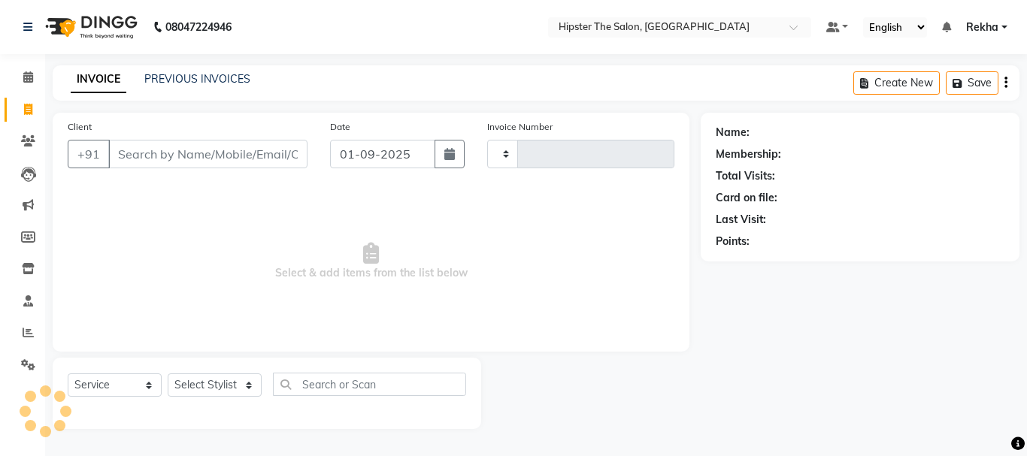
type input "2630"
select select "5125"
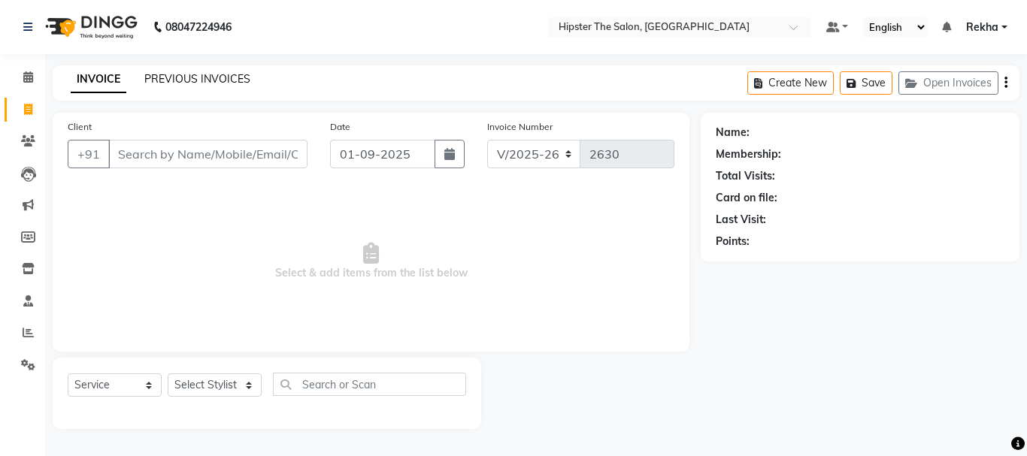
click at [193, 76] on link "PREVIOUS INVOICES" at bounding box center [197, 79] width 106 height 14
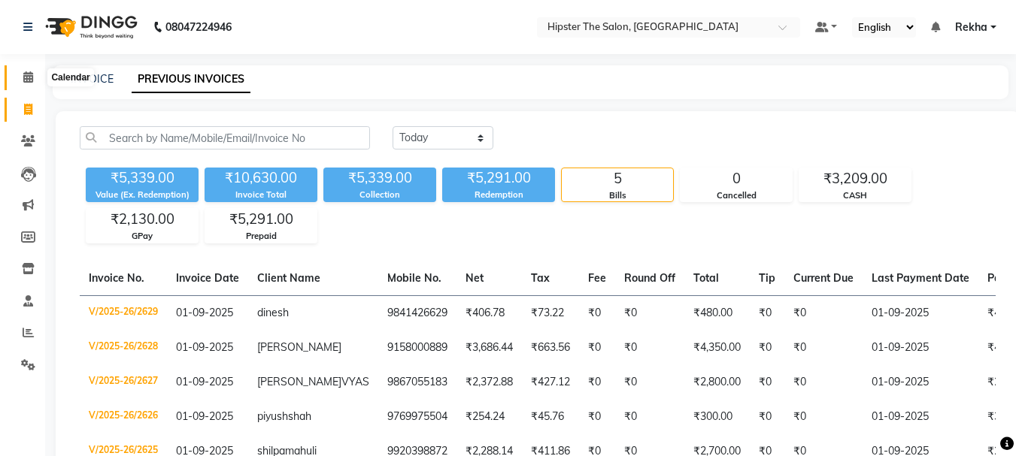
click at [25, 80] on icon at bounding box center [28, 76] width 10 height 11
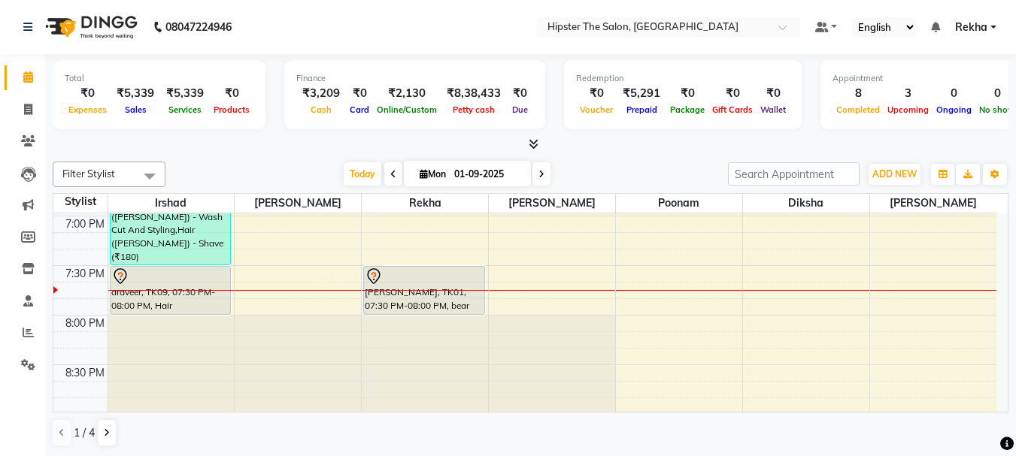
scroll to position [1098, 0]
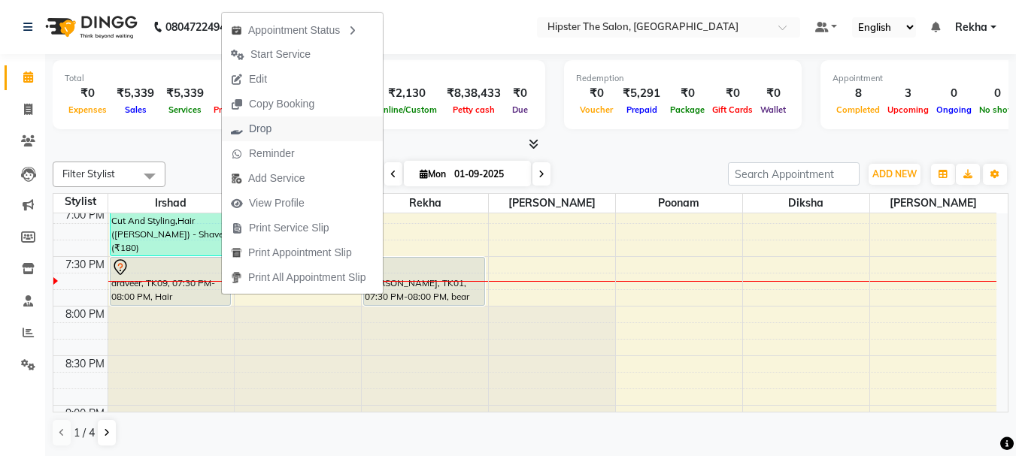
click at [259, 131] on span "Drop" at bounding box center [260, 129] width 23 height 16
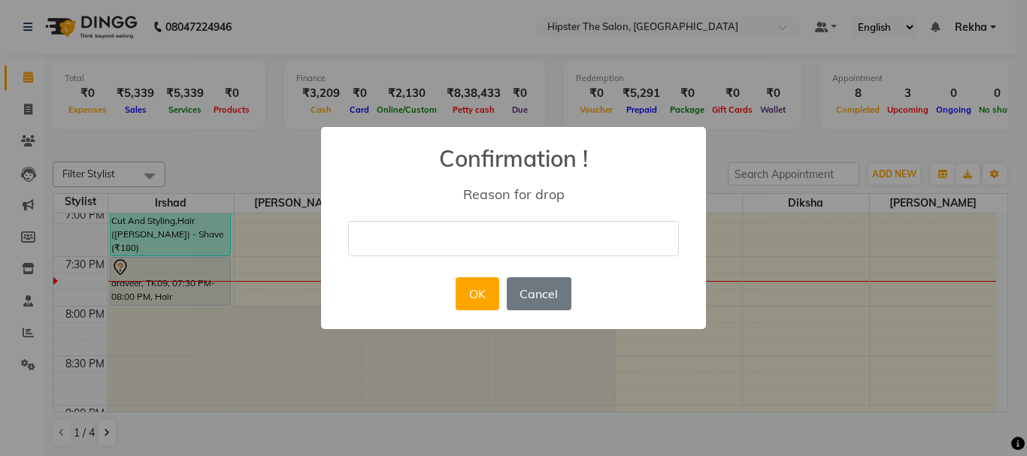
click at [473, 242] on input "text" at bounding box center [513, 238] width 331 height 35
type input "cancel appoinment"
click at [469, 295] on button "OK" at bounding box center [477, 293] width 43 height 33
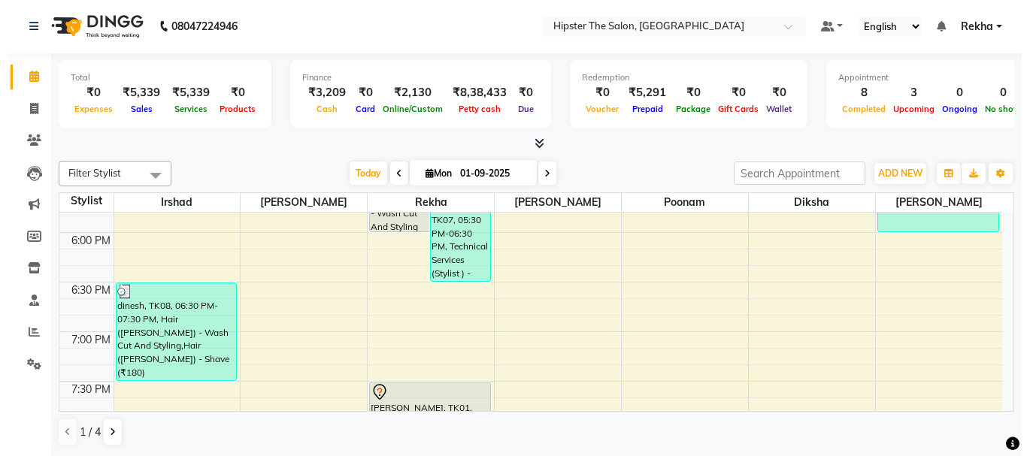
scroll to position [998, 0]
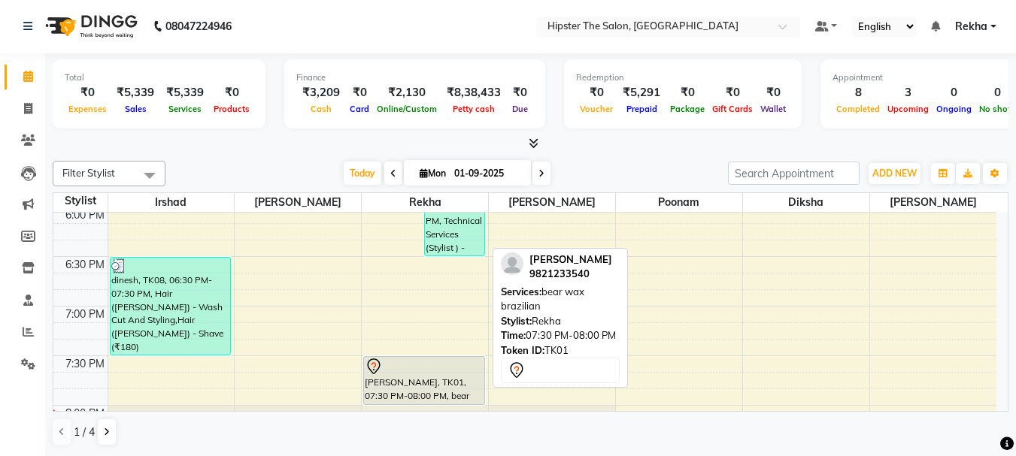
click at [416, 377] on div "[PERSON_NAME], TK01, 07:30 PM-08:00 PM, bear wax brazilian" at bounding box center [424, 380] width 120 height 47
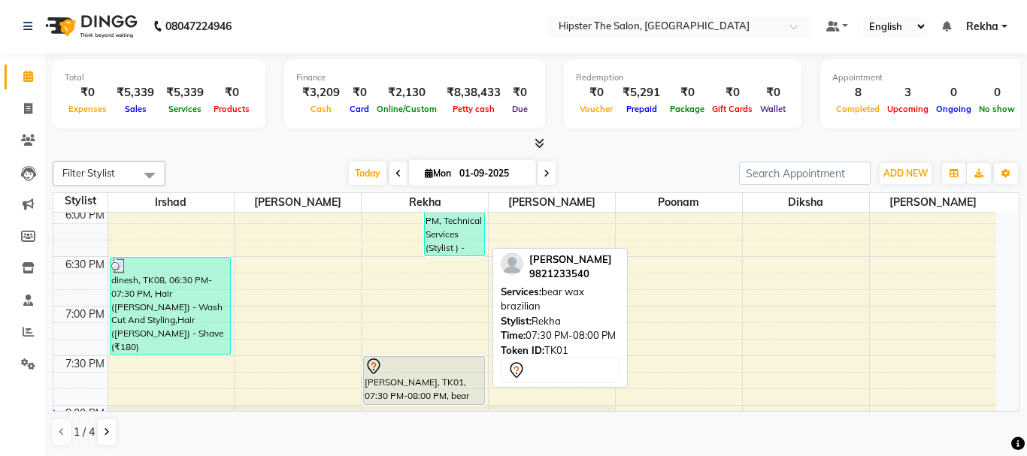
select select "7"
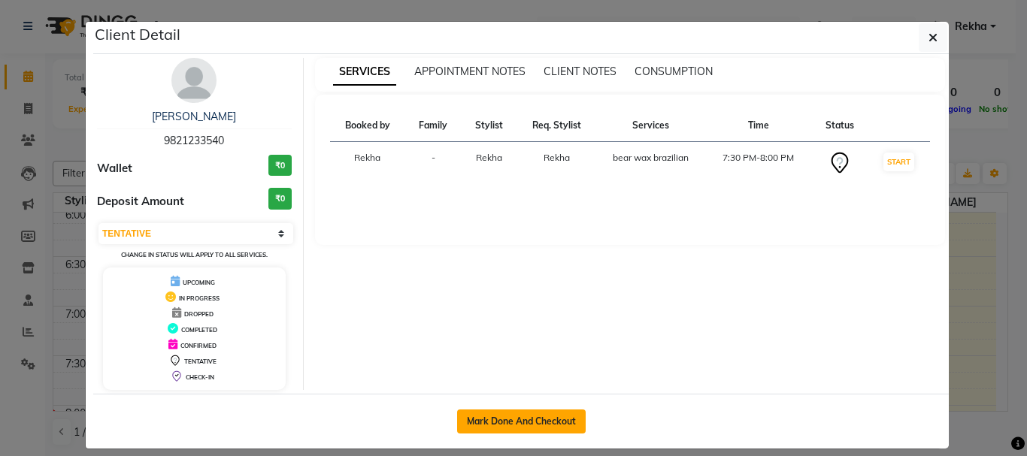
click at [496, 421] on button "Mark Done And Checkout" at bounding box center [521, 422] width 129 height 24
select select "service"
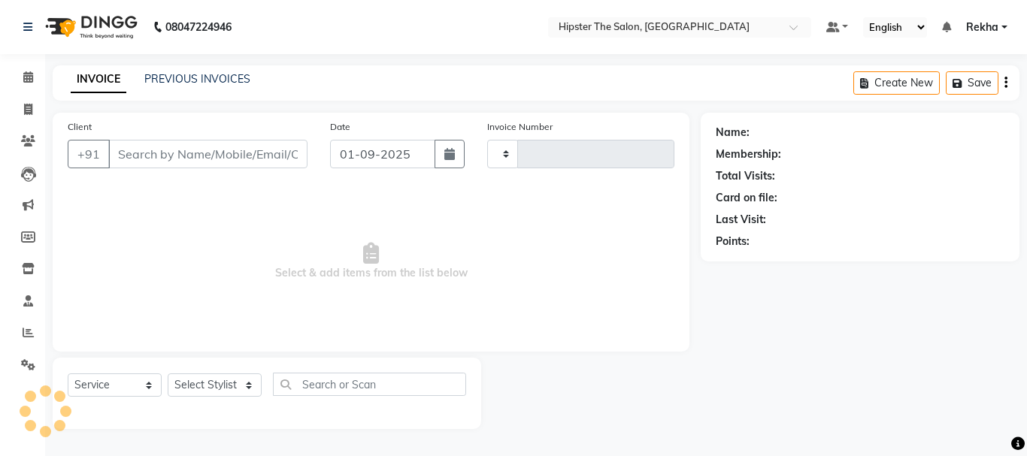
type input "2630"
select select "5125"
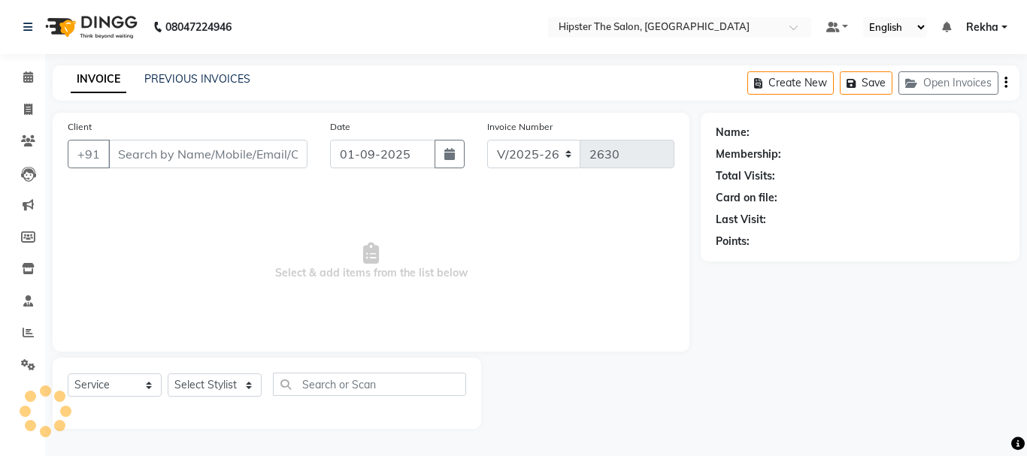
type input "9821233540"
select select "32386"
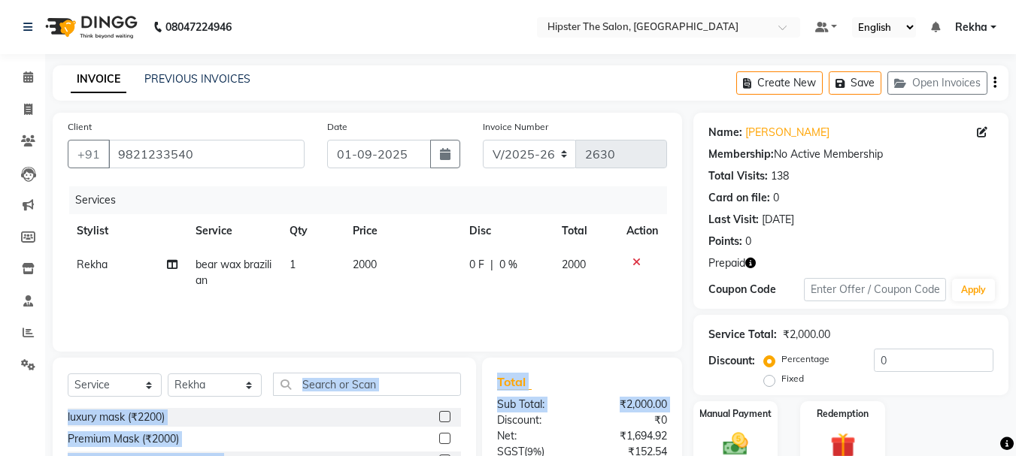
drag, startPoint x: 496, startPoint y: 421, endPoint x: 469, endPoint y: 398, distance: 35.7
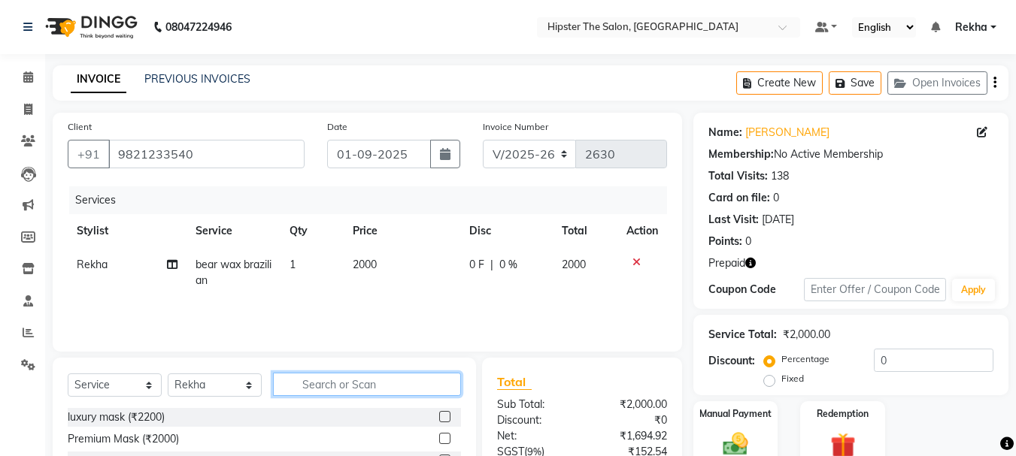
click at [335, 390] on input "text" at bounding box center [367, 384] width 188 height 23
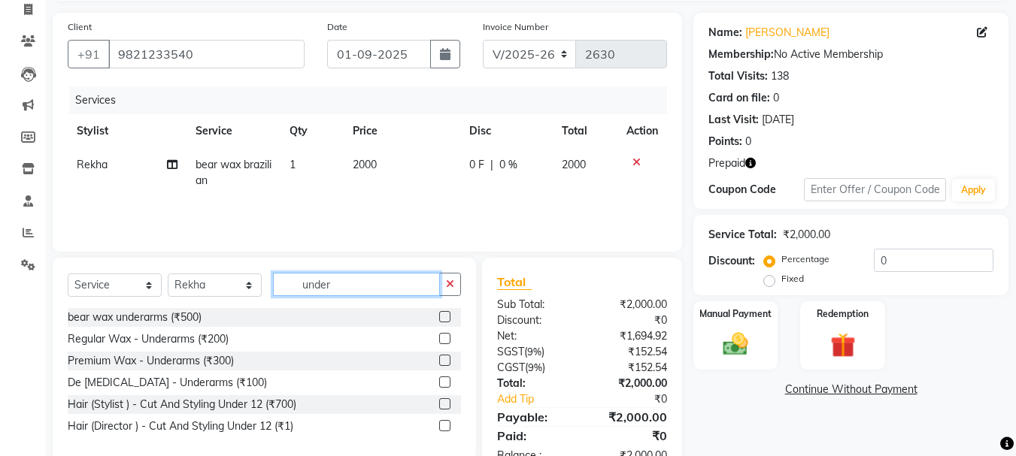
type input "under"
click at [448, 359] on label at bounding box center [444, 360] width 11 height 11
click at [448, 359] on input "checkbox" at bounding box center [444, 361] width 10 height 10
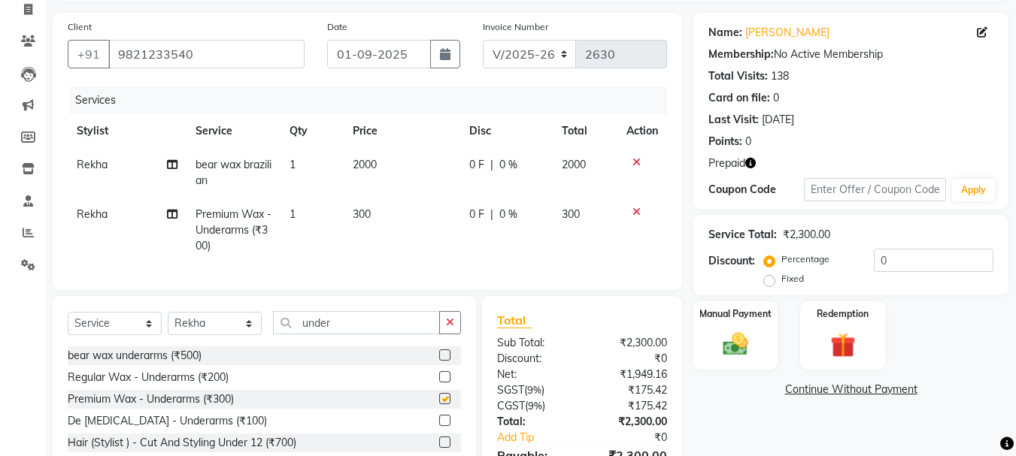
checkbox input "false"
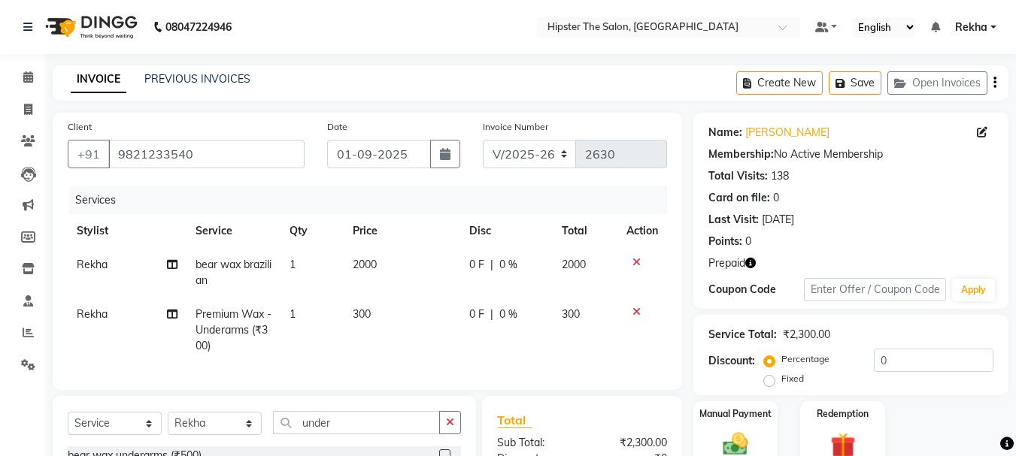
scroll to position [126, 0]
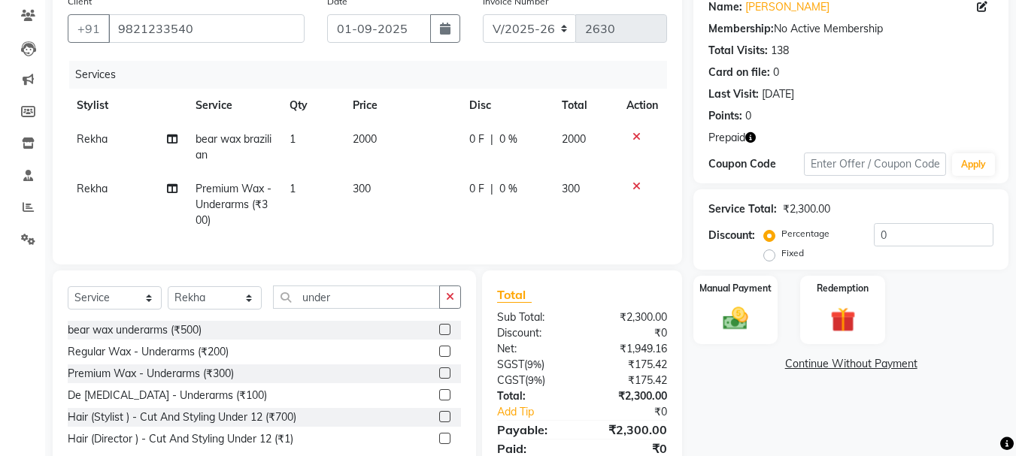
click at [750, 133] on icon "button" at bounding box center [750, 137] width 11 height 11
click at [842, 299] on div "Redemption" at bounding box center [842, 309] width 88 height 71
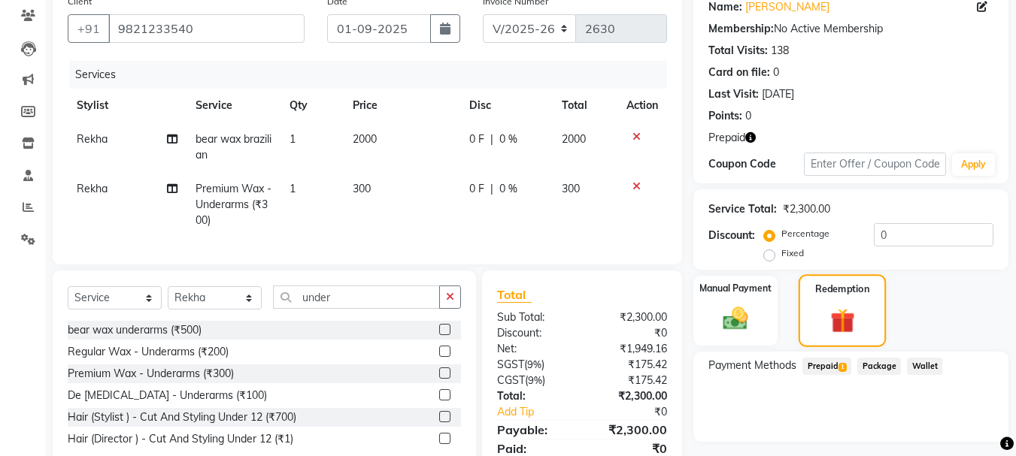
click at [842, 299] on div "Redemption" at bounding box center [842, 310] width 88 height 73
click at [828, 364] on span "Prepaid 1" at bounding box center [826, 366] width 49 height 17
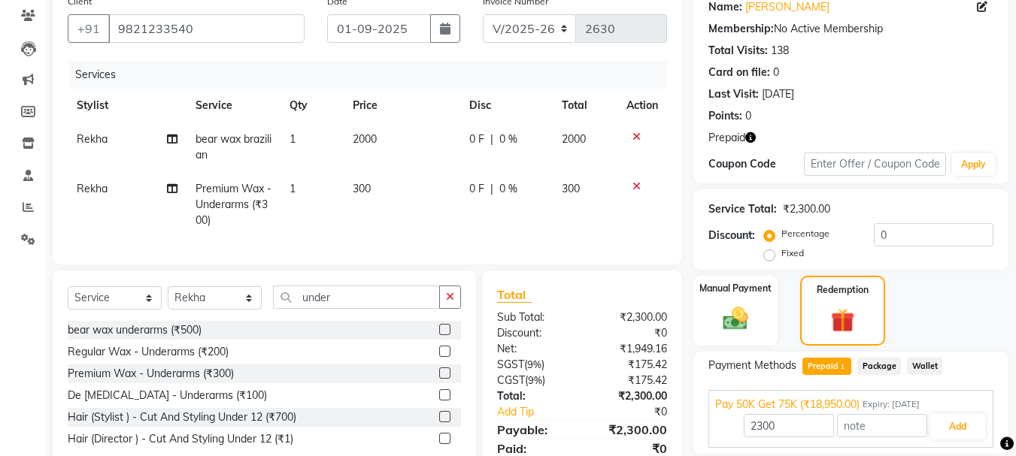
scroll to position [195, 0]
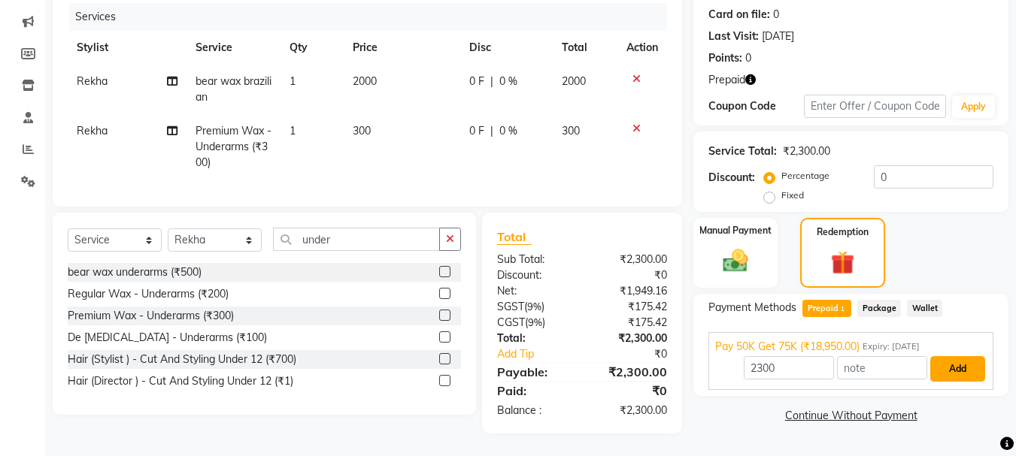
click at [952, 360] on button "Add" at bounding box center [957, 369] width 55 height 26
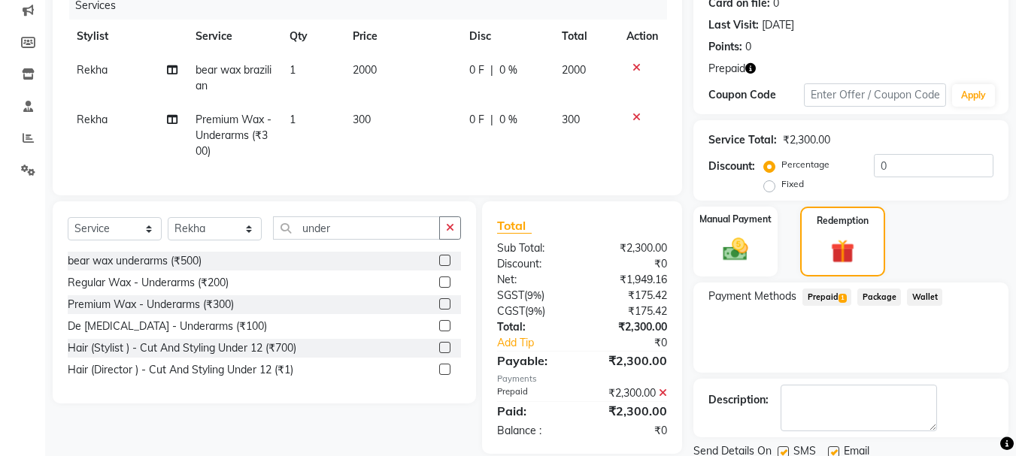
scroll to position [250, 0]
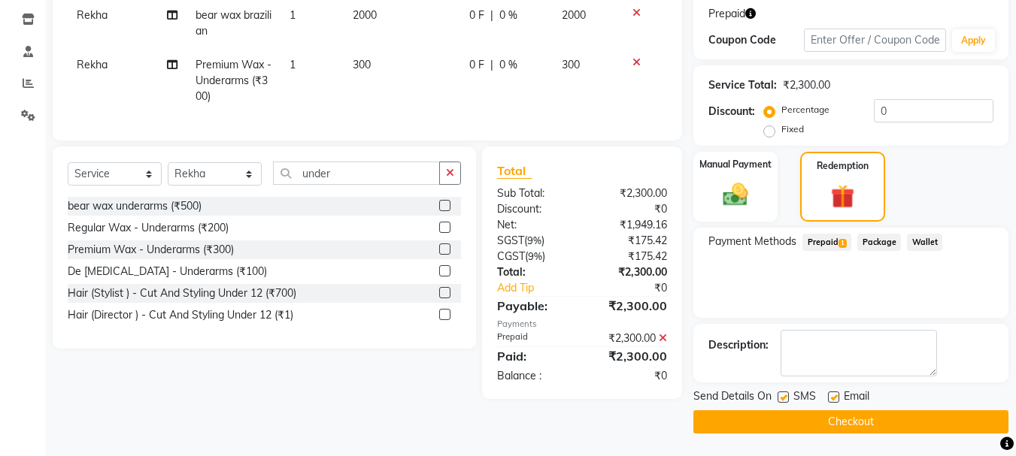
click at [843, 425] on button "Checkout" at bounding box center [850, 421] width 315 height 23
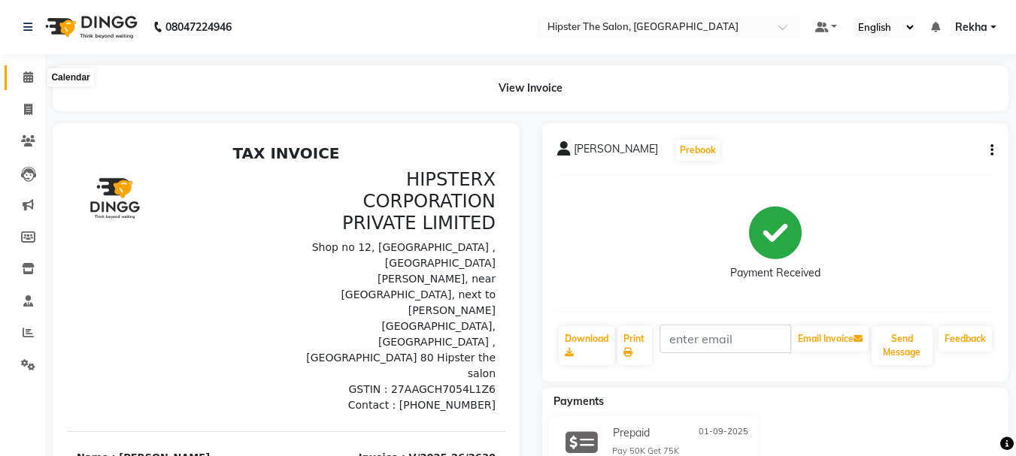
click at [31, 74] on icon at bounding box center [28, 76] width 10 height 11
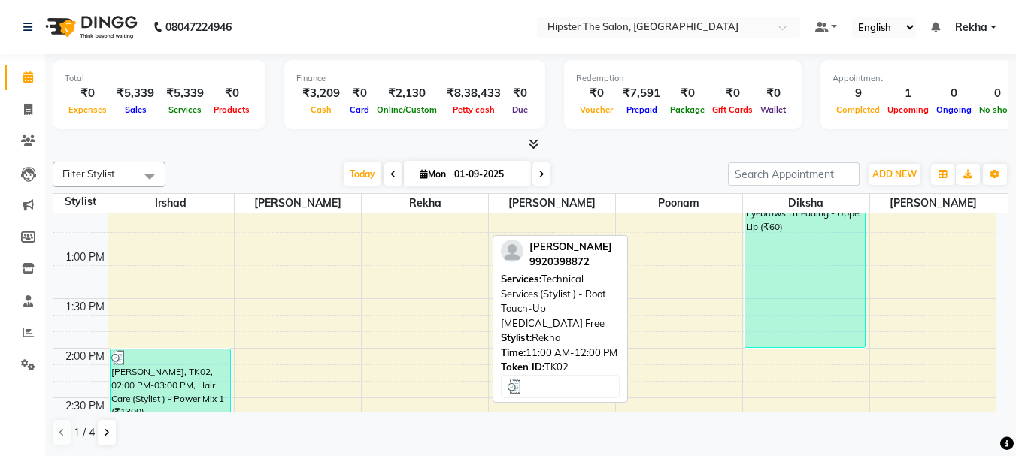
scroll to position [461, 0]
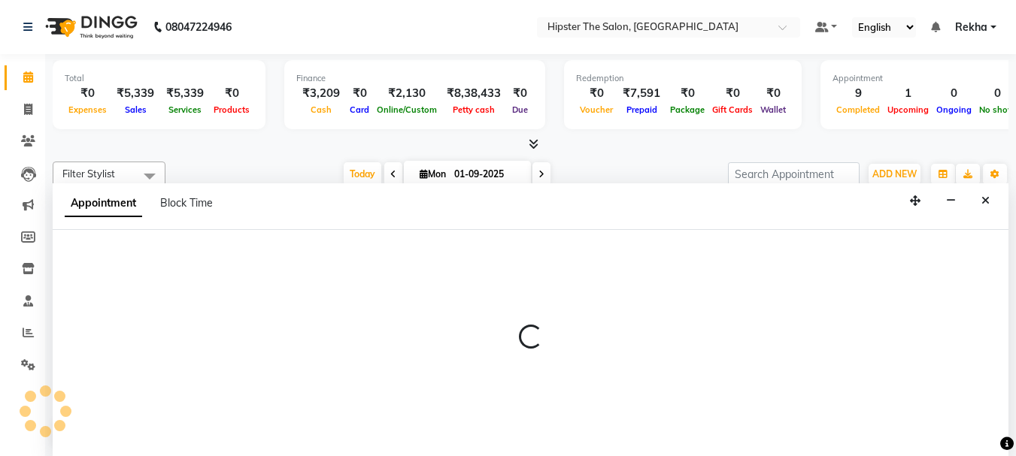
scroll to position [1, 0]
select select "32386"
select select "1095"
select select "tentative"
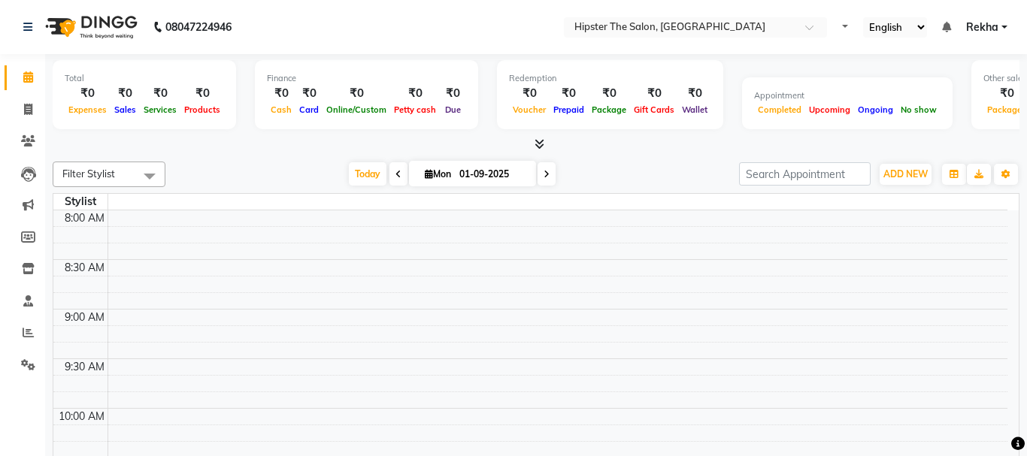
select select "en"
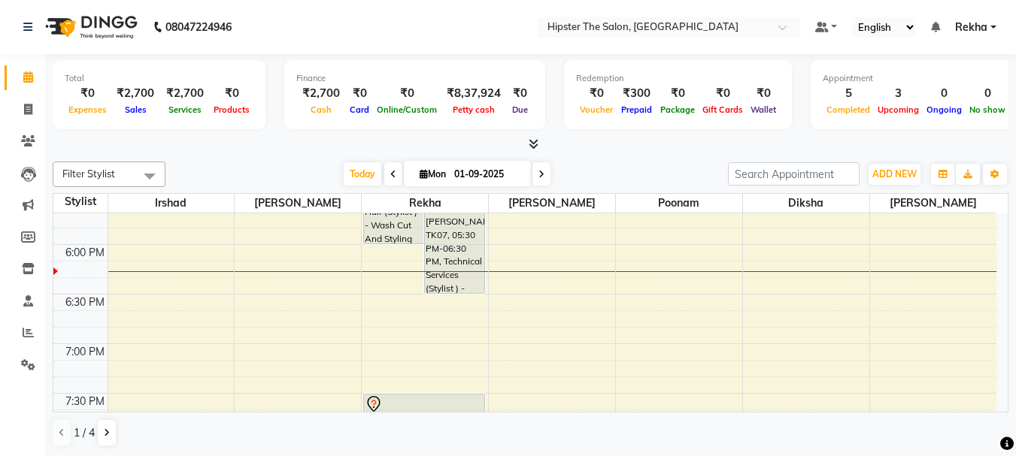
scroll to position [977, 0]
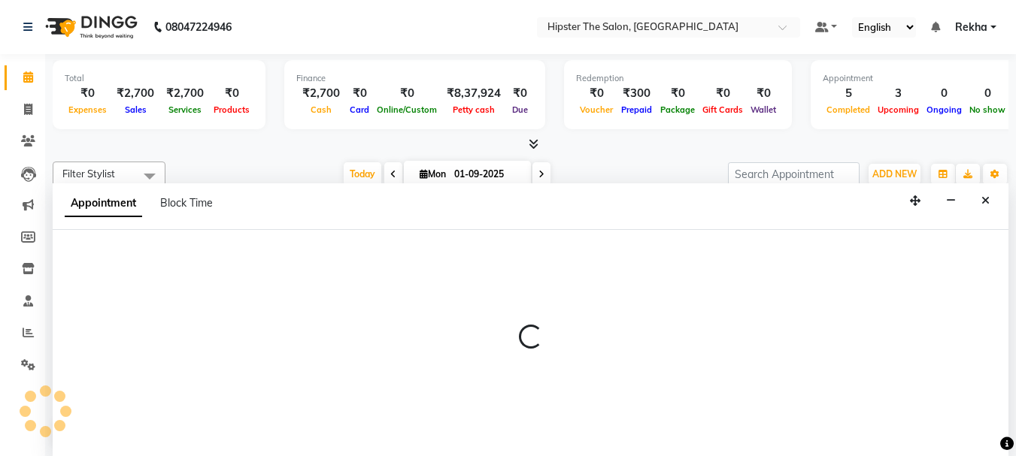
scroll to position [1, 0]
select select "32387"
select select "1110"
select select "tentative"
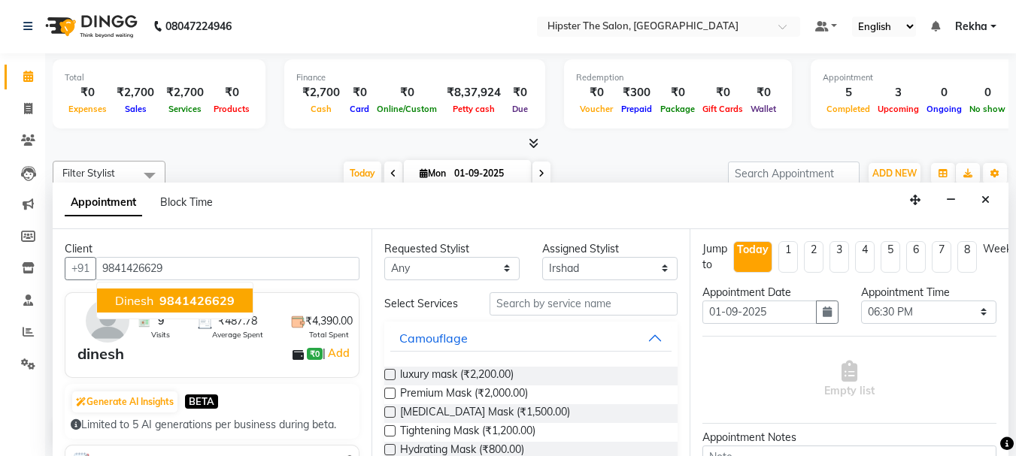
click at [132, 302] on span "dinesh" at bounding box center [134, 300] width 38 height 15
type input "9841426629"
click at [510, 307] on input "text" at bounding box center [583, 303] width 188 height 23
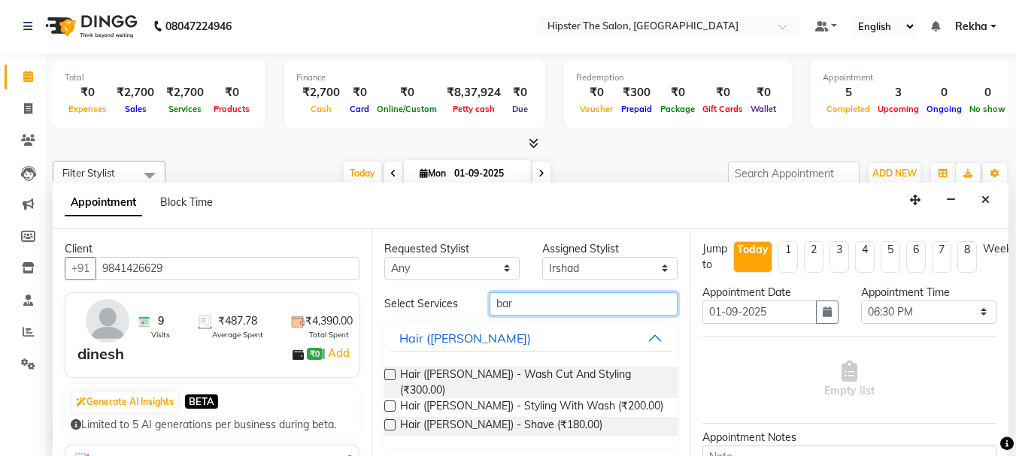
type input "bar"
click at [395, 372] on label at bounding box center [389, 374] width 11 height 11
click at [394, 372] on input "checkbox" at bounding box center [389, 376] width 10 height 10
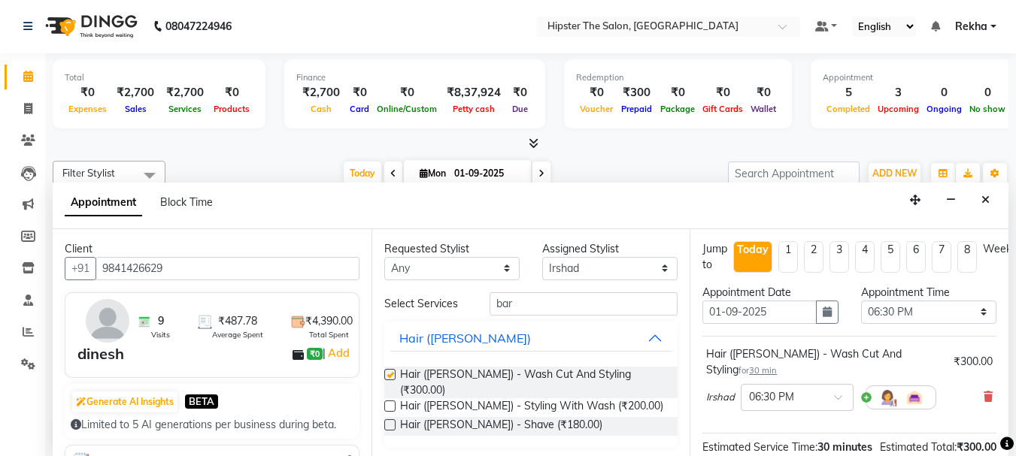
checkbox input "false"
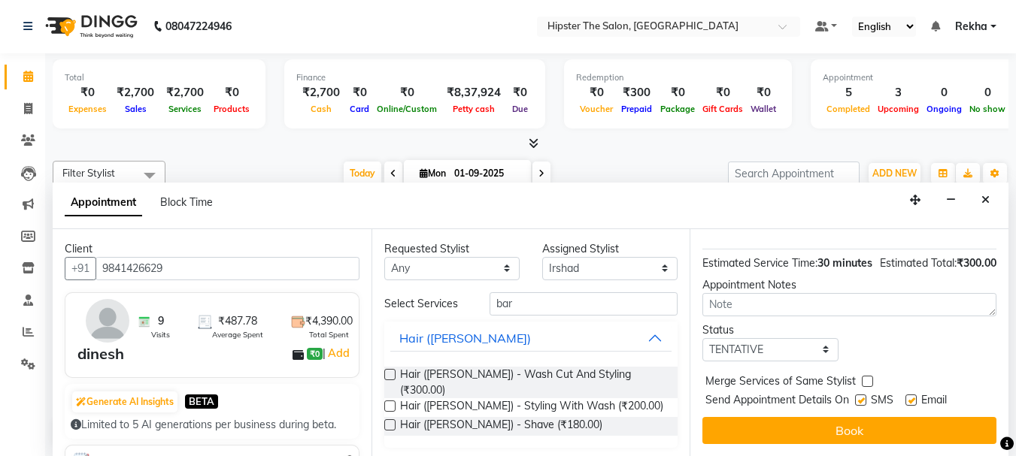
scroll to position [195, 0]
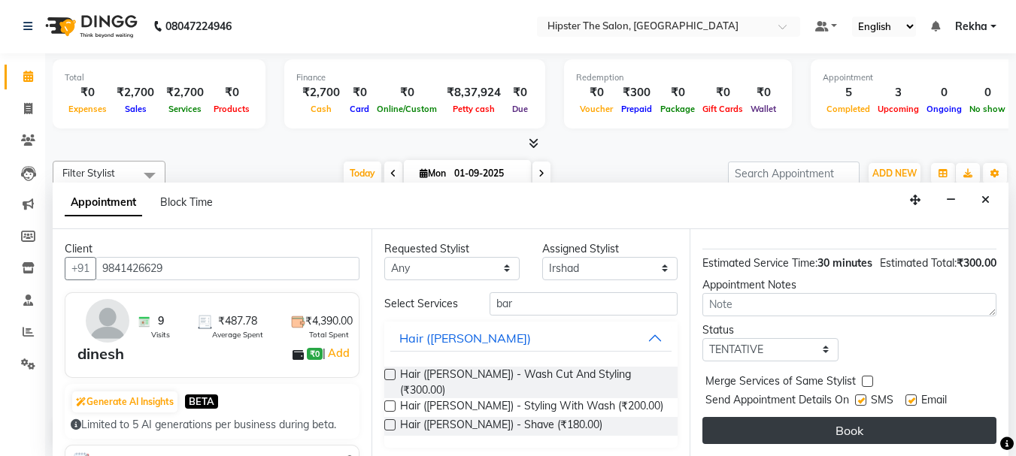
click at [843, 417] on button "Book" at bounding box center [849, 430] width 294 height 27
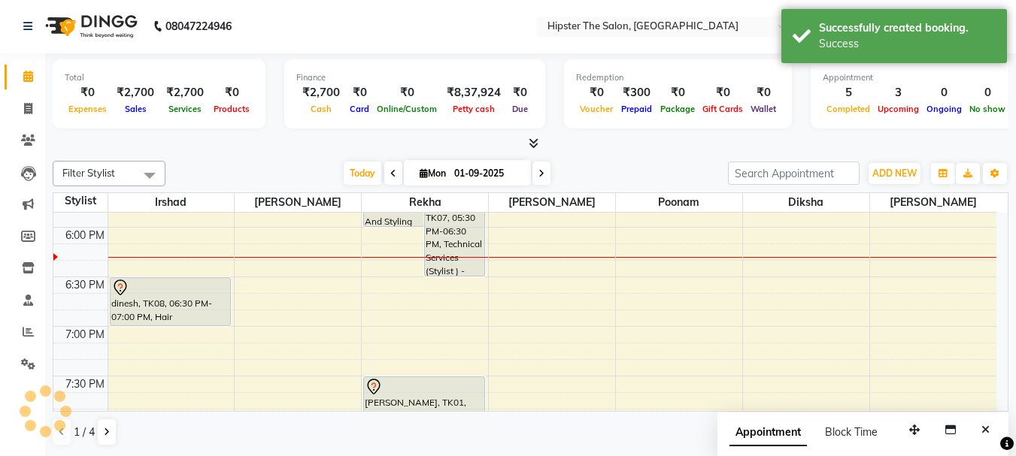
scroll to position [0, 0]
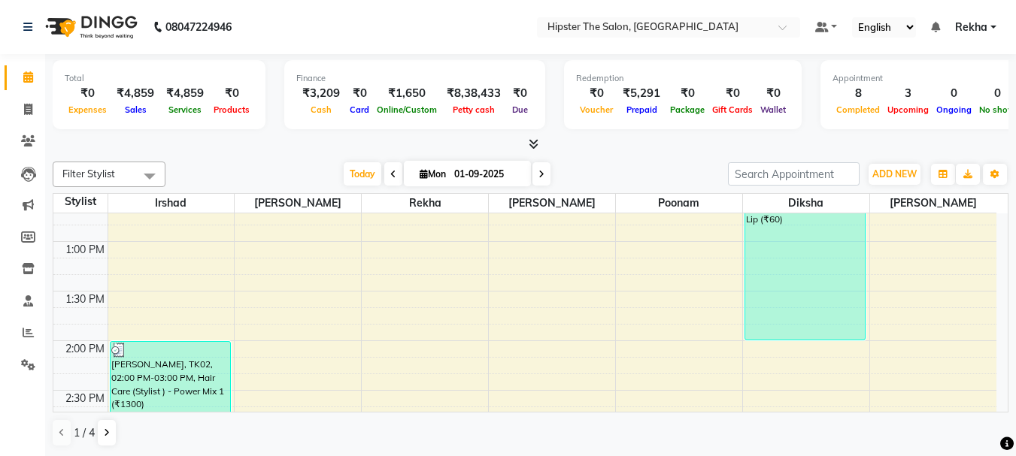
scroll to position [476, 0]
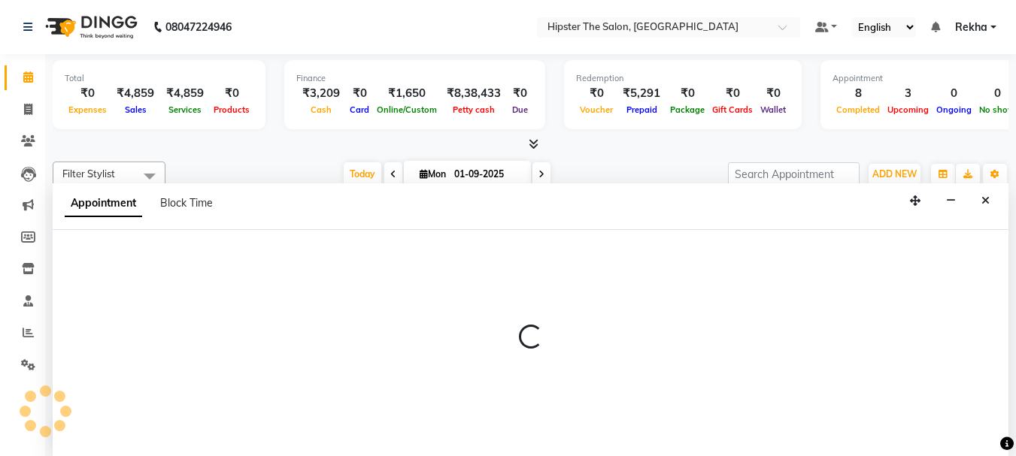
scroll to position [1, 0]
select select "32387"
select select "tentative"
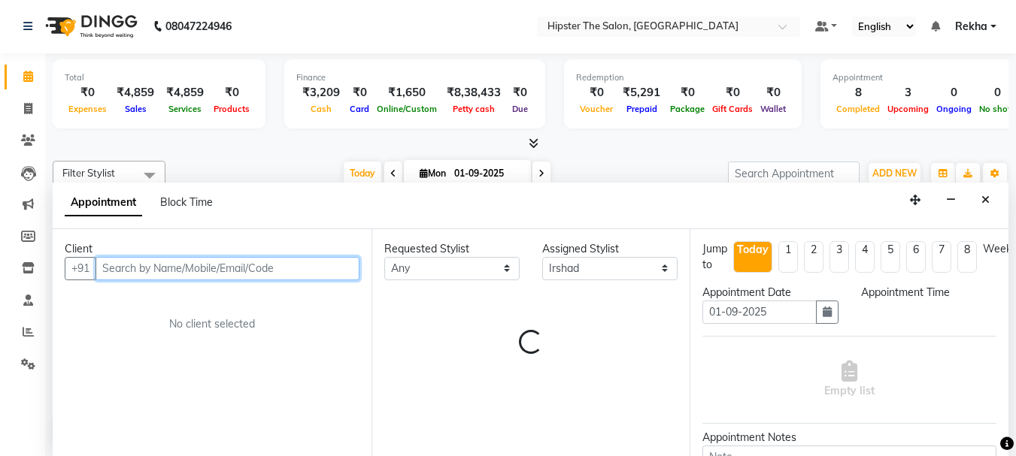
select select "810"
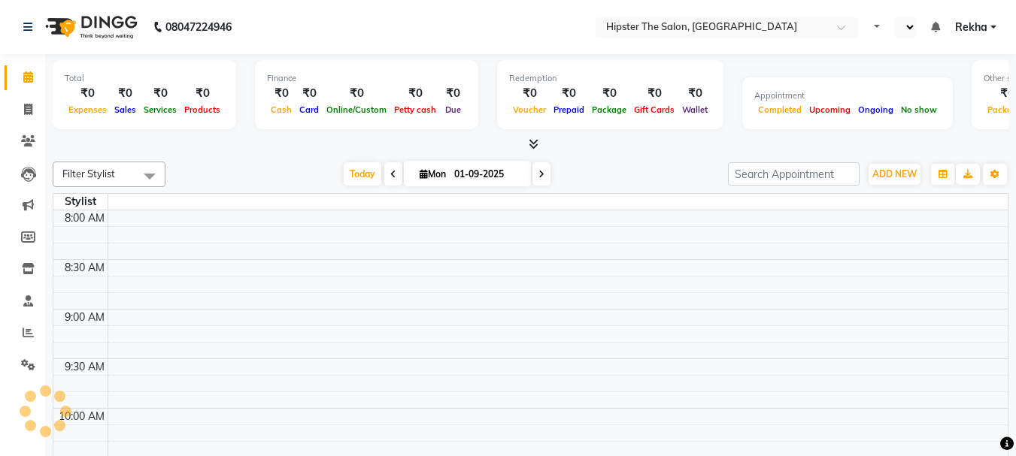
select select "en"
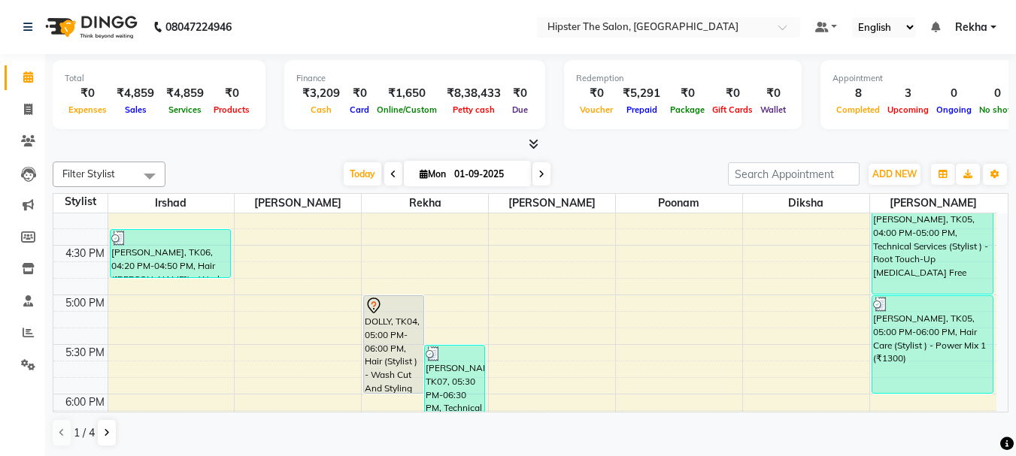
scroll to position [812, 0]
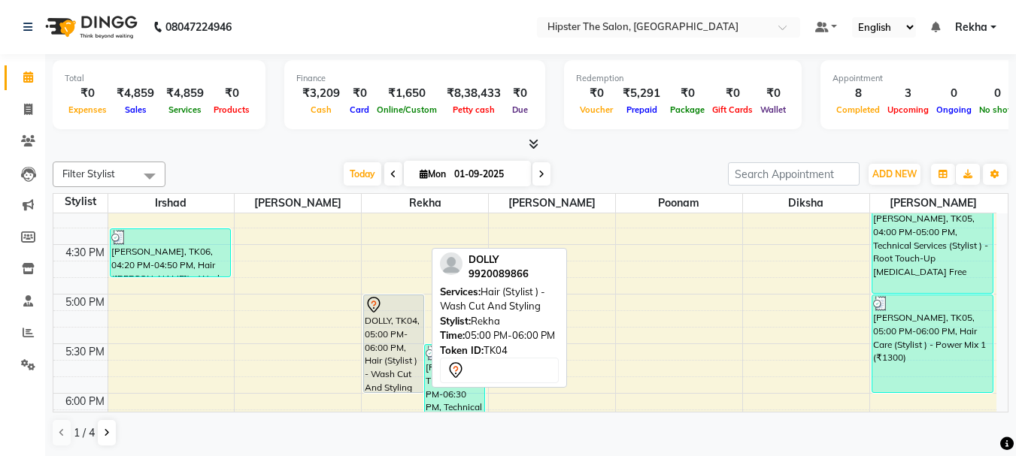
click at [386, 339] on div "DOLLY, TK04, 05:00 PM-06:00 PM, Hair (Stylist ) - Wash Cut And Styling" at bounding box center [393, 343] width 59 height 97
select select "7"
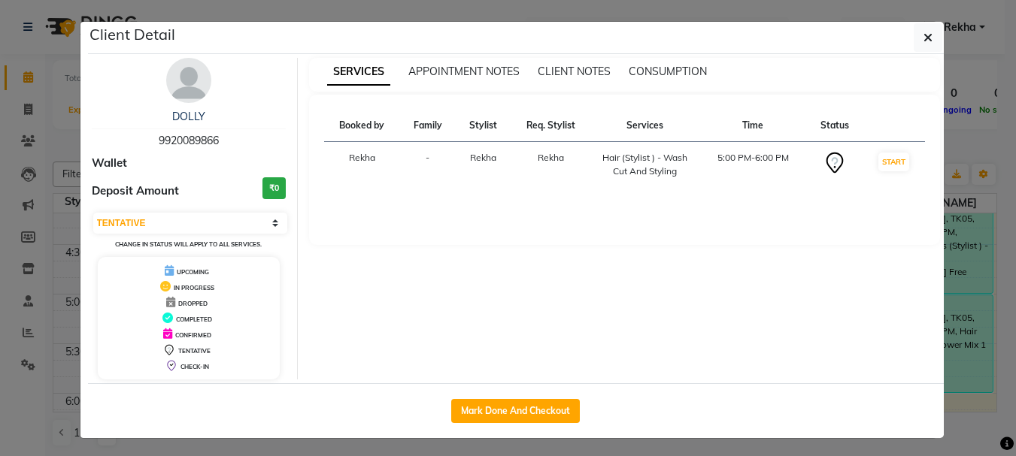
scroll to position [862, 0]
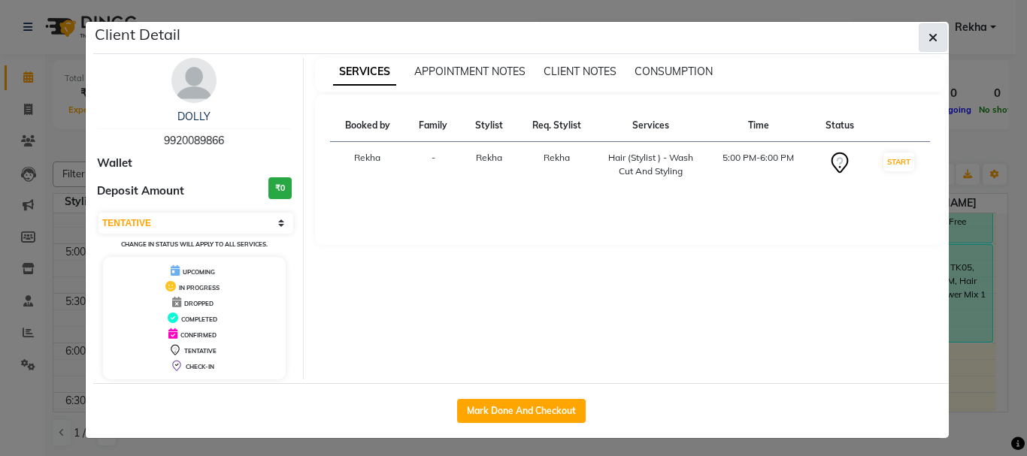
click at [928, 41] on icon "button" at bounding box center [932, 38] width 9 height 12
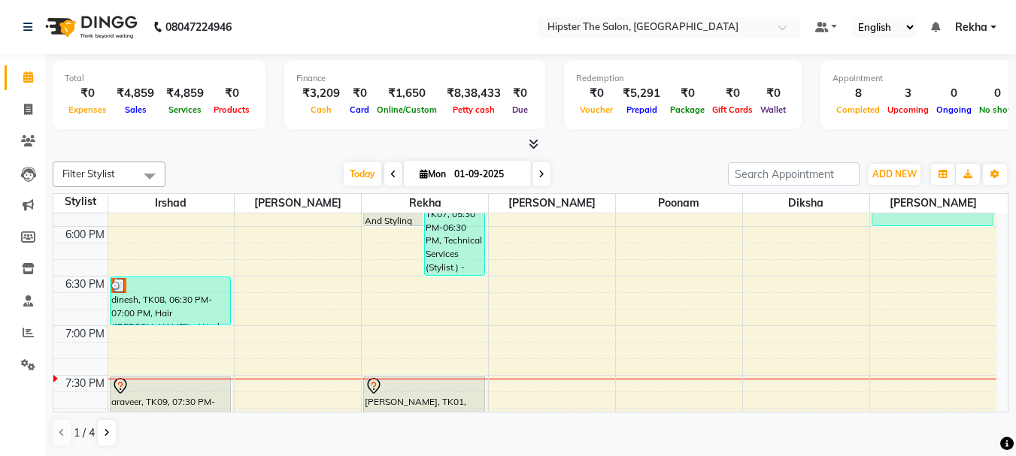
scroll to position [1103, 0]
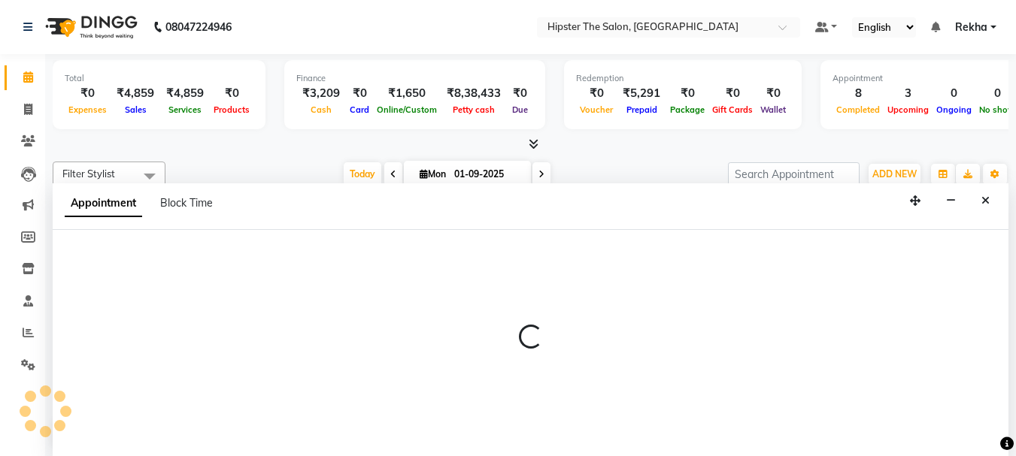
scroll to position [1, 0]
select select "32384"
select select "1215"
select select "tentative"
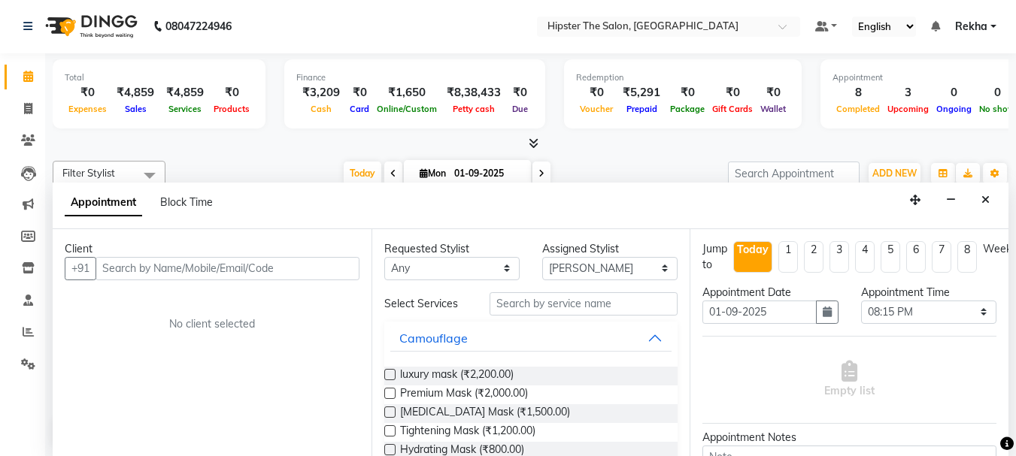
click at [300, 333] on div "Client +91 No client selected" at bounding box center [212, 342] width 319 height 227
